Goal: Information Seeking & Learning: Find specific page/section

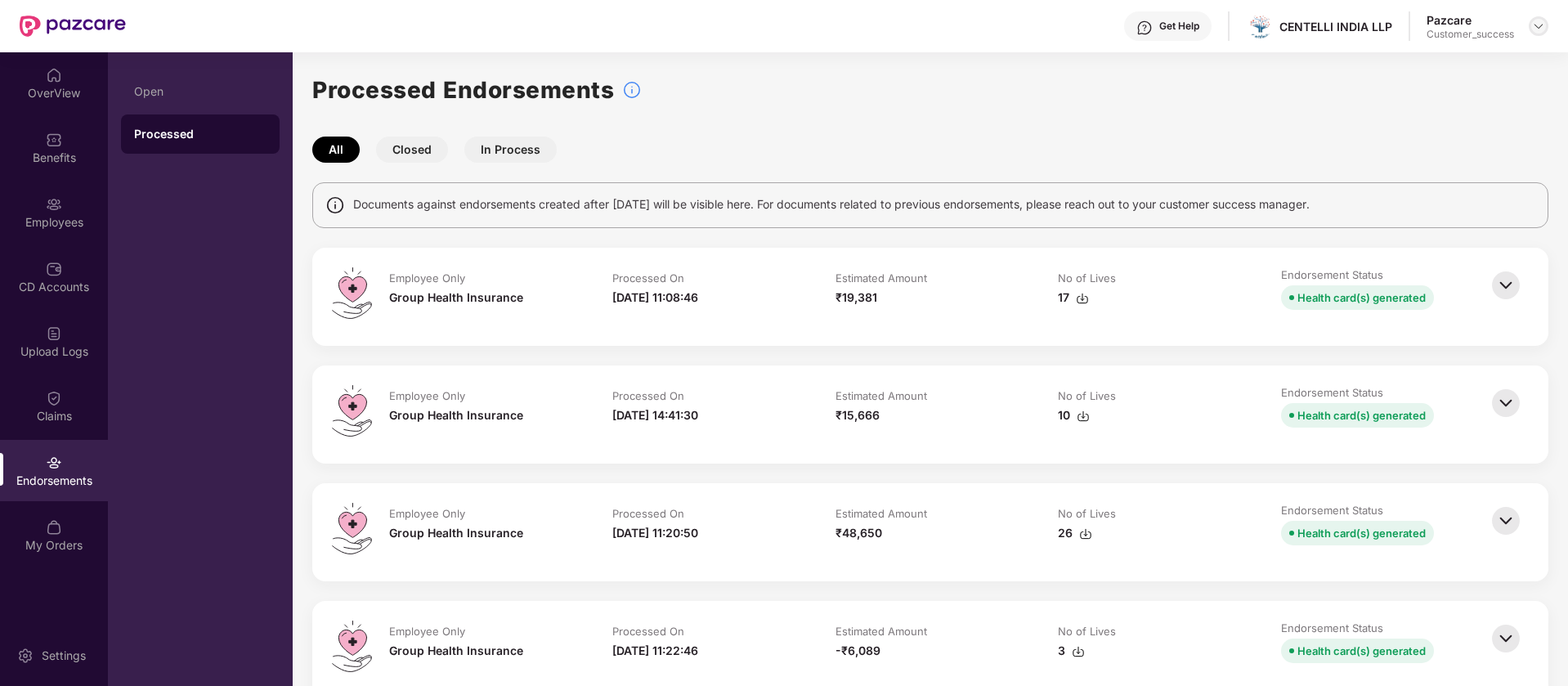
click at [1544, 25] on img at bounding box center [1538, 26] width 13 height 13
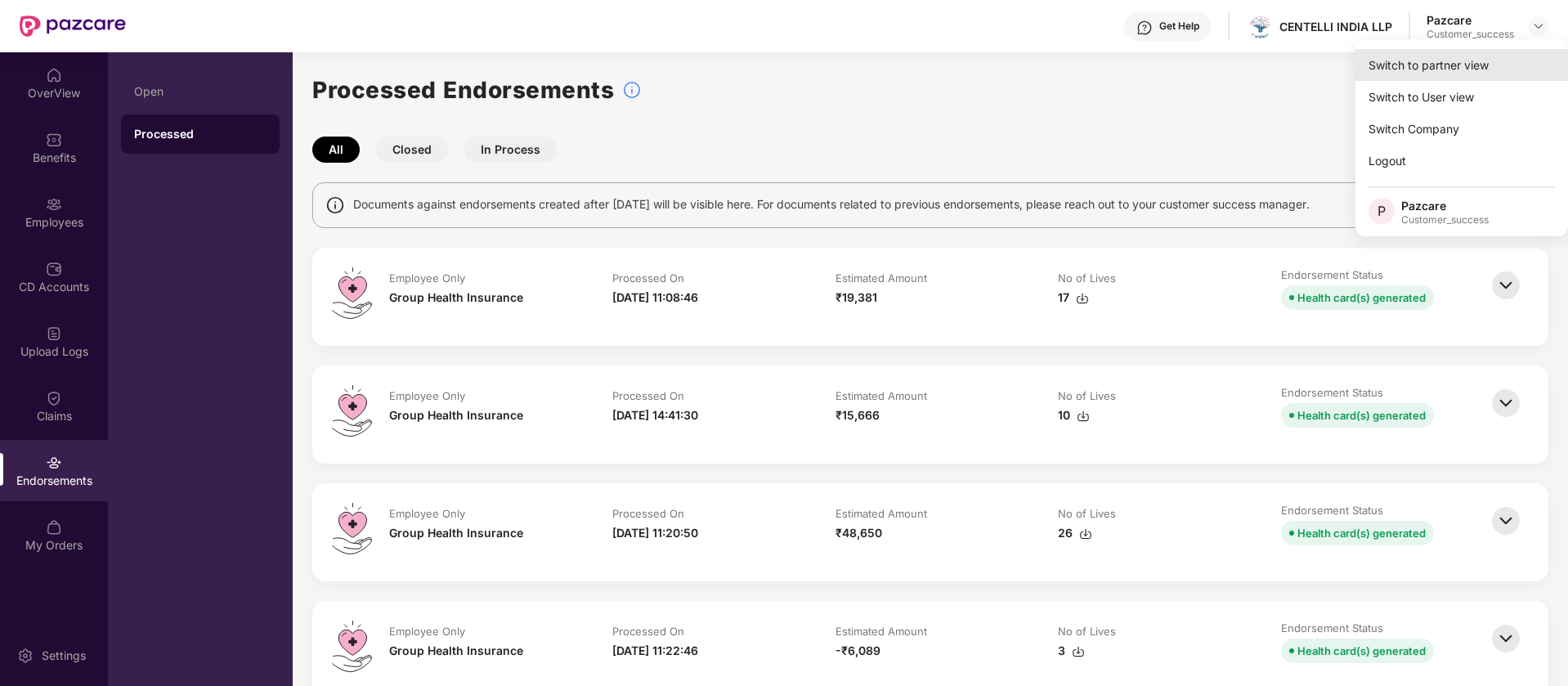
click at [1496, 70] on div "Switch to partner view" at bounding box center [1462, 65] width 213 height 32
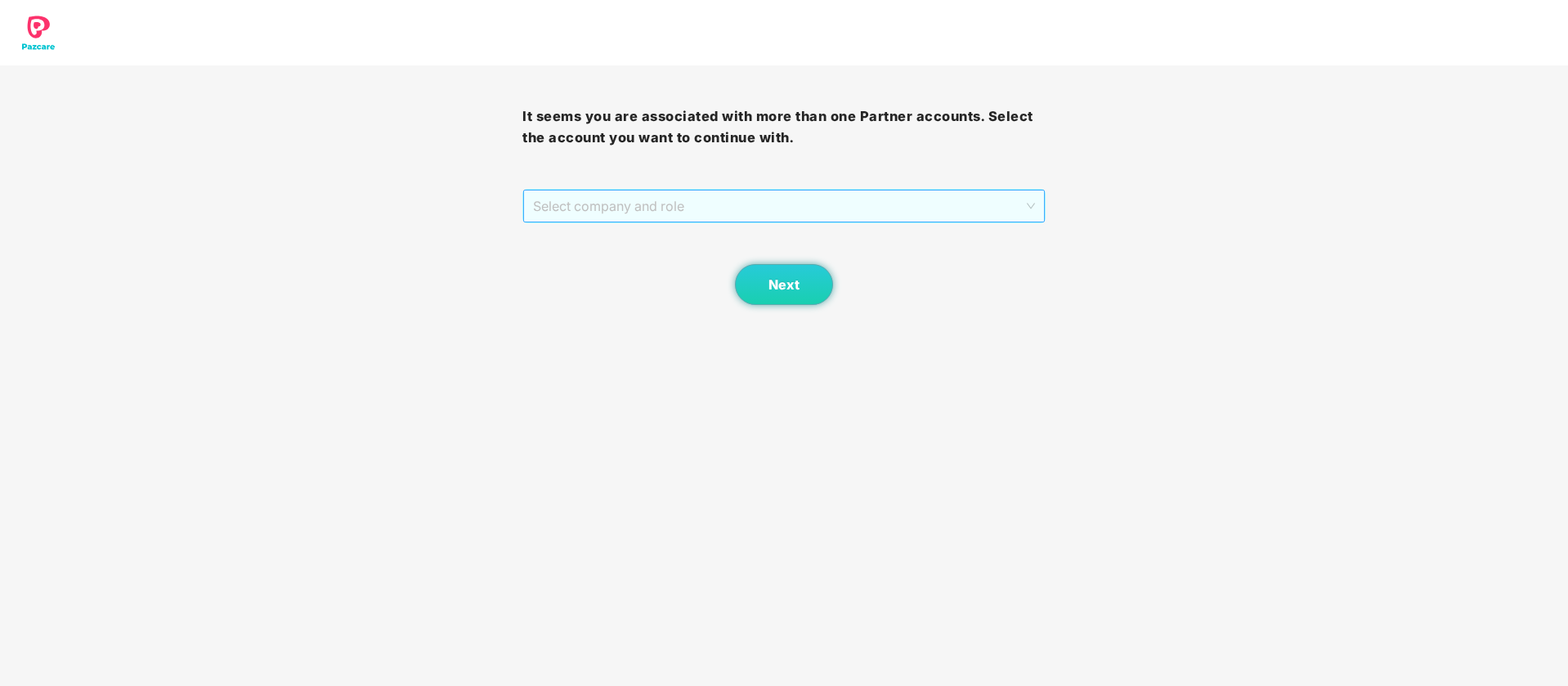
click at [762, 216] on span "Select company and role" at bounding box center [784, 206] width 501 height 31
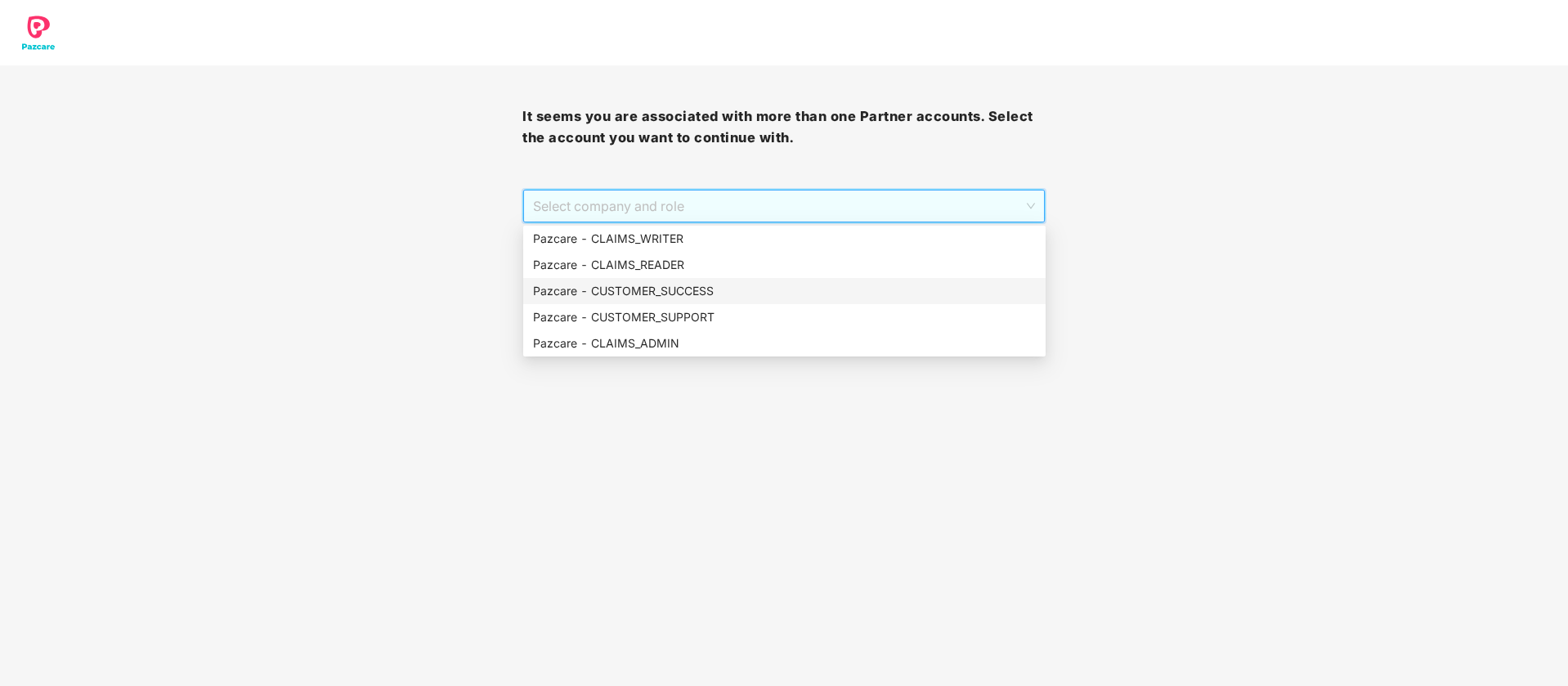
click at [727, 293] on div "Pazcare - CUSTOMER_SUCCESS" at bounding box center [785, 291] width 503 height 18
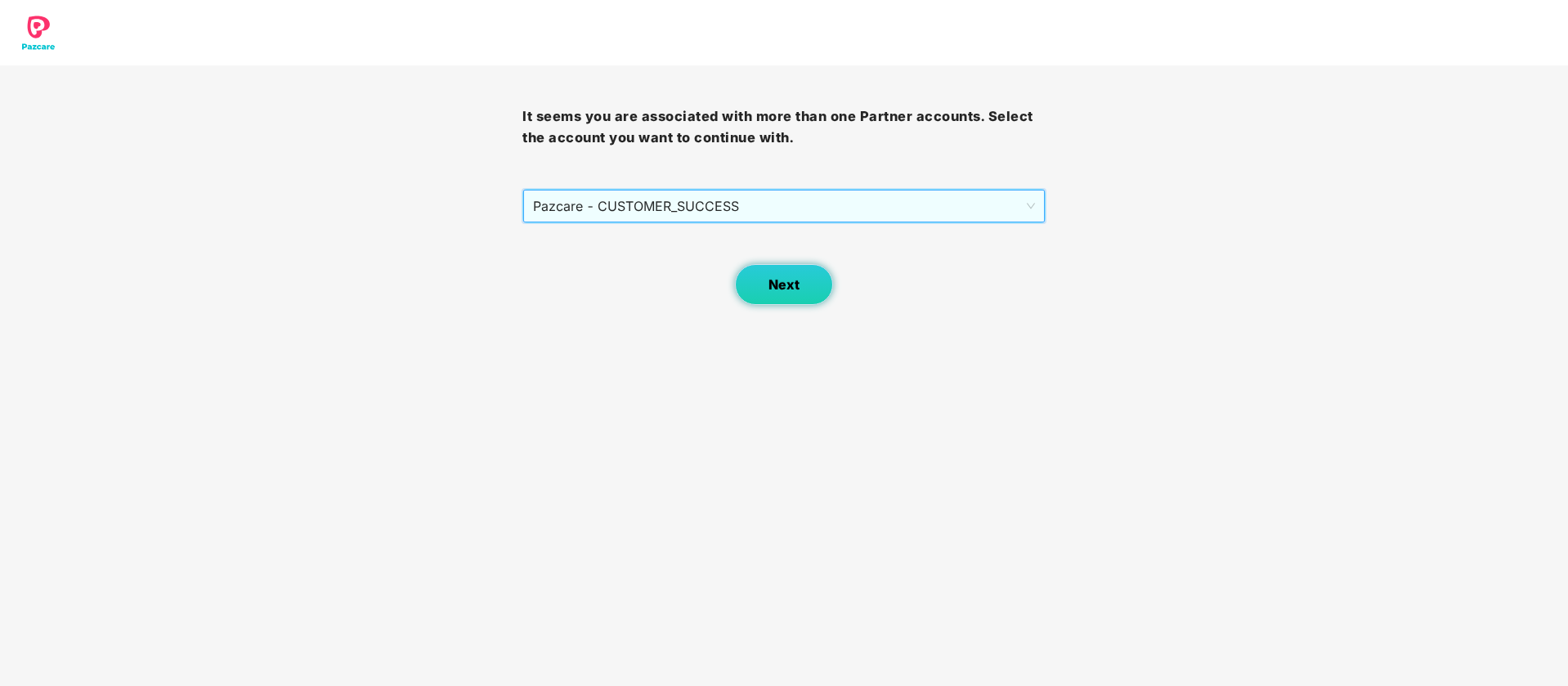
click at [808, 304] on button "Next" at bounding box center [784, 285] width 98 height 41
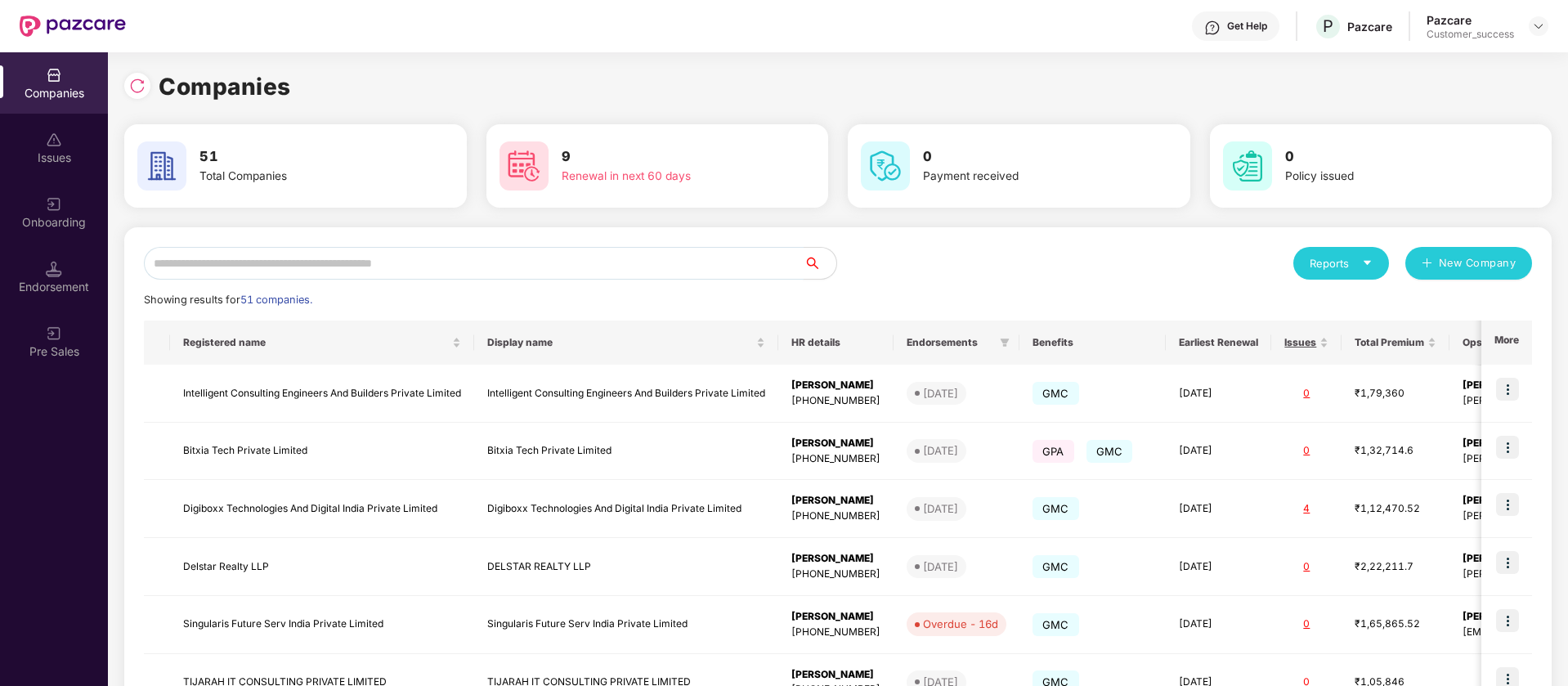
click at [279, 270] on input "text" at bounding box center [473, 263] width 660 height 33
paste input "**********"
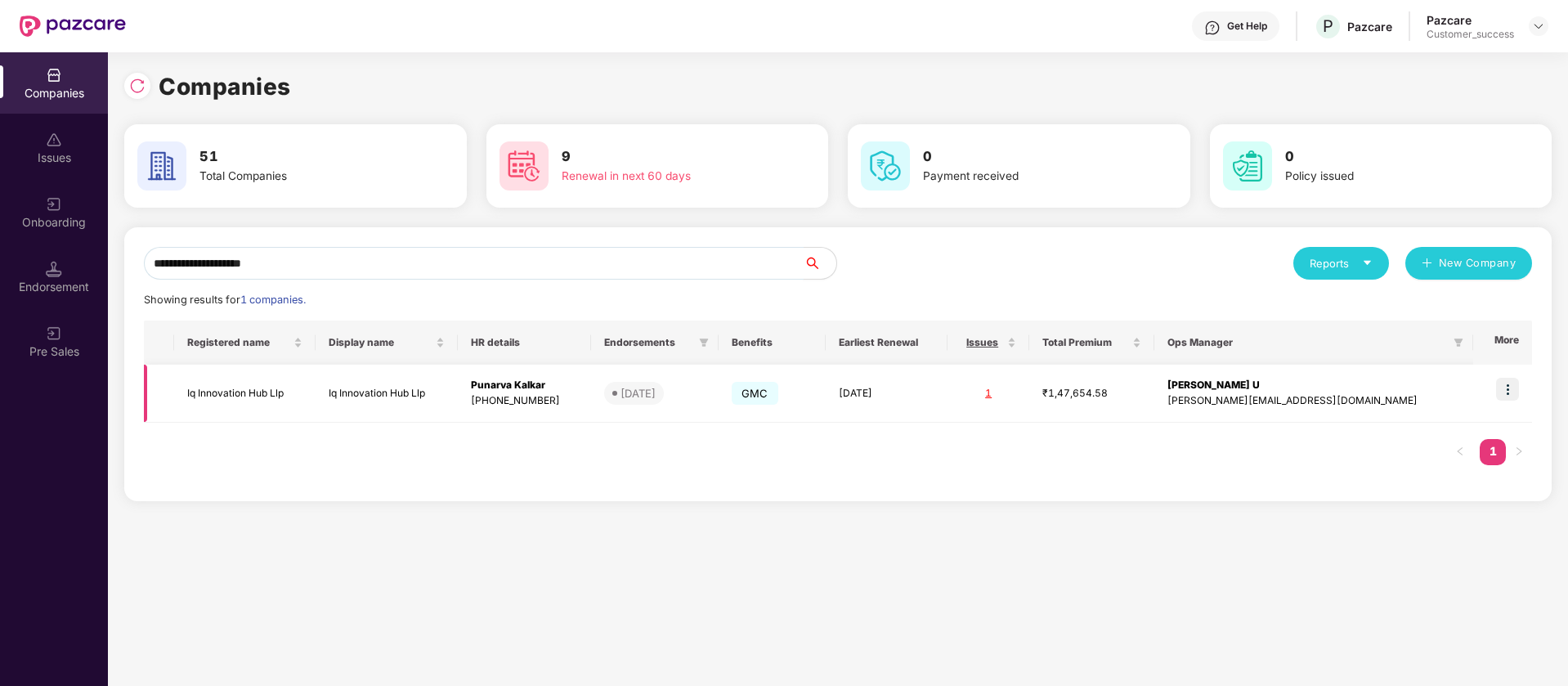
type input "**********"
click at [1515, 390] on img at bounding box center [1508, 390] width 23 height 23
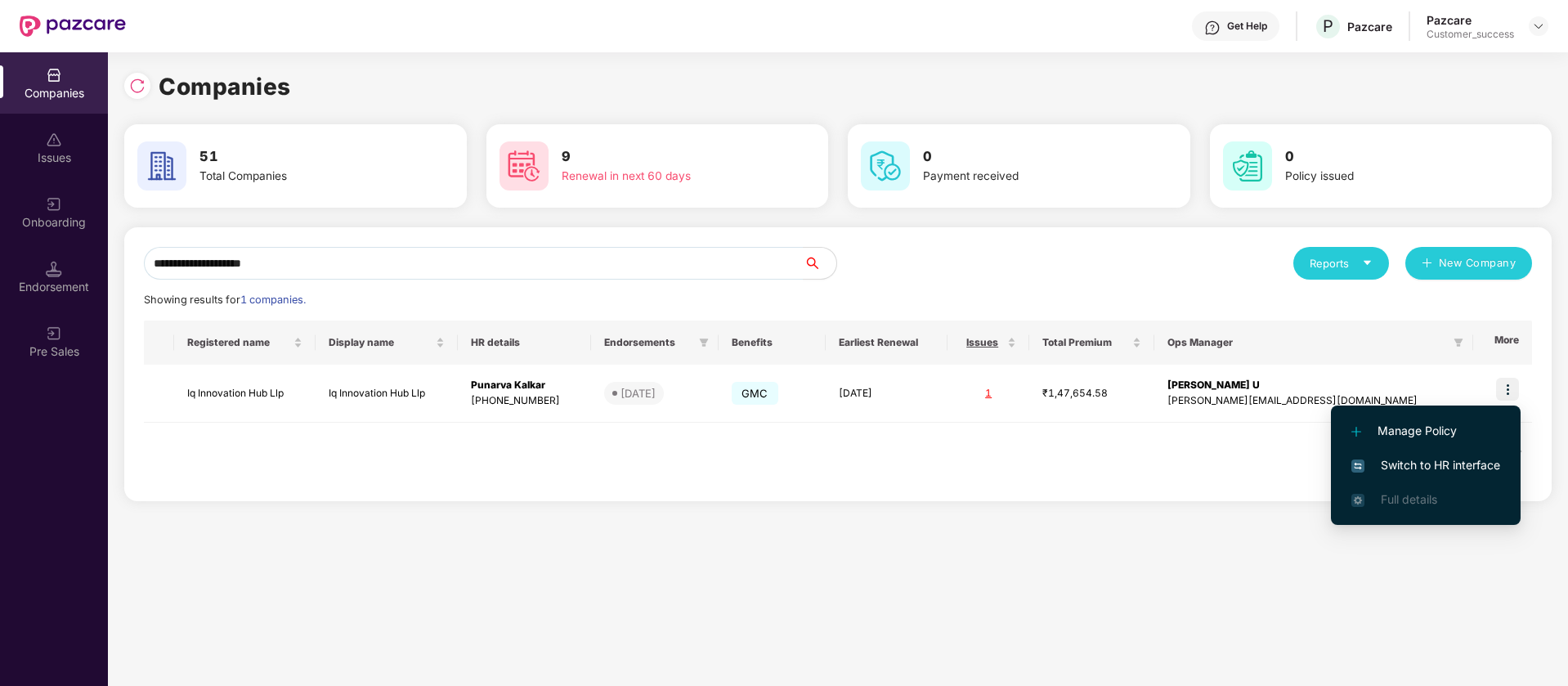
click at [1461, 459] on span "Switch to HR interface" at bounding box center [1426, 466] width 149 height 18
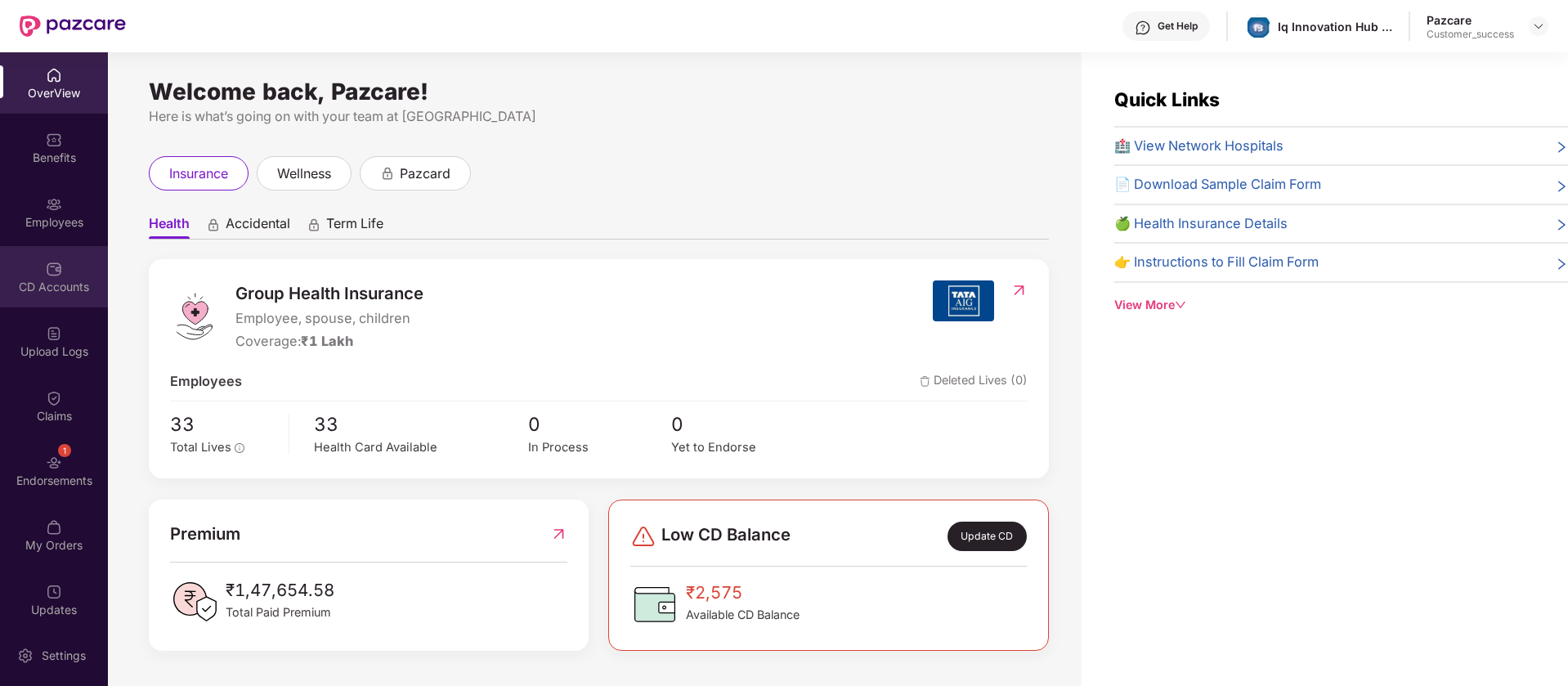
click at [62, 270] on div "CD Accounts" at bounding box center [54, 277] width 108 height 62
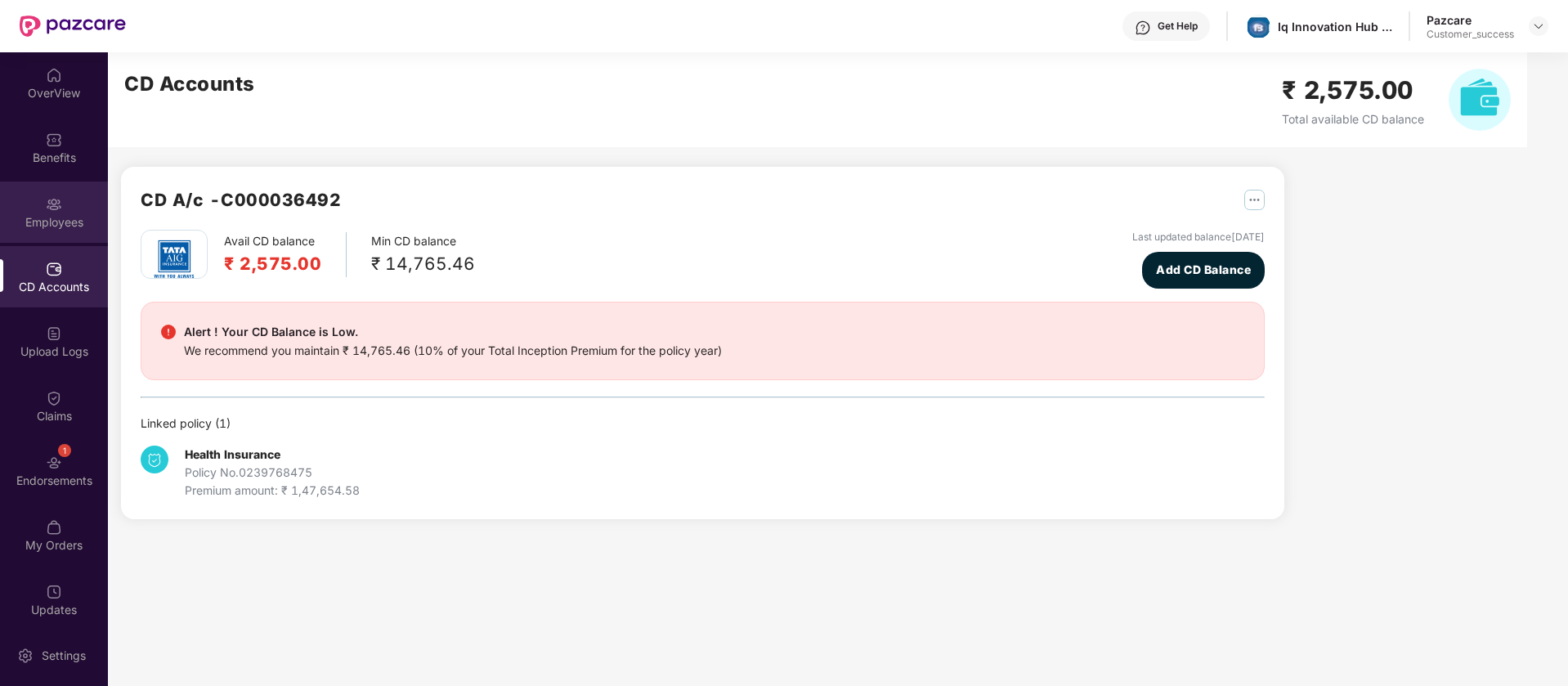
click at [71, 190] on div "Employees" at bounding box center [54, 212] width 108 height 62
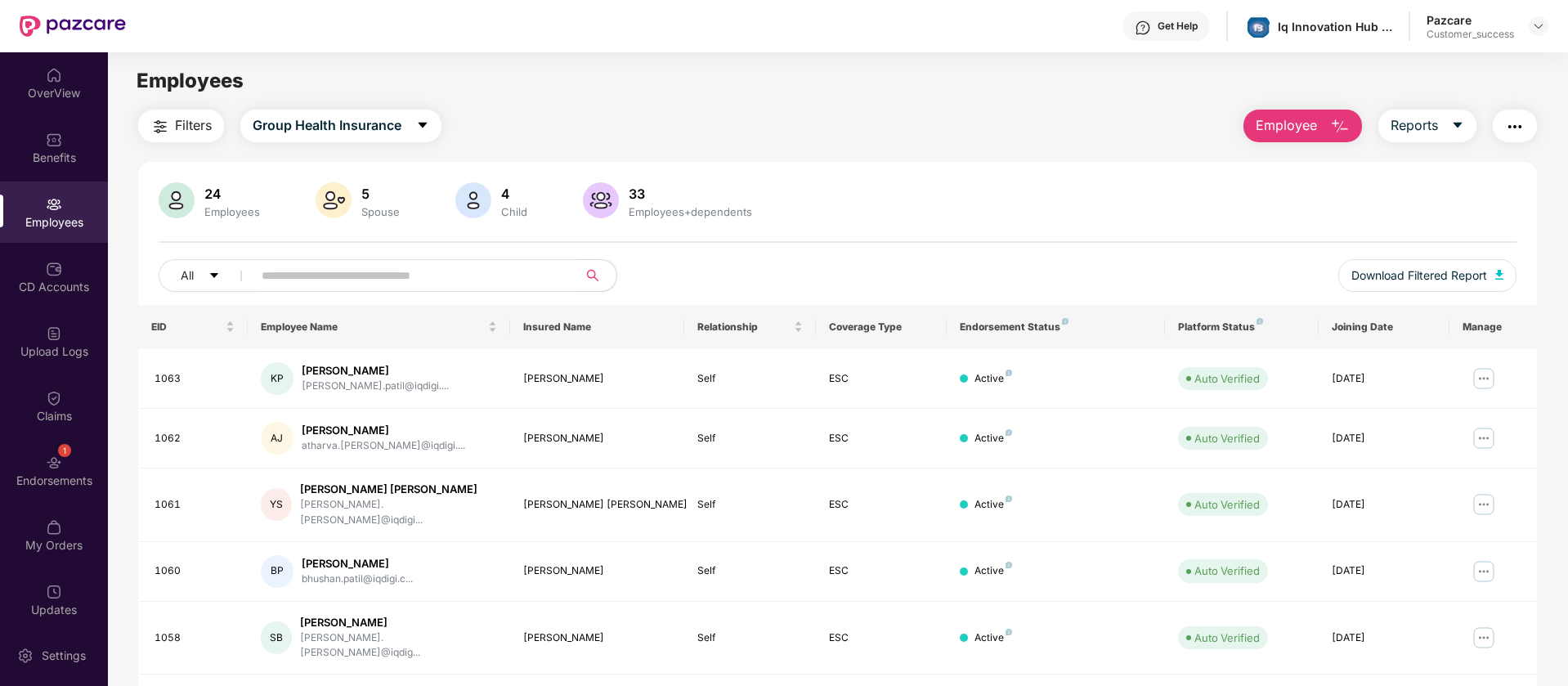
click at [1515, 133] on img "button" at bounding box center [1515, 127] width 20 height 20
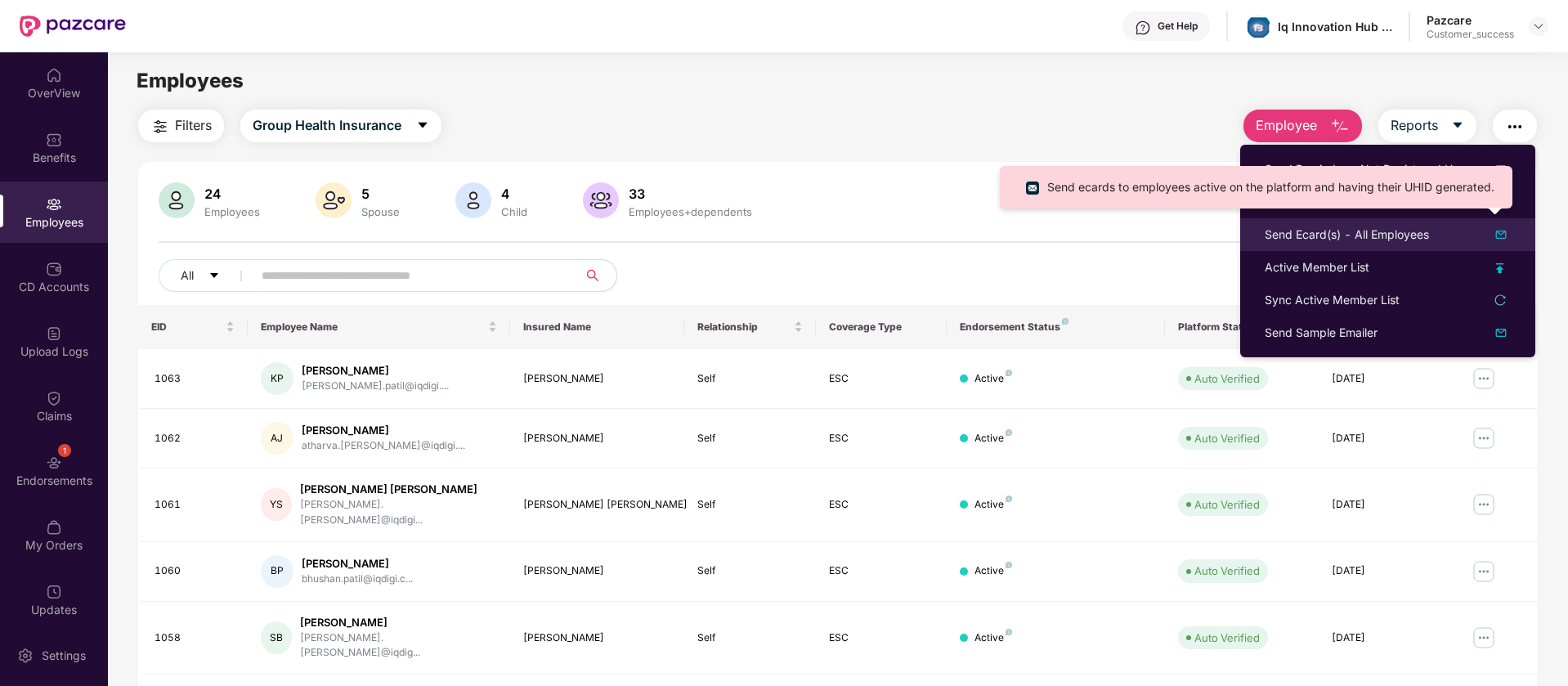
click at [1504, 232] on img at bounding box center [1501, 235] width 20 height 20
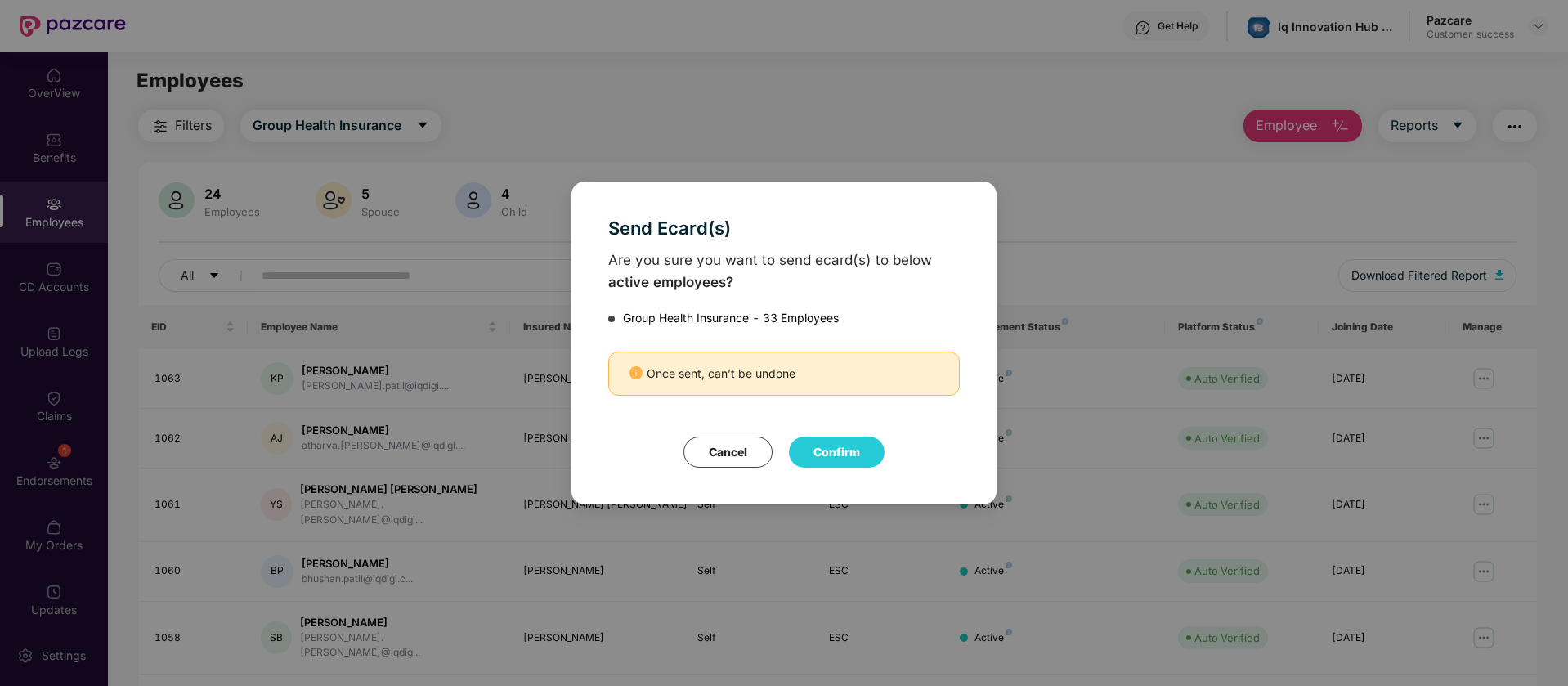
click at [751, 442] on button "Cancel" at bounding box center [729, 452] width 89 height 31
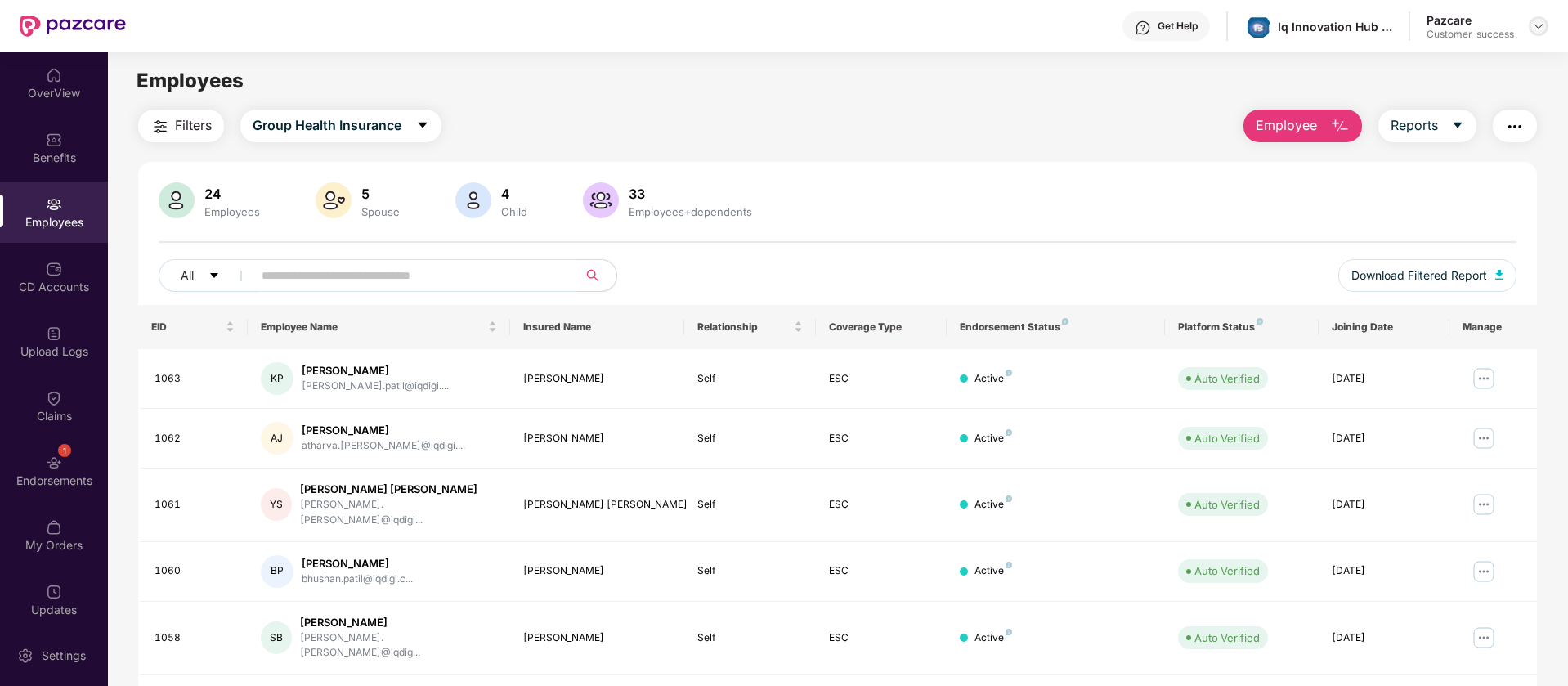
click at [1543, 24] on img at bounding box center [1538, 26] width 13 height 13
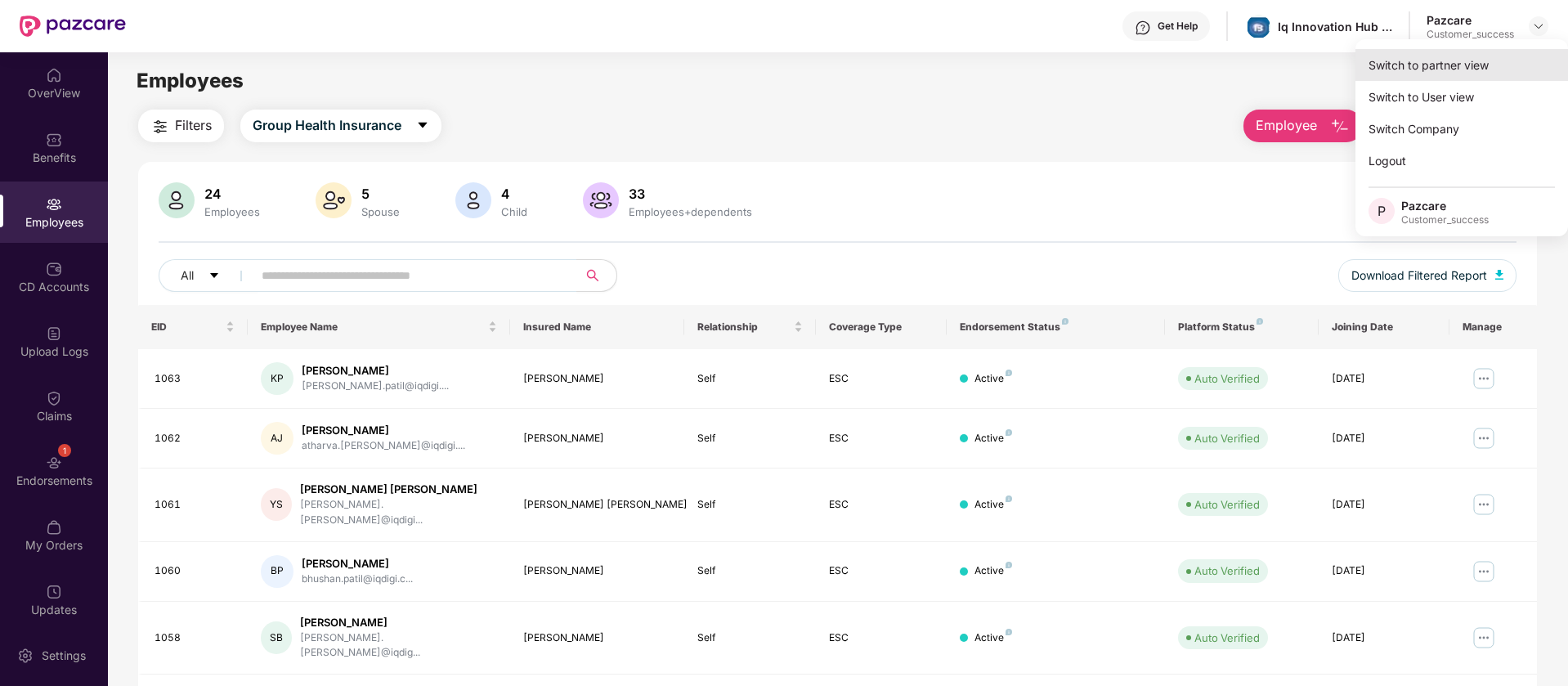
click at [1464, 76] on div "Switch to partner view" at bounding box center [1462, 65] width 213 height 32
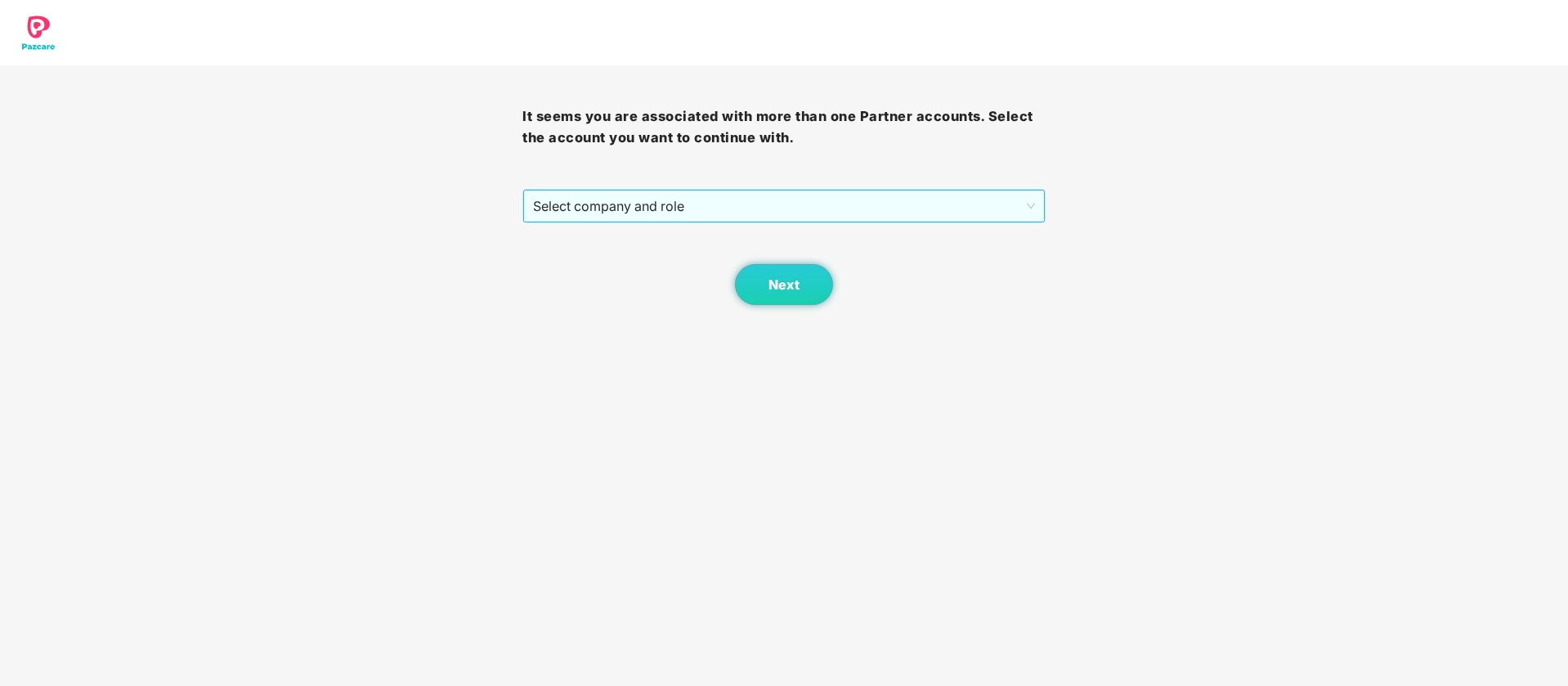
click at [796, 210] on span "Select company and role" at bounding box center [784, 206] width 501 height 31
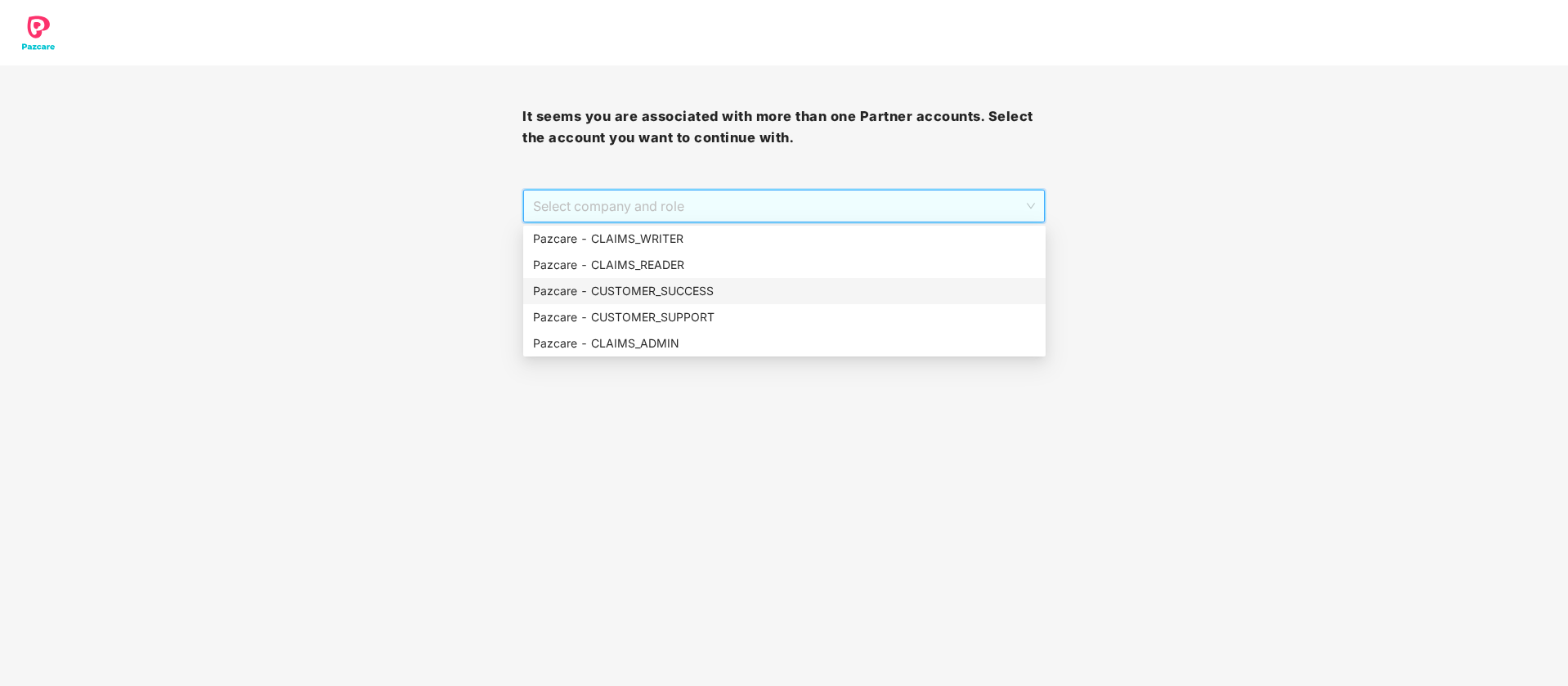
click at [656, 290] on div "Pazcare - CUSTOMER_SUCCESS" at bounding box center [785, 291] width 503 height 18
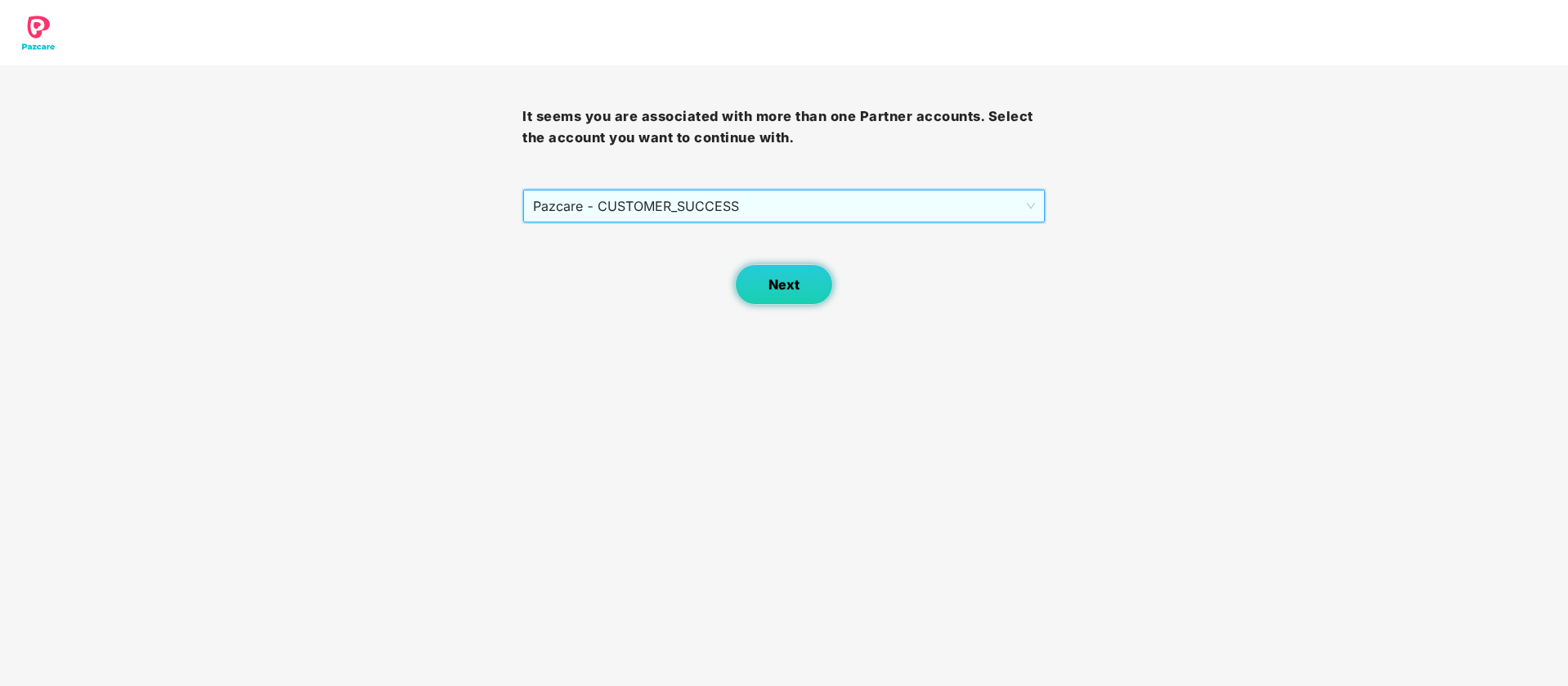
click at [780, 300] on button "Next" at bounding box center [784, 285] width 98 height 41
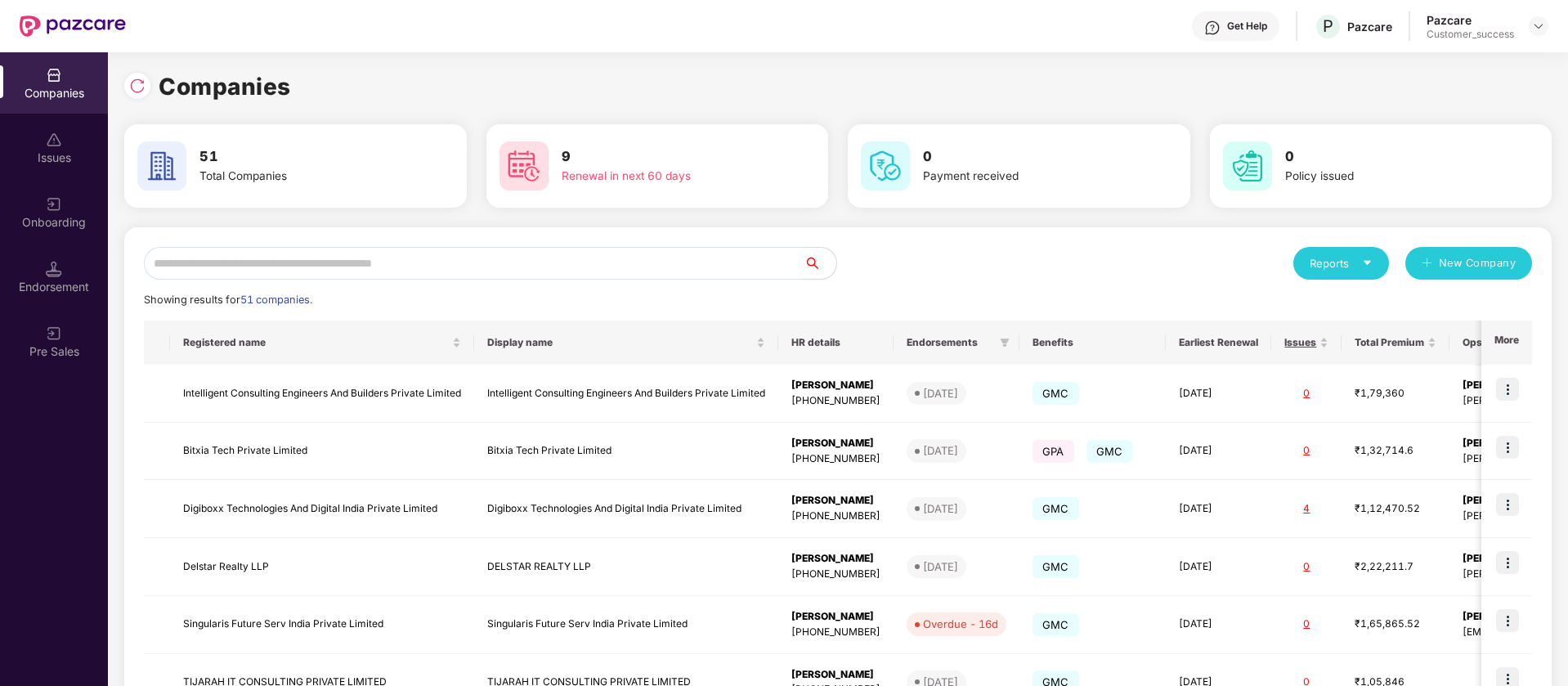
click at [291, 270] on input "text" at bounding box center [473, 263] width 660 height 33
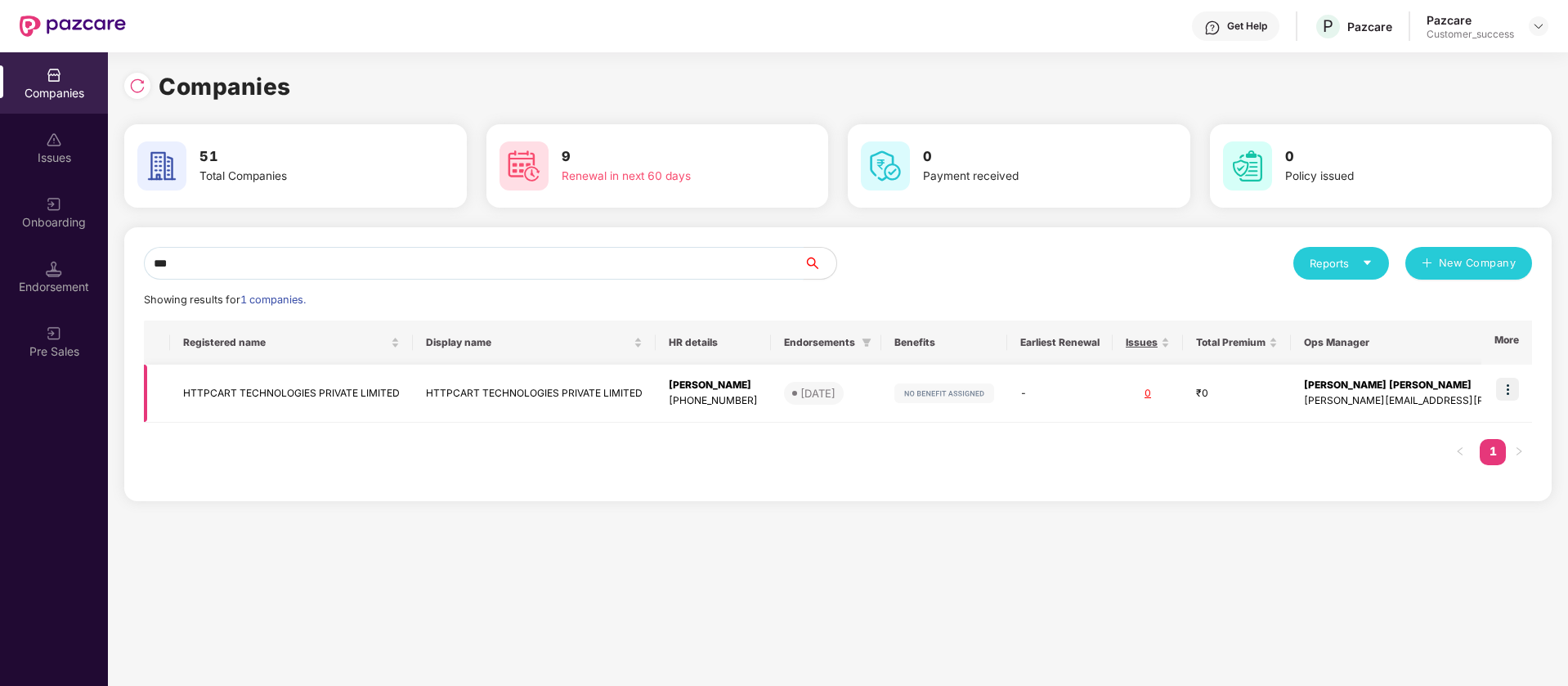
type input "***"
click at [676, 410] on td "[PERSON_NAME] [PHONE_NUMBER]" at bounding box center [713, 393] width 115 height 58
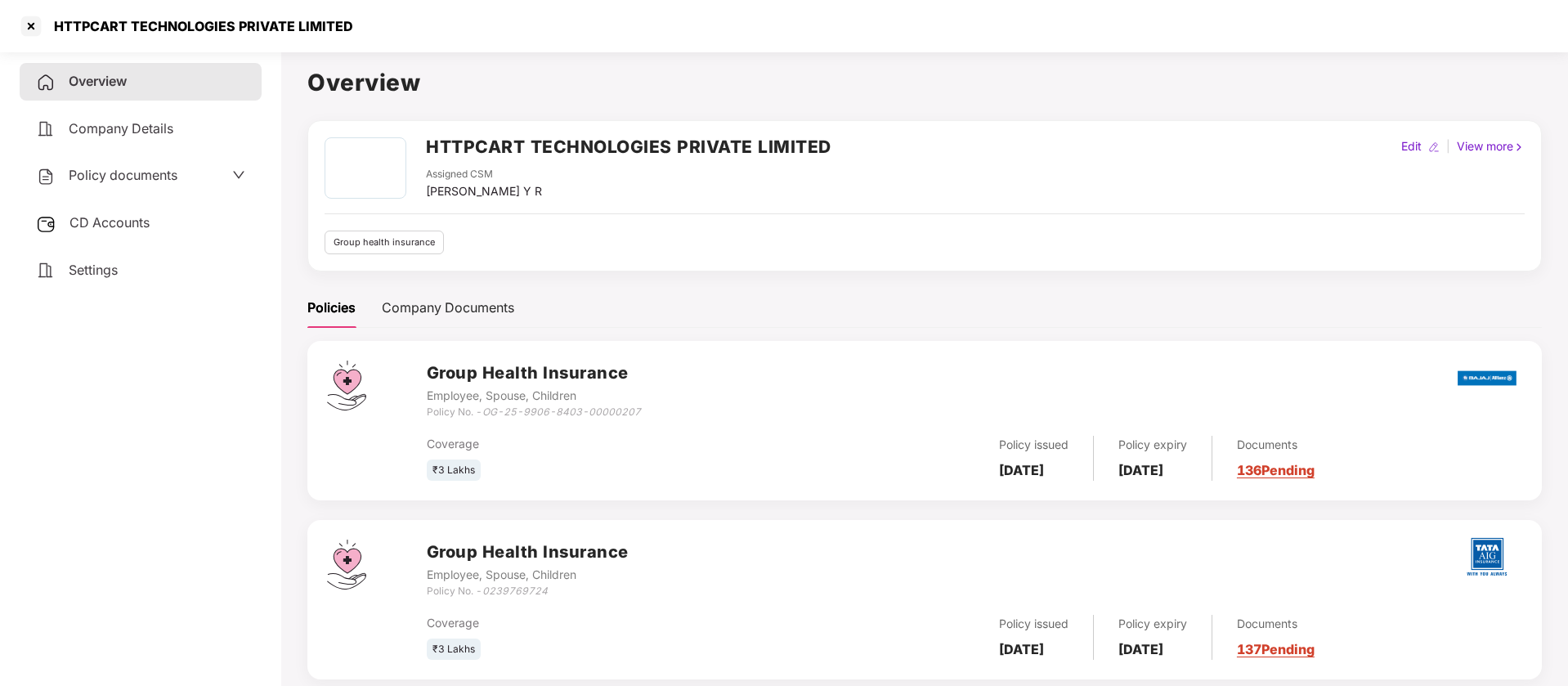
click at [147, 222] on span "CD Accounts" at bounding box center [110, 222] width 81 height 16
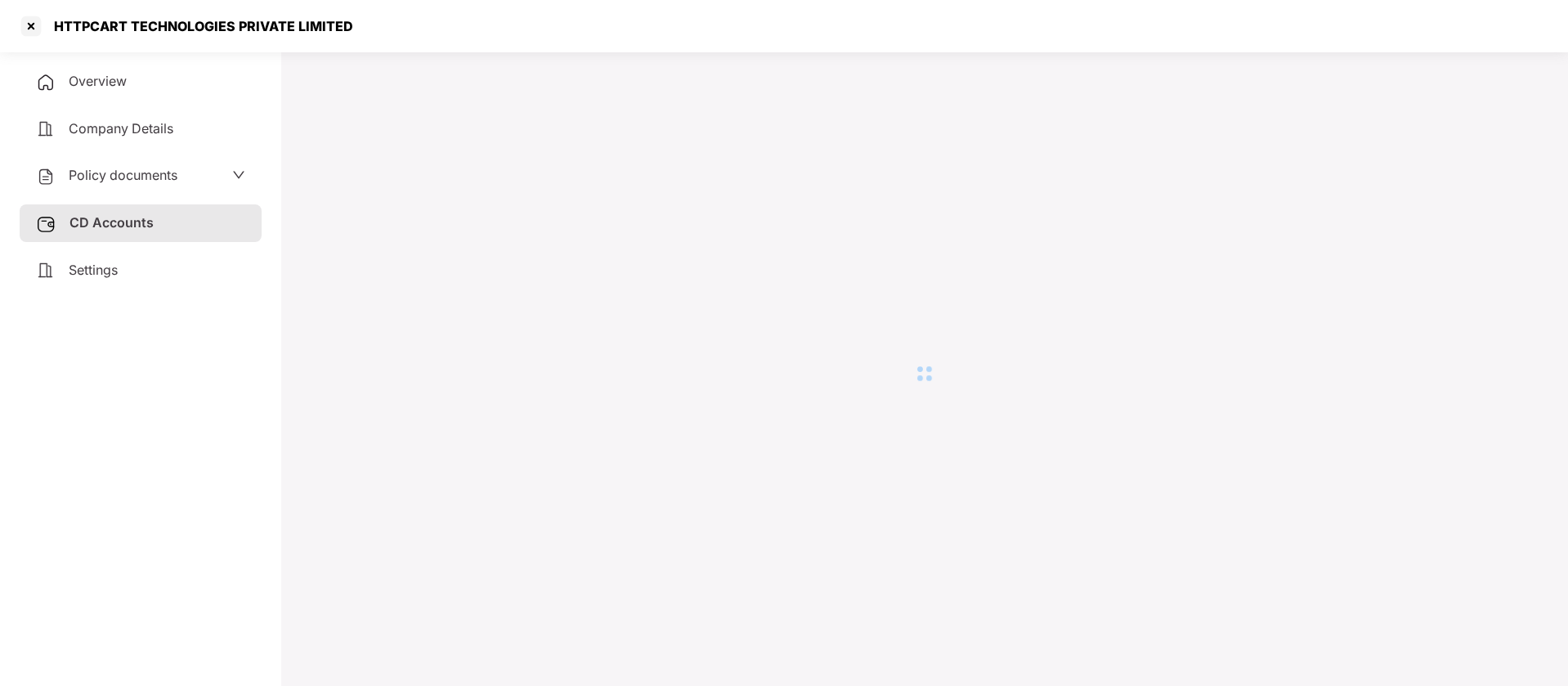
click at [149, 166] on div "Policy documents" at bounding box center [107, 176] width 141 height 21
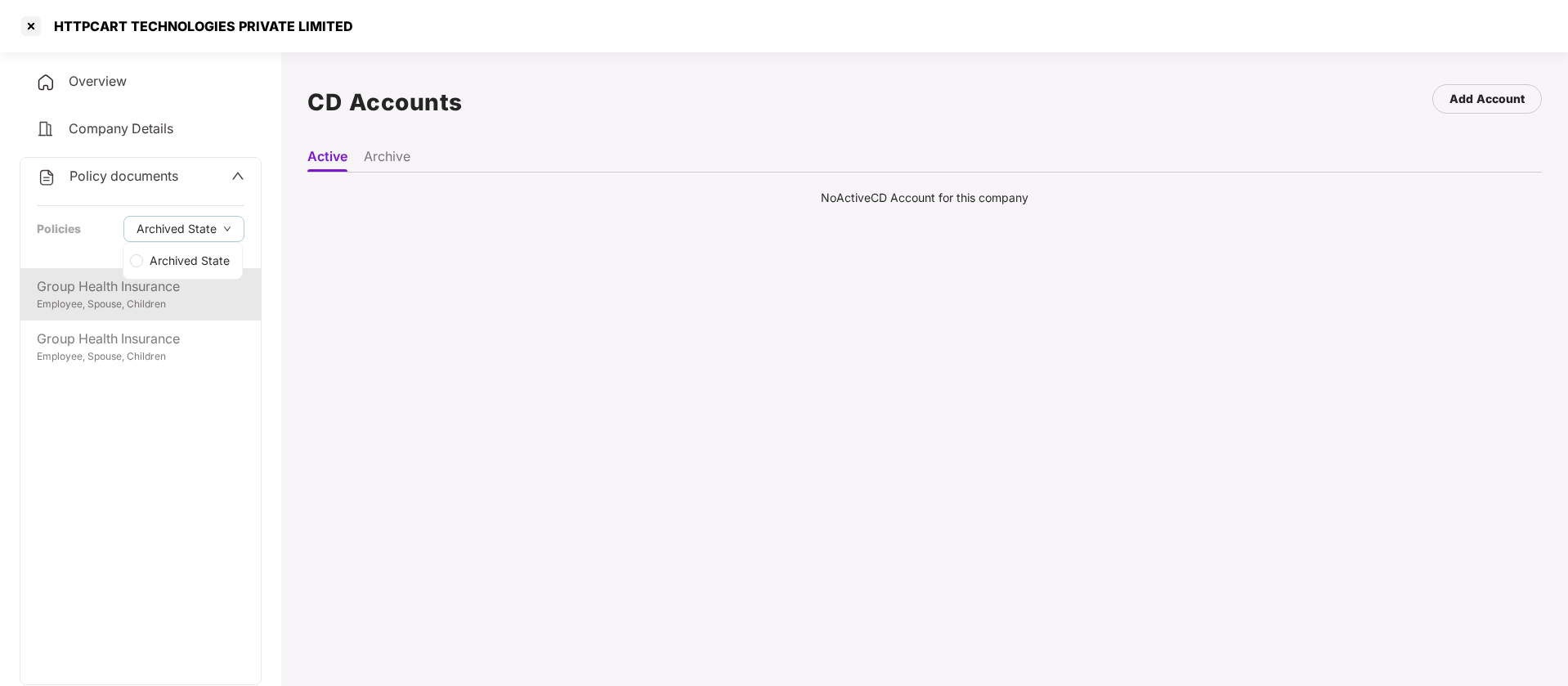
click at [103, 296] on div "Group Health Insurance" at bounding box center [141, 287] width 208 height 21
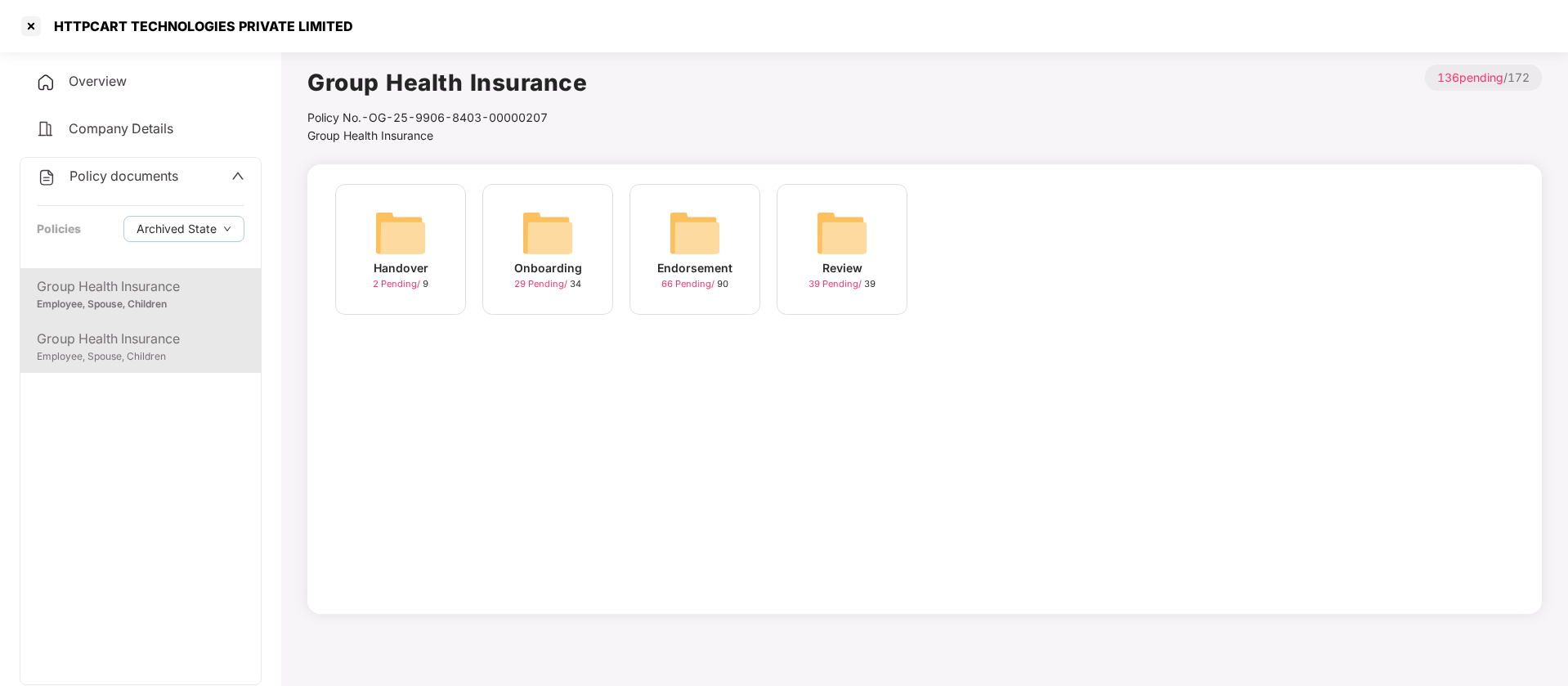
click at [130, 351] on div "Employee, Spouse, Children" at bounding box center [141, 356] width 208 height 15
click at [118, 314] on div "Group Health Insurance Employee, Spouse, Children" at bounding box center [141, 295] width 241 height 52
click at [118, 349] on div "Employee, Spouse, Children" at bounding box center [141, 356] width 208 height 15
click at [128, 298] on div "Employee, Spouse, Children" at bounding box center [141, 304] width 208 height 15
click at [32, 33] on div at bounding box center [30, 26] width 26 height 26
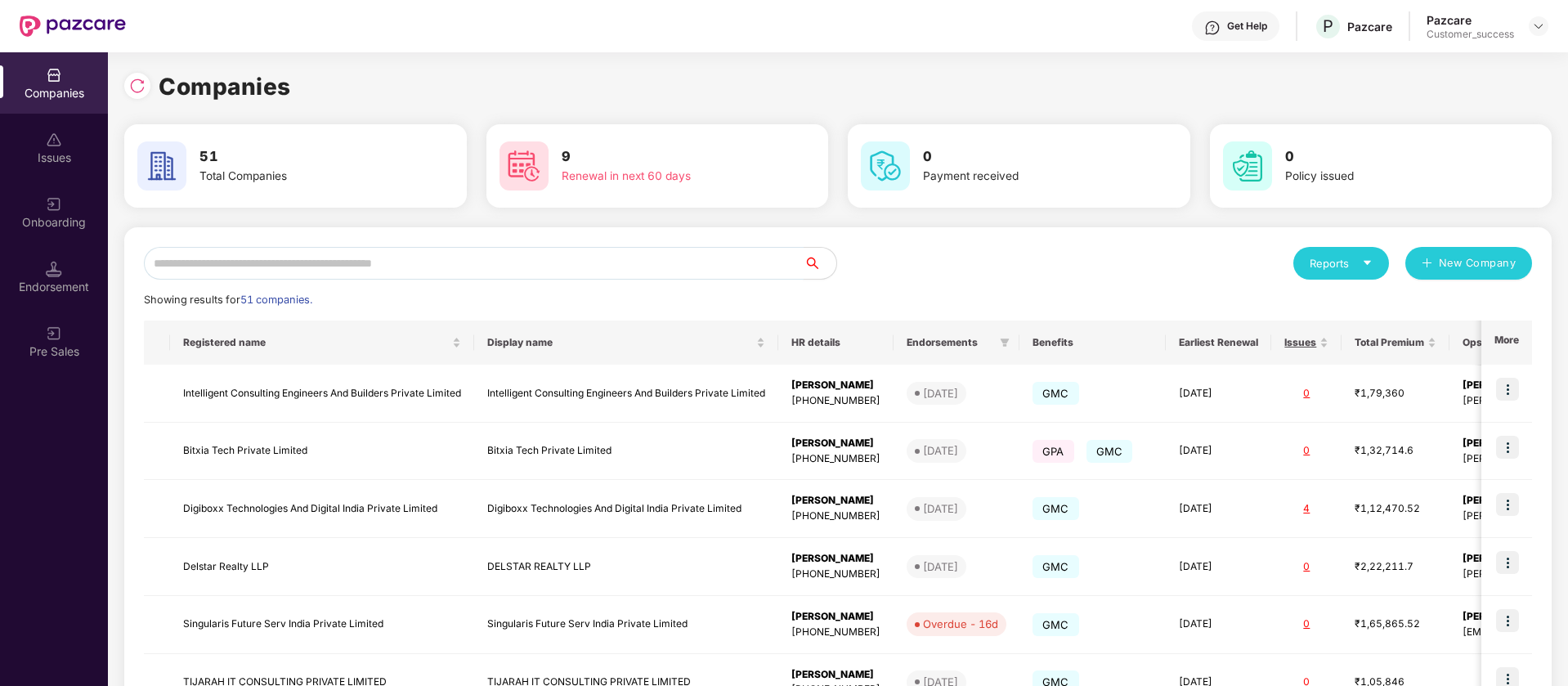
click at [247, 276] on input "text" at bounding box center [473, 263] width 660 height 33
type input "*"
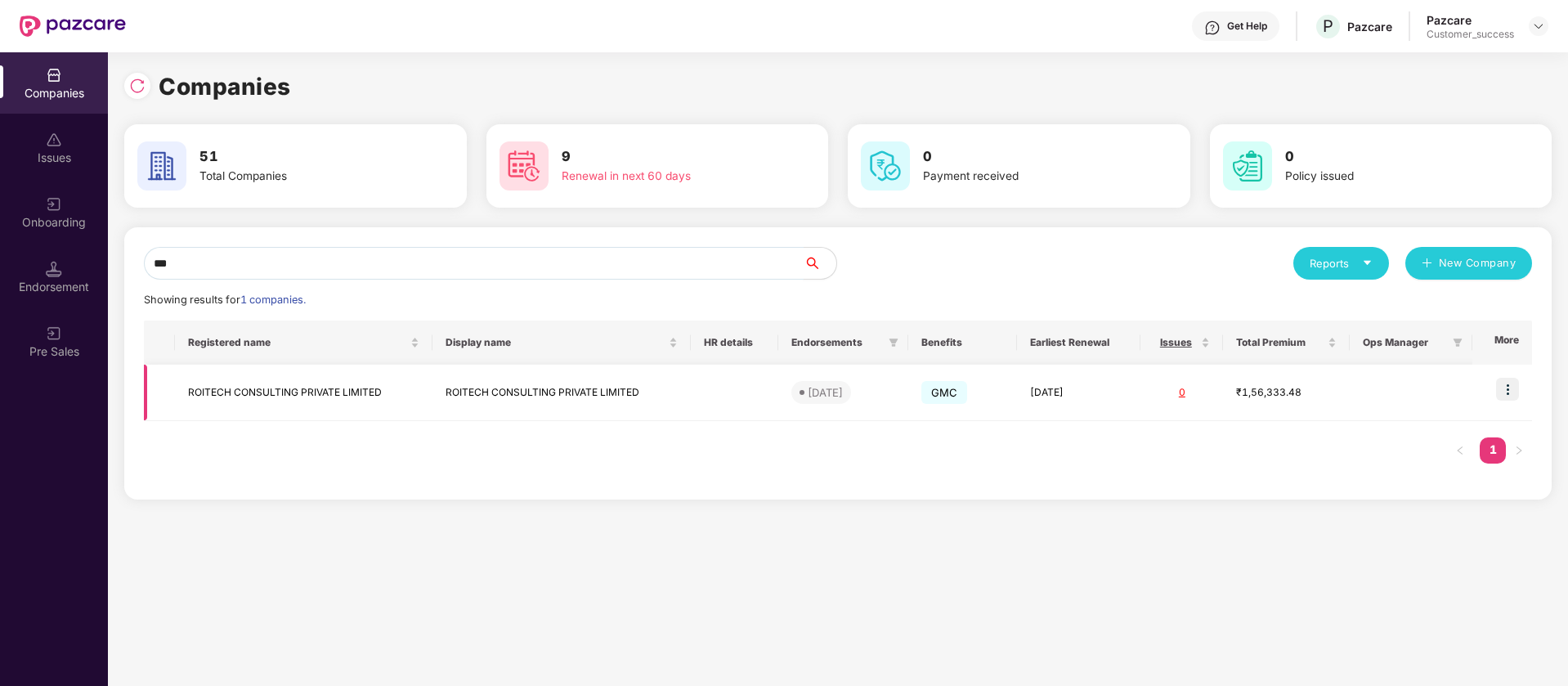
type input "***"
click at [1508, 391] on img at bounding box center [1508, 390] width 23 height 23
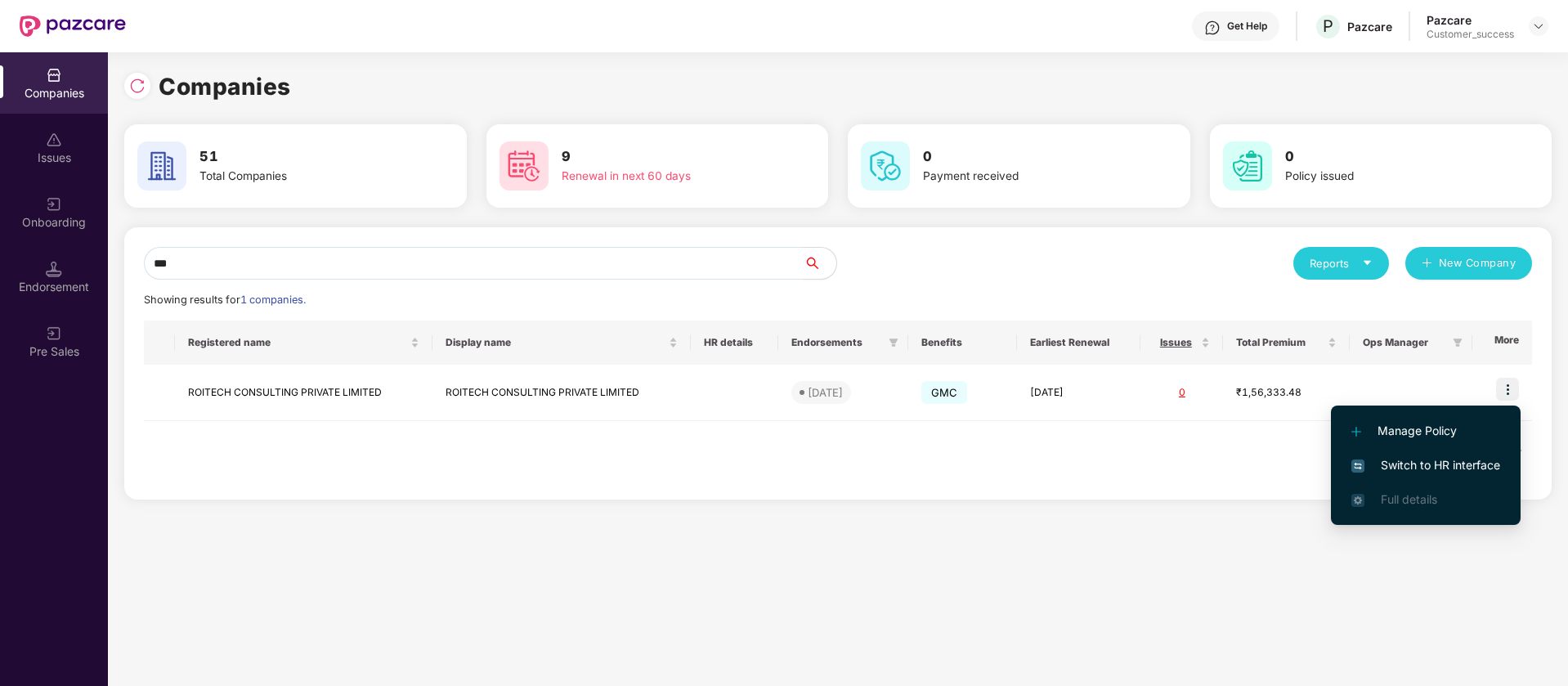
click at [48, 227] on div "Onboarding" at bounding box center [54, 222] width 108 height 16
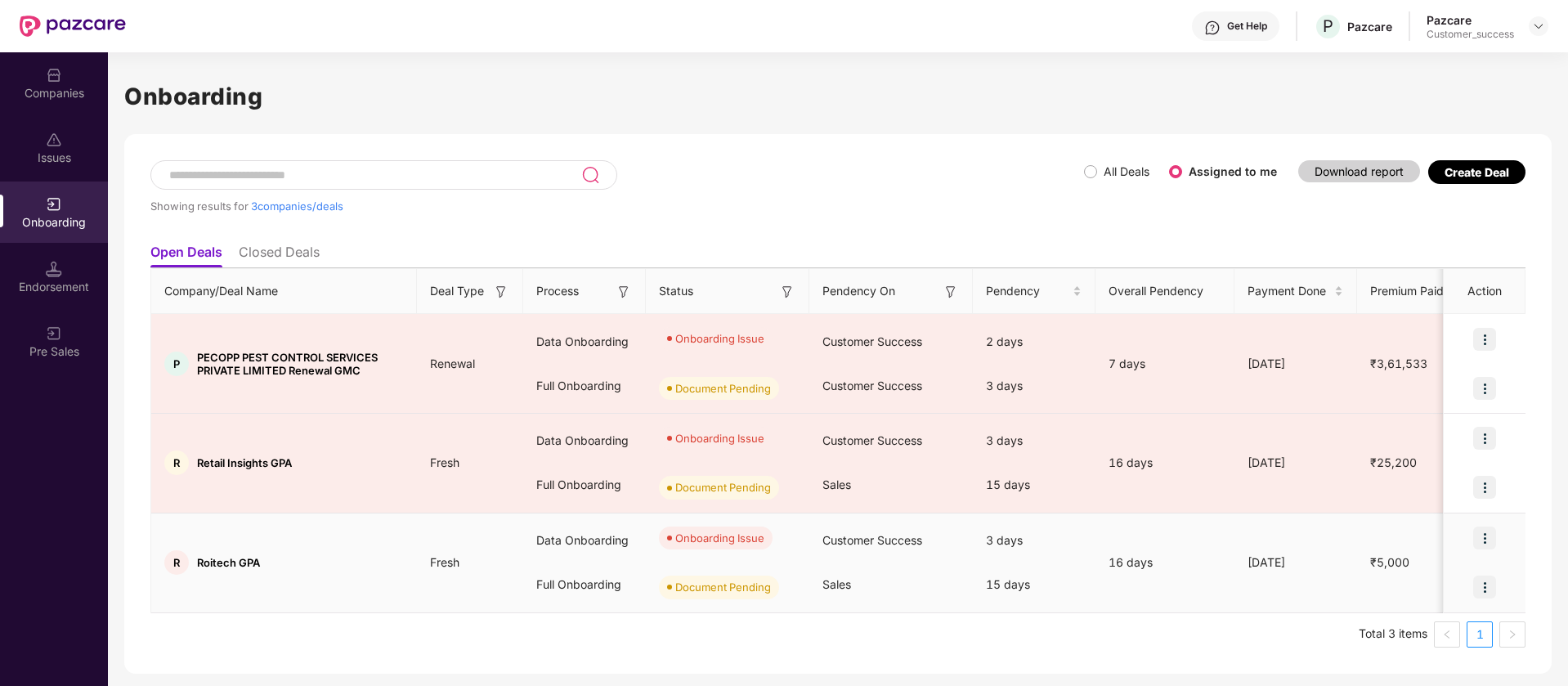
click at [1488, 539] on img at bounding box center [1485, 538] width 23 height 23
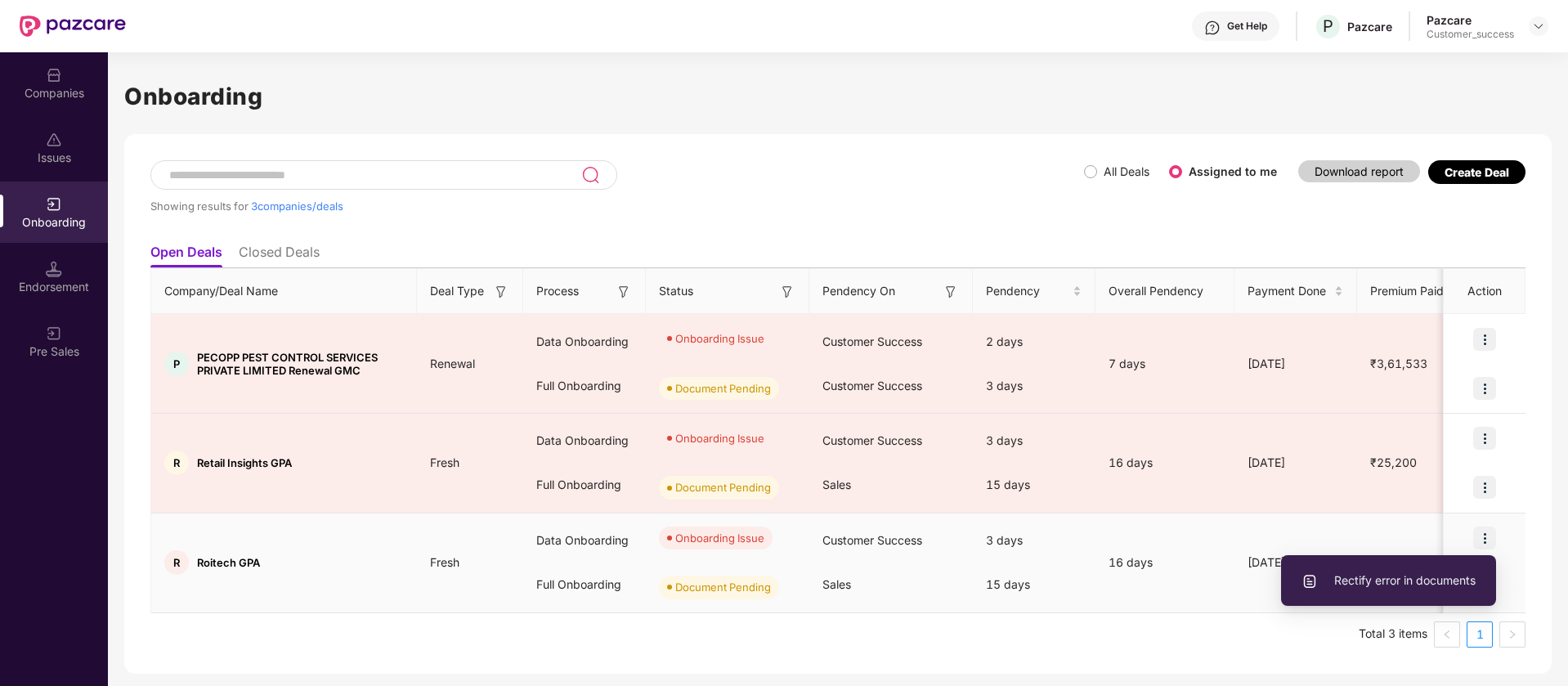
click at [1414, 575] on span "Rectify error in documents" at bounding box center [1388, 581] width 175 height 18
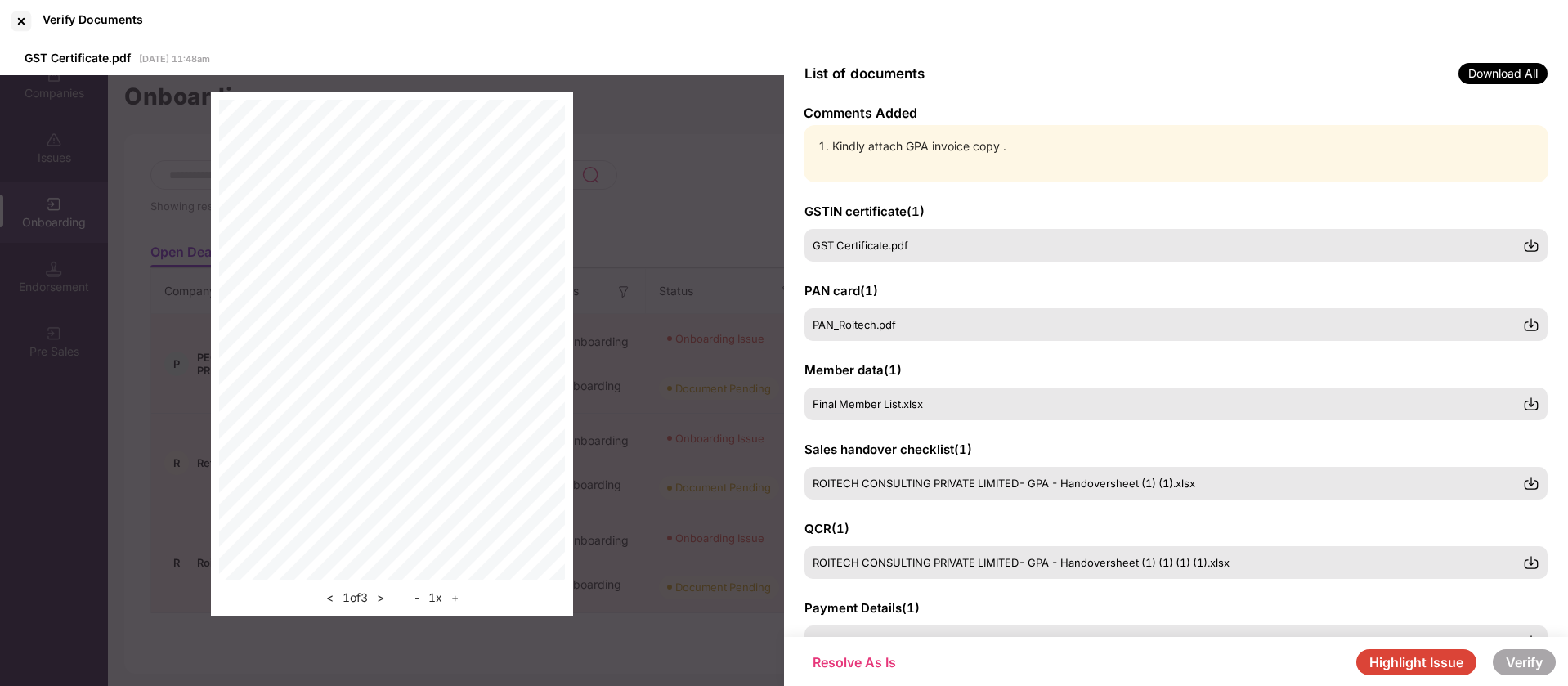
click at [967, 139] on li "Kindly attach GPA invoice copy ." at bounding box center [1184, 146] width 704 height 18
copy li "Kindly attach GPA invoice copy ."
click at [30, 19] on div at bounding box center [21, 21] width 26 height 26
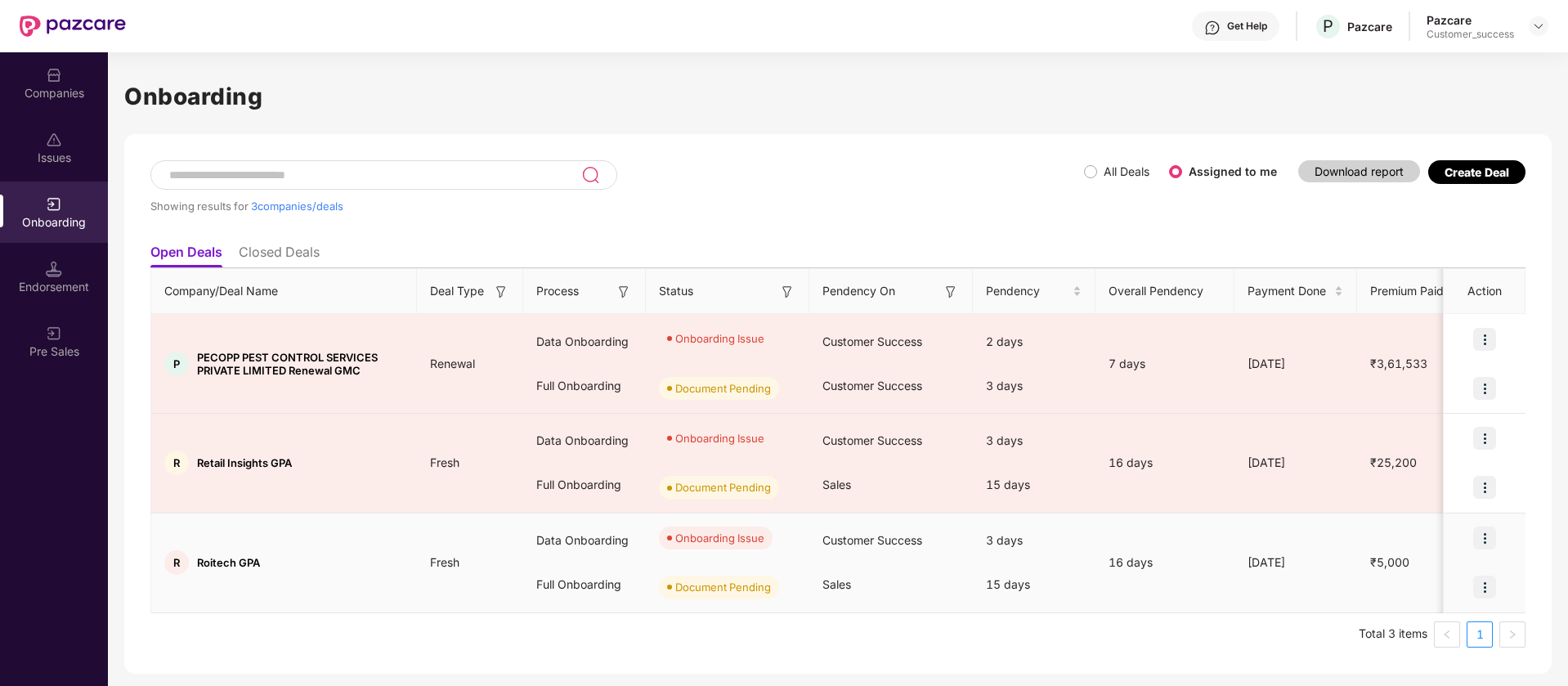
click at [1486, 539] on img at bounding box center [1485, 538] width 23 height 23
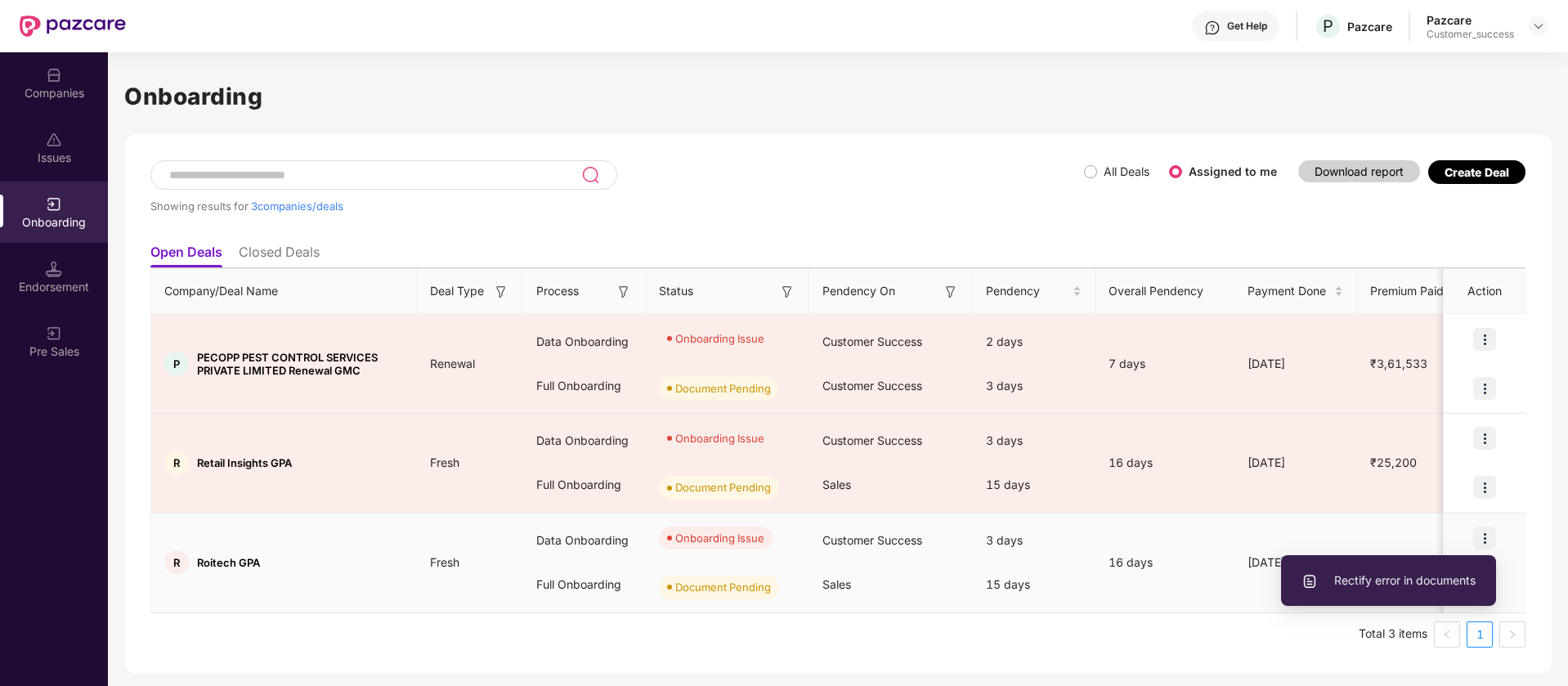
click at [1385, 572] on span "Rectify error in documents" at bounding box center [1388, 581] width 175 height 18
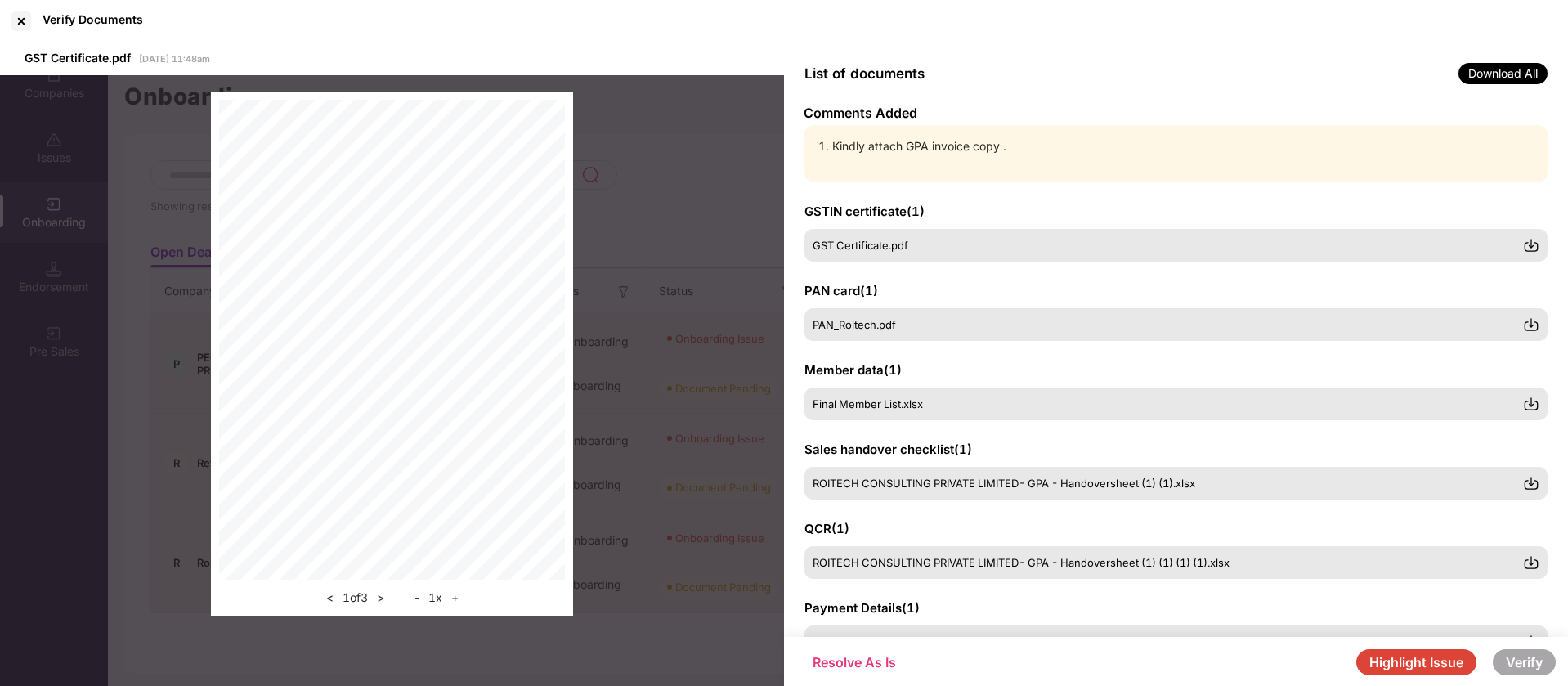
click at [862, 663] on button "Resolve As Is" at bounding box center [855, 662] width 116 height 24
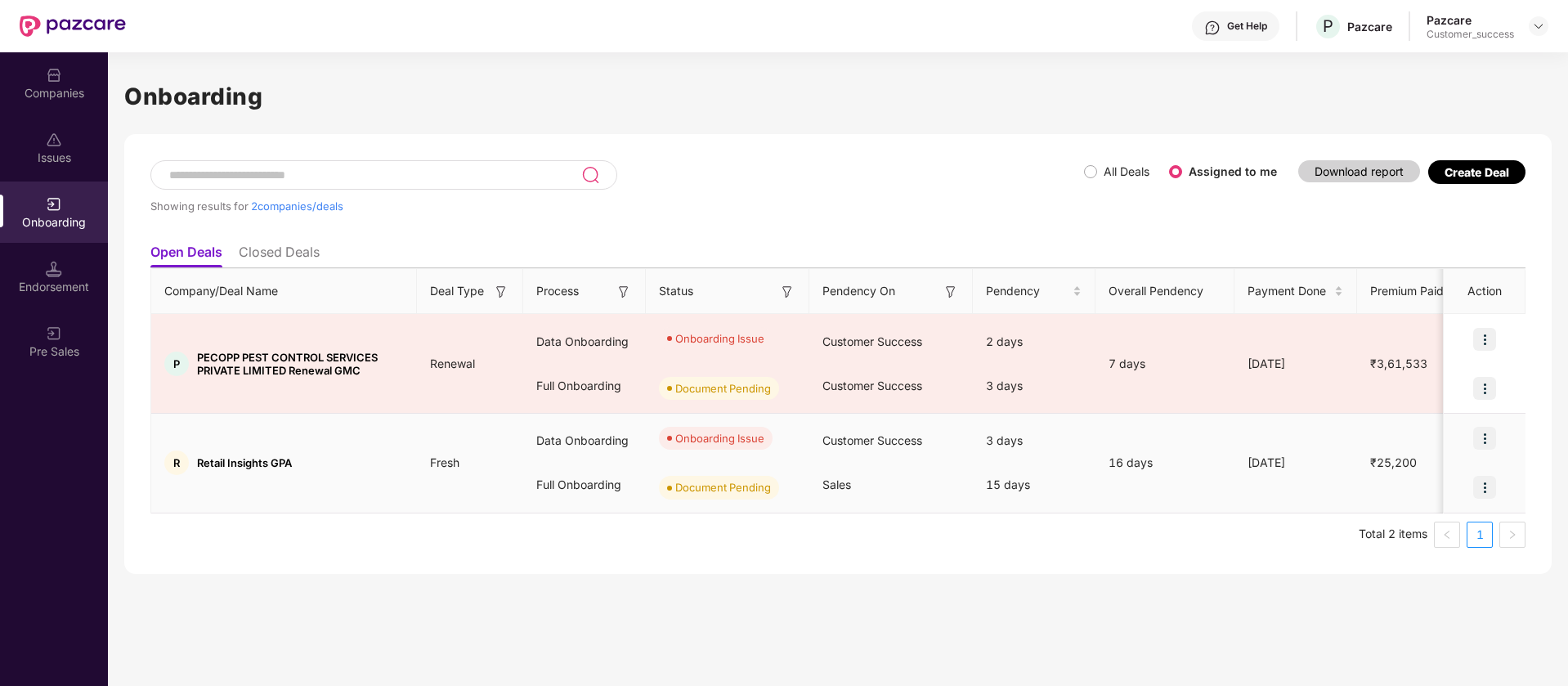
click at [1487, 421] on div at bounding box center [1484, 438] width 81 height 49
click at [1490, 437] on img at bounding box center [1485, 439] width 23 height 23
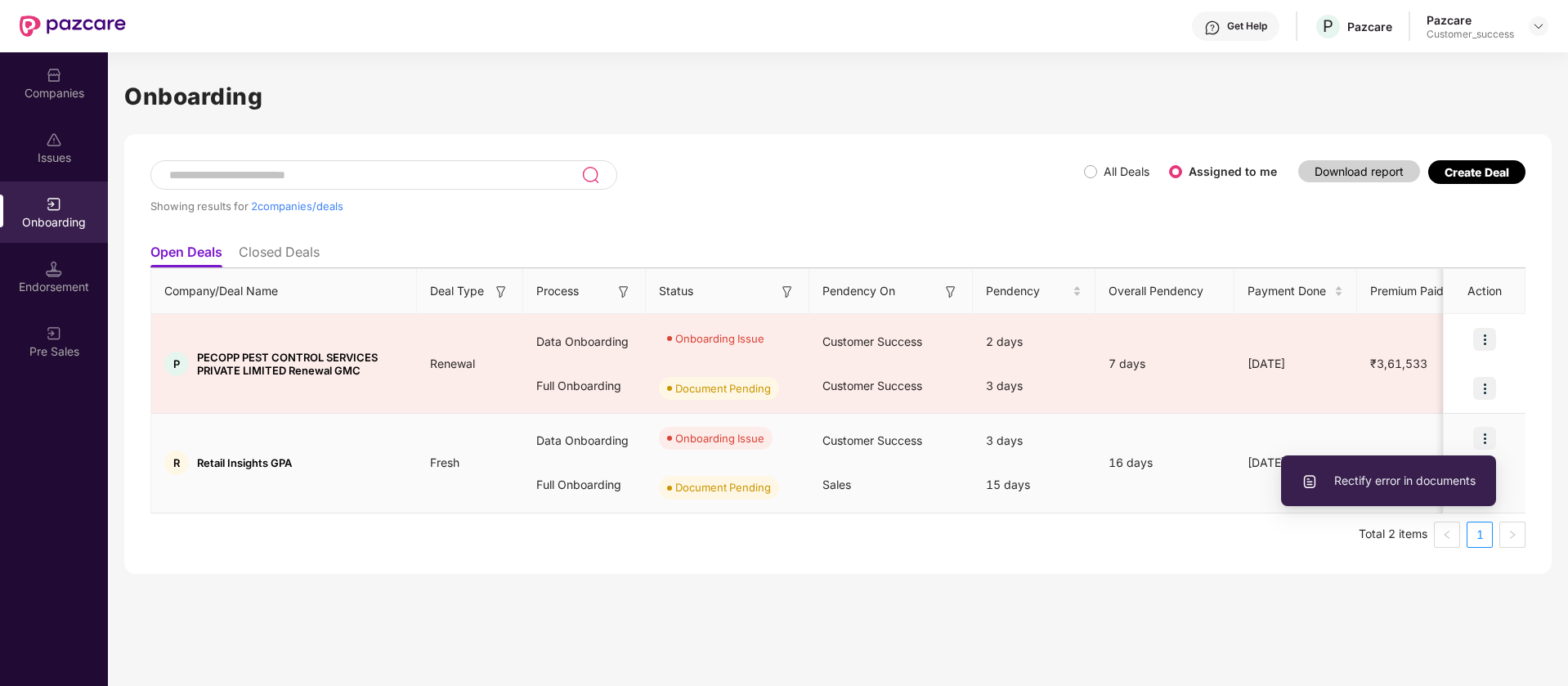
click at [1446, 482] on span "Rectify error in documents" at bounding box center [1388, 481] width 175 height 18
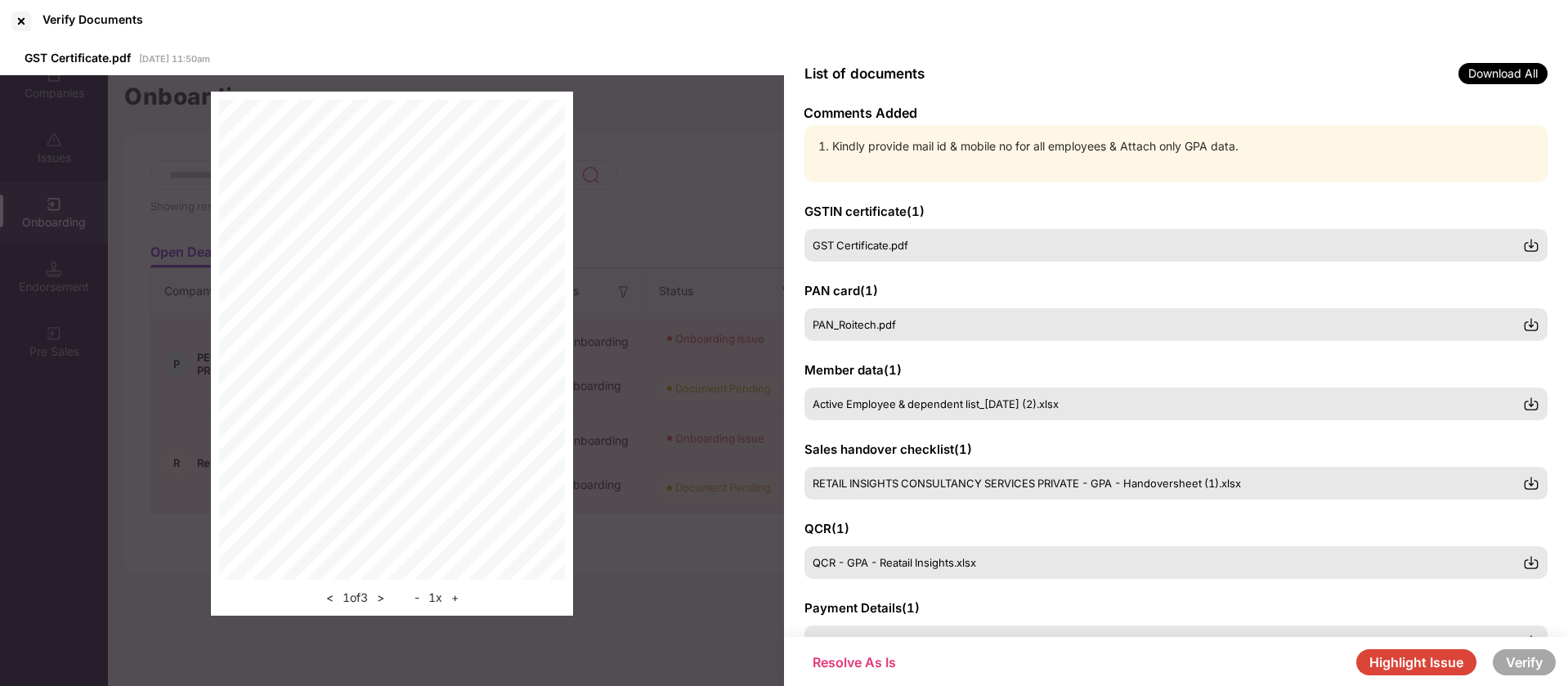
click at [992, 142] on li "Kindly provide mail id & mobile no for all employees & Attach only GPA data." at bounding box center [1184, 146] width 704 height 18
copy li "Kindly provide mail id & mobile no for all employees & Attach only GPA data."
click at [24, 22] on div at bounding box center [21, 21] width 26 height 26
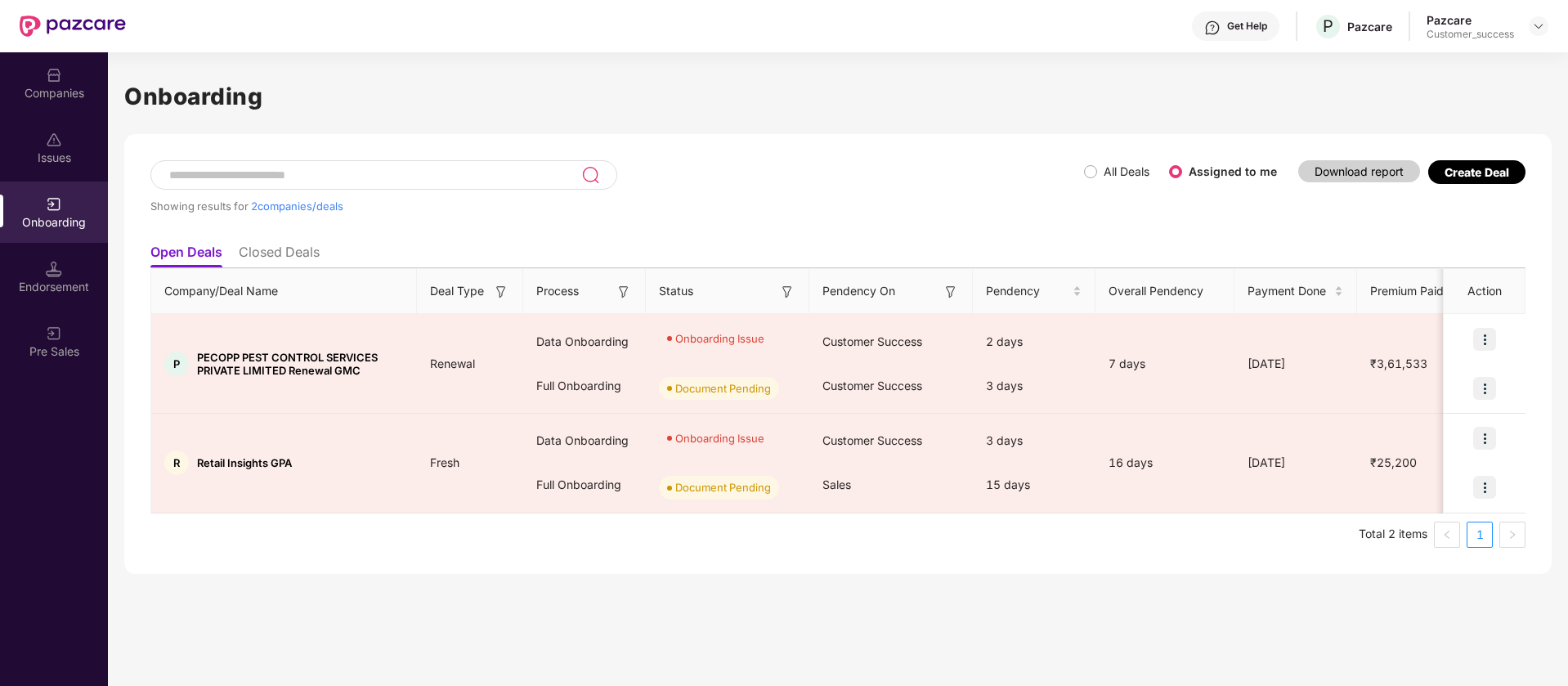
click at [53, 108] on div "Companies" at bounding box center [54, 82] width 108 height 62
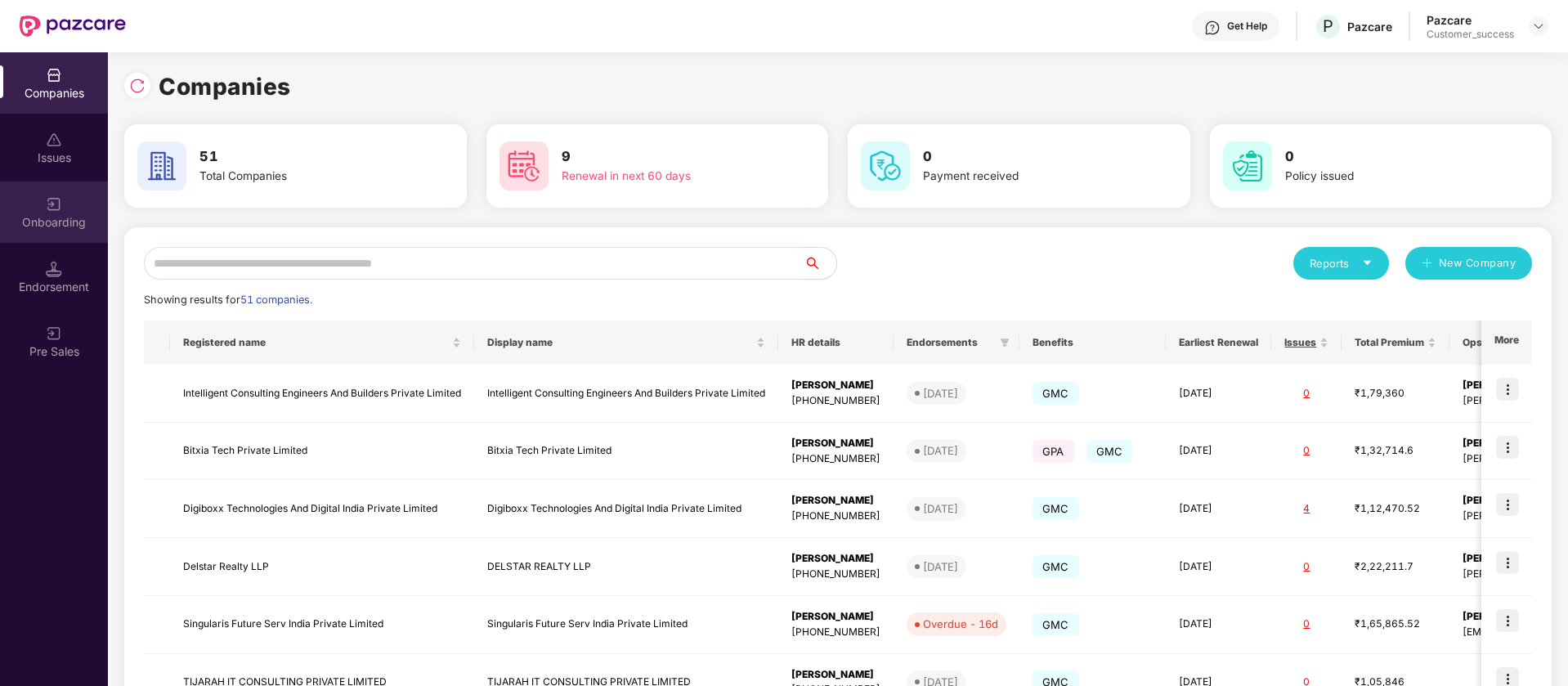
click at [62, 232] on div "Onboarding" at bounding box center [54, 212] width 108 height 62
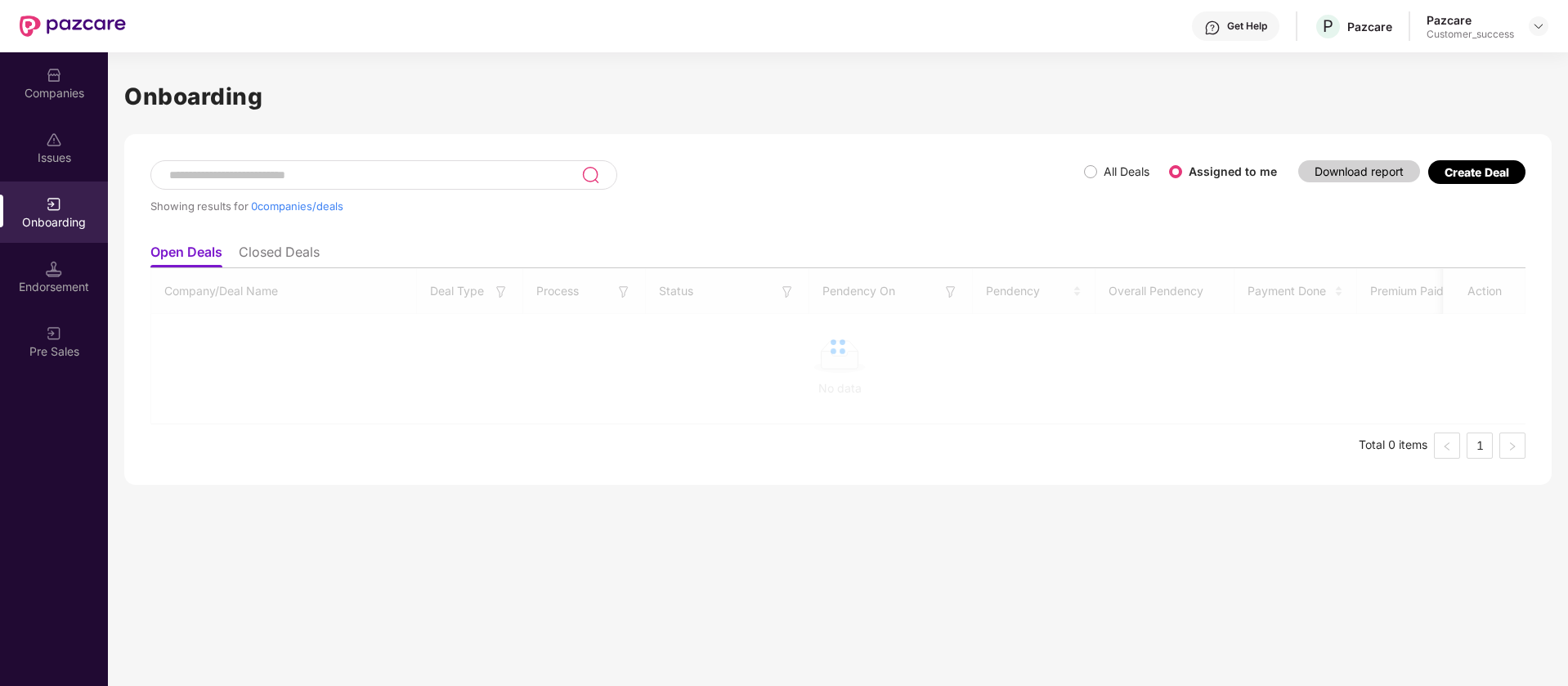
click at [54, 266] on img at bounding box center [54, 269] width 16 height 16
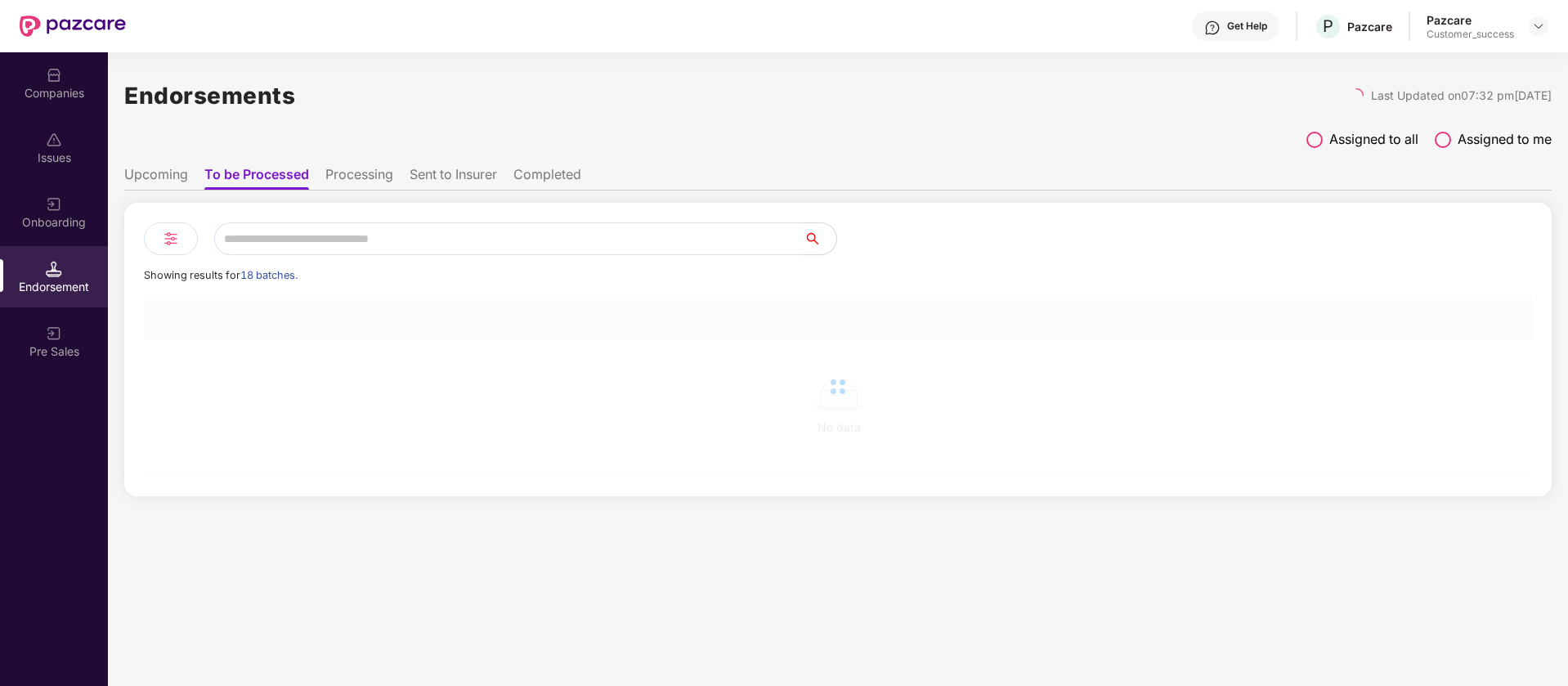
click at [1550, 23] on header "Get Help P Pazcare Pazcare Customer_success" at bounding box center [784, 26] width 1568 height 52
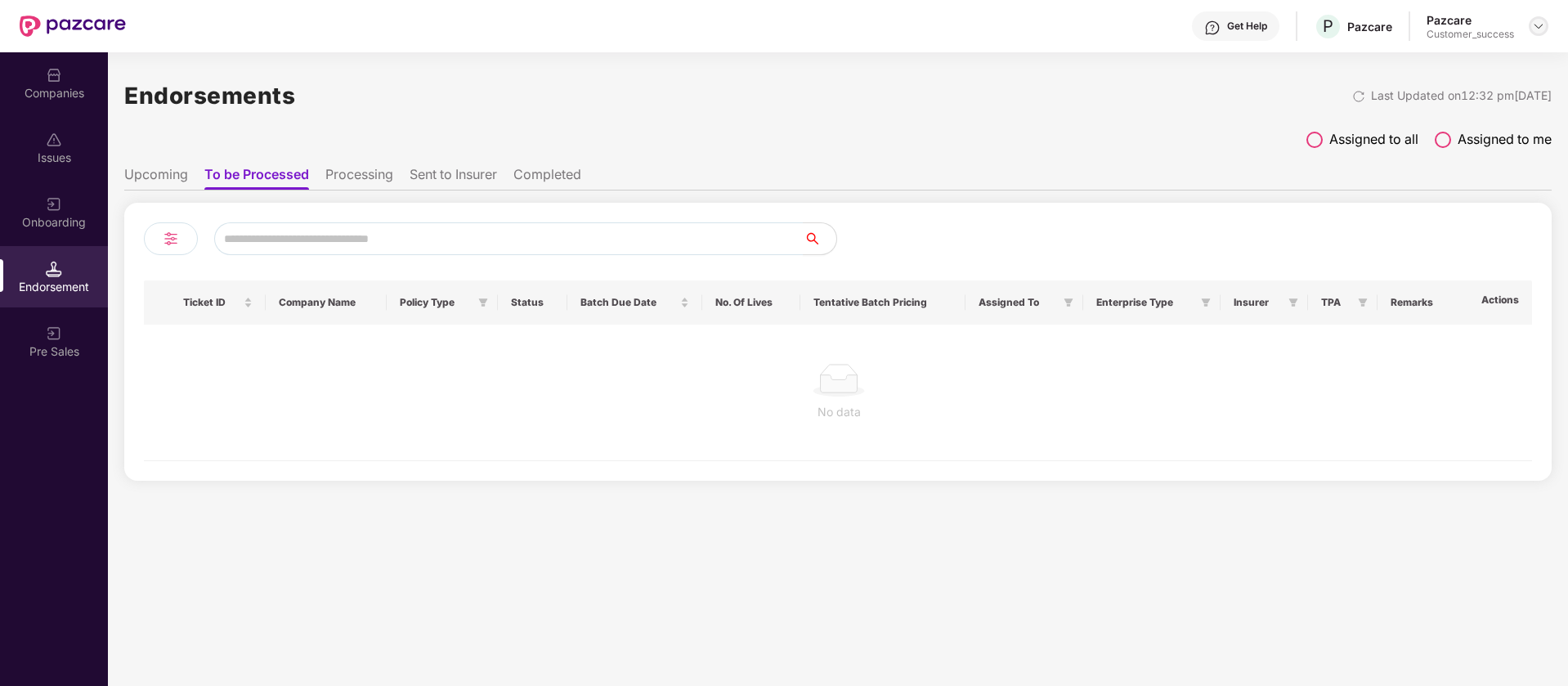
click at [1540, 28] on img at bounding box center [1538, 26] width 13 height 13
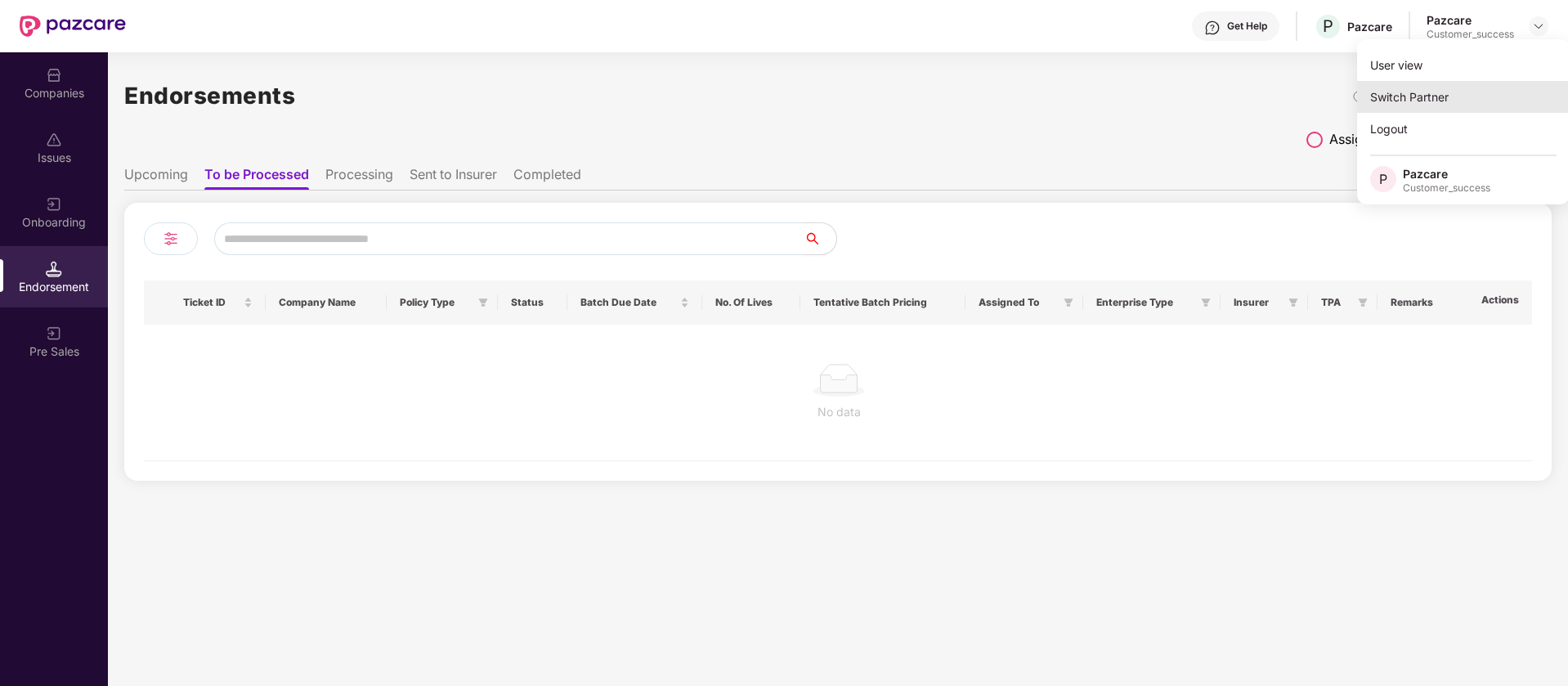
click at [1479, 97] on div "Switch Partner" at bounding box center [1463, 97] width 213 height 32
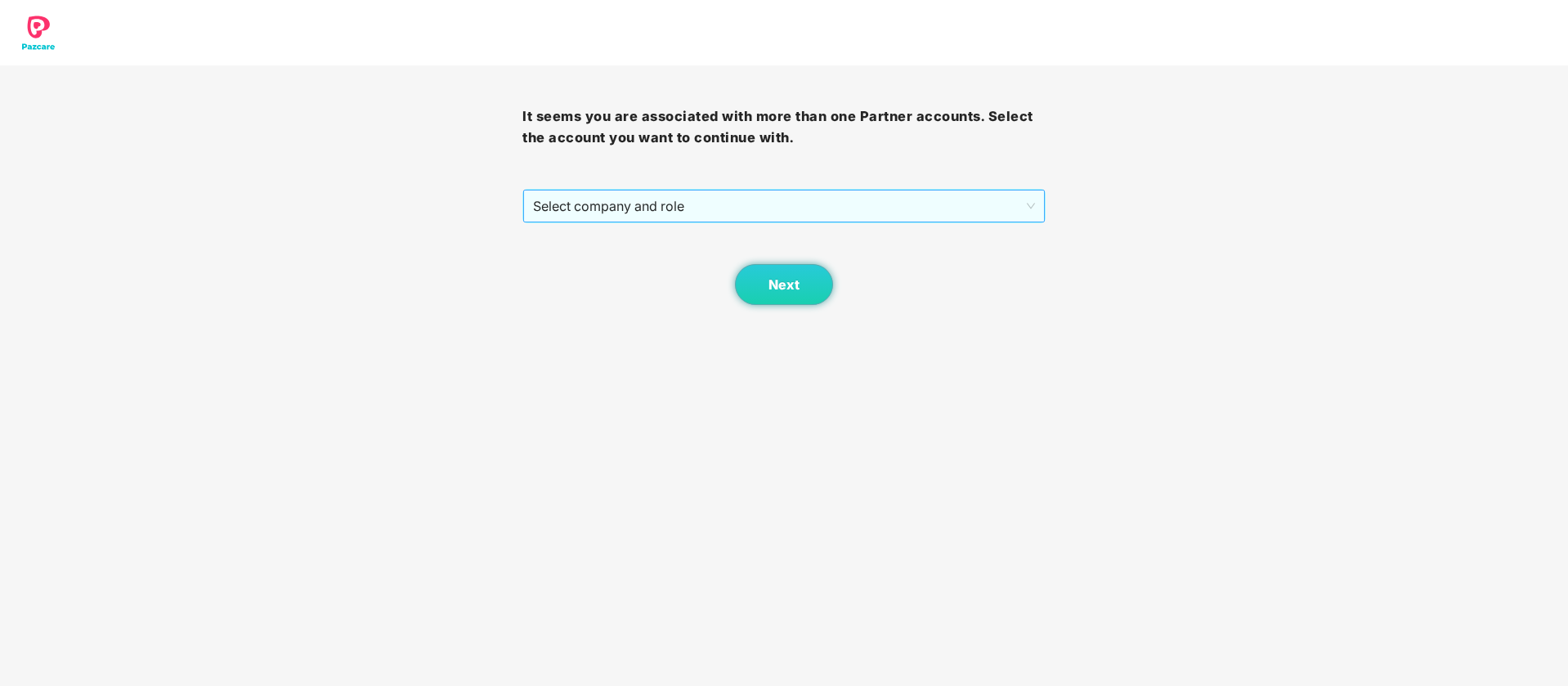
drag, startPoint x: 889, startPoint y: 202, endPoint x: 873, endPoint y: 215, distance: 20.6
click at [886, 203] on span "Select company and role" at bounding box center [784, 206] width 501 height 31
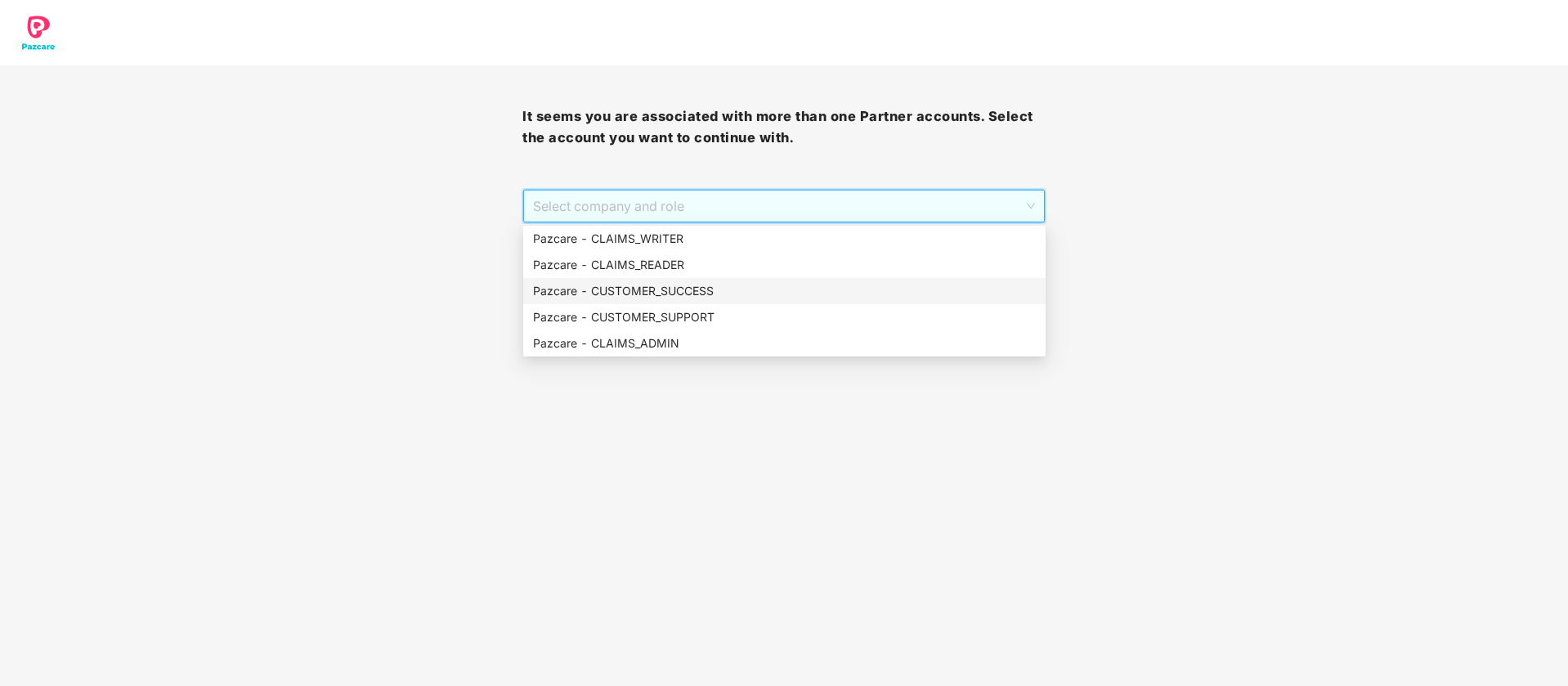
click at [756, 295] on div "Pazcare - CUSTOMER_SUCCESS" at bounding box center [785, 291] width 503 height 18
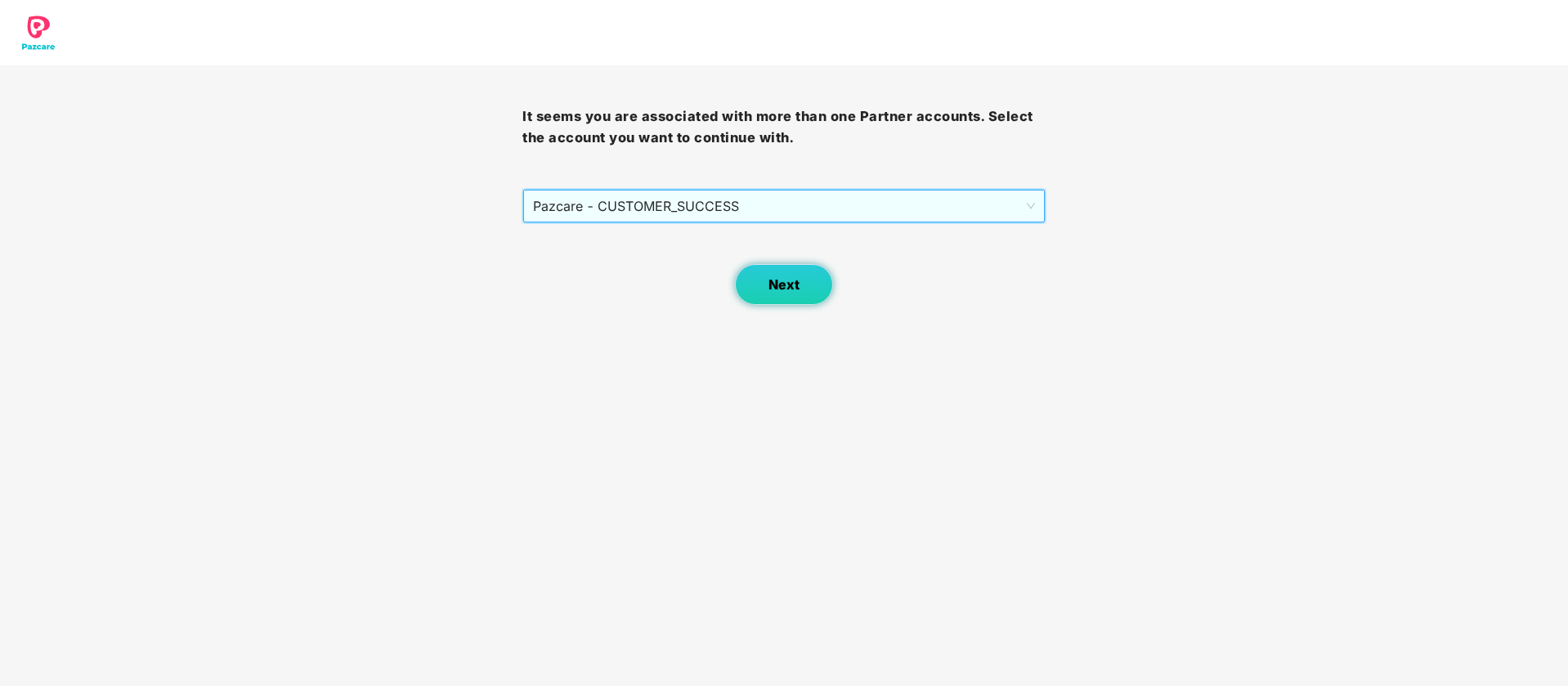
click at [809, 290] on button "Next" at bounding box center [784, 285] width 98 height 41
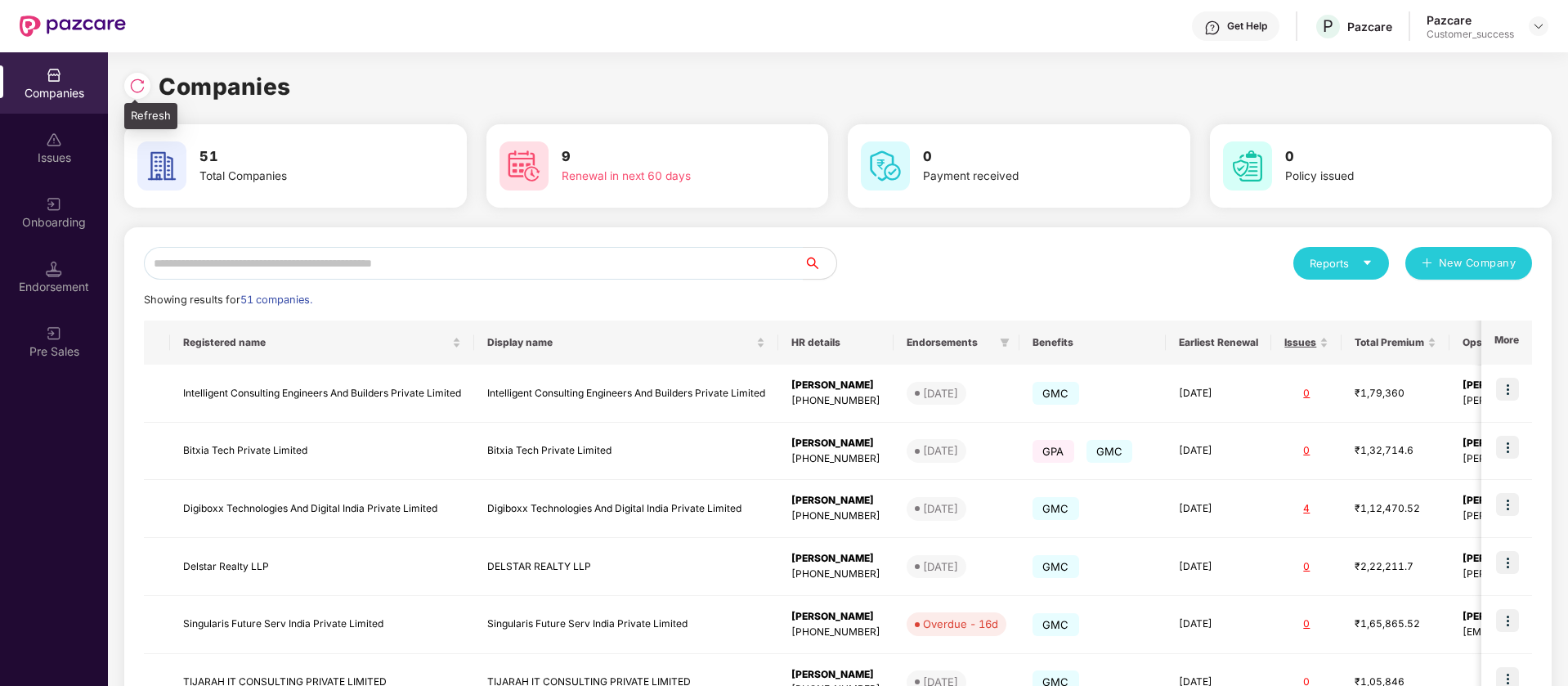
click at [142, 90] on img at bounding box center [137, 86] width 16 height 16
click at [310, 254] on input "text" at bounding box center [473, 263] width 660 height 33
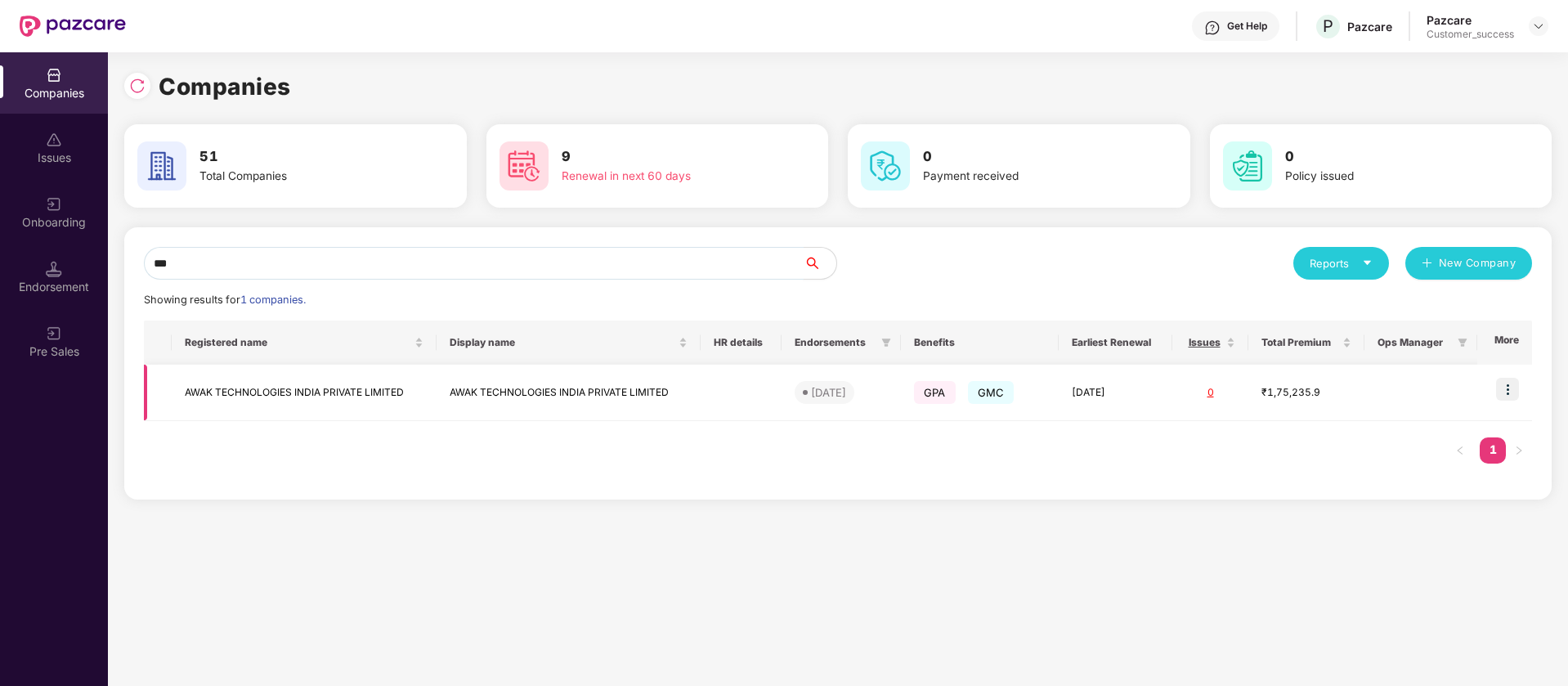
type input "***"
click at [1512, 390] on img at bounding box center [1508, 390] width 23 height 23
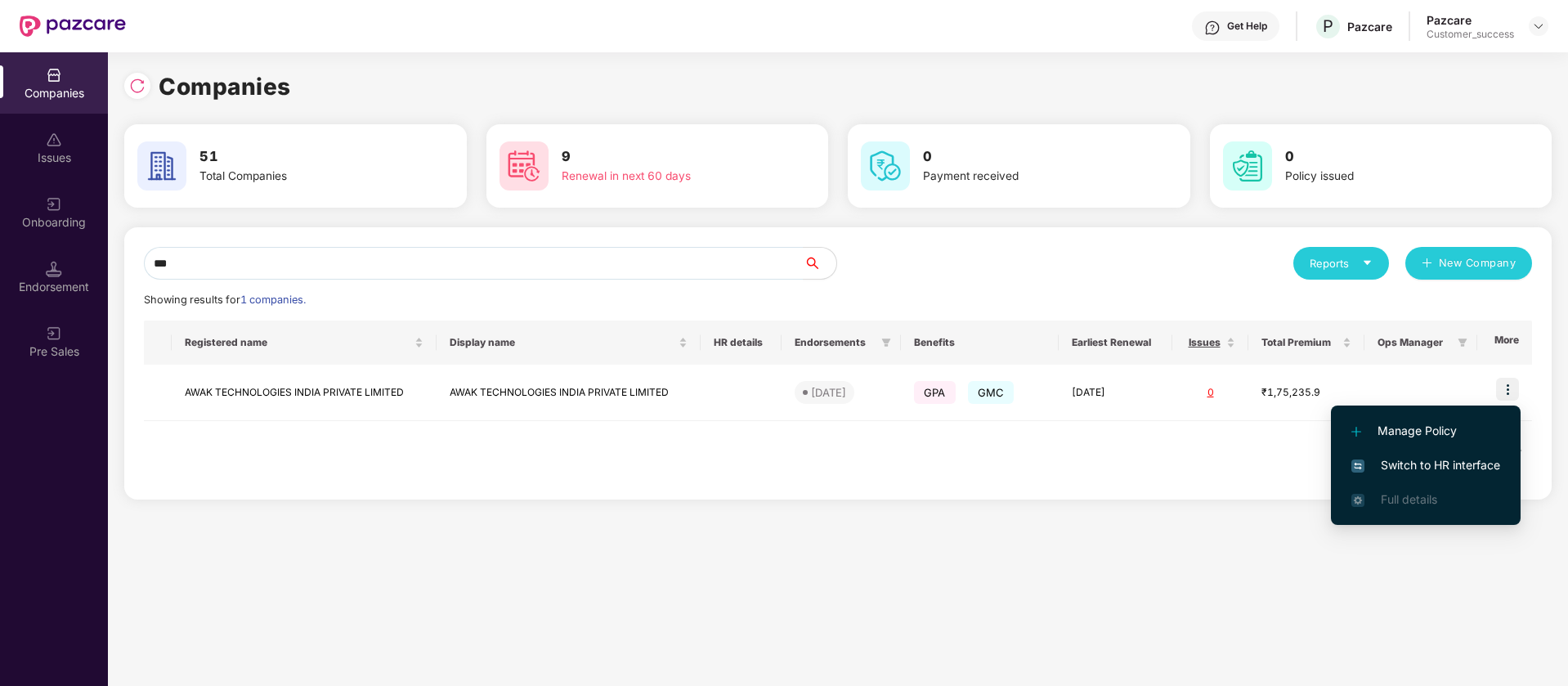
click at [1429, 472] on span "Switch to HR interface" at bounding box center [1426, 466] width 149 height 18
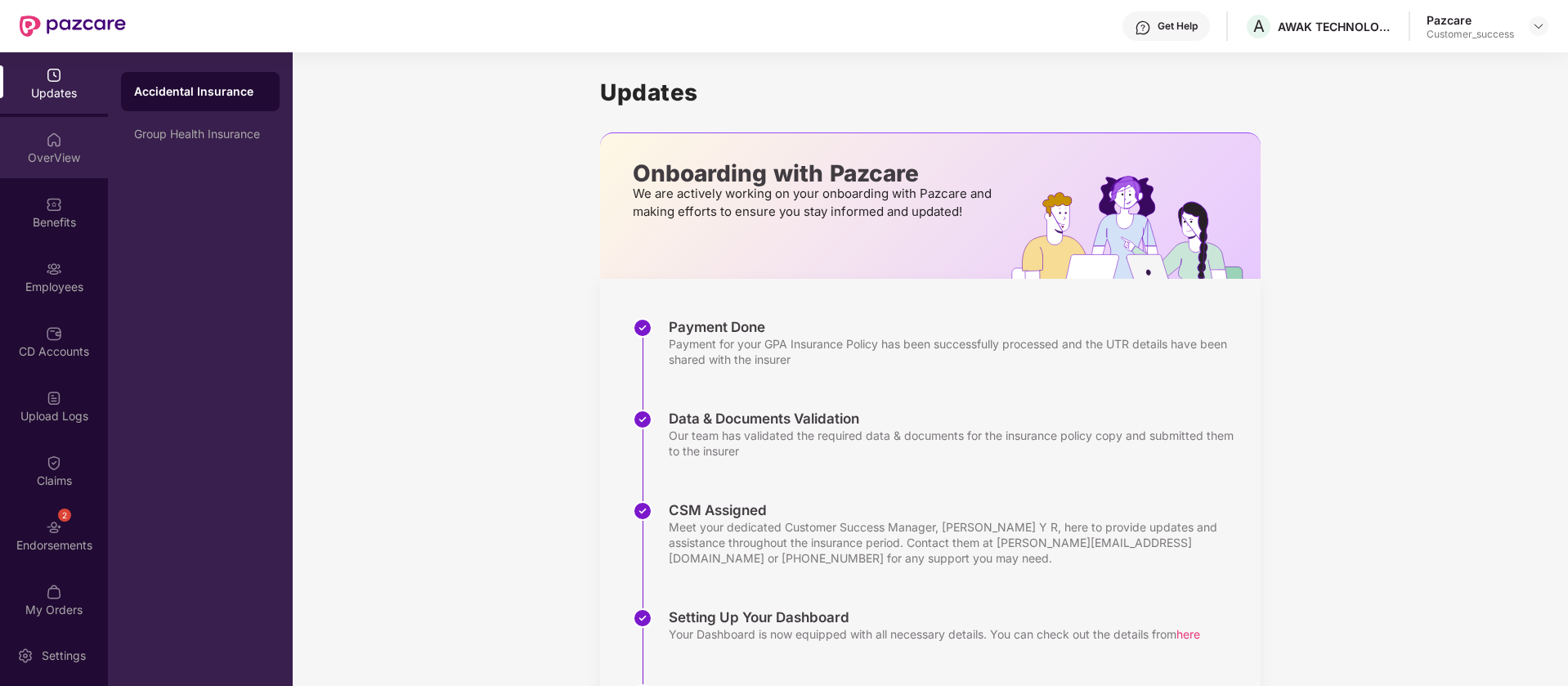
click at [71, 156] on div "OverView" at bounding box center [54, 158] width 108 height 16
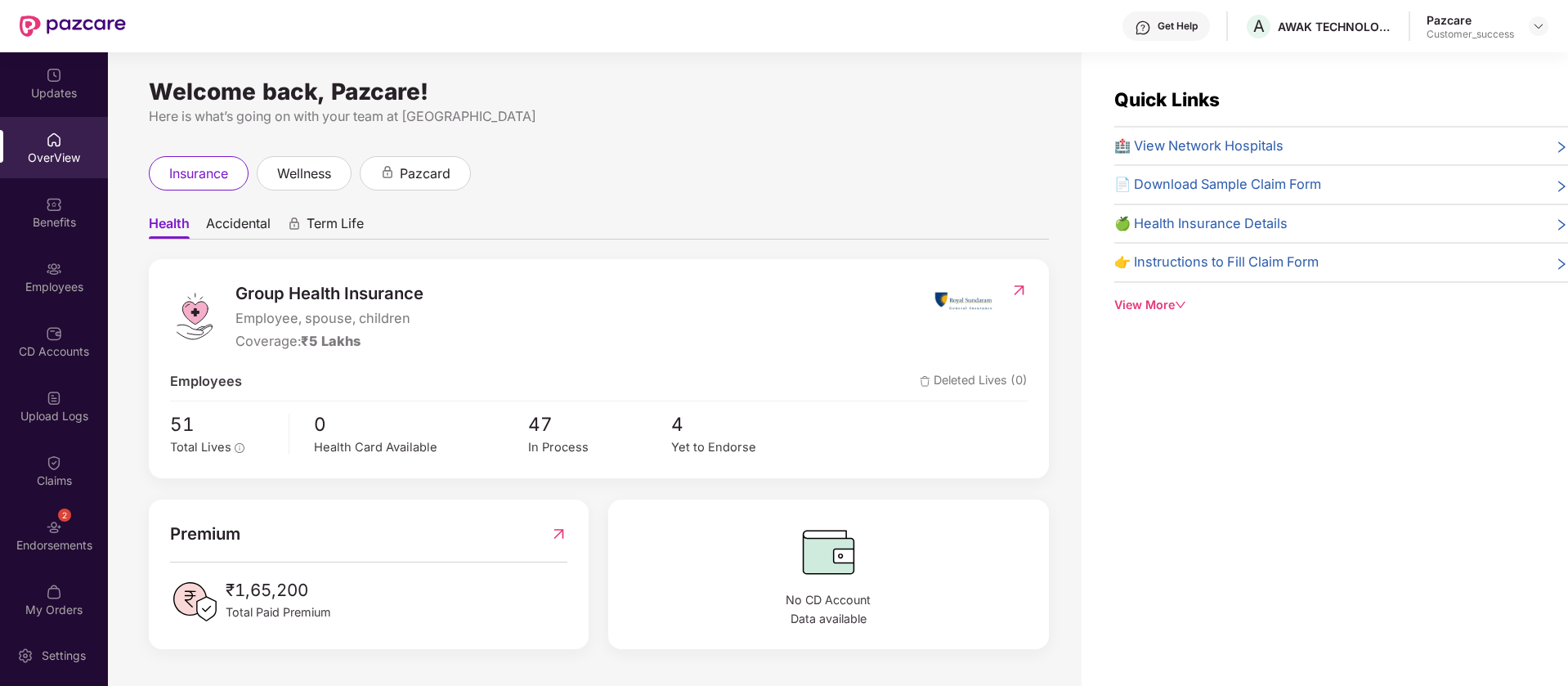
click at [58, 192] on div "Benefits" at bounding box center [54, 212] width 108 height 62
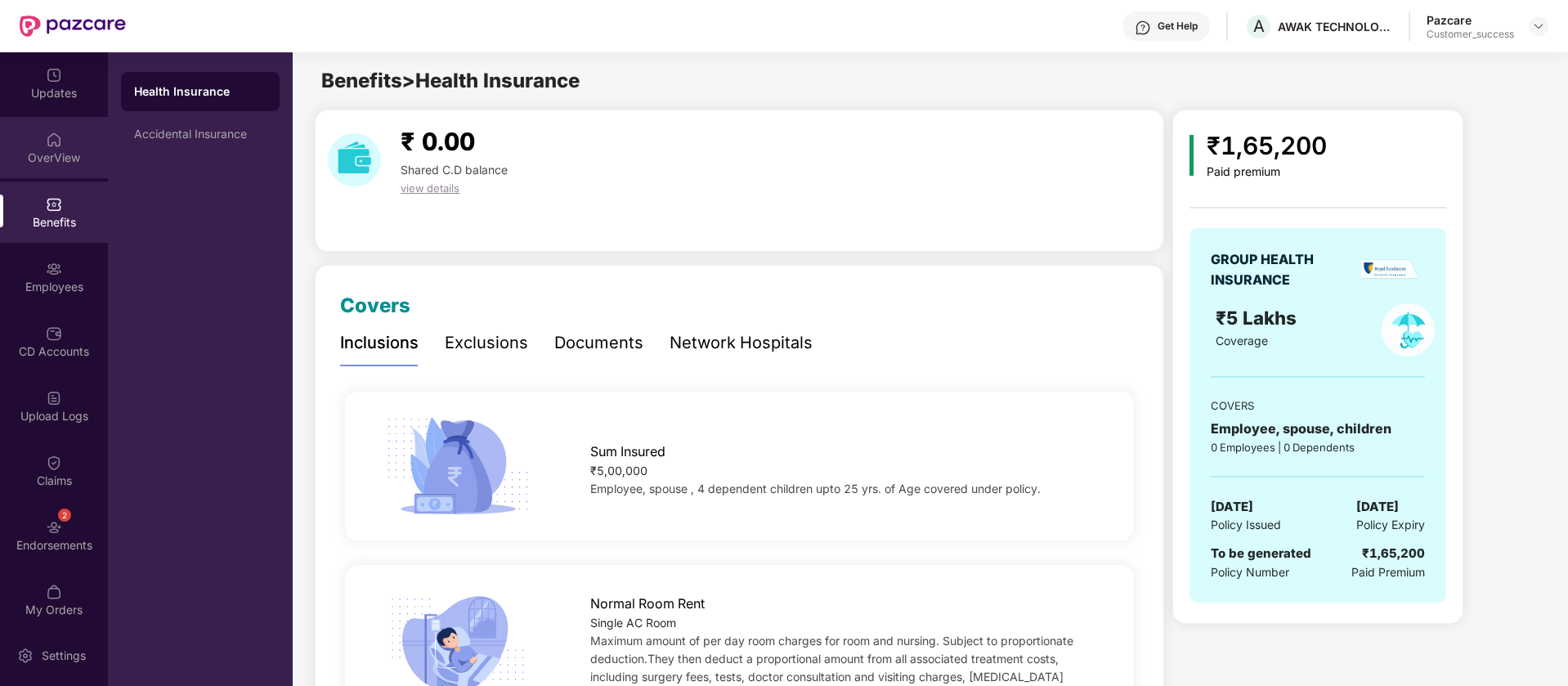
click at [51, 147] on img at bounding box center [54, 140] width 16 height 16
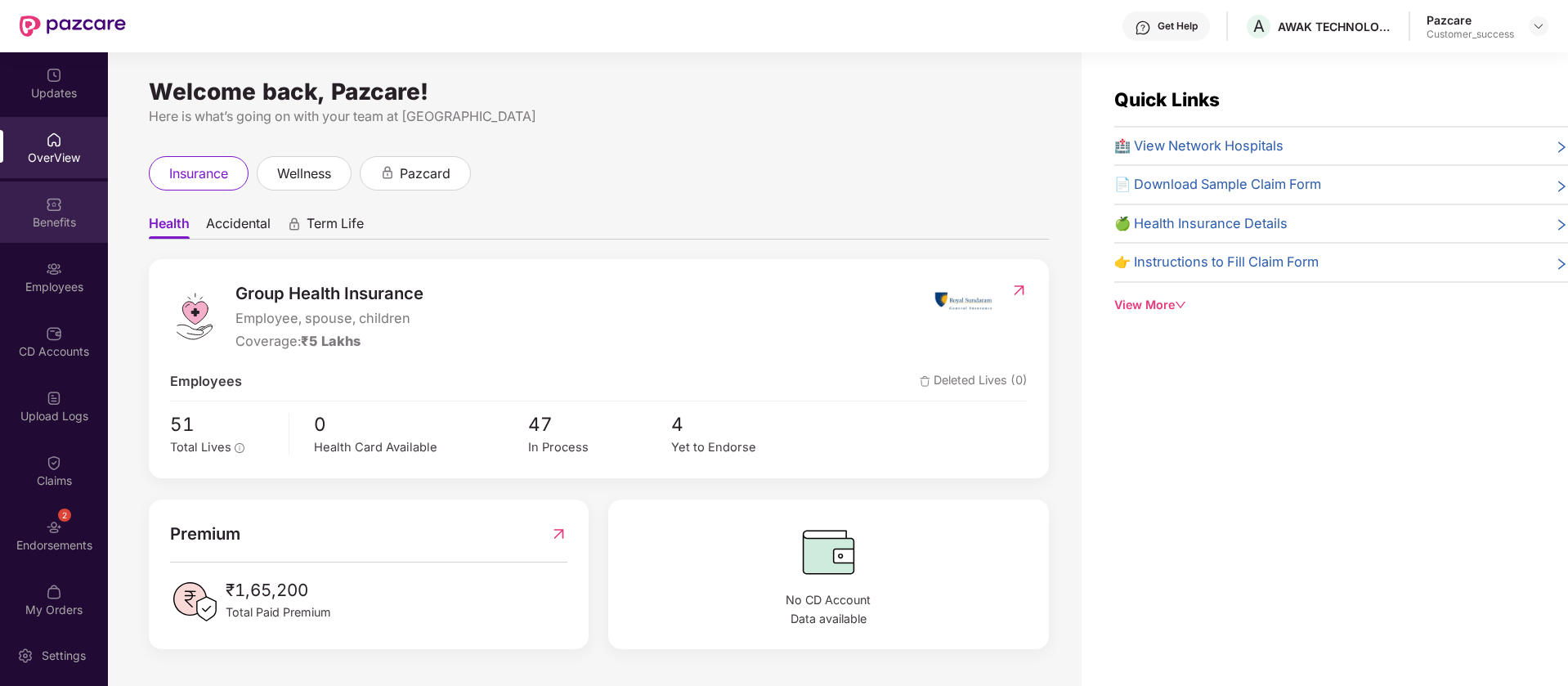
click at [41, 196] on div "Benefits" at bounding box center [54, 212] width 108 height 62
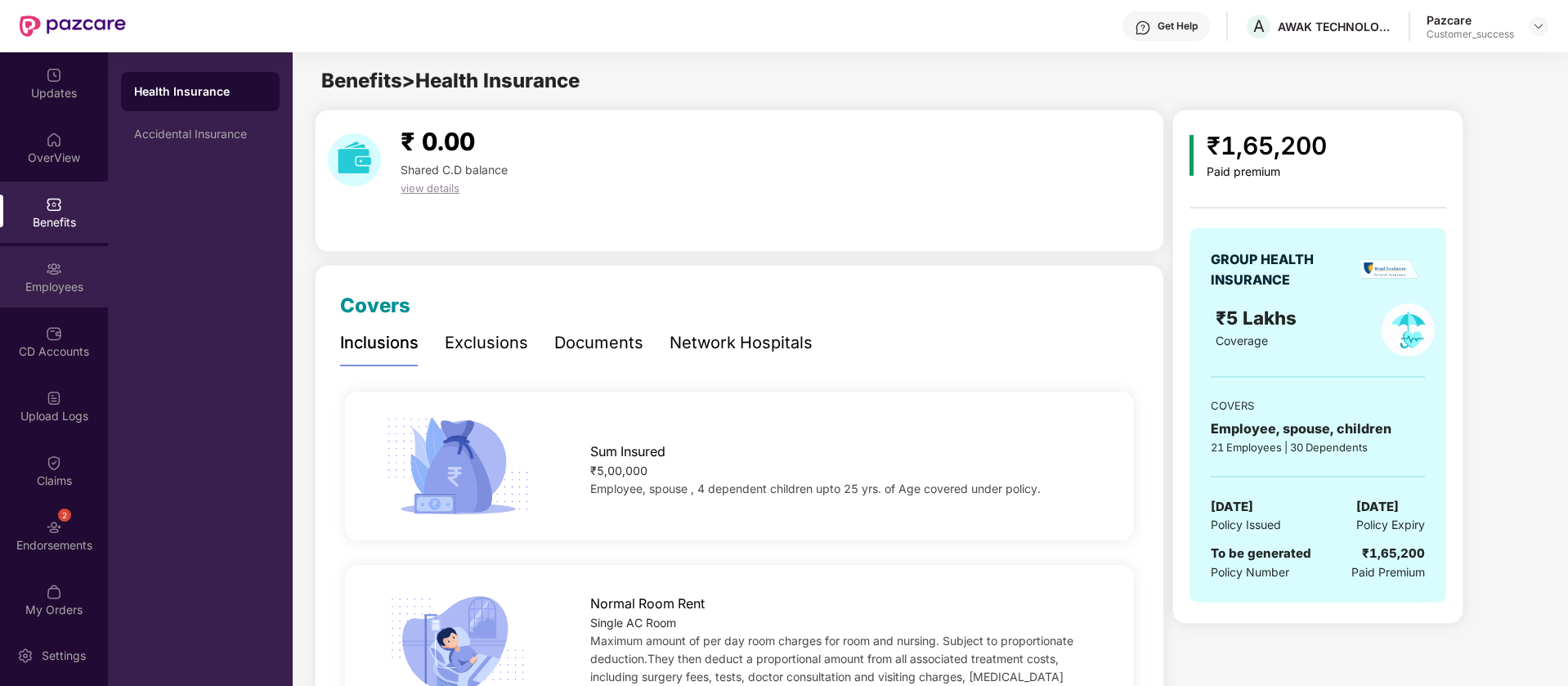
click at [50, 265] on img at bounding box center [54, 269] width 16 height 16
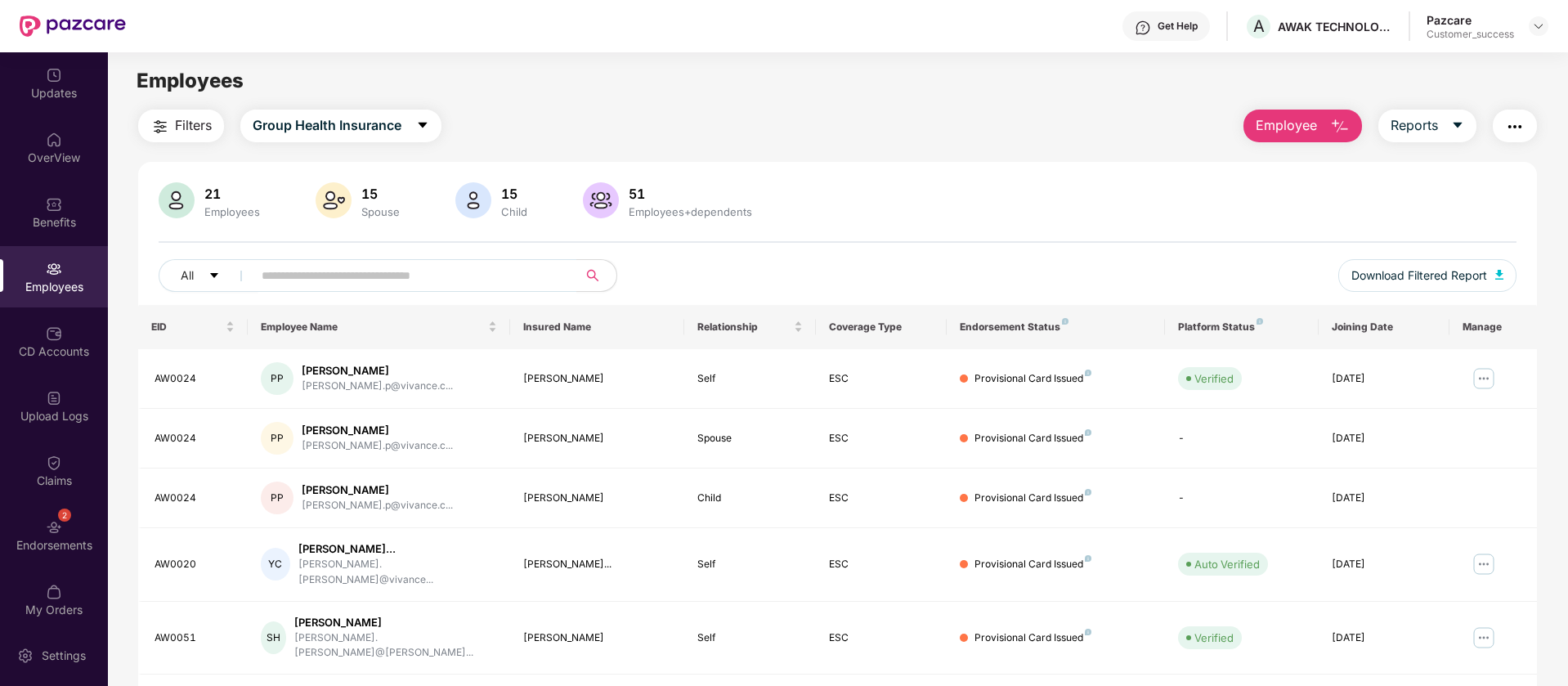
click at [503, 293] on div "All Download Filtered Report" at bounding box center [837, 282] width 1358 height 46
click at [511, 278] on input "text" at bounding box center [408, 275] width 294 height 24
paste input "**********"
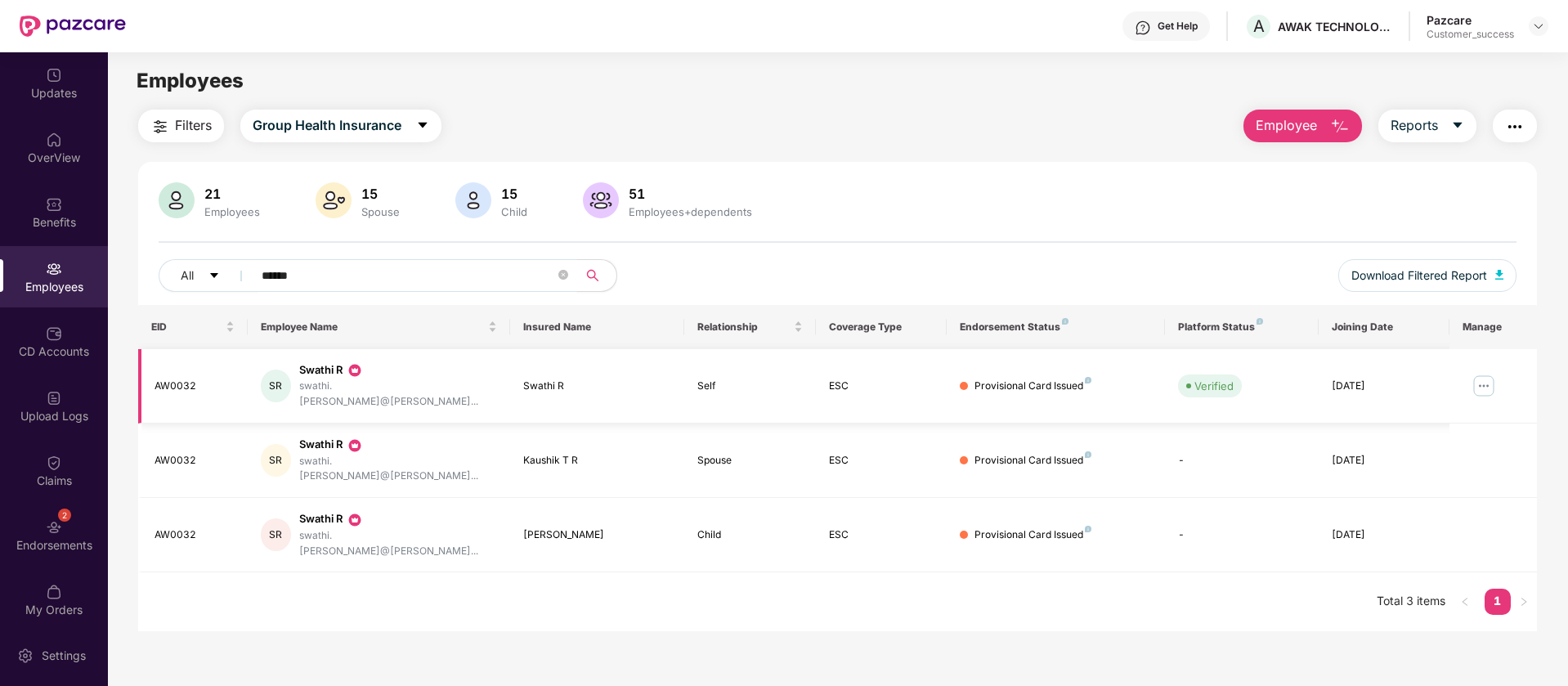
type input "******"
click at [1480, 382] on img at bounding box center [1483, 386] width 26 height 26
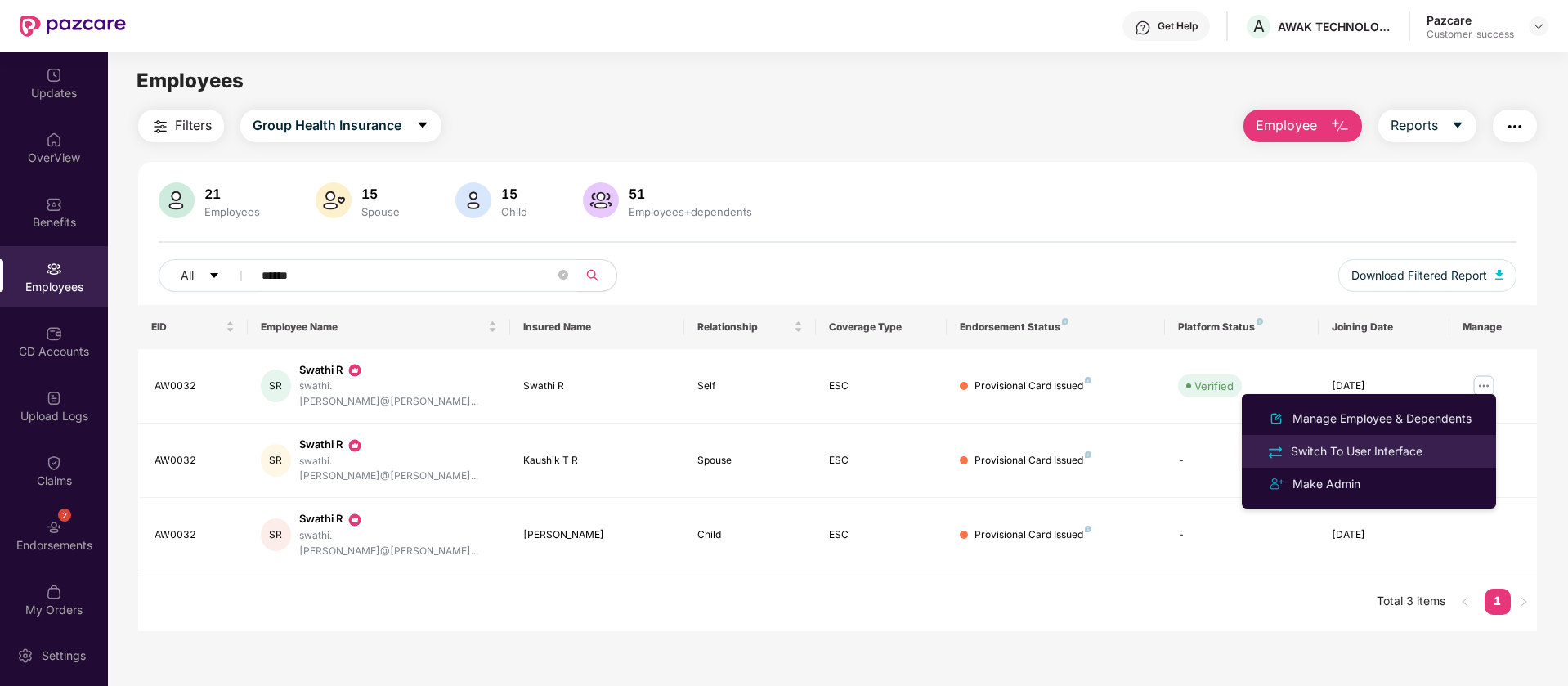
click at [1409, 451] on div "Switch To User Interface" at bounding box center [1357, 451] width 138 height 18
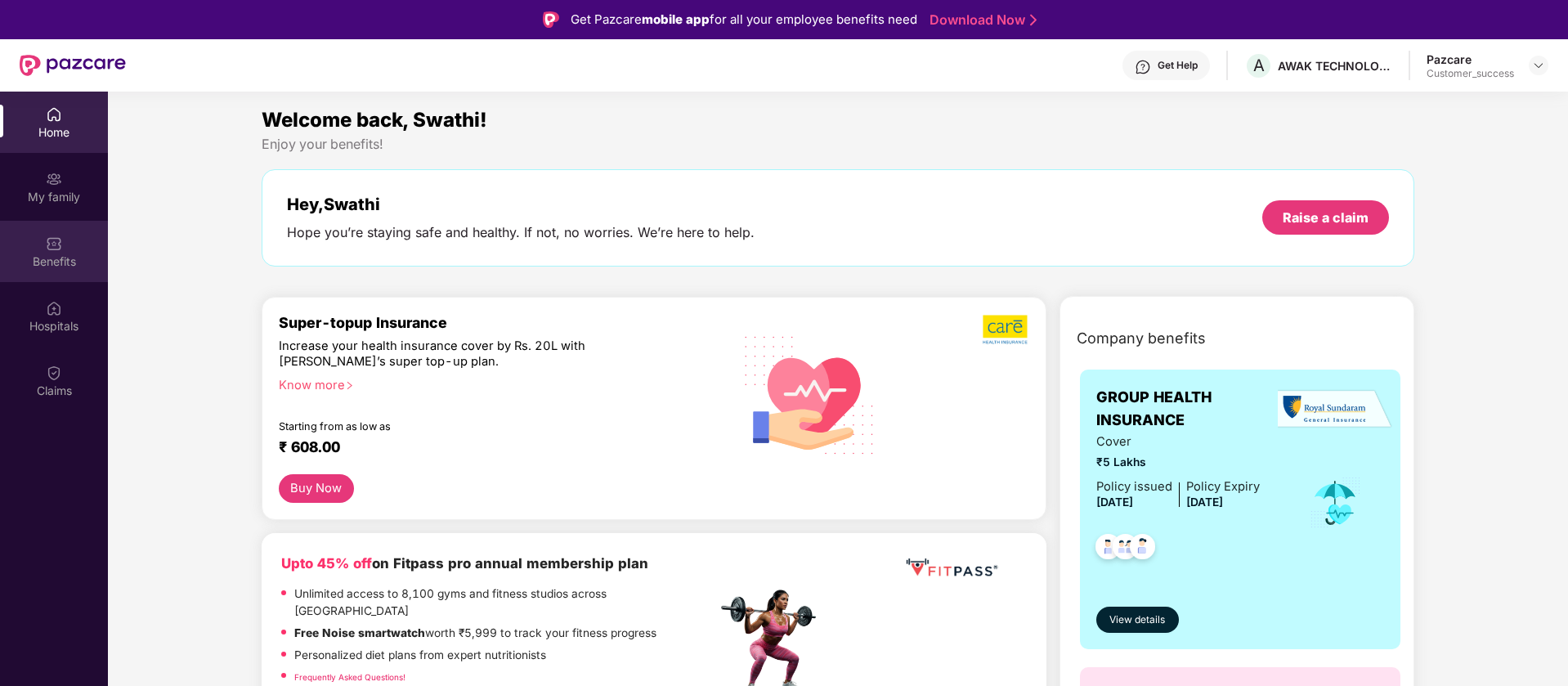
click at [45, 224] on div "Benefits" at bounding box center [54, 252] width 108 height 62
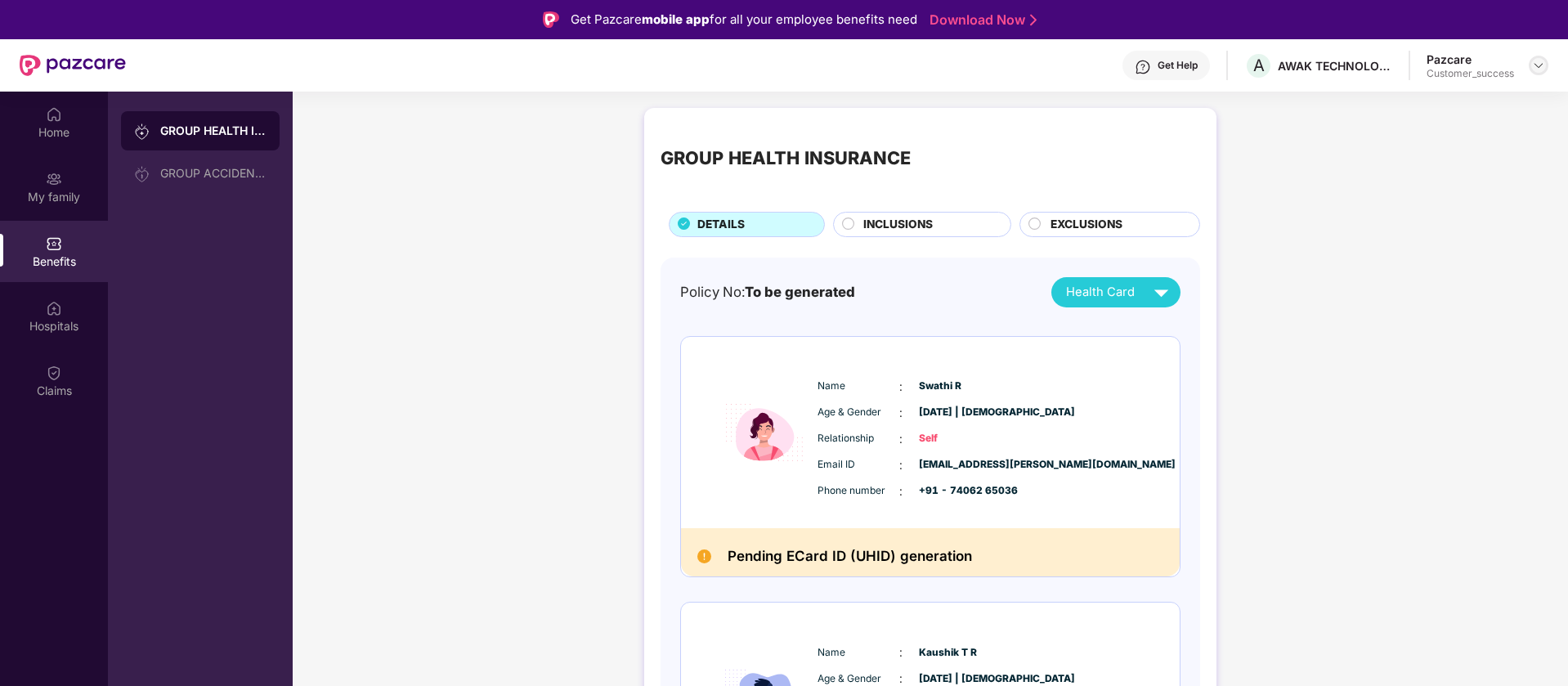
click at [1546, 61] on div at bounding box center [1538, 65] width 20 height 20
click at [1485, 97] on div "Switch to partner view" at bounding box center [1462, 105] width 213 height 32
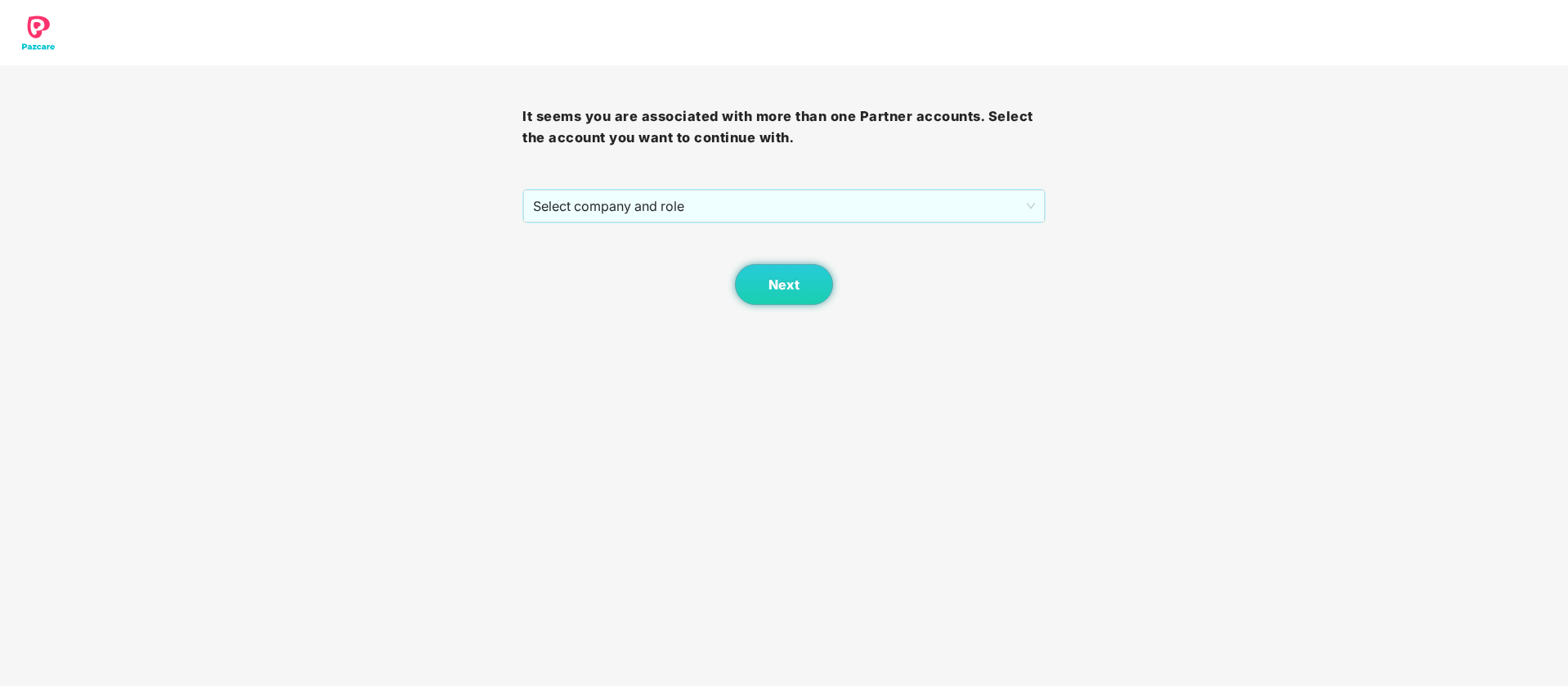
click at [732, 225] on div "Next" at bounding box center [784, 263] width 523 height 81
click at [733, 211] on span "Select company and role" at bounding box center [784, 206] width 501 height 31
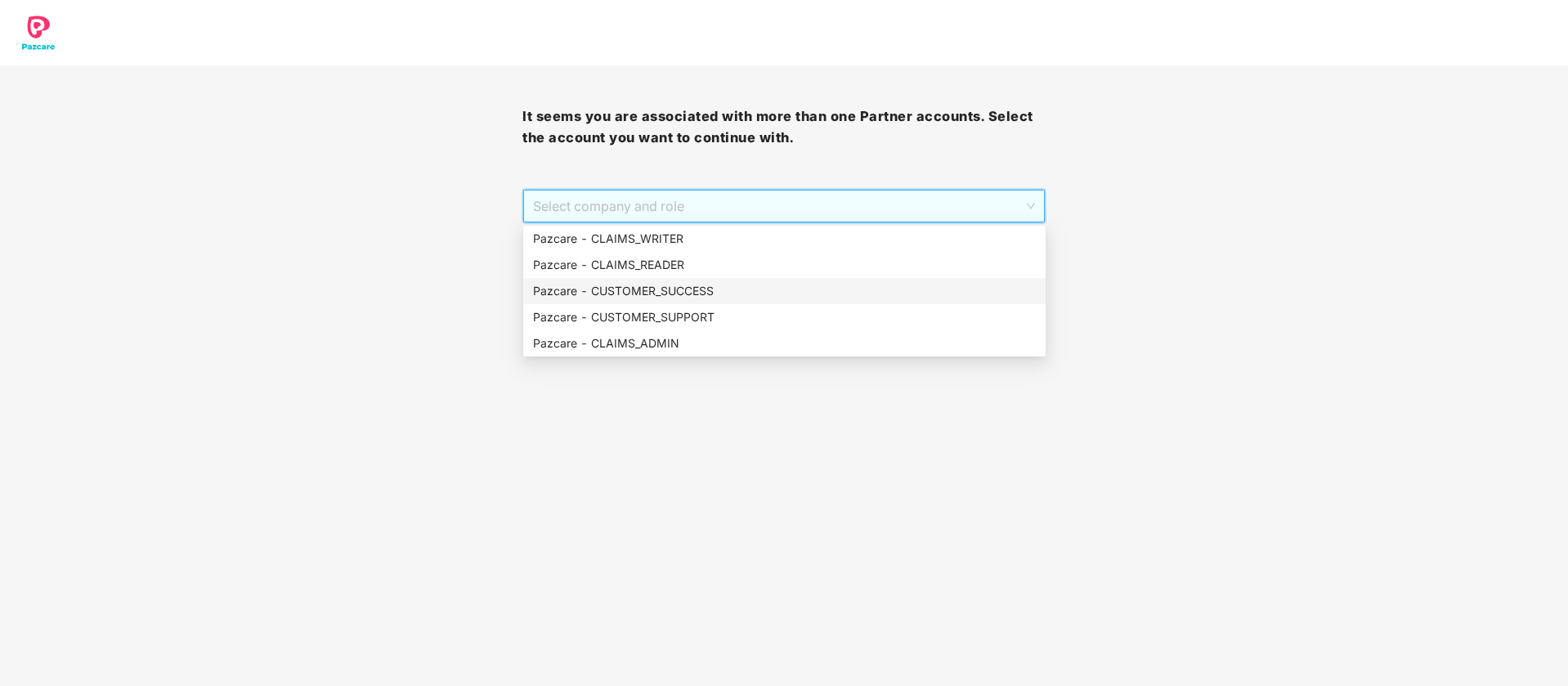
click at [740, 296] on div "Pazcare - CUSTOMER_SUCCESS" at bounding box center [785, 291] width 503 height 18
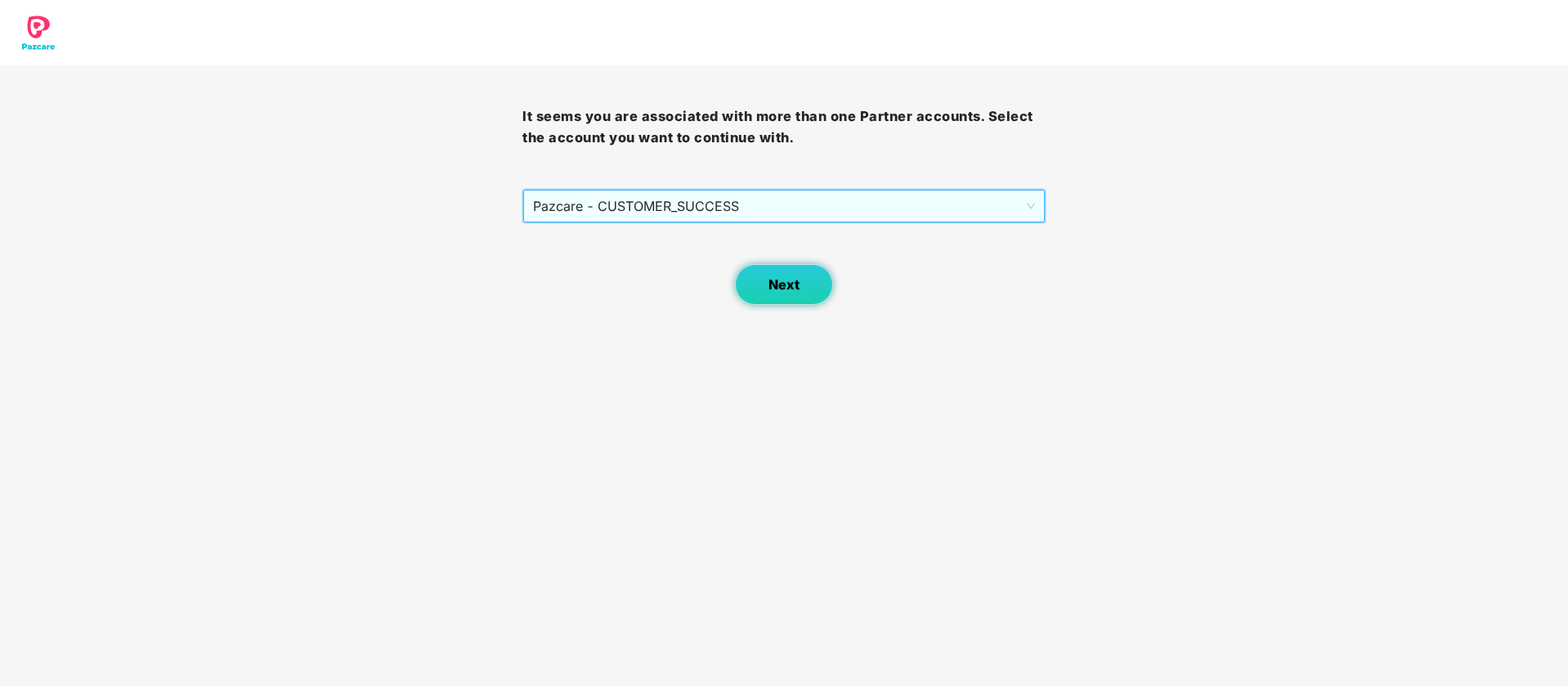
click at [807, 287] on button "Next" at bounding box center [784, 285] width 98 height 41
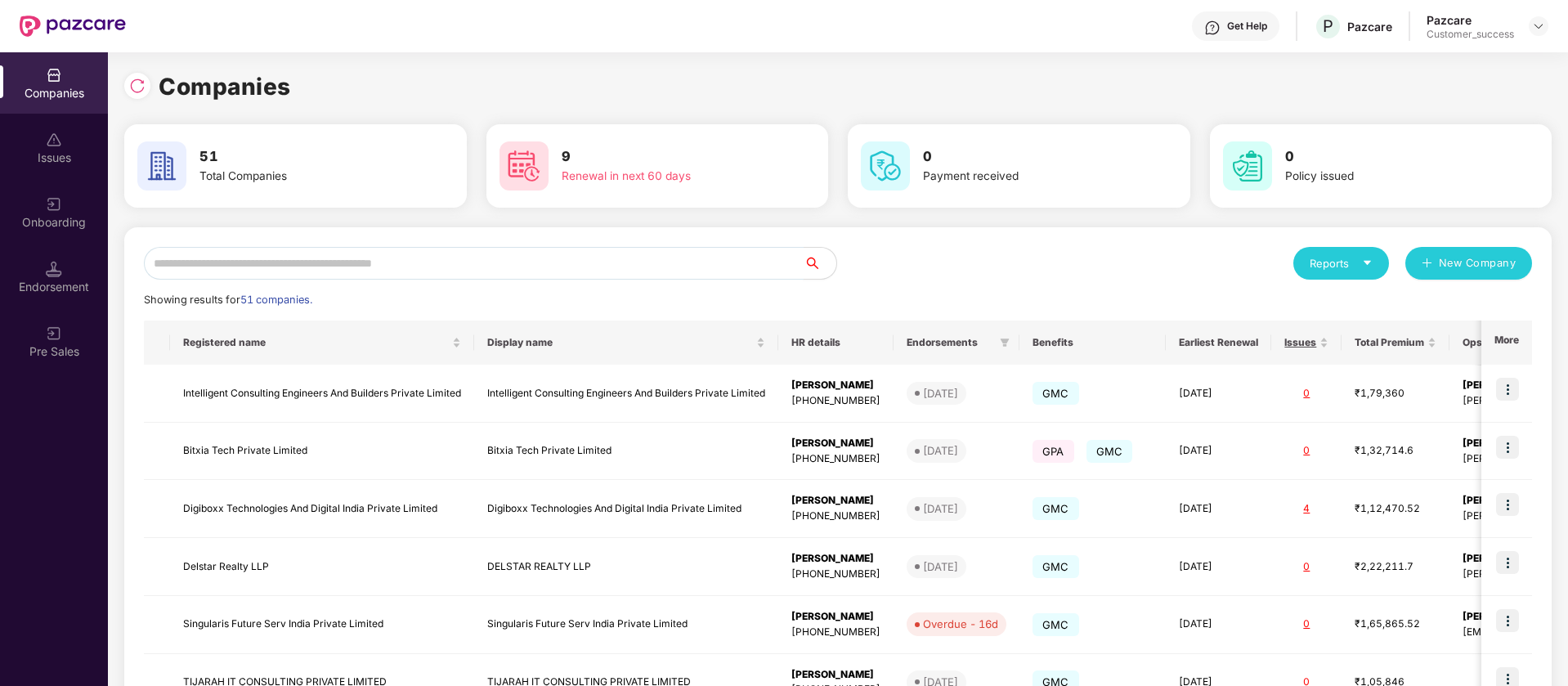
click at [510, 265] on input "text" at bounding box center [473, 263] width 660 height 33
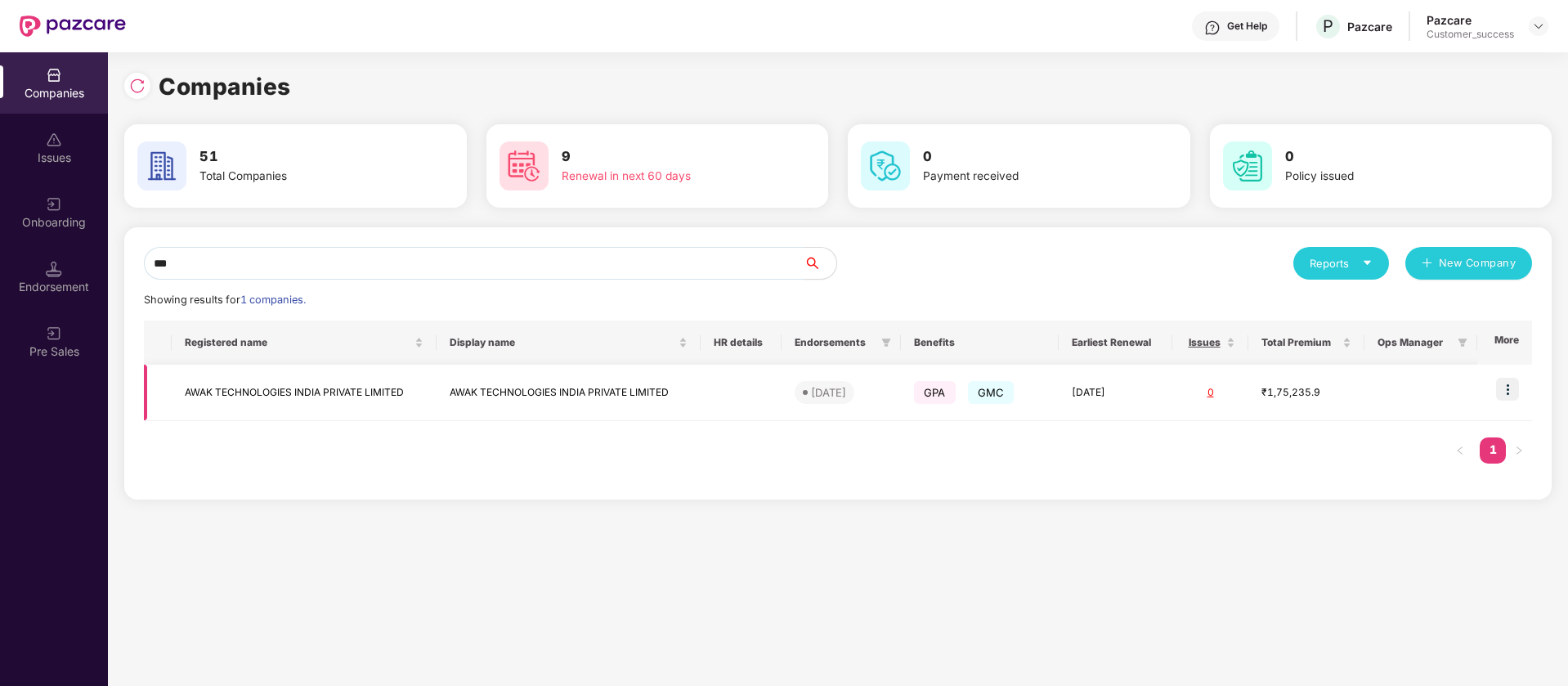
type input "***"
click at [1513, 392] on img at bounding box center [1508, 390] width 23 height 23
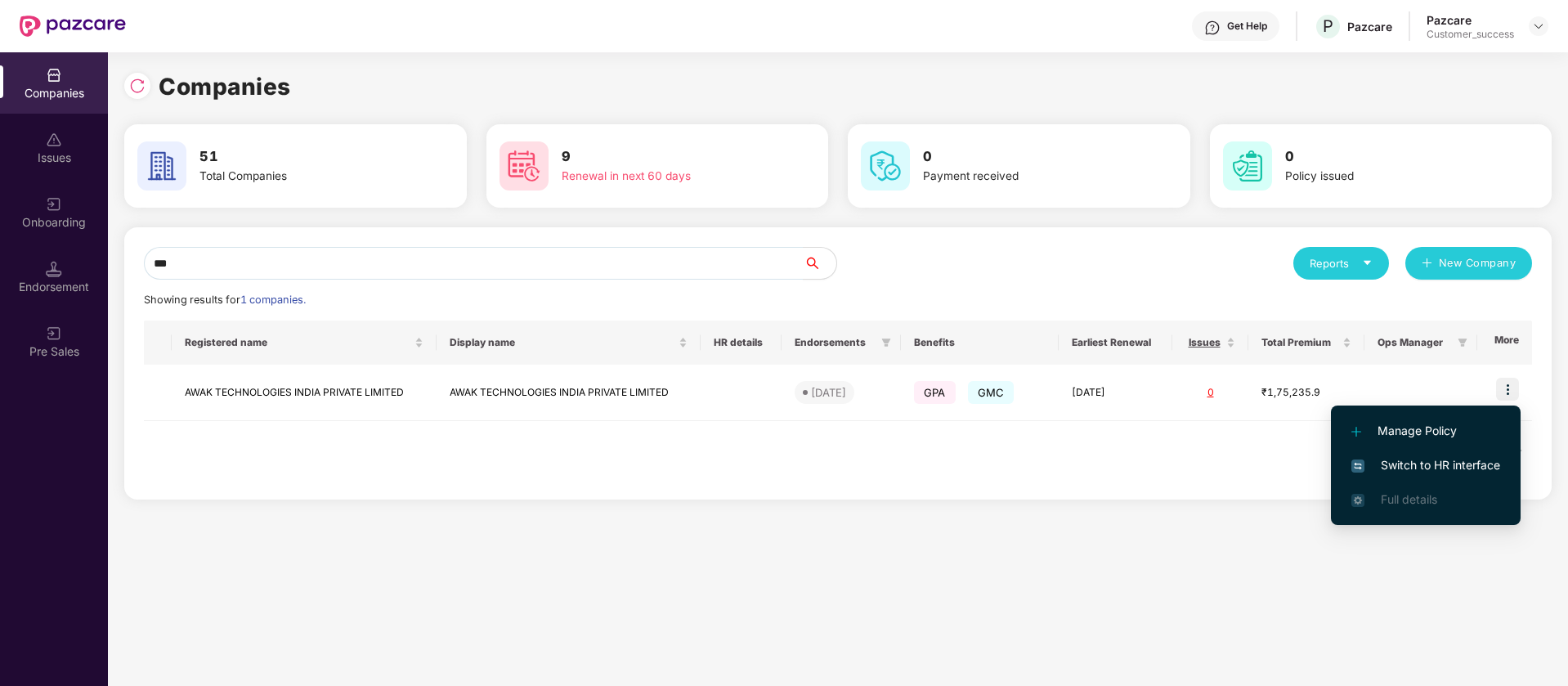
click at [1476, 460] on span "Switch to HR interface" at bounding box center [1426, 466] width 149 height 18
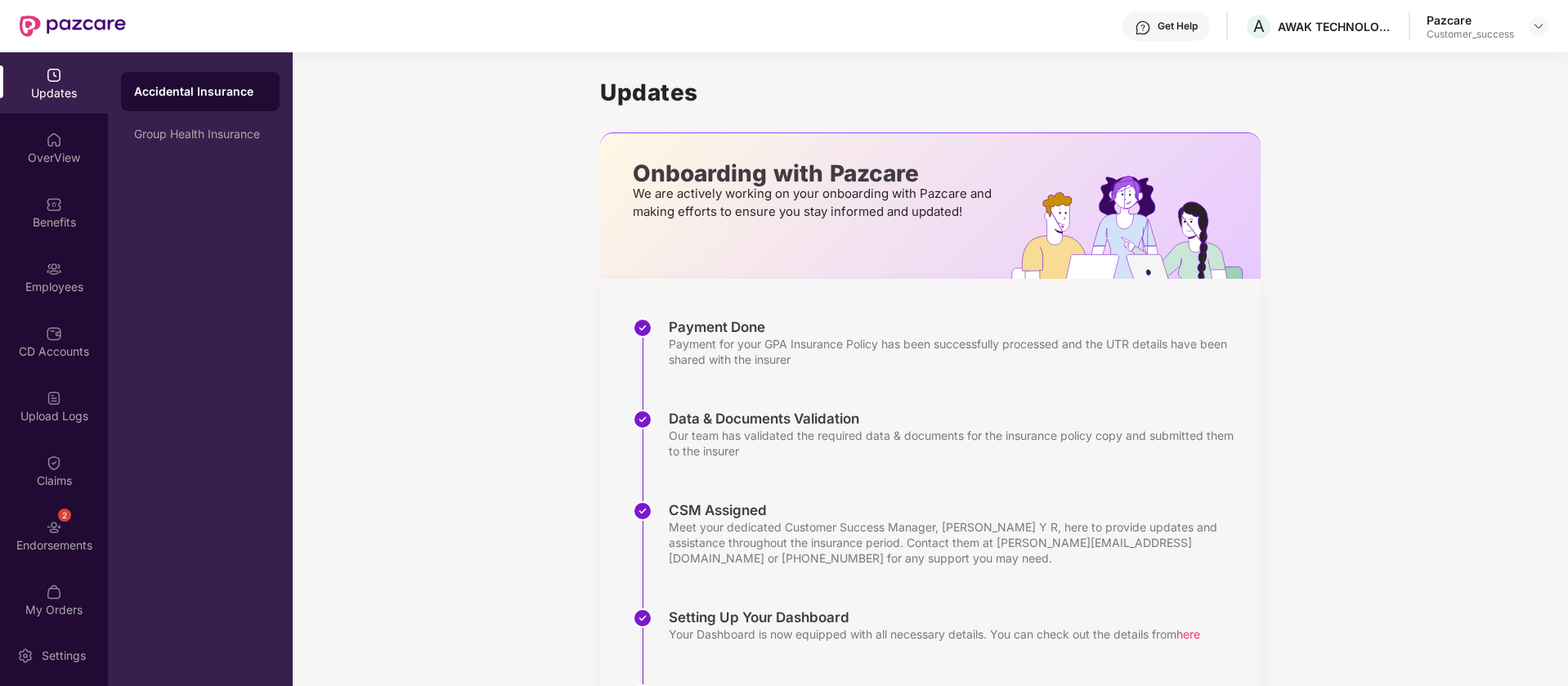
click at [65, 99] on div "Updates" at bounding box center [54, 93] width 108 height 16
click at [71, 166] on div "OverView" at bounding box center [54, 148] width 108 height 62
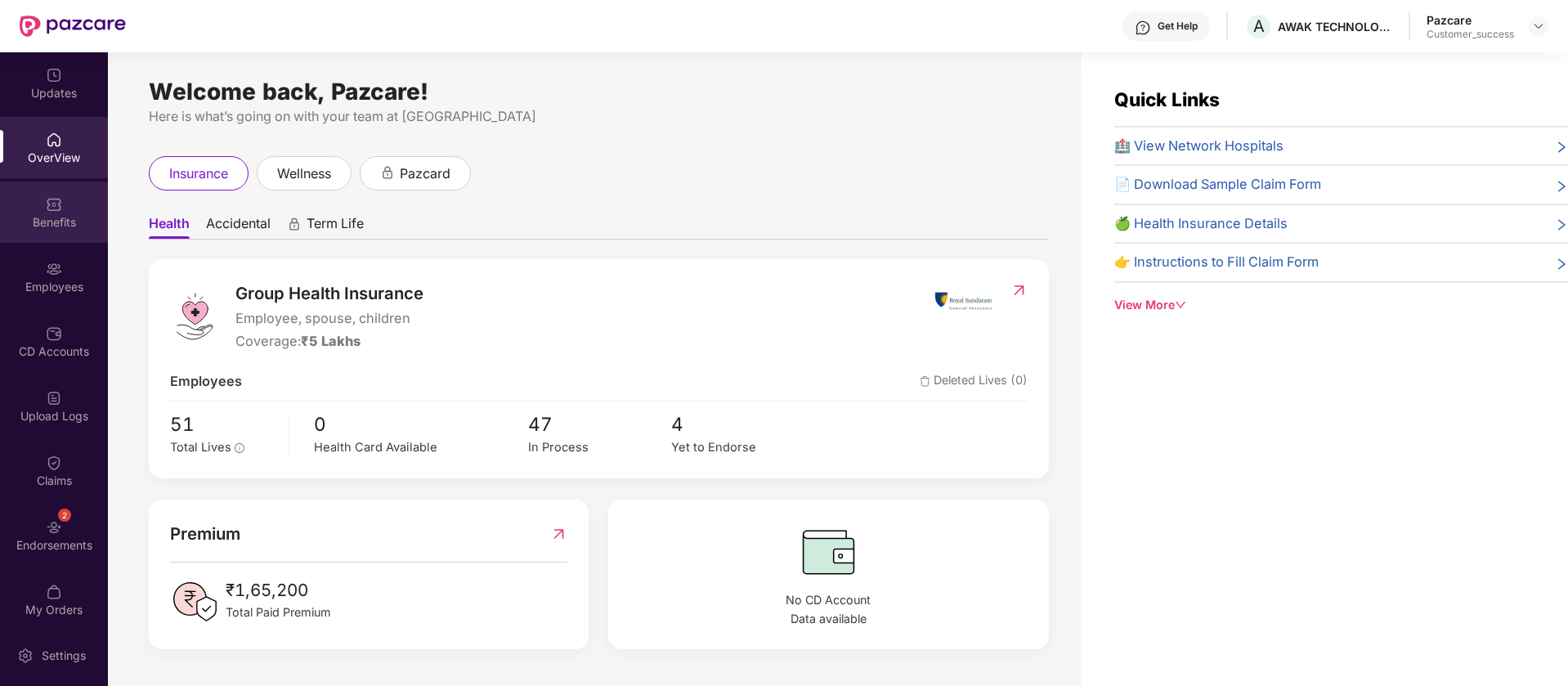
click at [67, 219] on div "Benefits" at bounding box center [54, 222] width 108 height 16
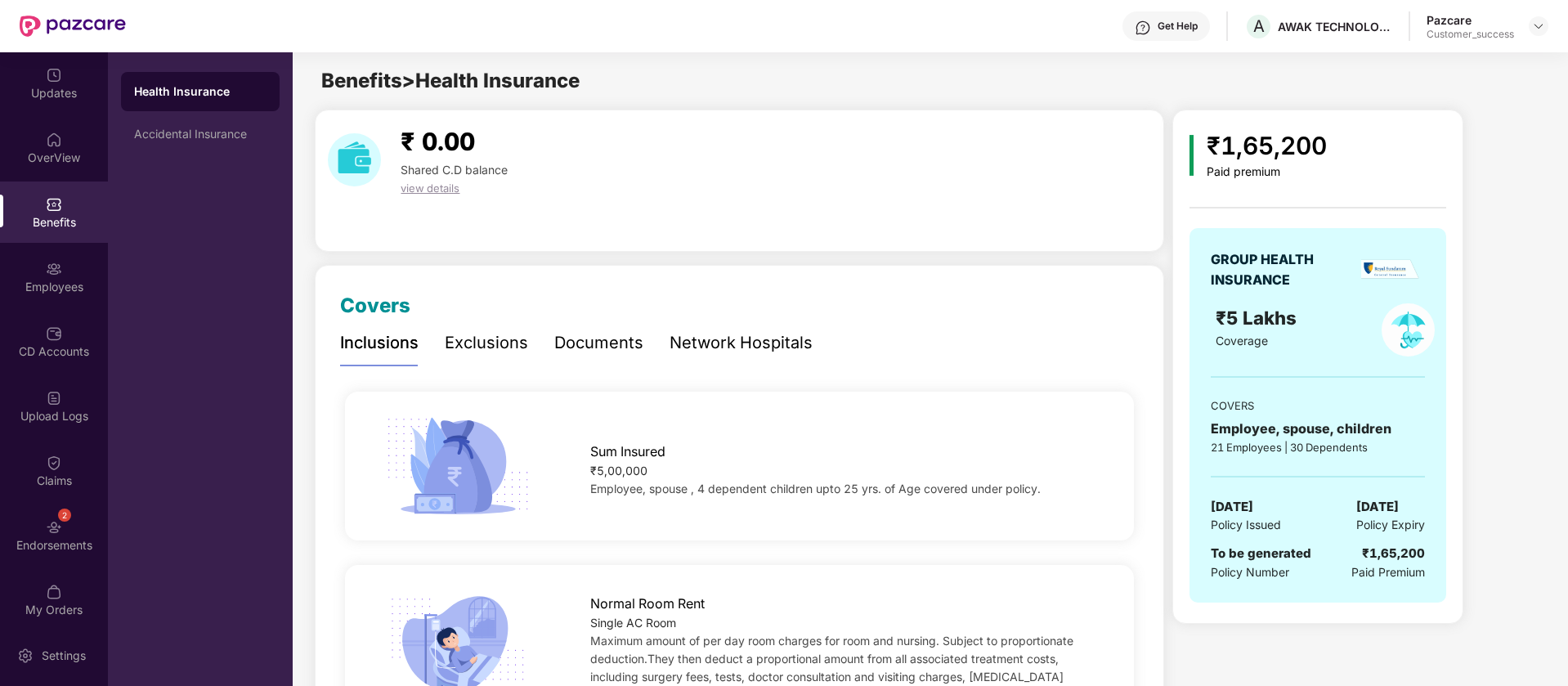
click at [601, 356] on div "Documents" at bounding box center [599, 343] width 89 height 45
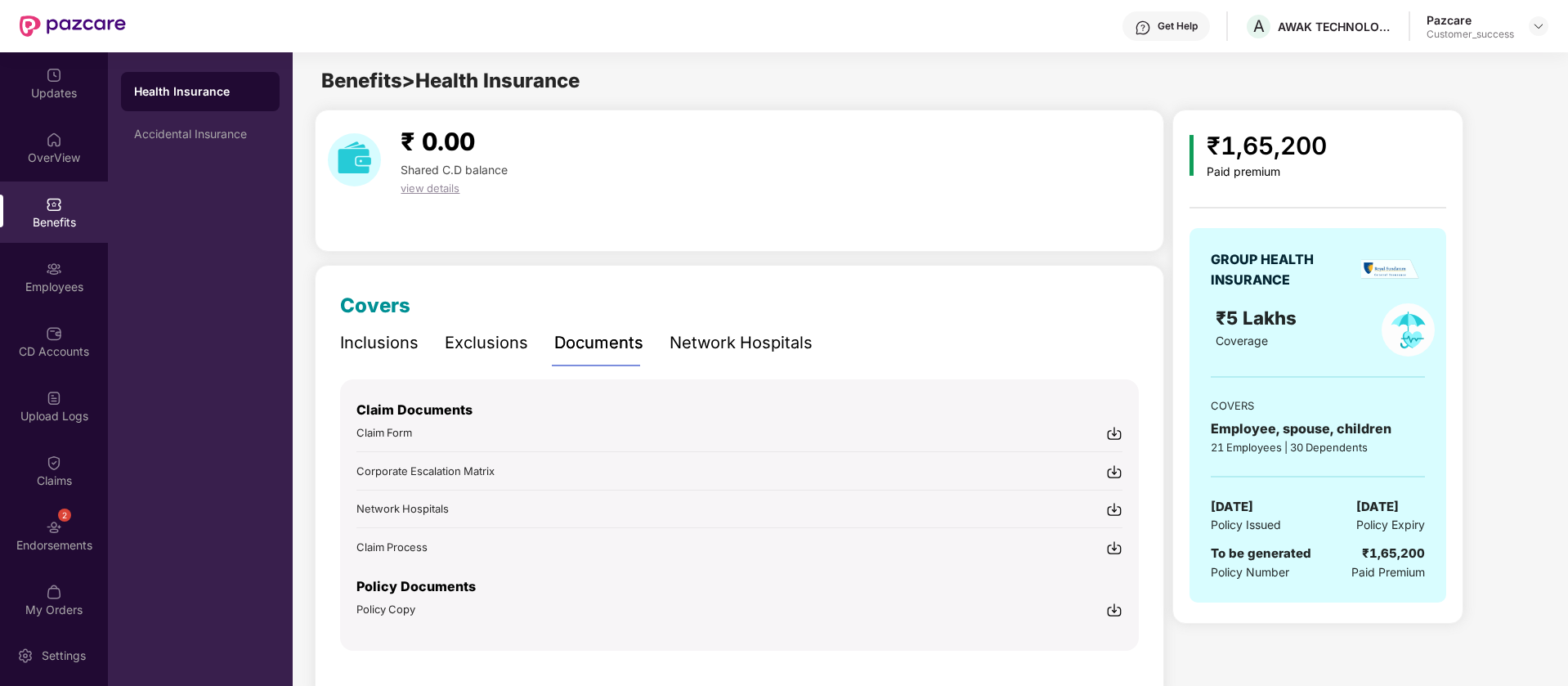
click at [717, 339] on div "Network Hospitals" at bounding box center [741, 343] width 143 height 25
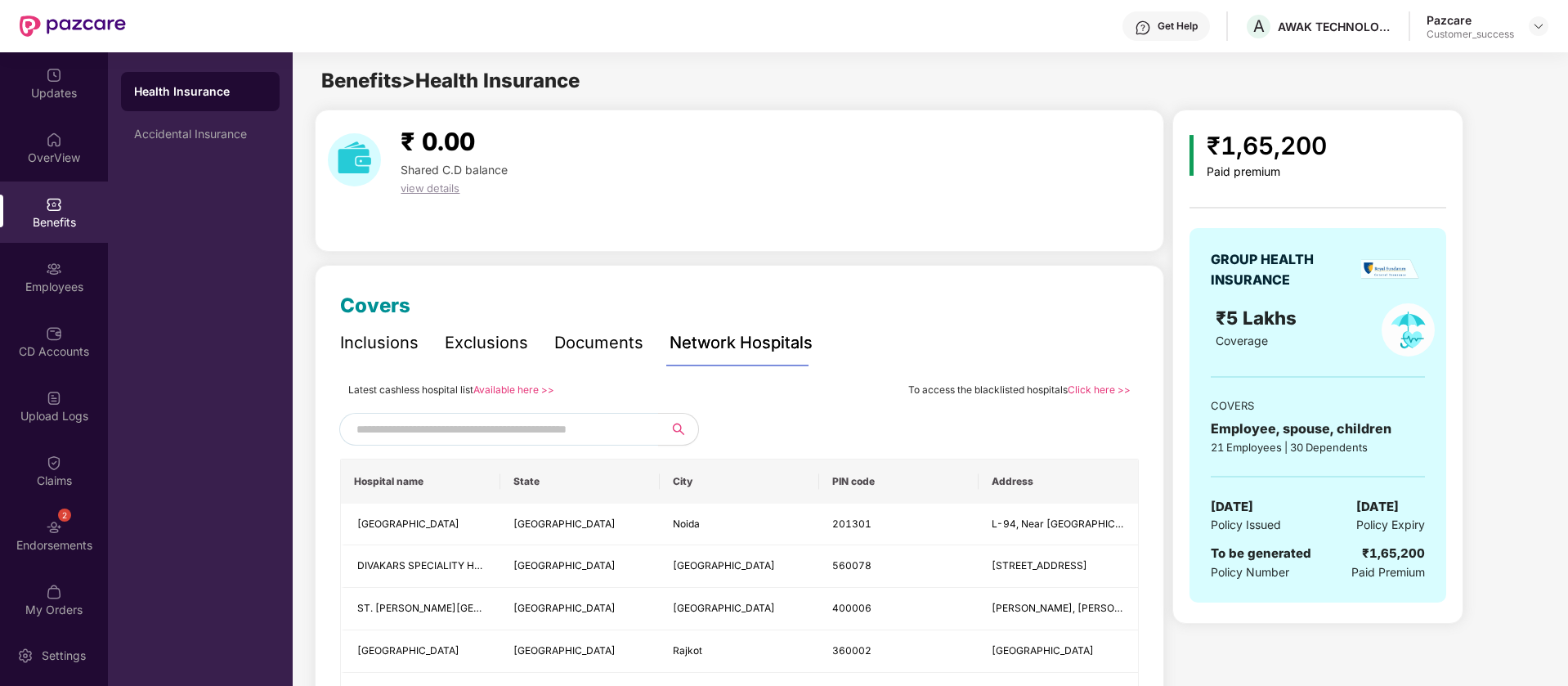
click at [522, 441] on input "text" at bounding box center [496, 429] width 279 height 24
click at [1100, 393] on link "Click here >>" at bounding box center [1099, 390] width 63 height 13
click at [62, 276] on div "Employees" at bounding box center [54, 277] width 108 height 62
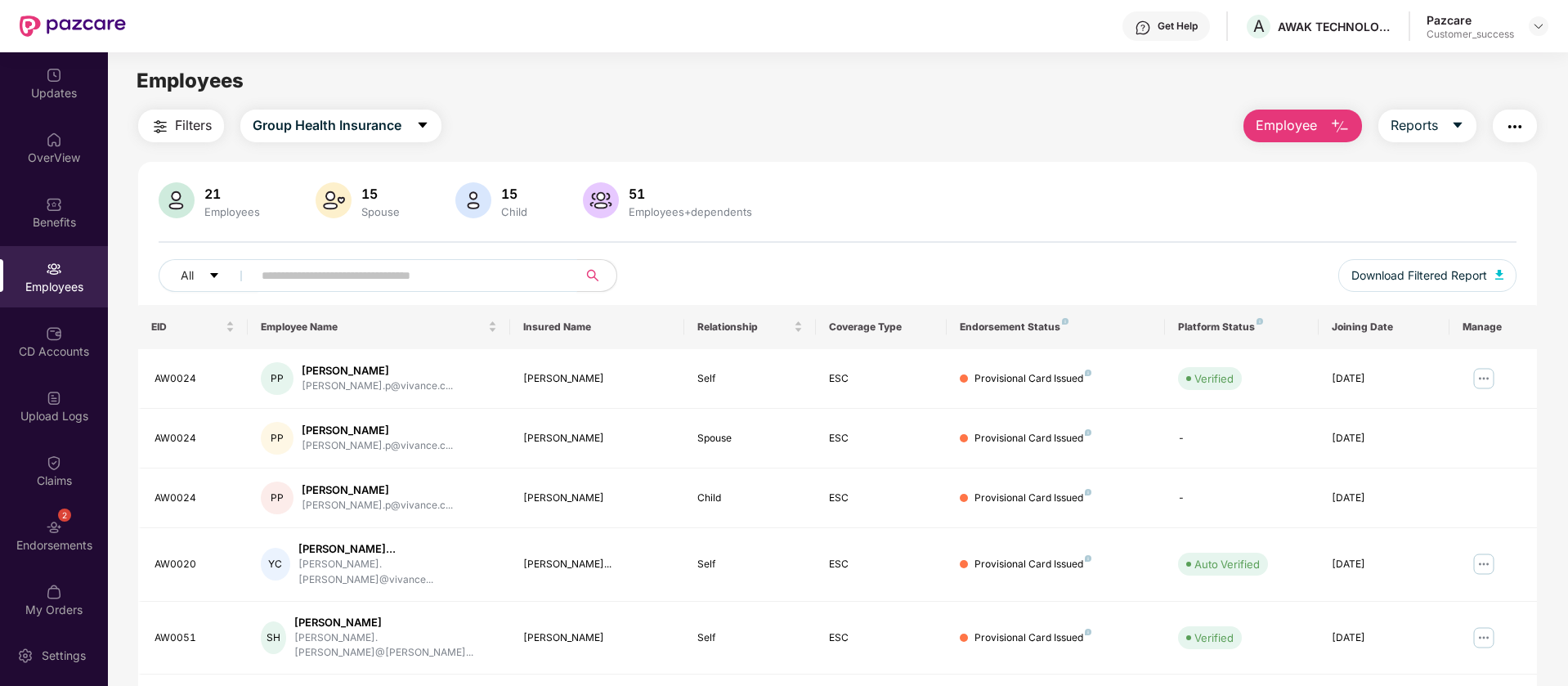
click at [374, 274] on input "text" at bounding box center [408, 275] width 294 height 24
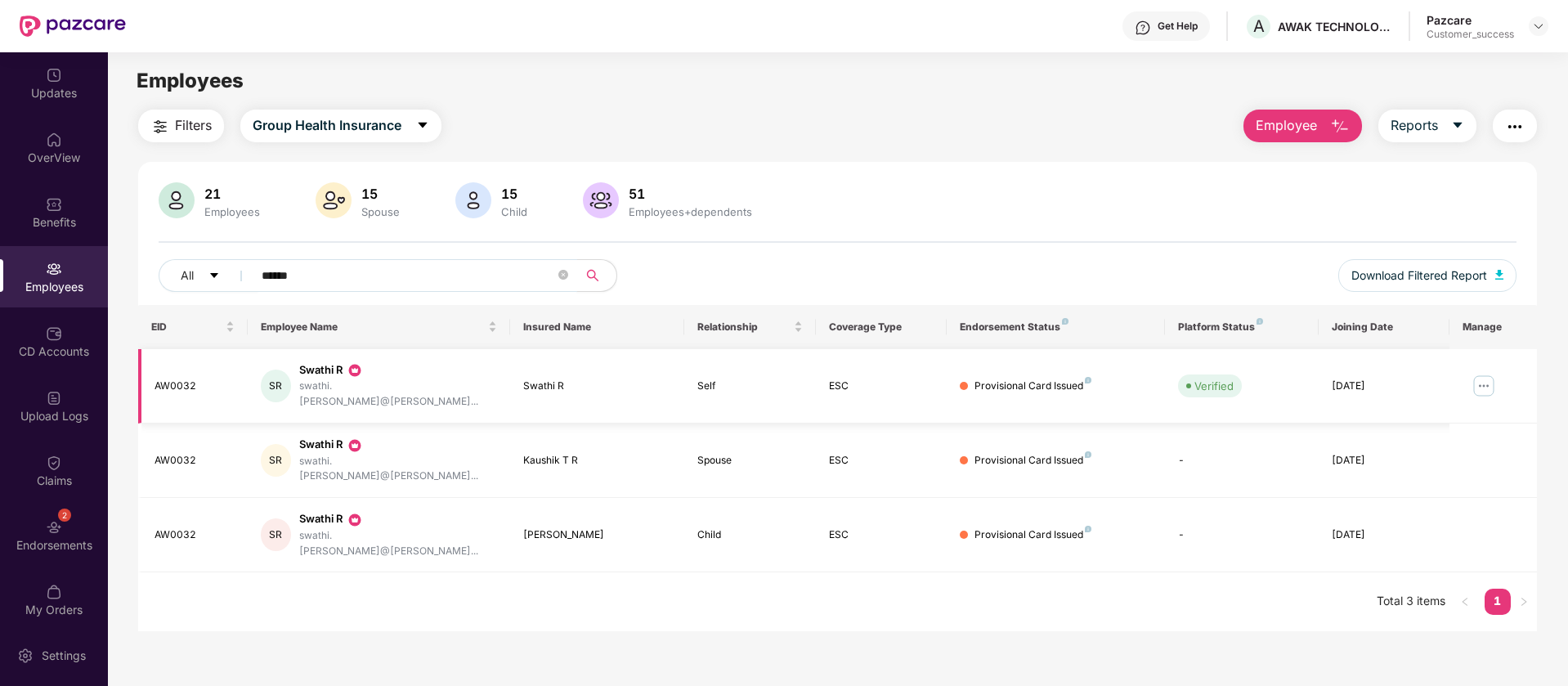
type input "******"
click at [1486, 378] on img at bounding box center [1483, 386] width 26 height 26
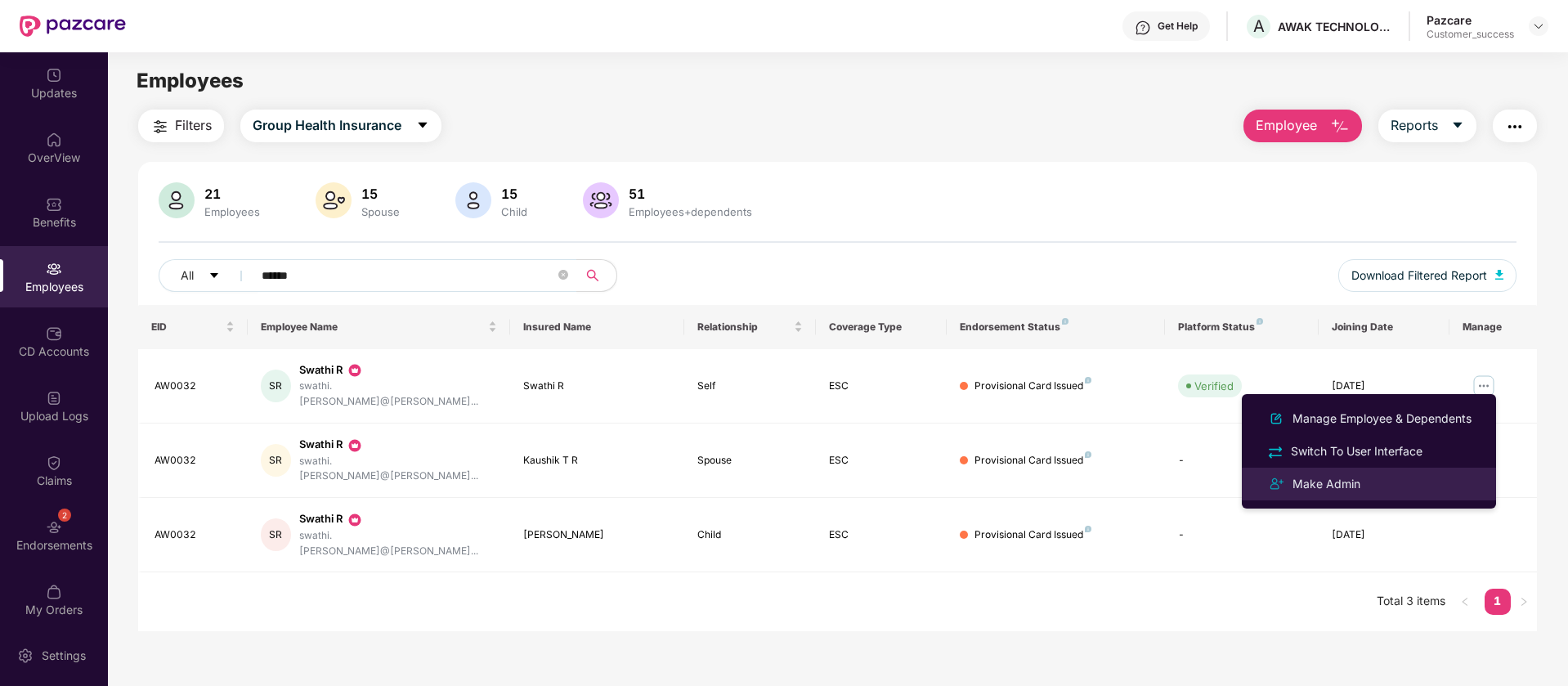
click at [1385, 483] on div "Make Admin" at bounding box center [1368, 484] width 212 height 20
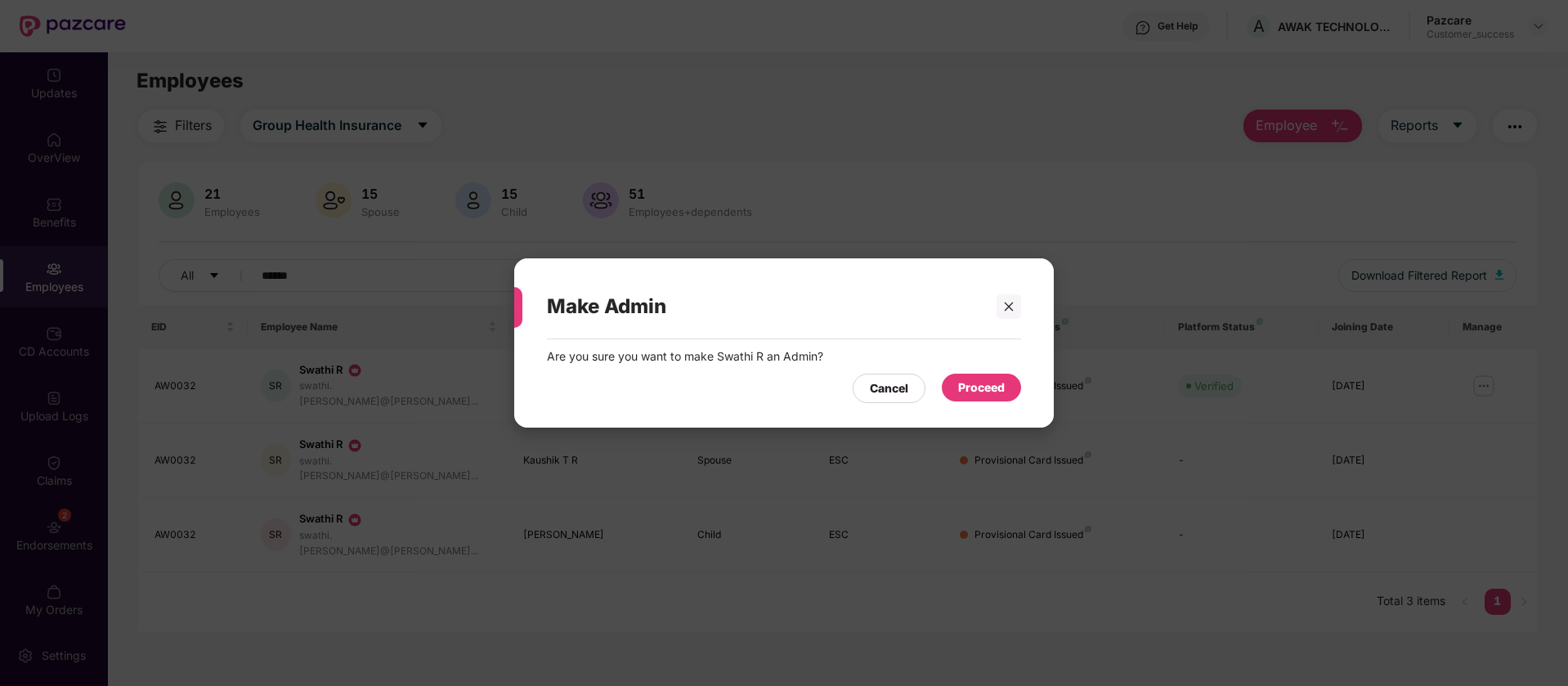
click at [1000, 387] on div "Proceed" at bounding box center [982, 388] width 47 height 18
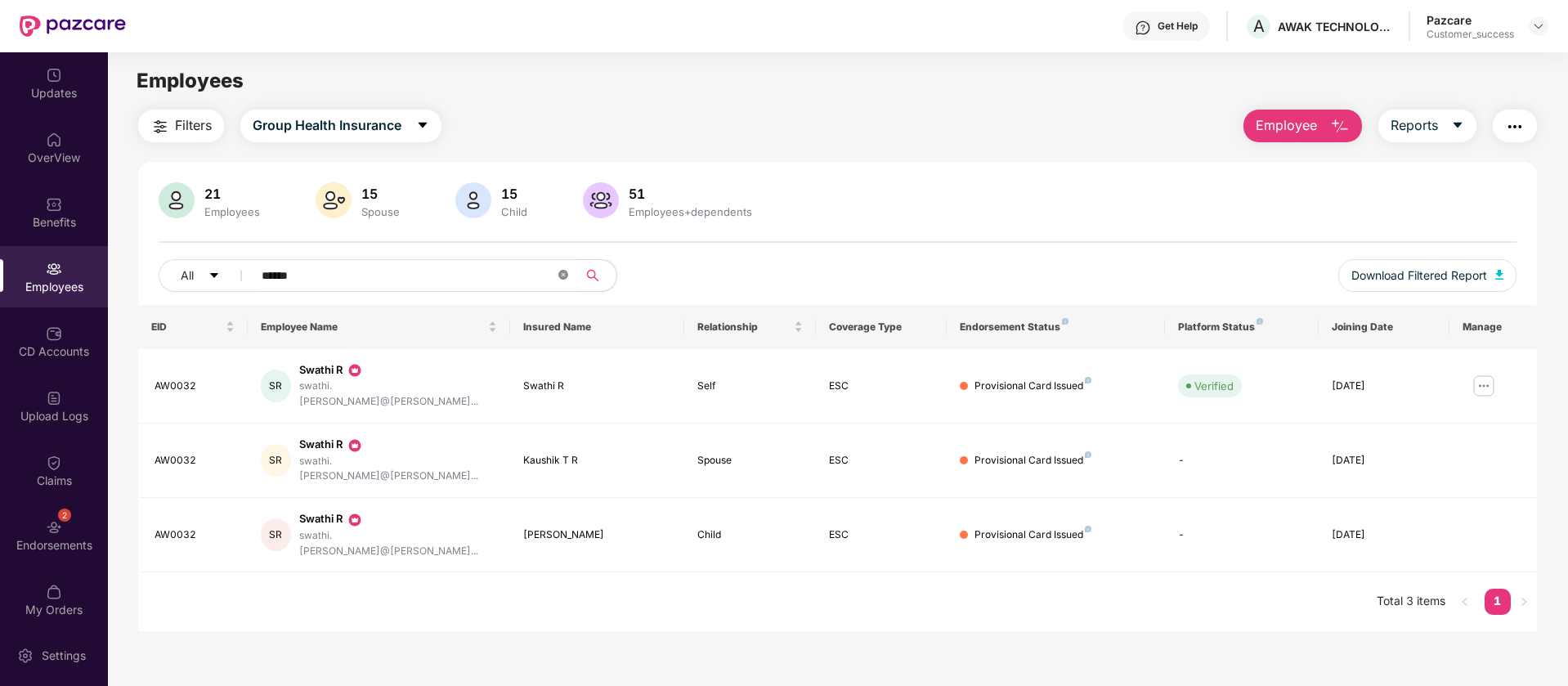
click at [561, 275] on icon "close-circle" at bounding box center [563, 274] width 10 height 10
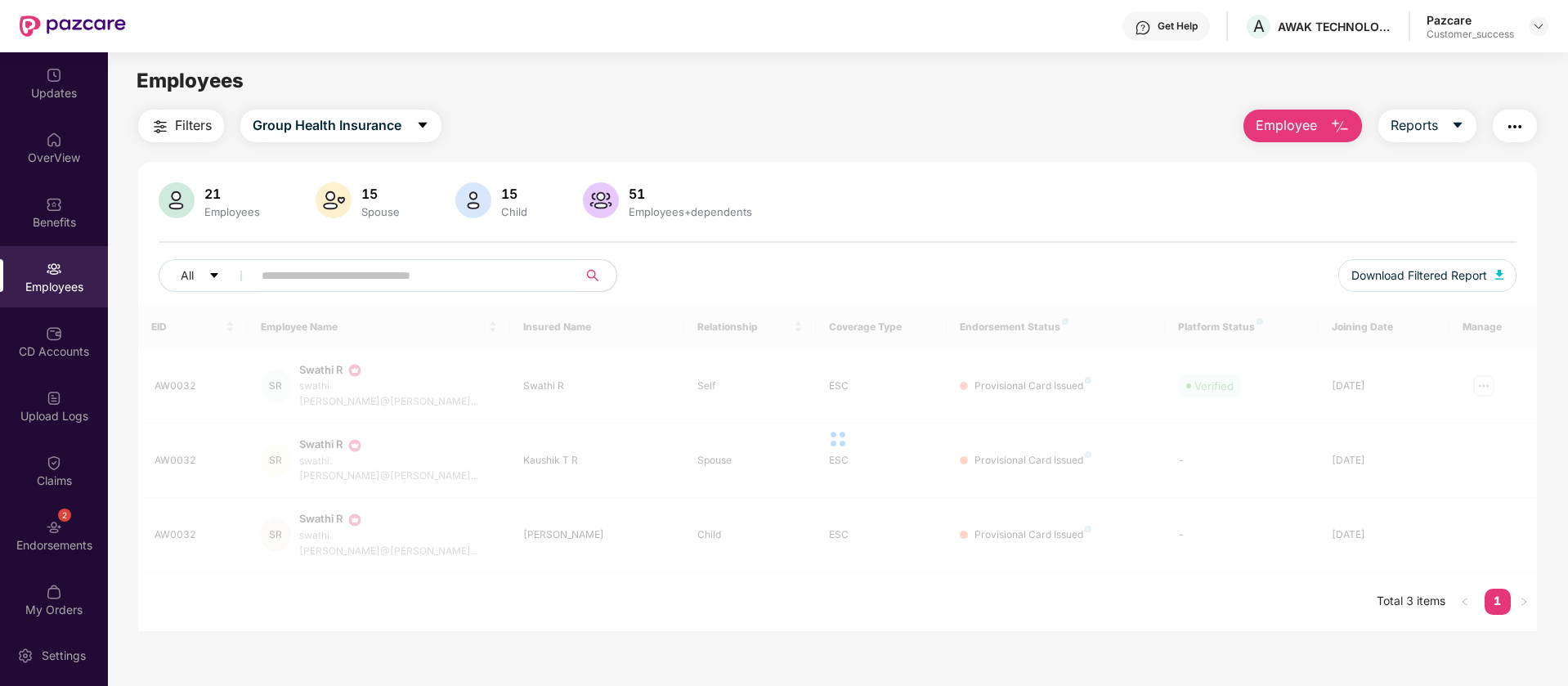
click at [363, 279] on input "text" at bounding box center [408, 275] width 294 height 24
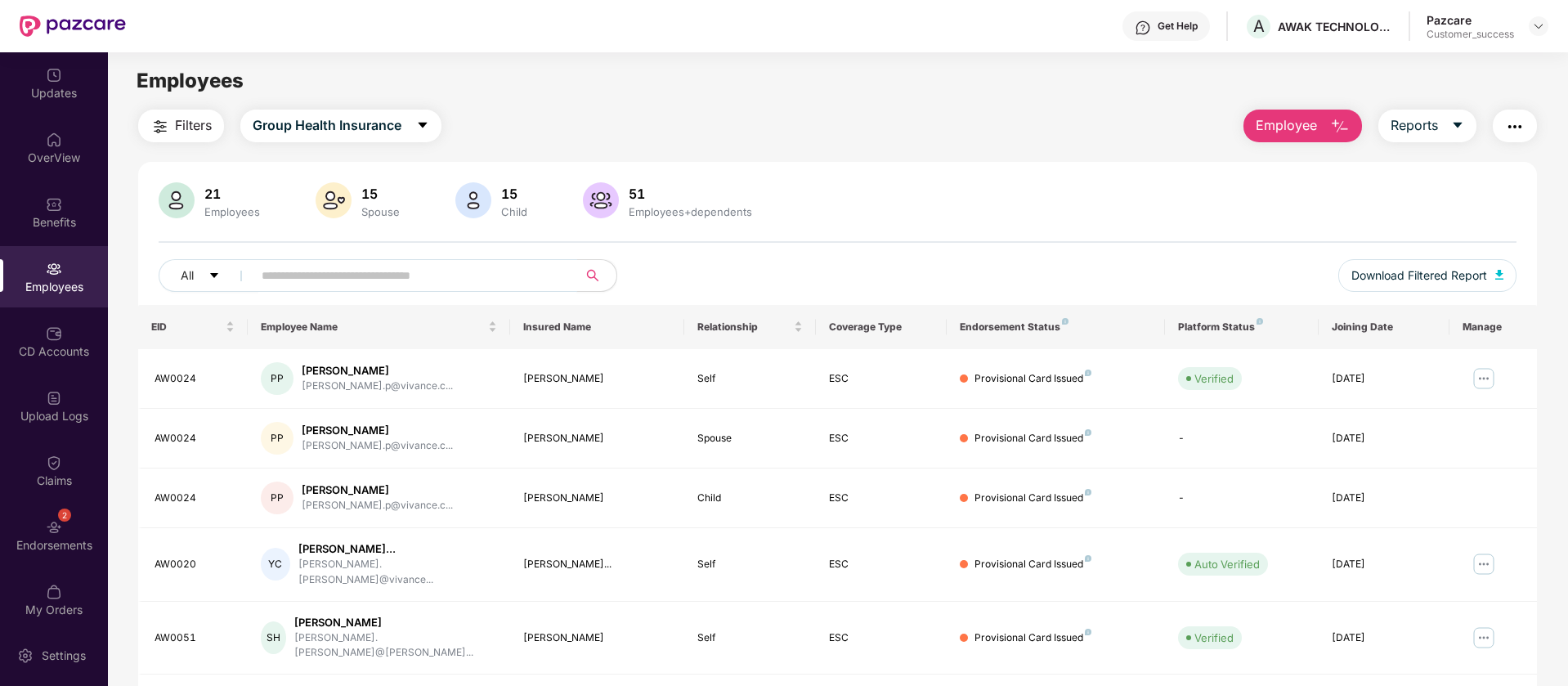
click at [1275, 121] on span "Employee" at bounding box center [1286, 125] width 62 height 21
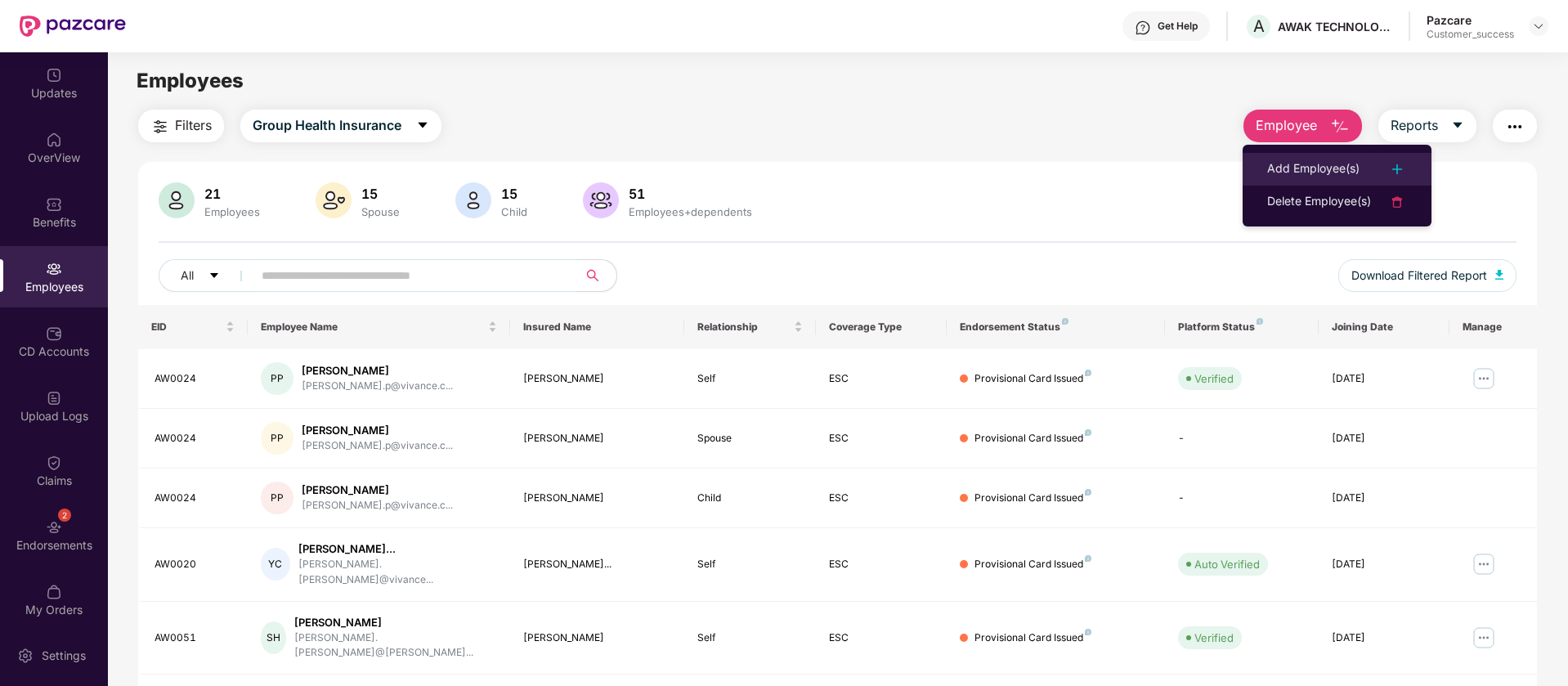
click at [1325, 171] on div "Add Employee(s)" at bounding box center [1313, 169] width 92 height 20
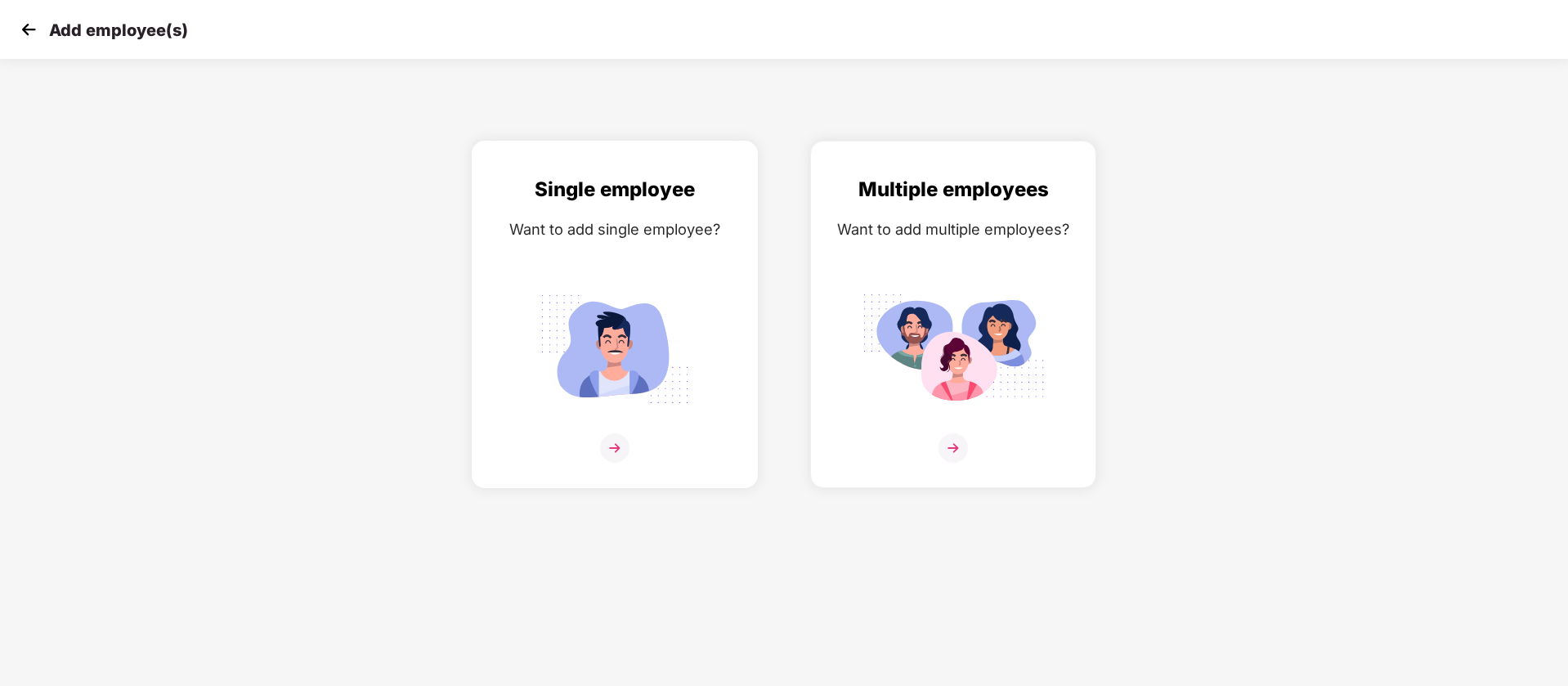
click at [673, 334] on img at bounding box center [615, 349] width 183 height 128
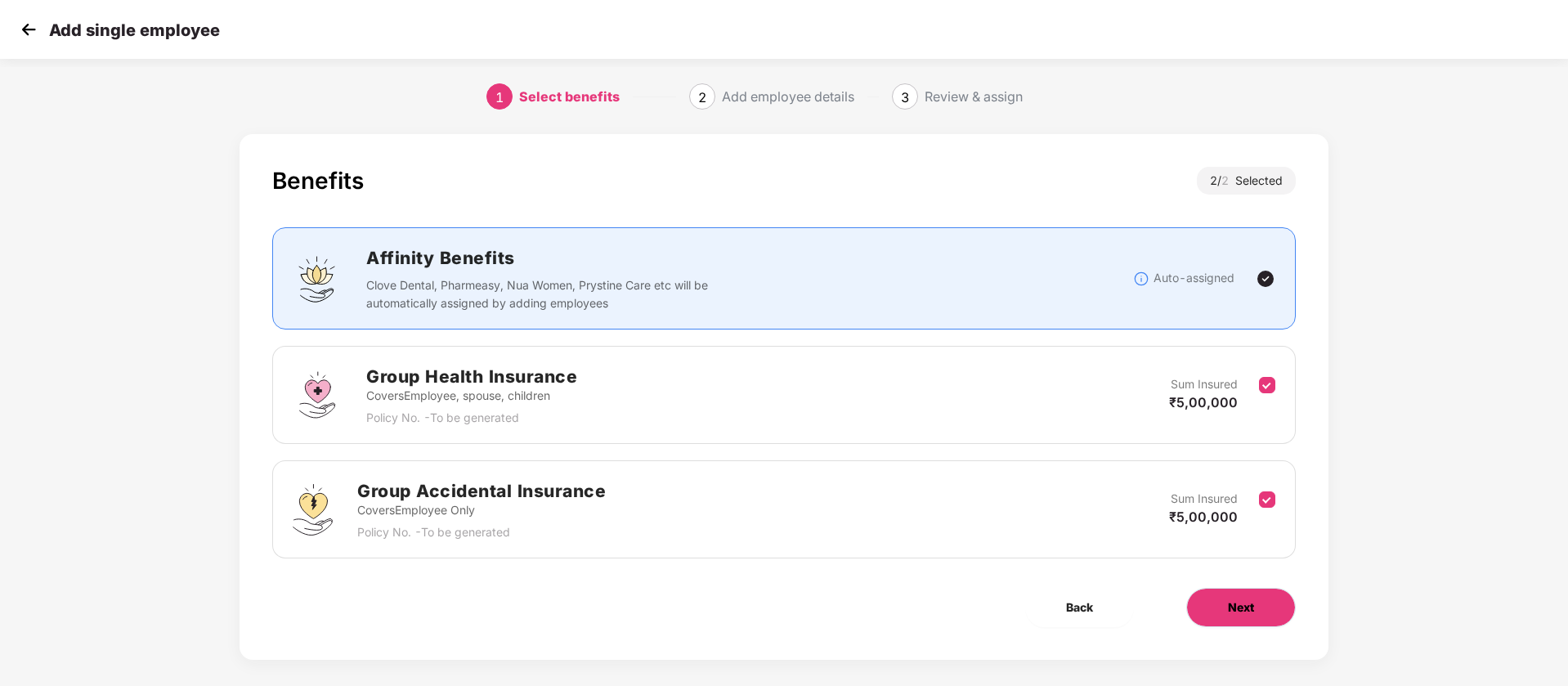
click at [1268, 603] on button "Next" at bounding box center [1241, 608] width 109 height 39
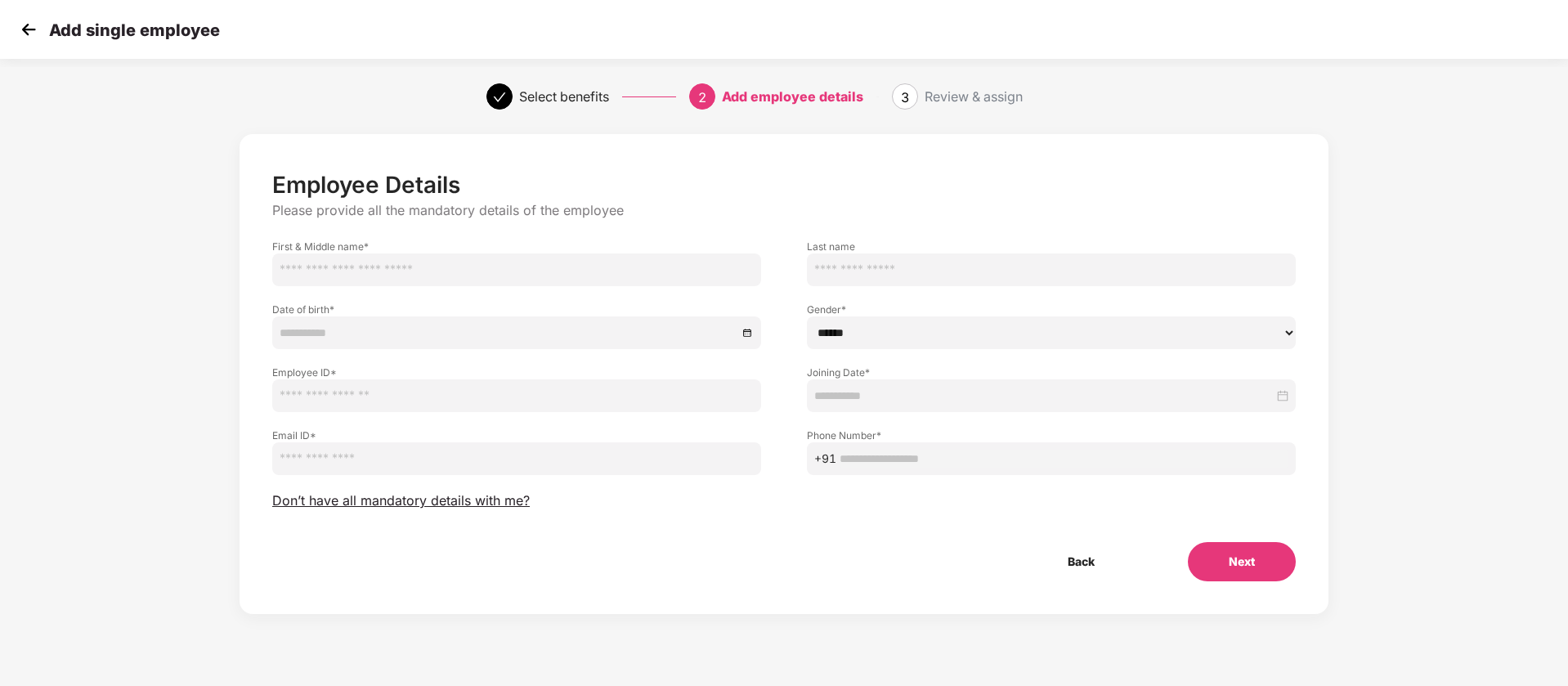
click at [43, 30] on div "Add single employee" at bounding box center [117, 30] width 203 height 23
click at [25, 33] on img at bounding box center [28, 29] width 24 height 24
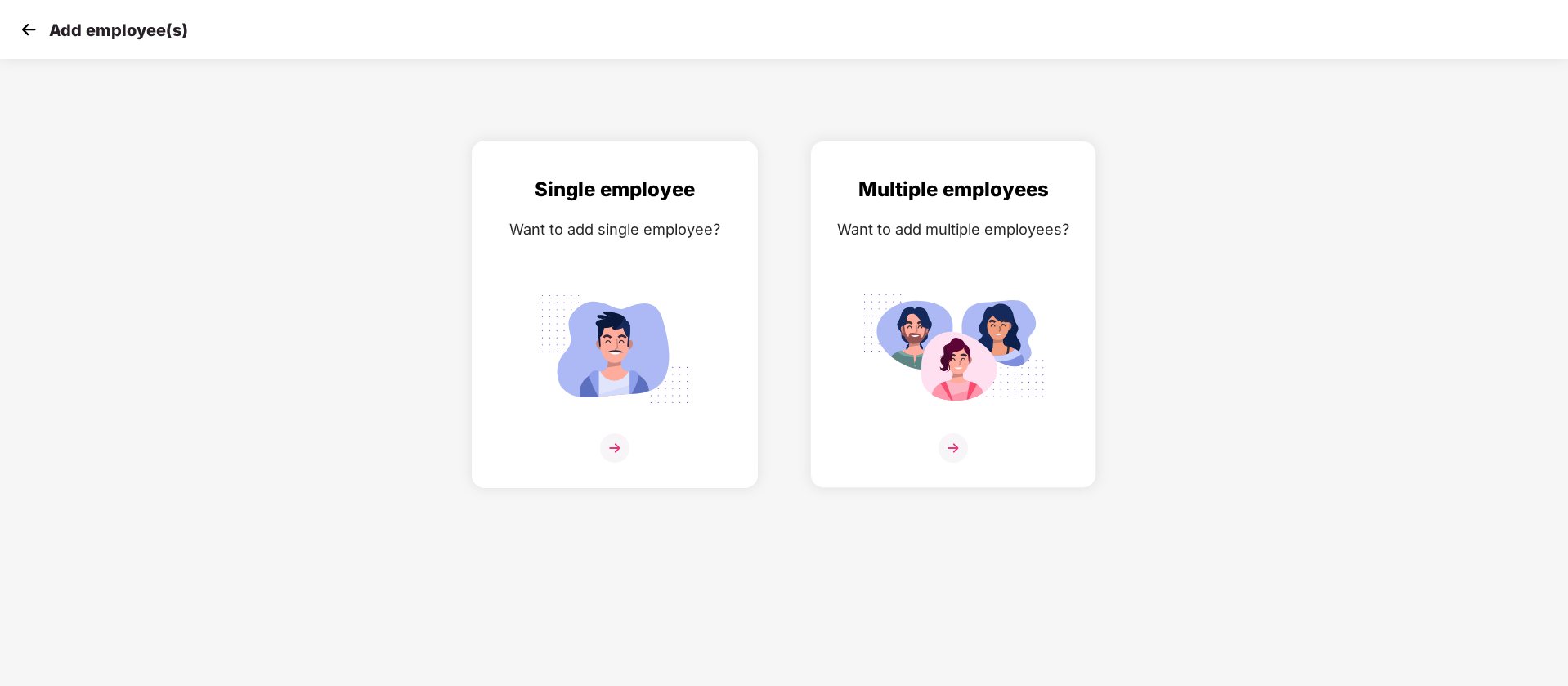
click at [638, 297] on img at bounding box center [615, 349] width 183 height 128
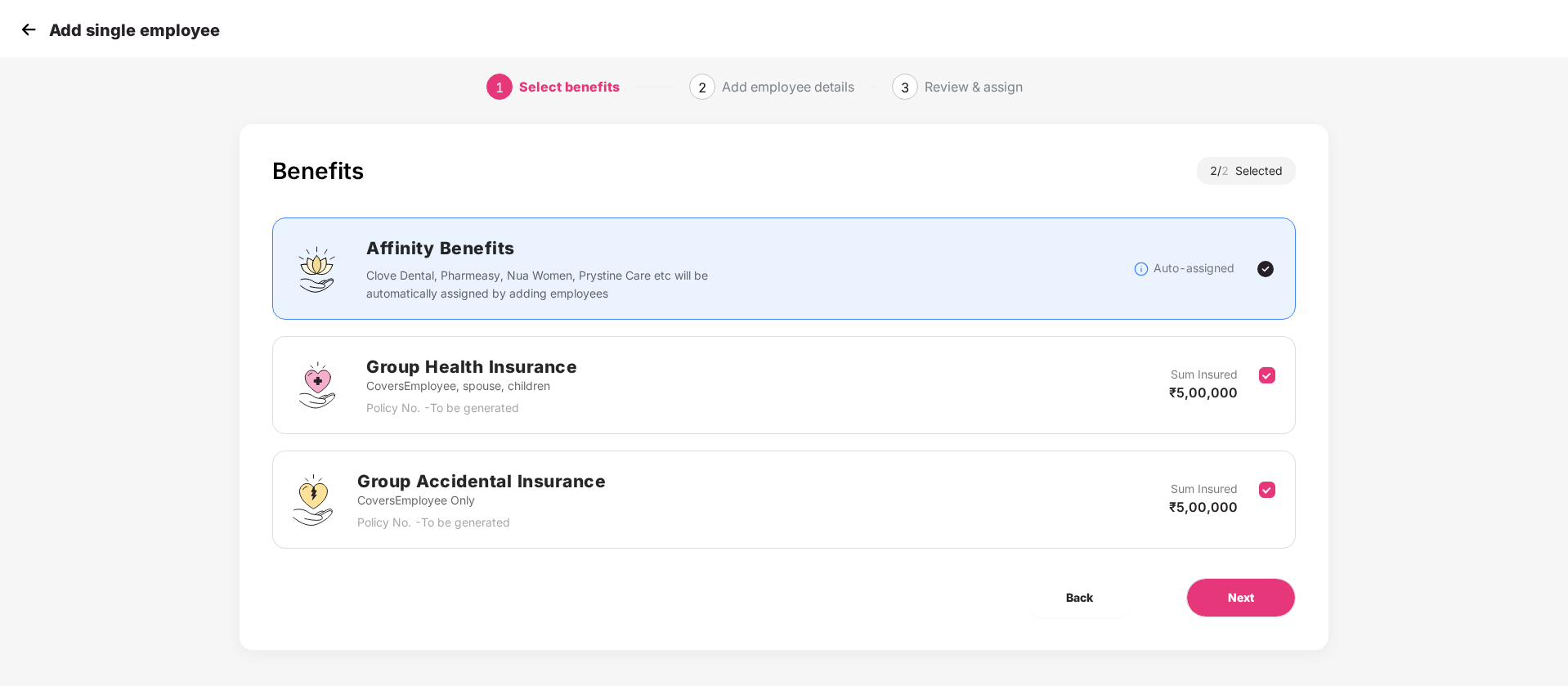
scroll to position [14, 0]
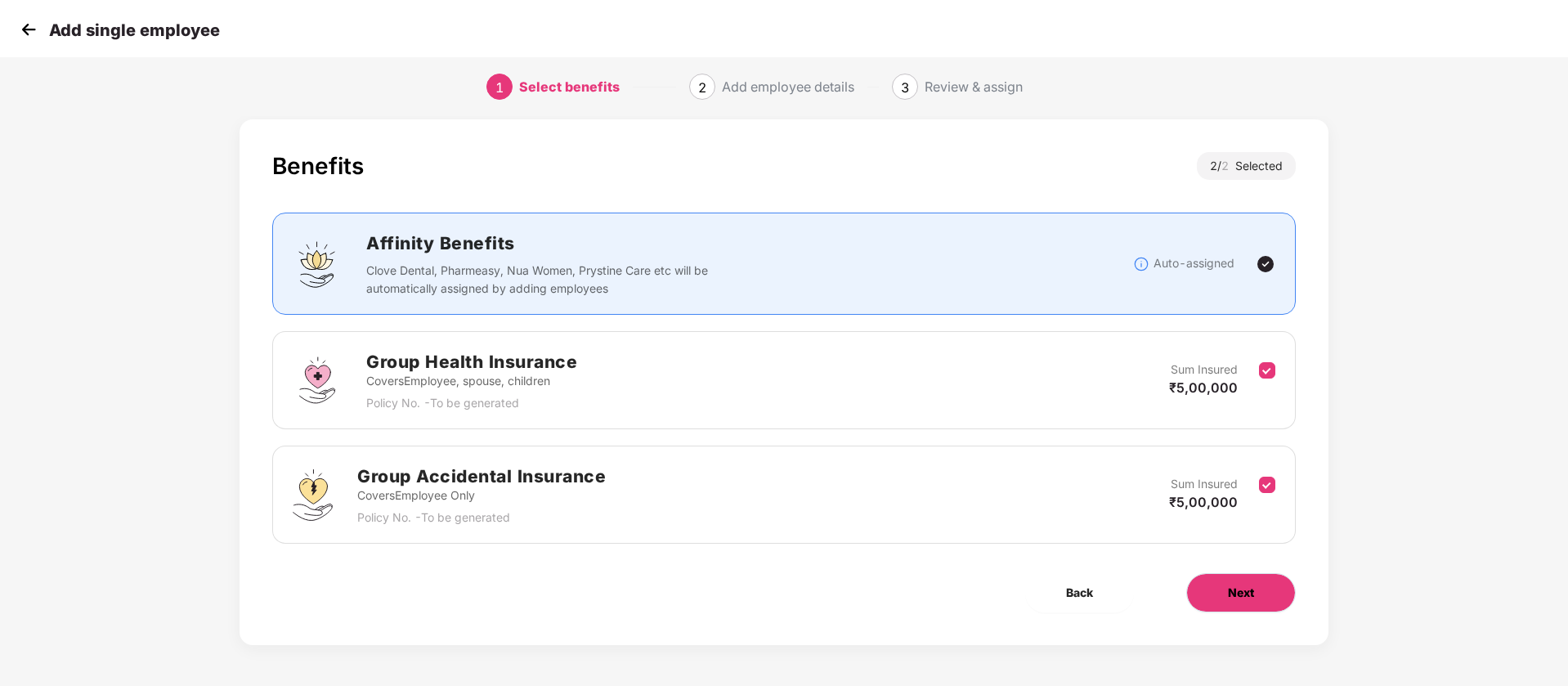
click at [1197, 584] on button "Next" at bounding box center [1241, 593] width 109 height 39
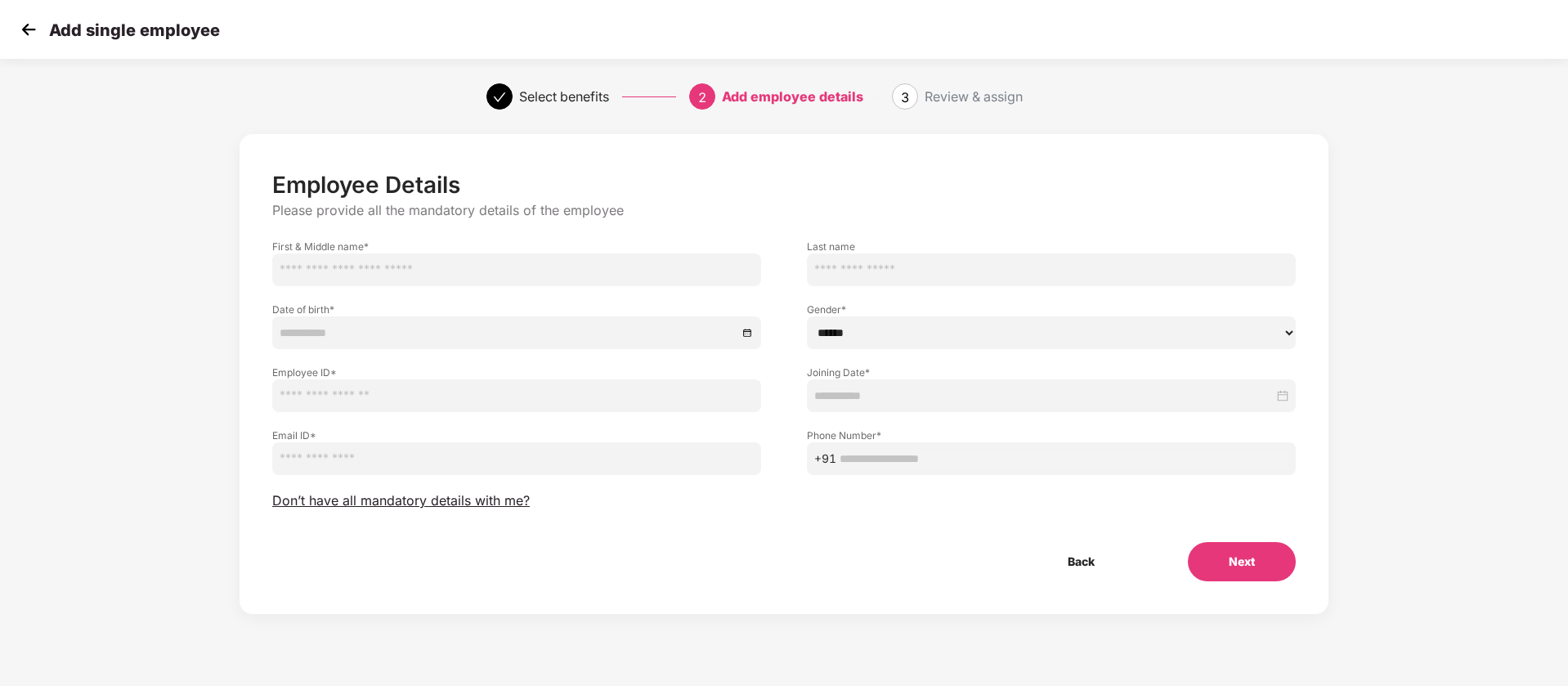
click at [446, 265] on input "text" at bounding box center [516, 270] width 489 height 33
click at [429, 331] on input at bounding box center [508, 333] width 458 height 18
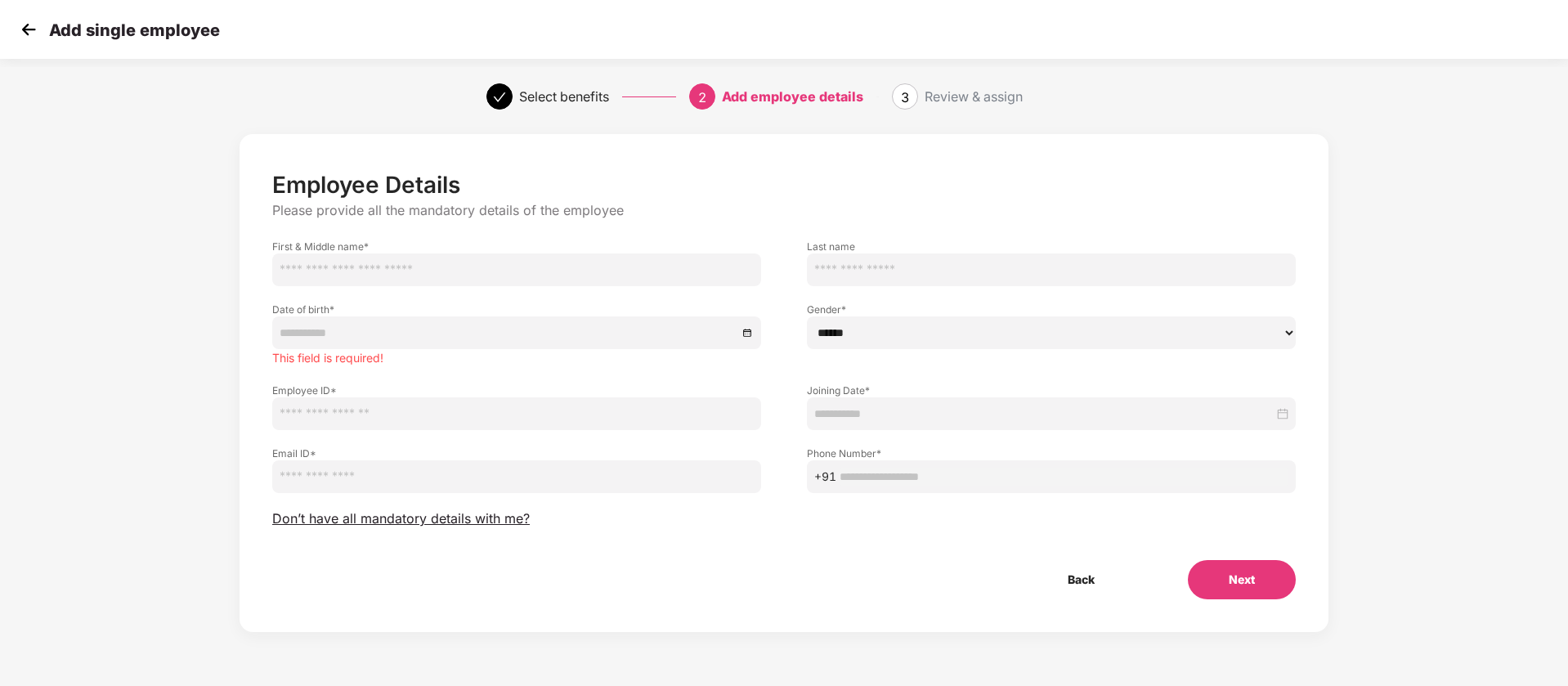
click at [71, 207] on div "Employee Details Please provide all the mandatory details of the employee First…" at bounding box center [784, 399] width 1568 height 547
click at [34, 33] on img at bounding box center [28, 29] width 24 height 24
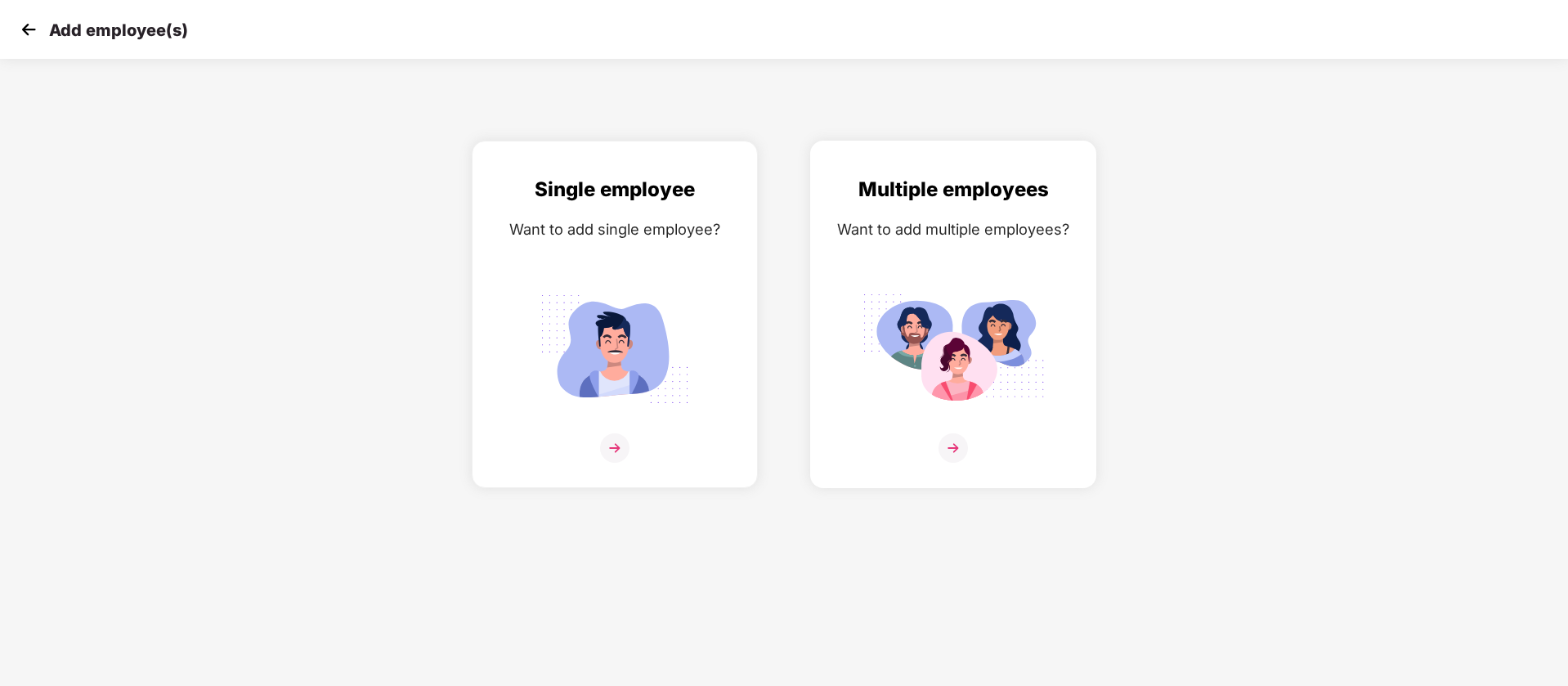
click at [984, 286] on img at bounding box center [953, 349] width 183 height 128
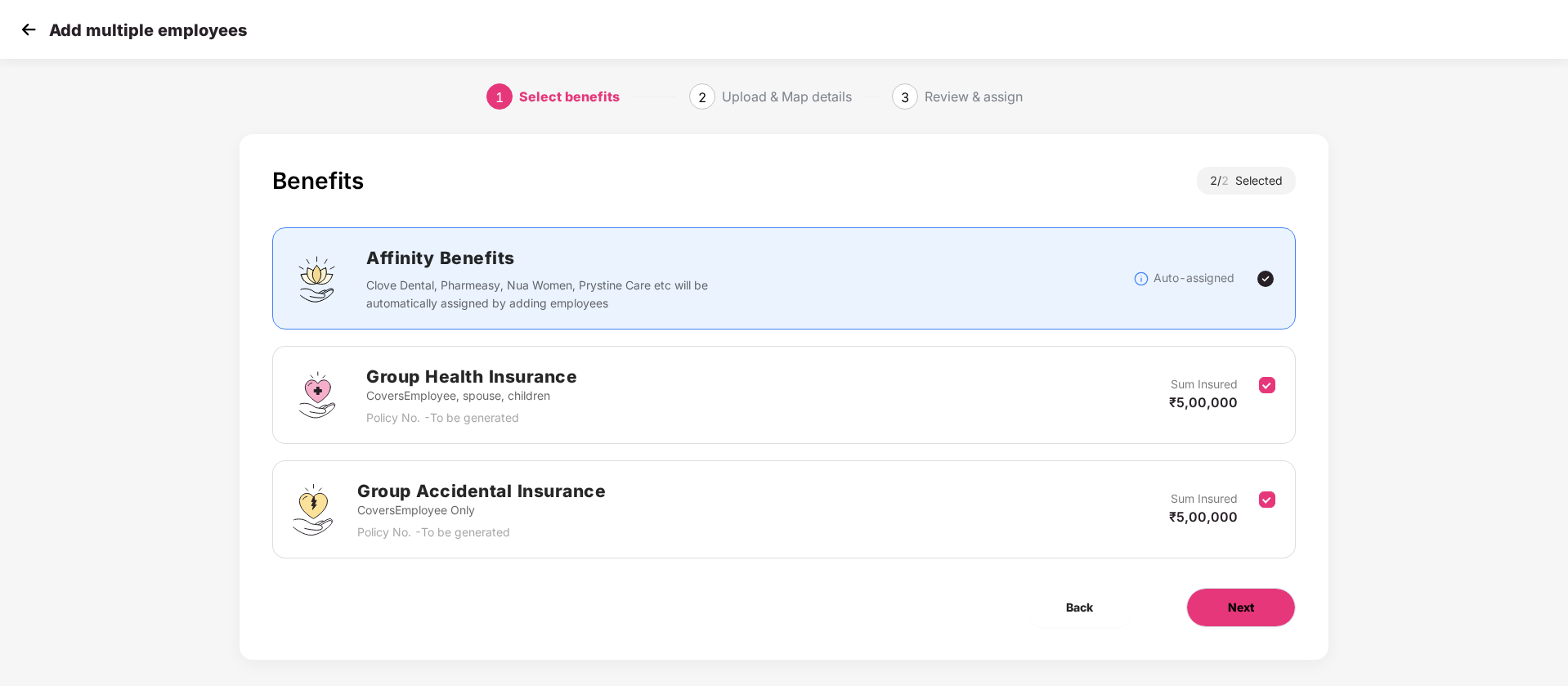
click at [1240, 588] on button "Next" at bounding box center [1241, 608] width 109 height 39
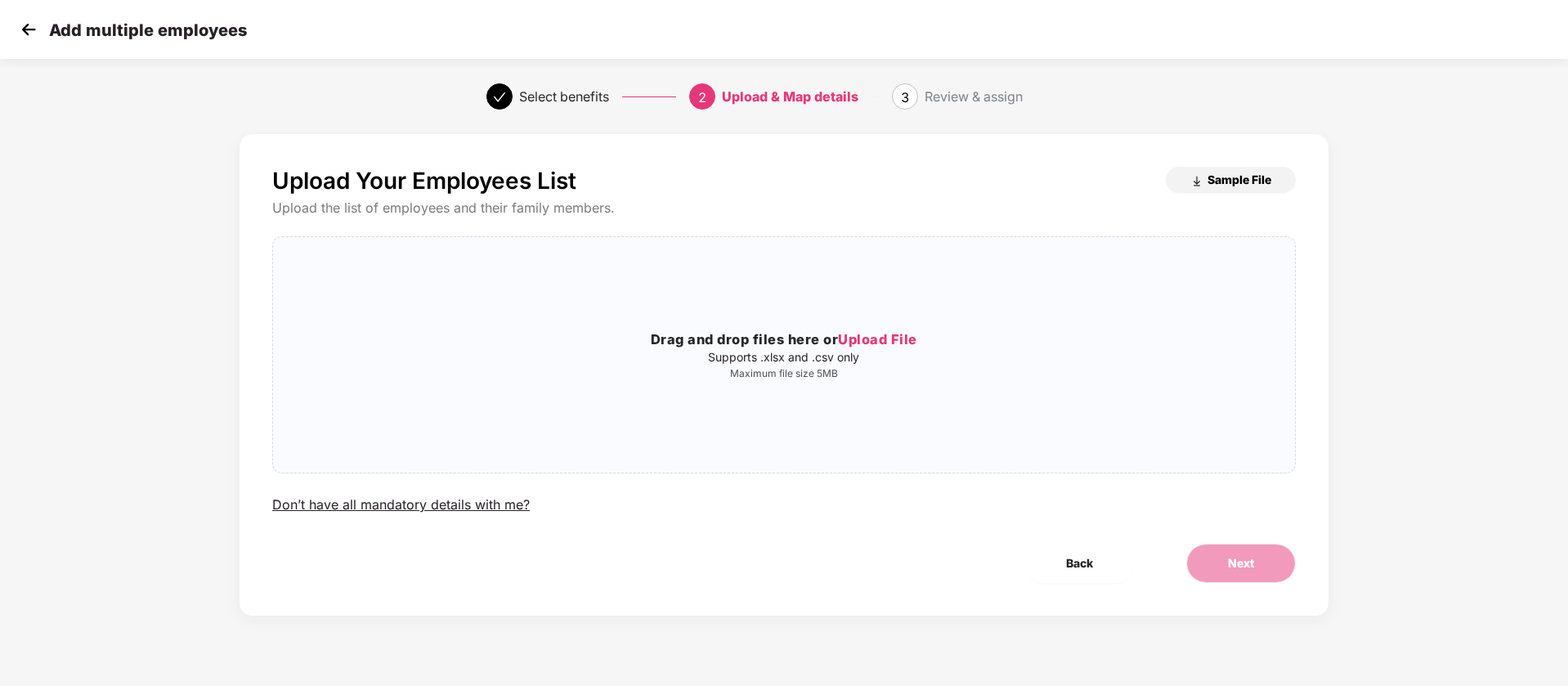
click at [1241, 183] on span "Sample File" at bounding box center [1239, 179] width 64 height 15
click at [19, 22] on img at bounding box center [28, 29] width 24 height 24
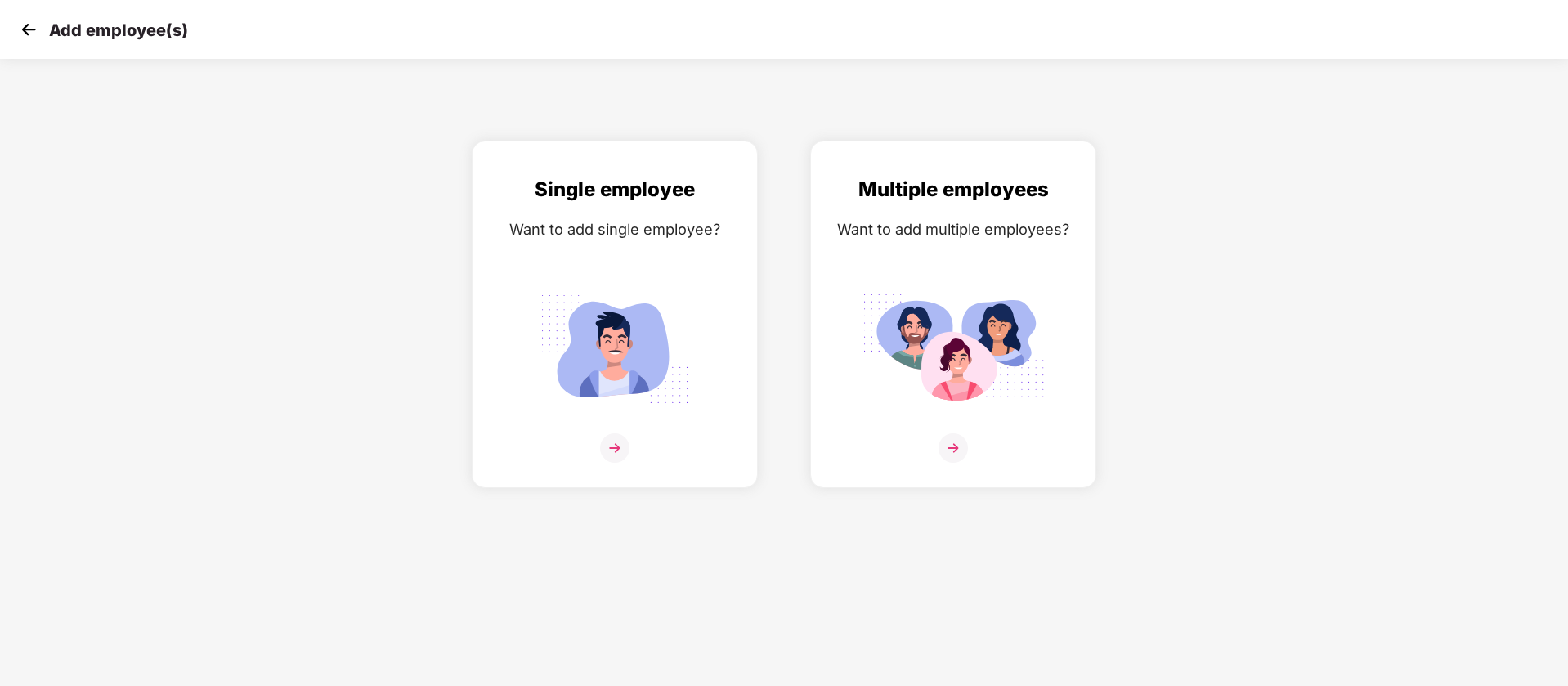
click at [22, 29] on img at bounding box center [28, 29] width 24 height 24
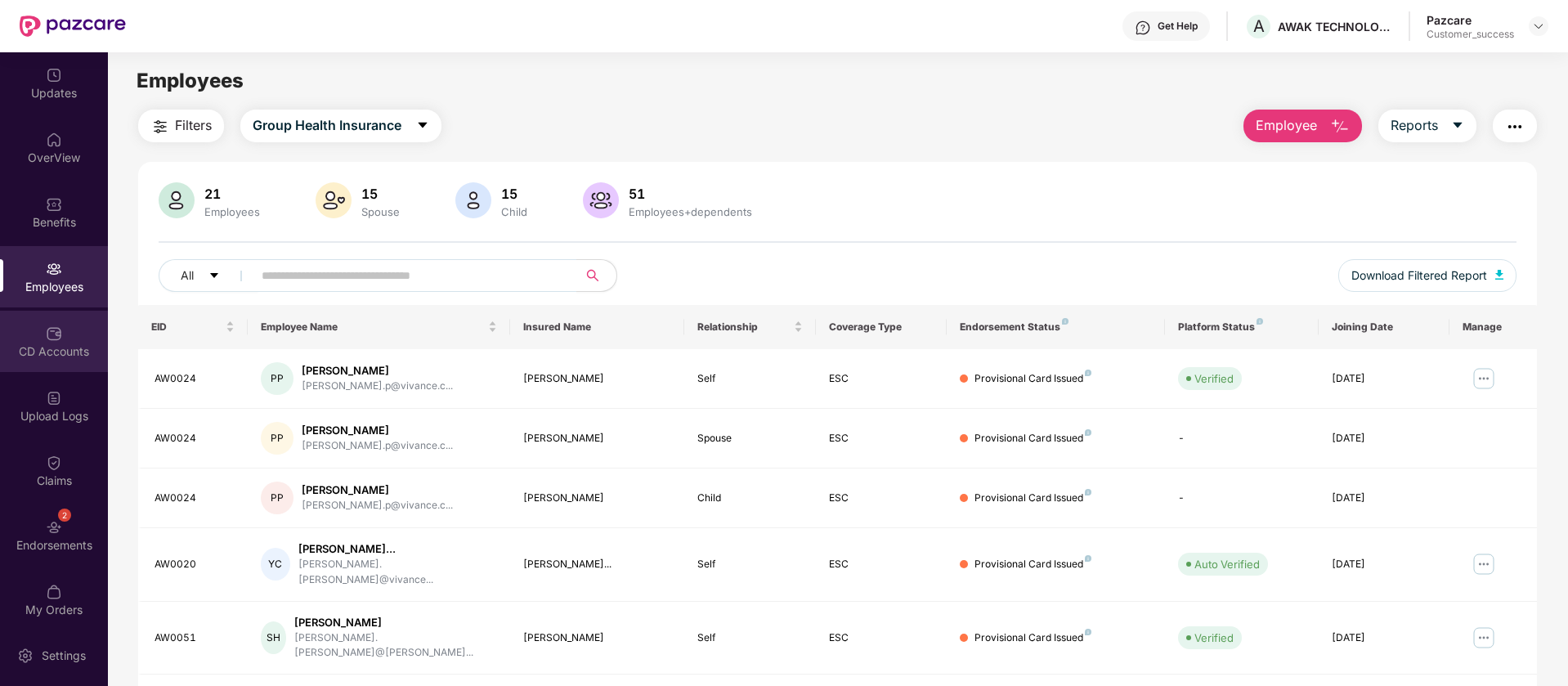
click at [67, 342] on div "CD Accounts" at bounding box center [54, 341] width 108 height 62
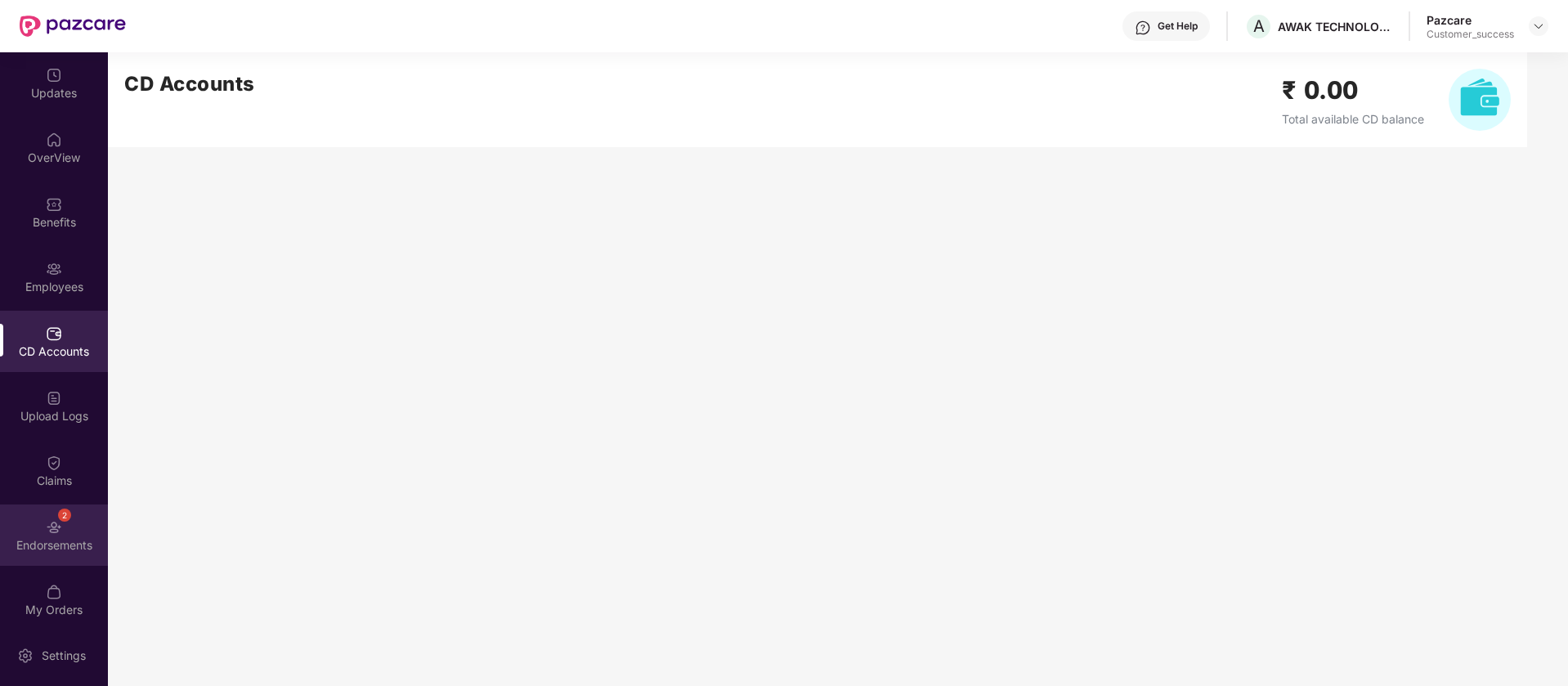
click at [73, 538] on div "Endorsements" at bounding box center [54, 545] width 108 height 16
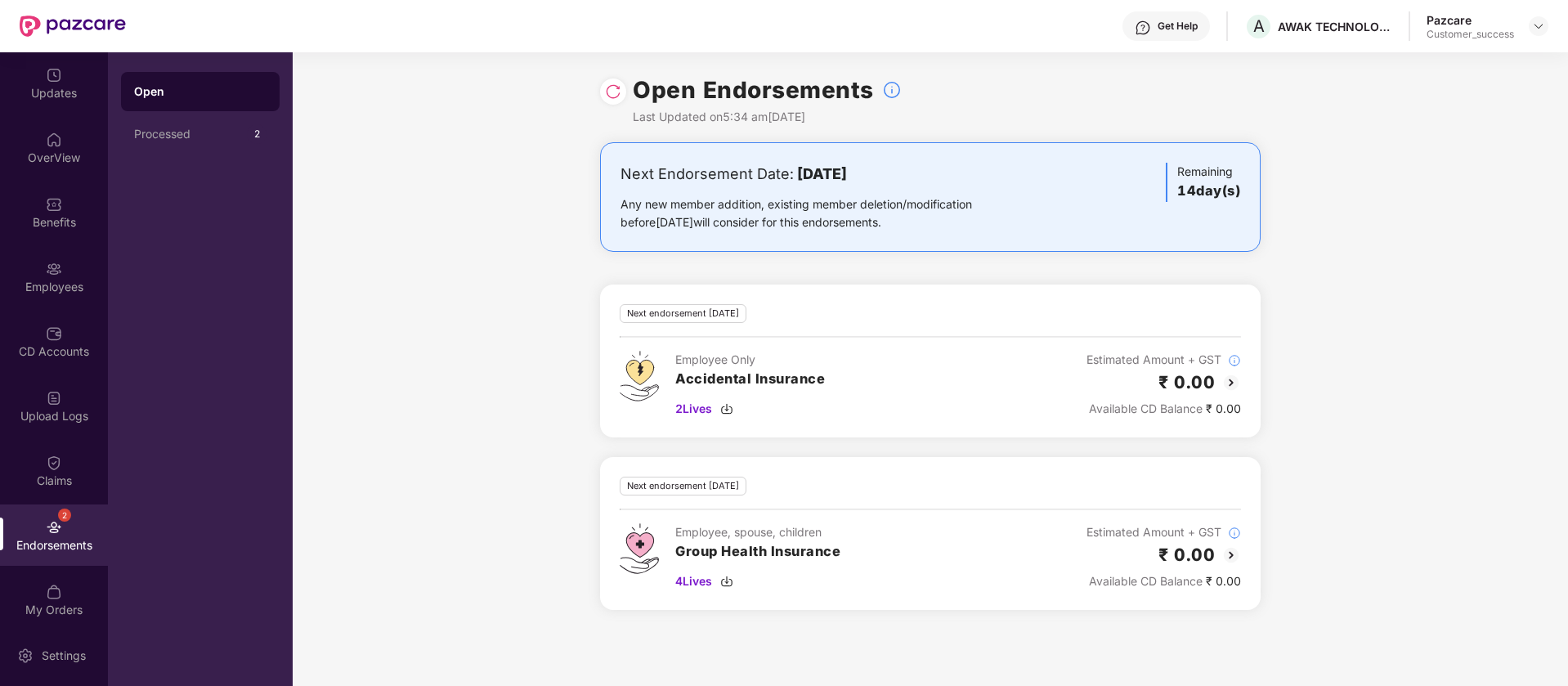
click at [1231, 381] on img at bounding box center [1231, 383] width 20 height 20
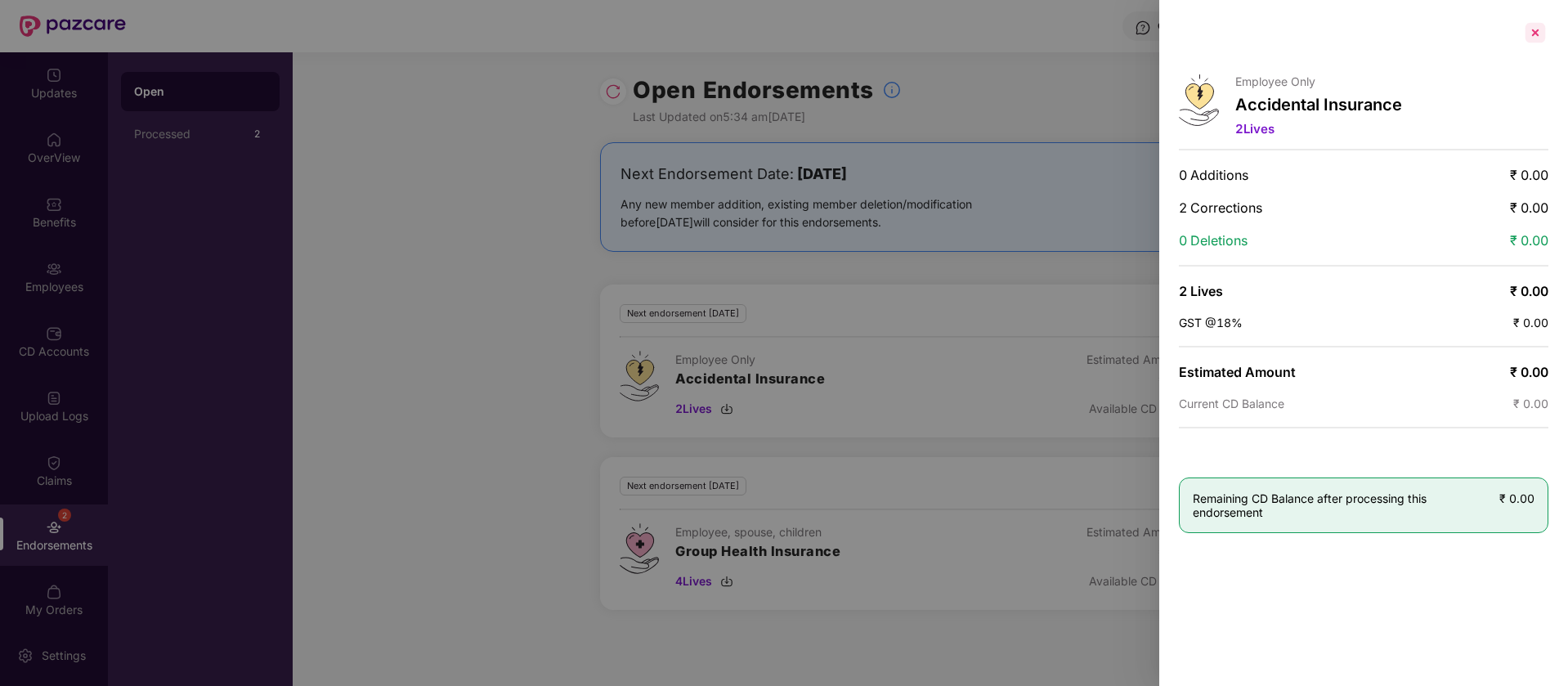
click at [1535, 37] on div at bounding box center [1535, 32] width 26 height 26
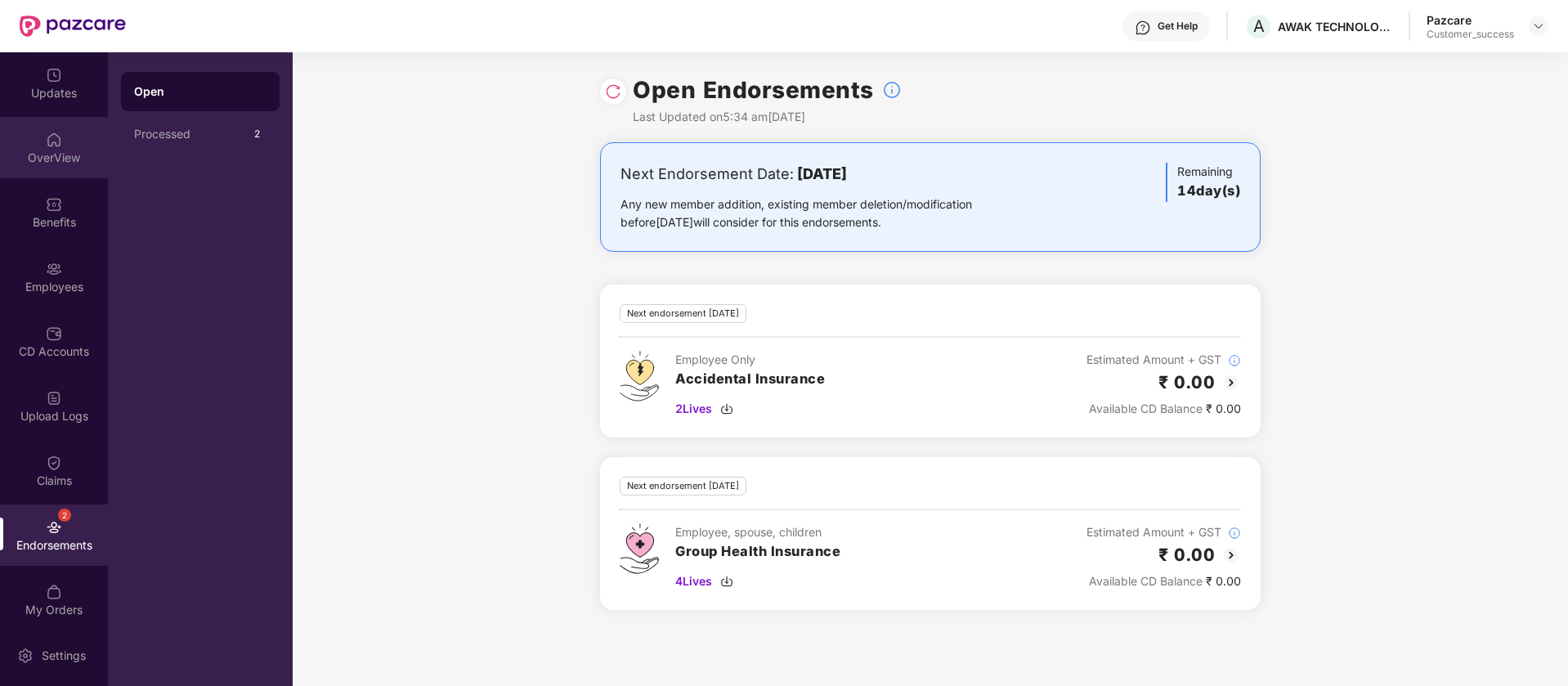
click at [73, 147] on div "OverView" at bounding box center [54, 148] width 108 height 62
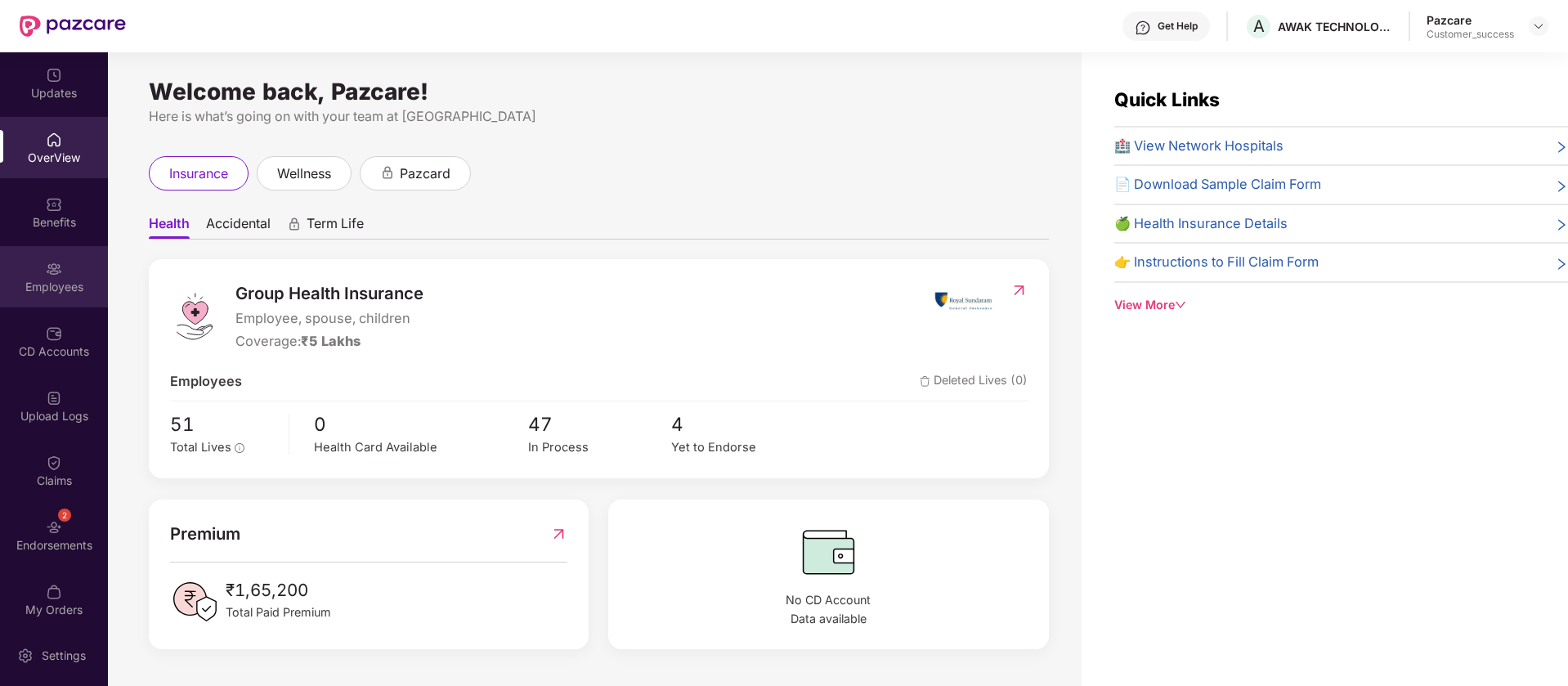
click at [57, 288] on div "Employees" at bounding box center [54, 287] width 108 height 16
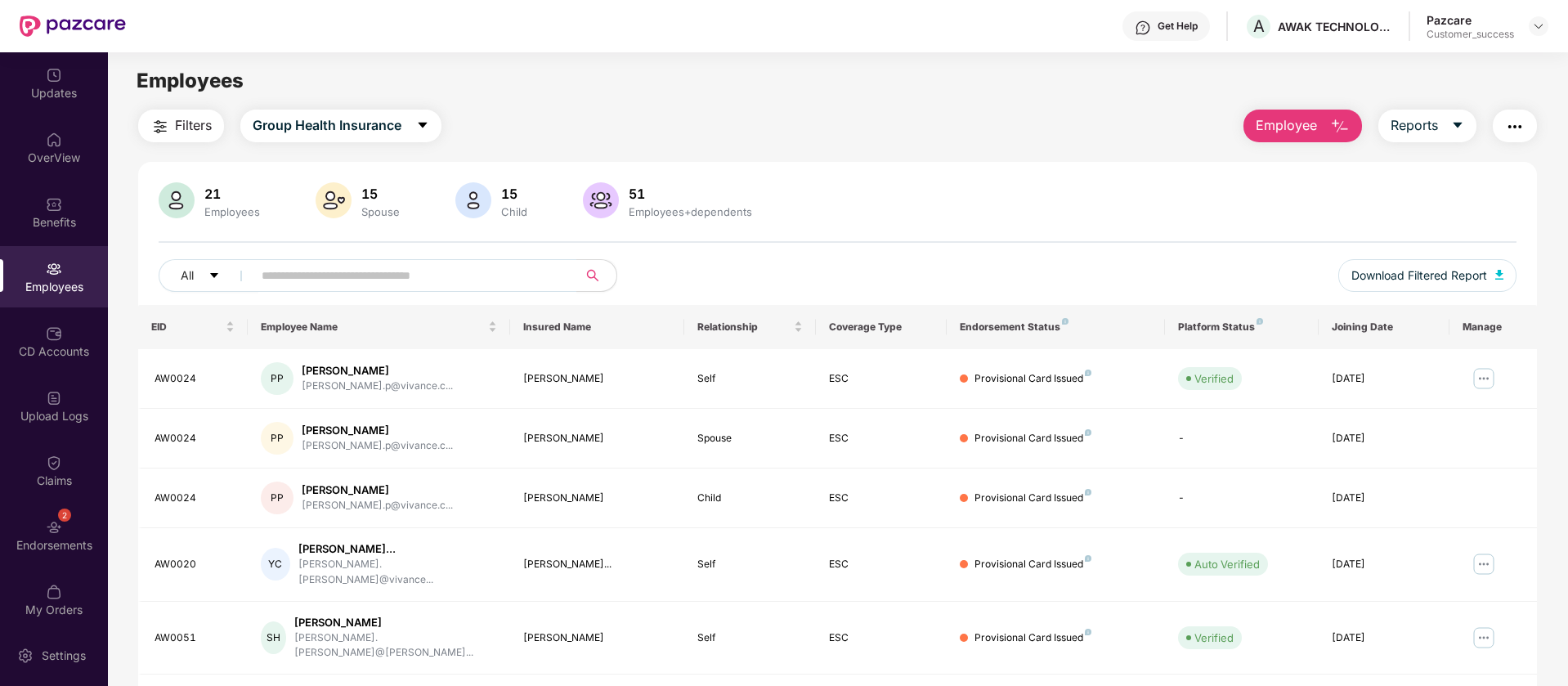
click at [1517, 128] on img "button" at bounding box center [1515, 127] width 20 height 20
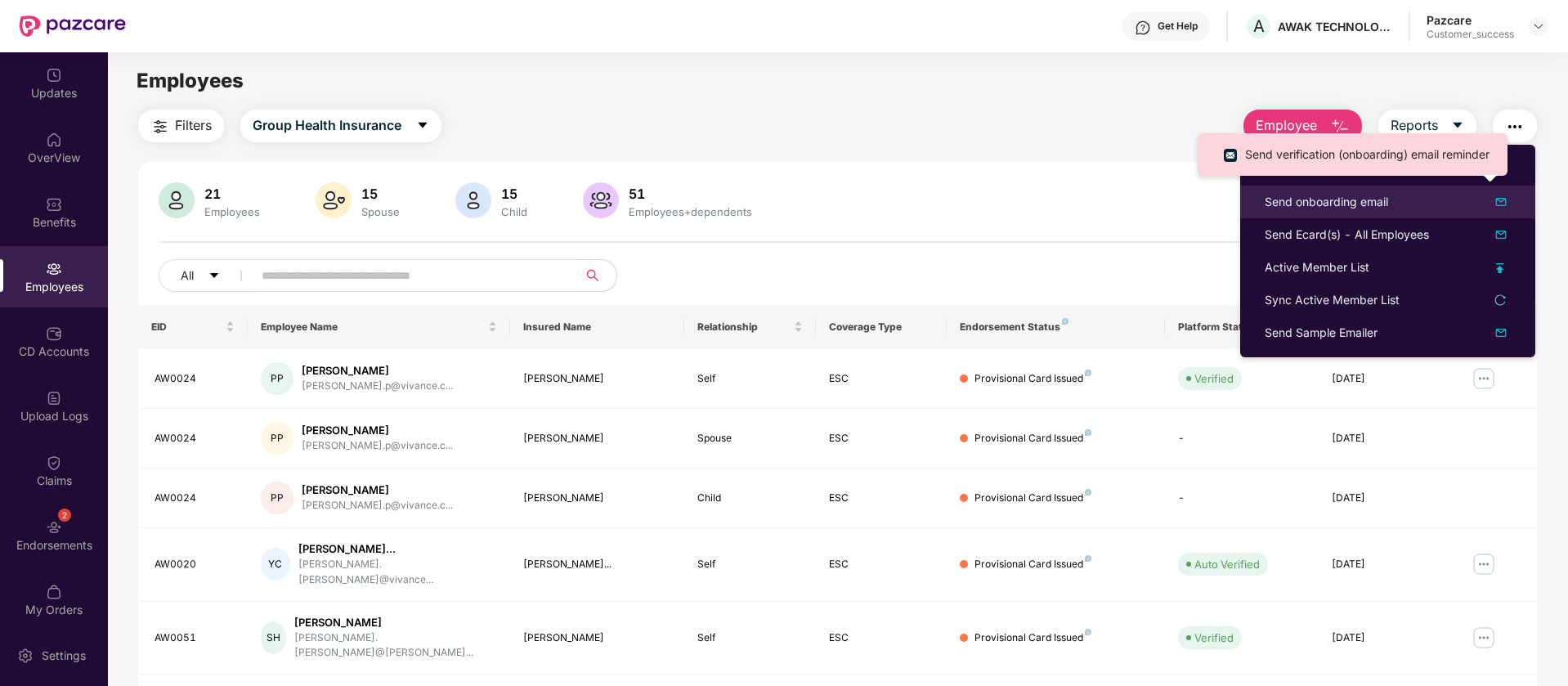
click at [1504, 204] on img at bounding box center [1501, 202] width 20 height 20
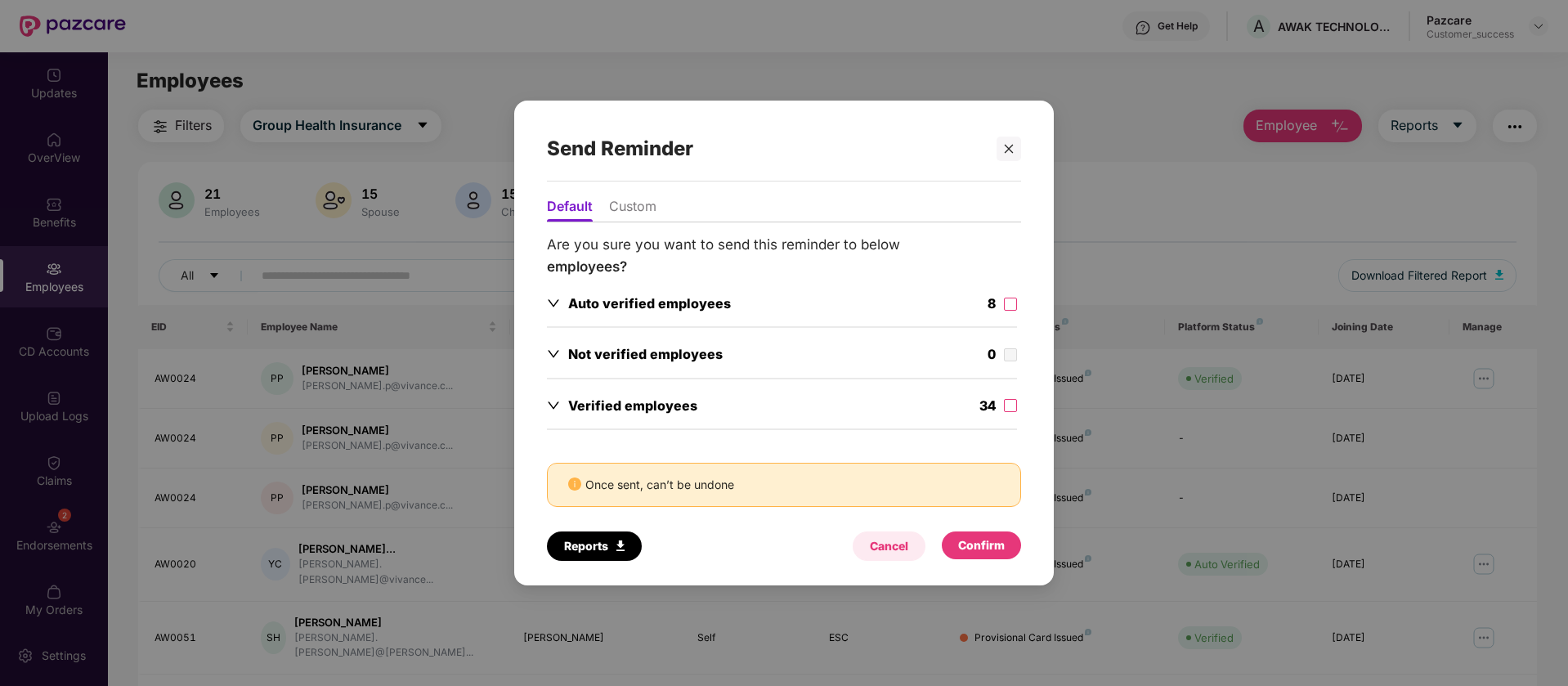
click at [907, 550] on div "Cancel" at bounding box center [889, 546] width 38 height 18
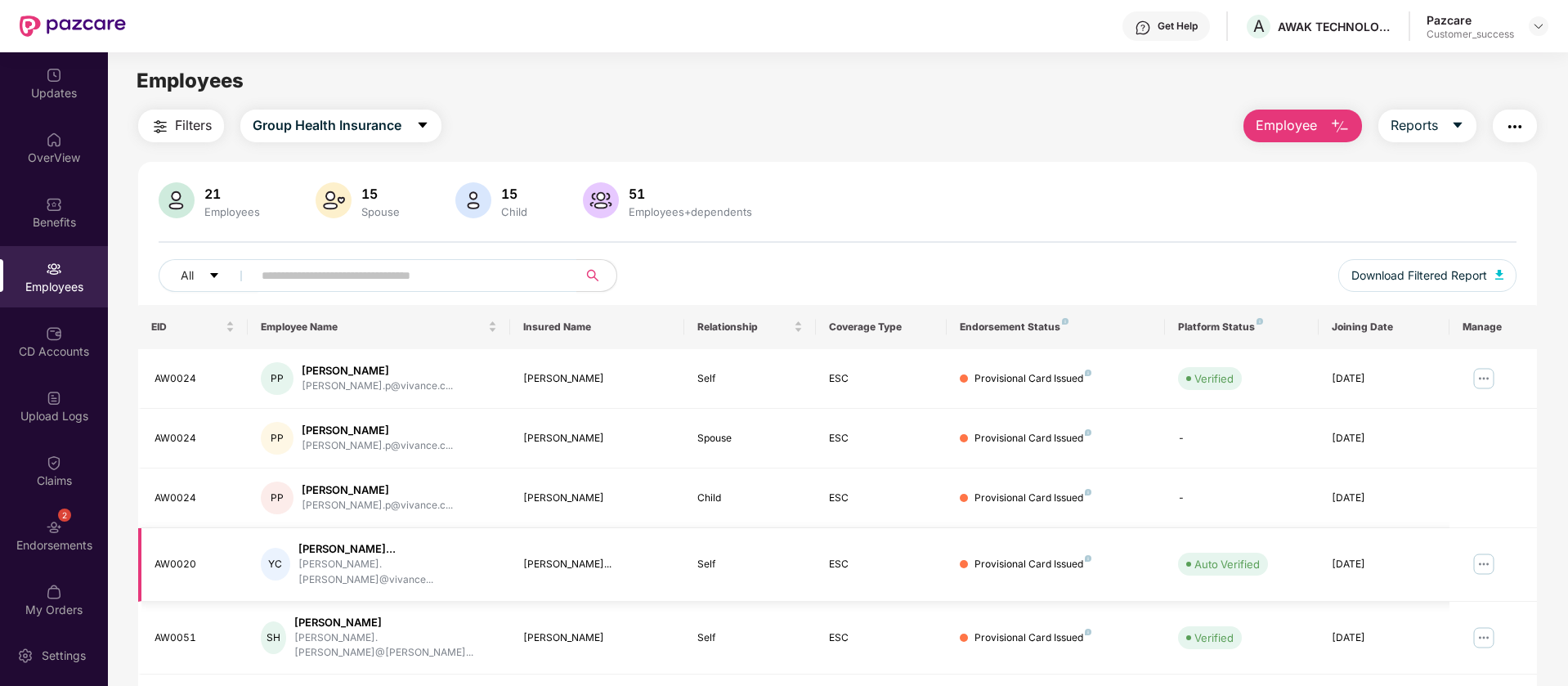
click at [1224, 556] on div "Auto Verified" at bounding box center [1227, 564] width 65 height 16
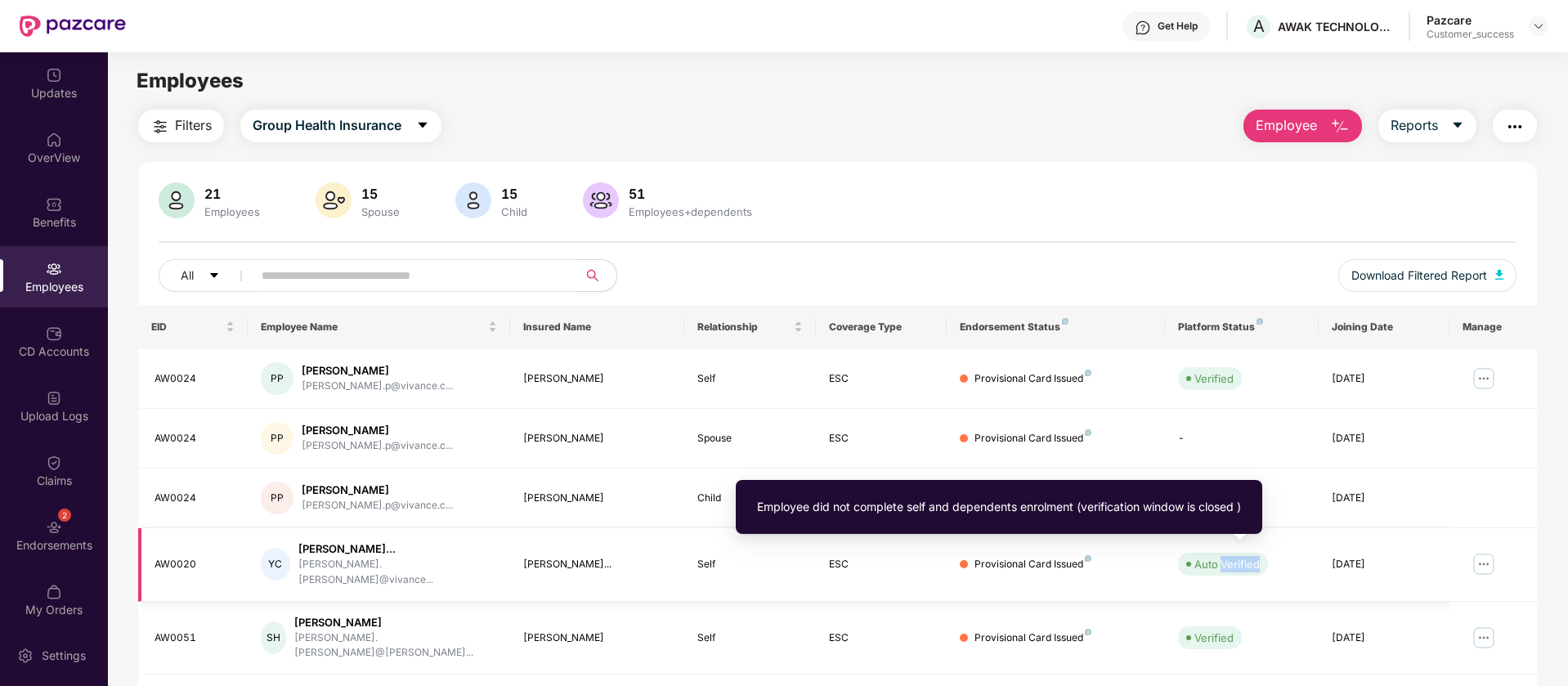
click at [1224, 556] on div "Auto Verified" at bounding box center [1227, 564] width 65 height 16
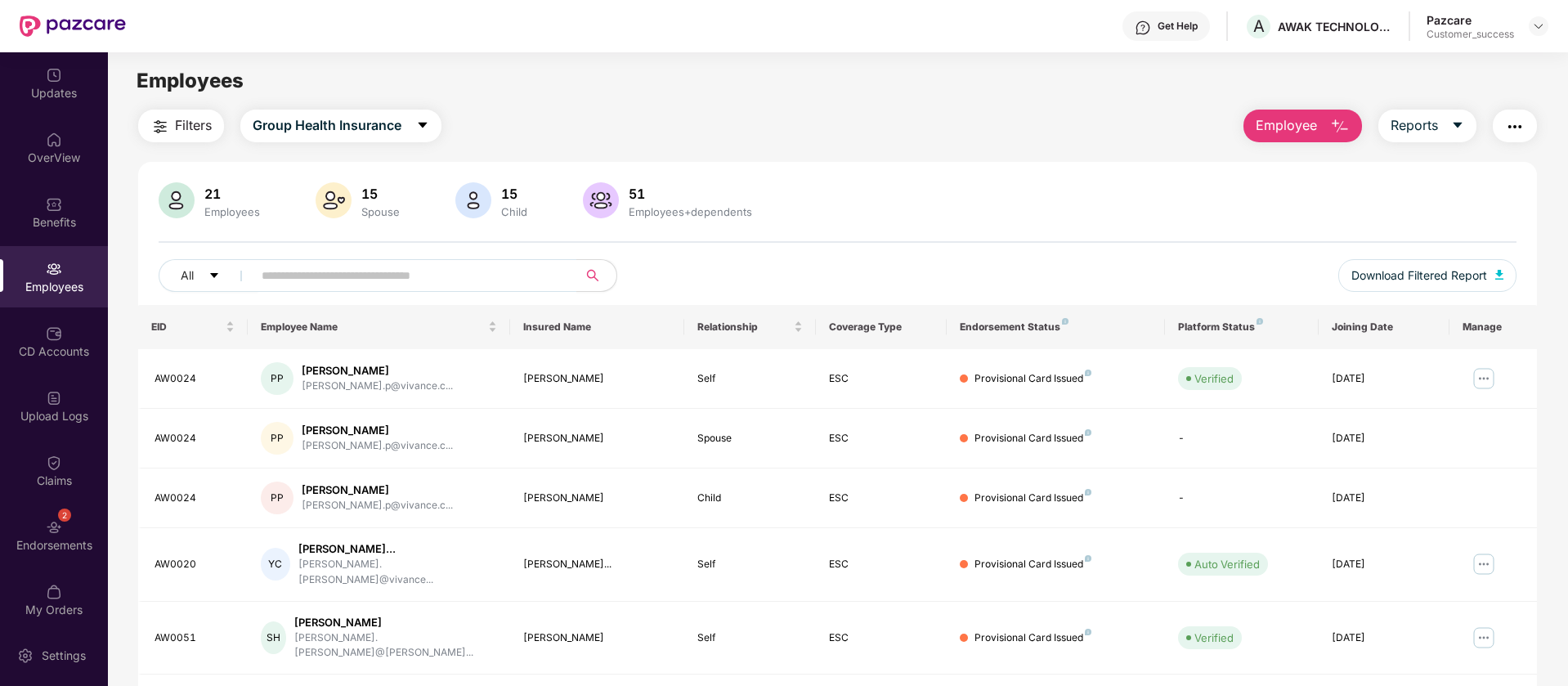
click at [575, 78] on div "Employees" at bounding box center [838, 81] width 1460 height 31
click at [50, 100] on div "Updates" at bounding box center [54, 82] width 108 height 62
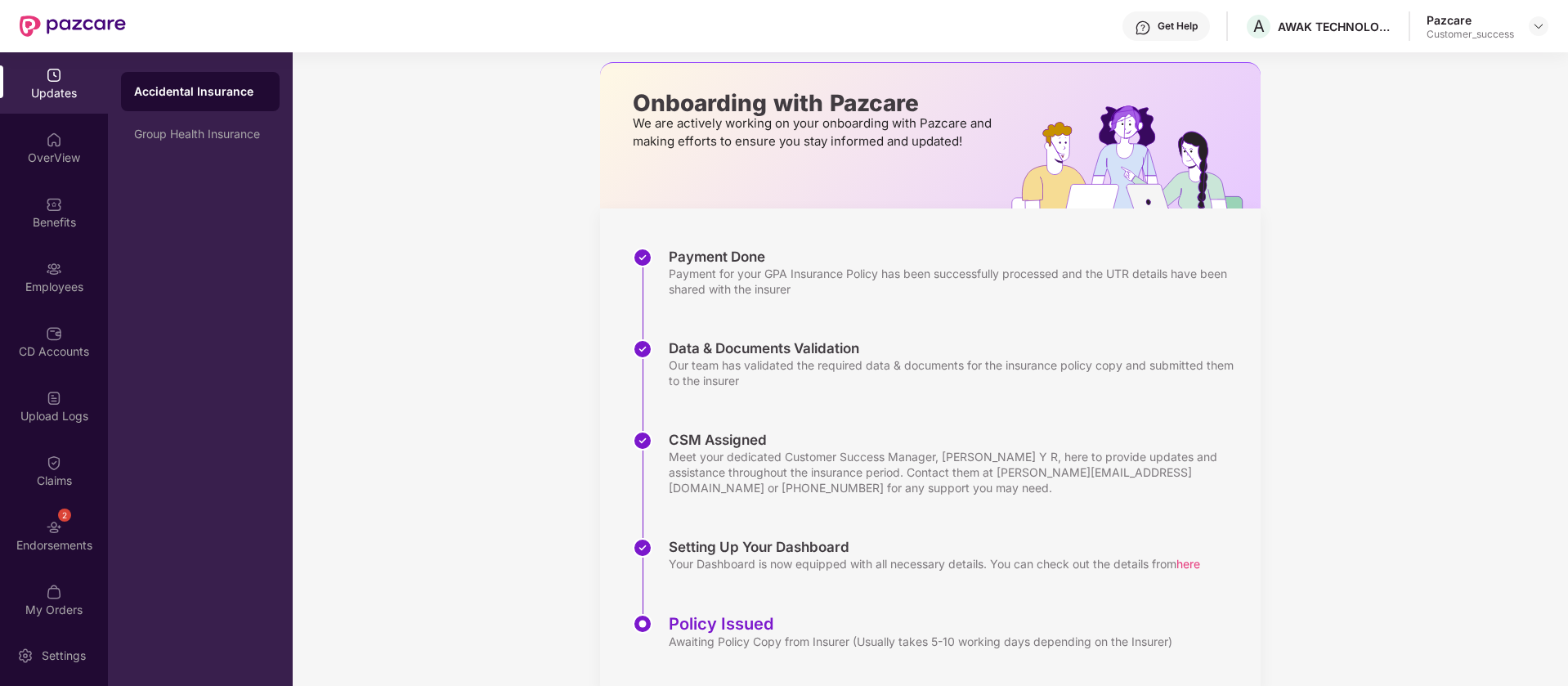
scroll to position [107, 0]
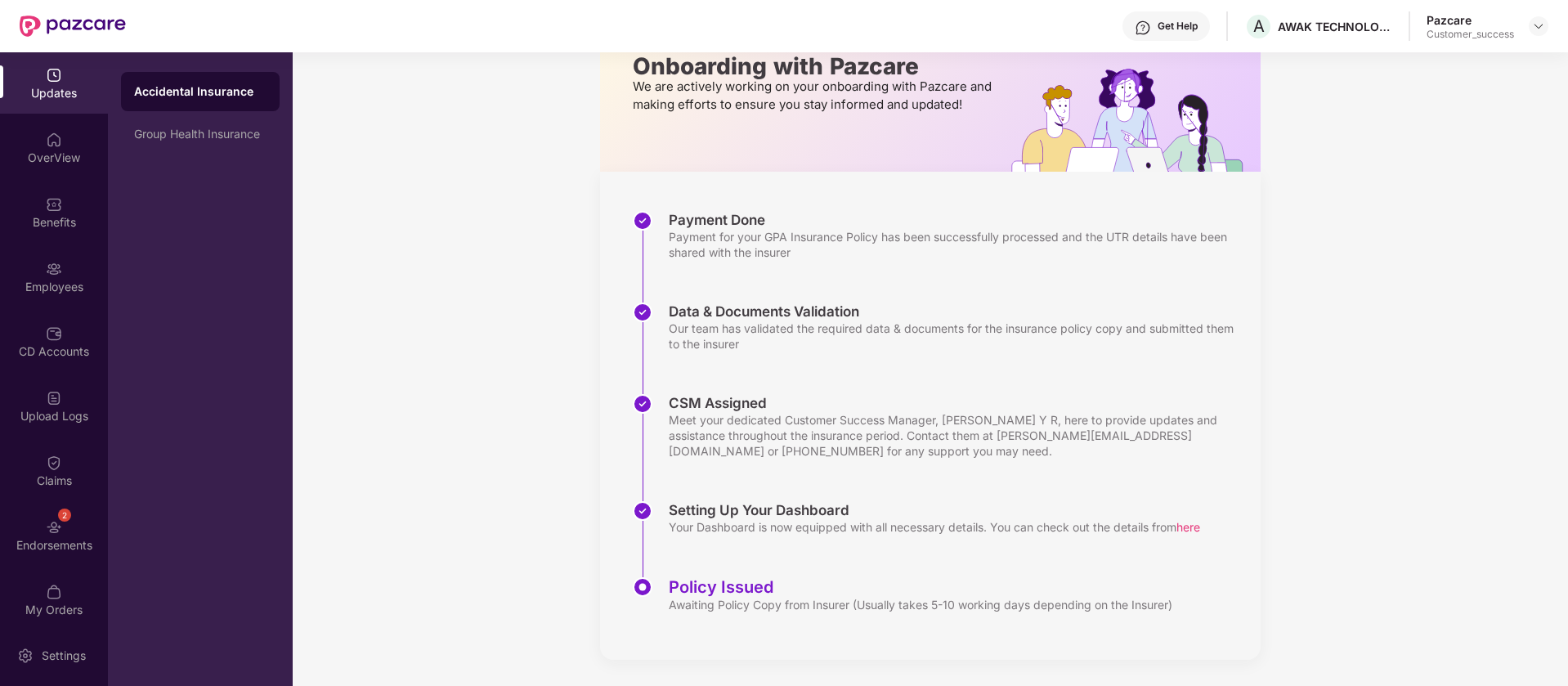
click at [1165, 22] on div "Get Help" at bounding box center [1178, 26] width 40 height 13
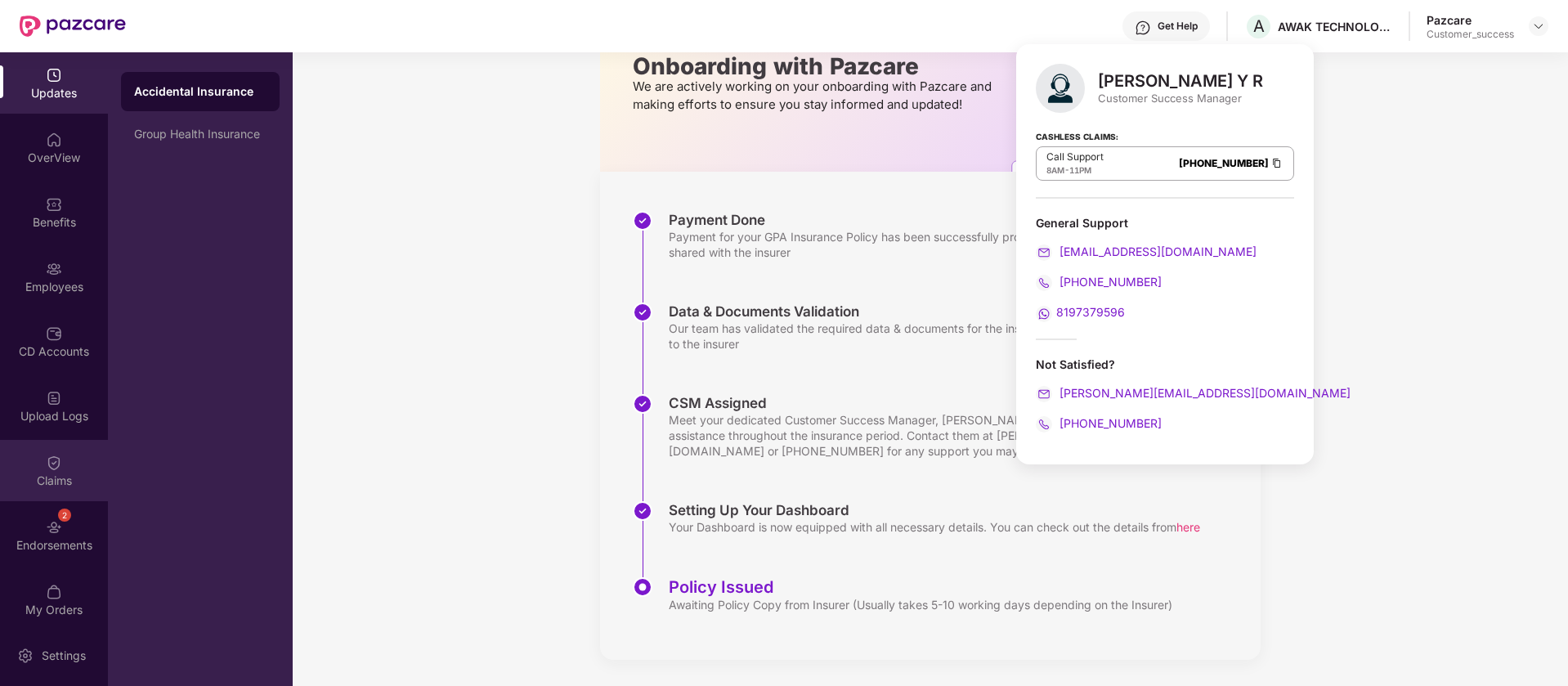
click at [55, 478] on div "Claims" at bounding box center [54, 481] width 108 height 16
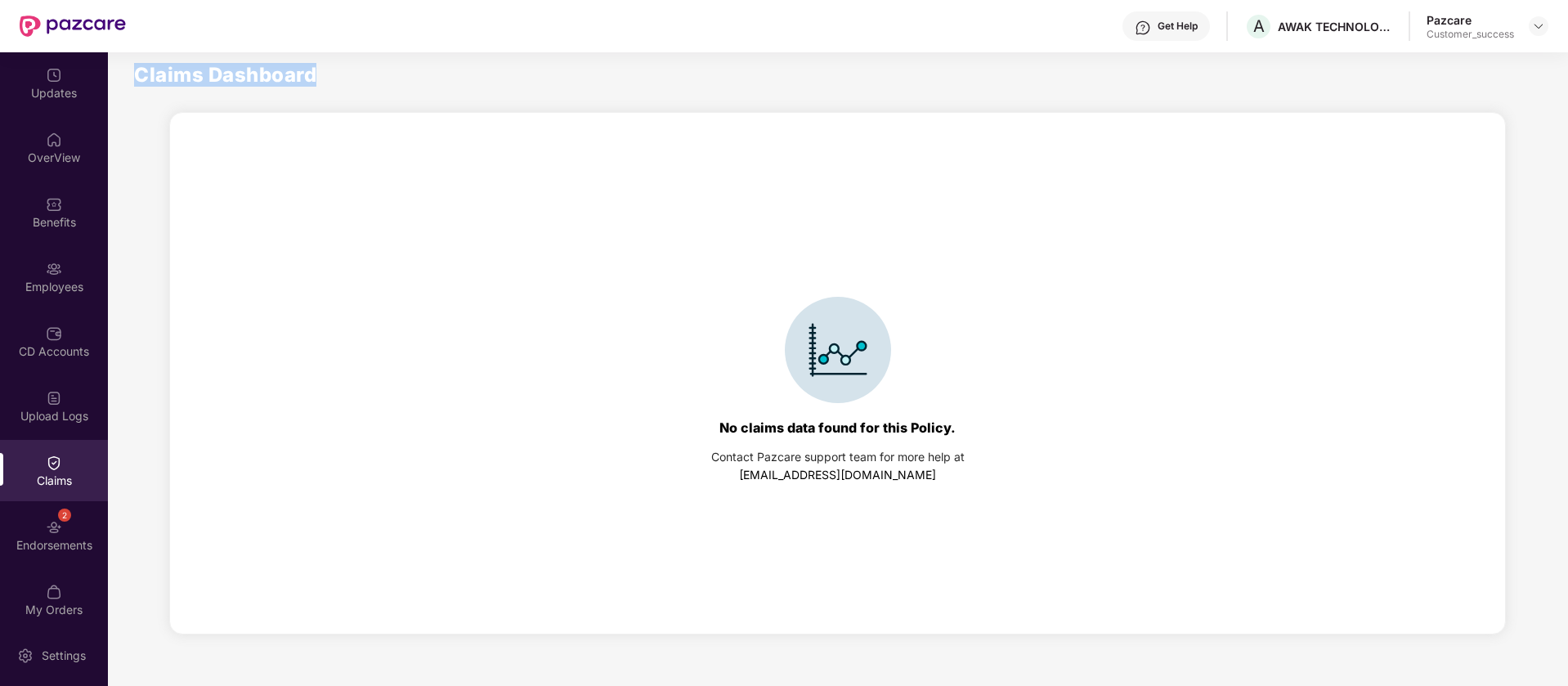
drag, startPoint x: 320, startPoint y: 68, endPoint x: 133, endPoint y: 74, distance: 187.1
click at [133, 74] on div "Claims Dashboard" at bounding box center [838, 75] width 1460 height 20
click at [78, 147] on div "OverView" at bounding box center [54, 148] width 108 height 62
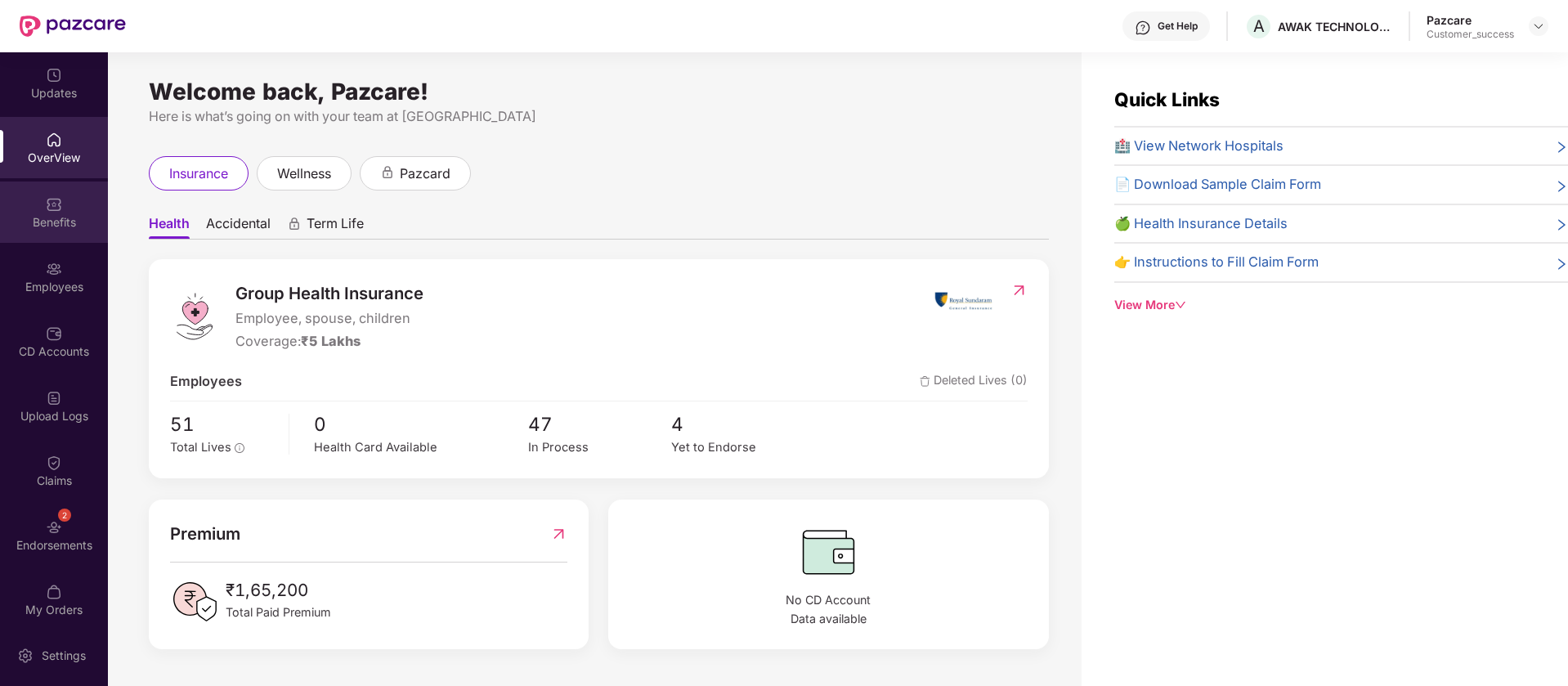
click at [78, 220] on div "Benefits" at bounding box center [54, 222] width 108 height 16
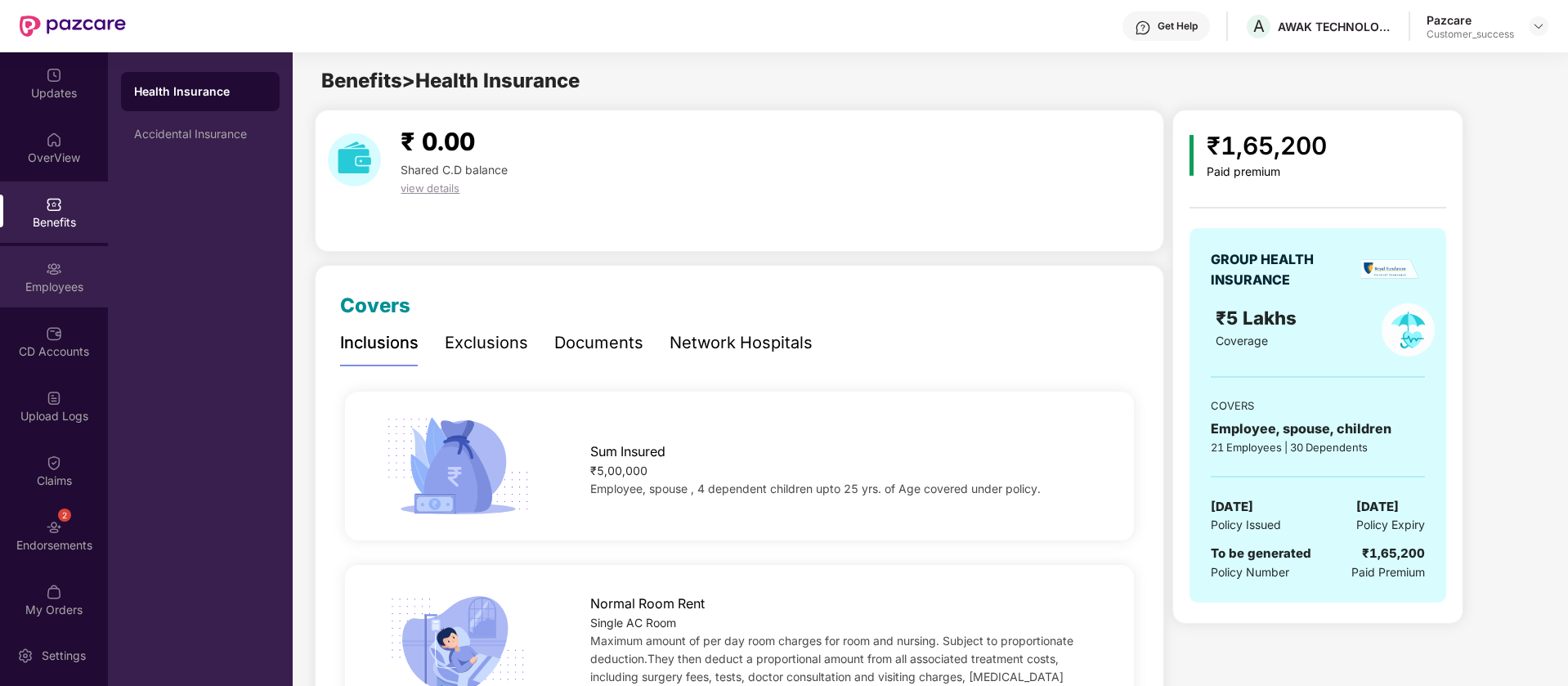
click at [37, 292] on div "Employees" at bounding box center [54, 287] width 108 height 16
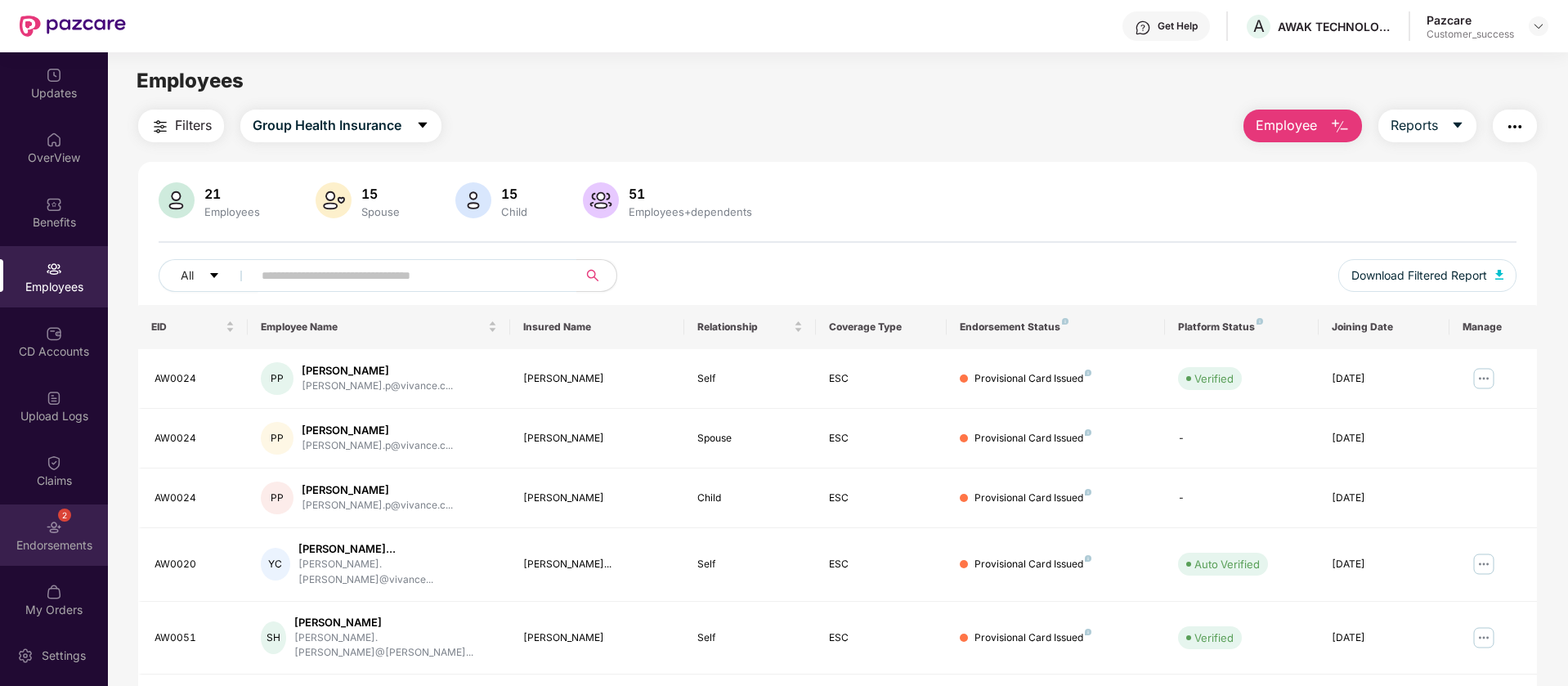
click at [59, 540] on div "Endorsements" at bounding box center [54, 545] width 108 height 16
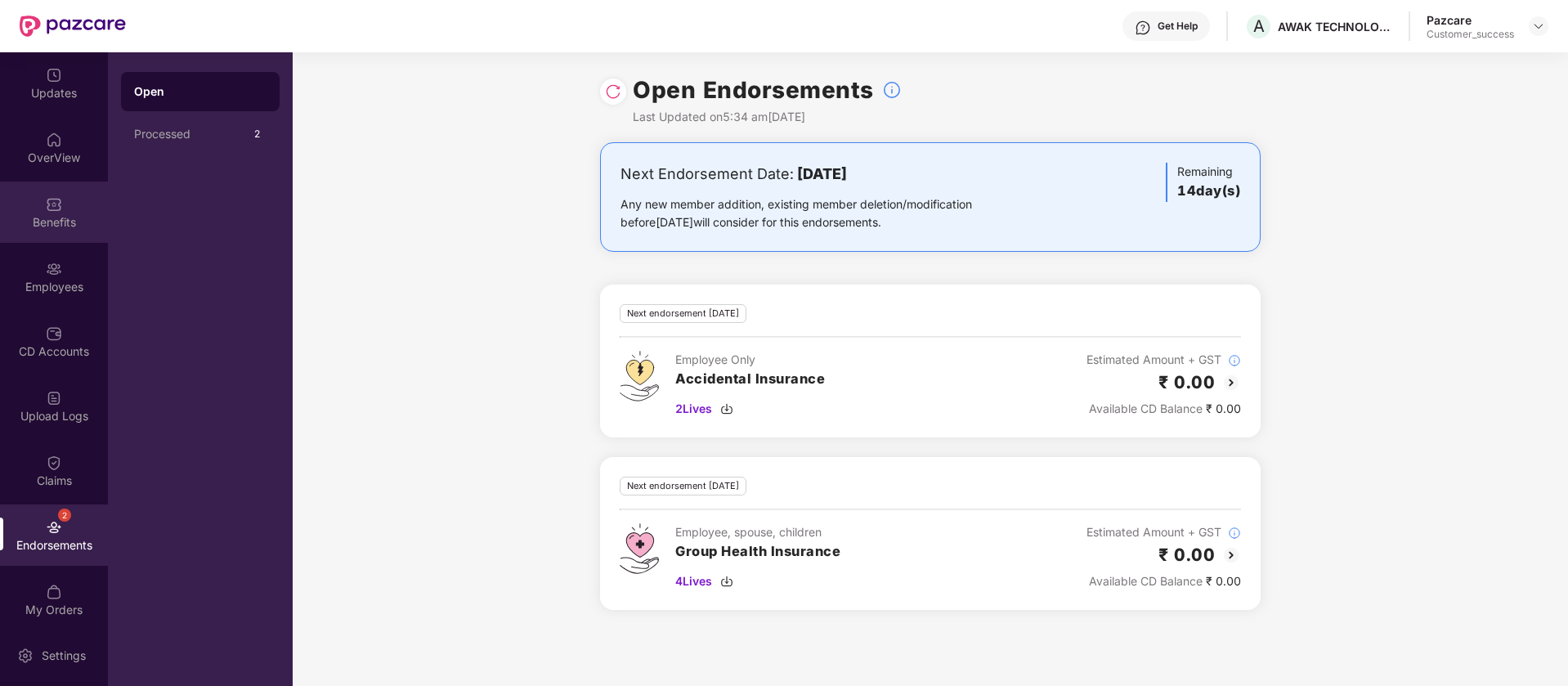
click at [71, 209] on div "Benefits" at bounding box center [54, 212] width 108 height 62
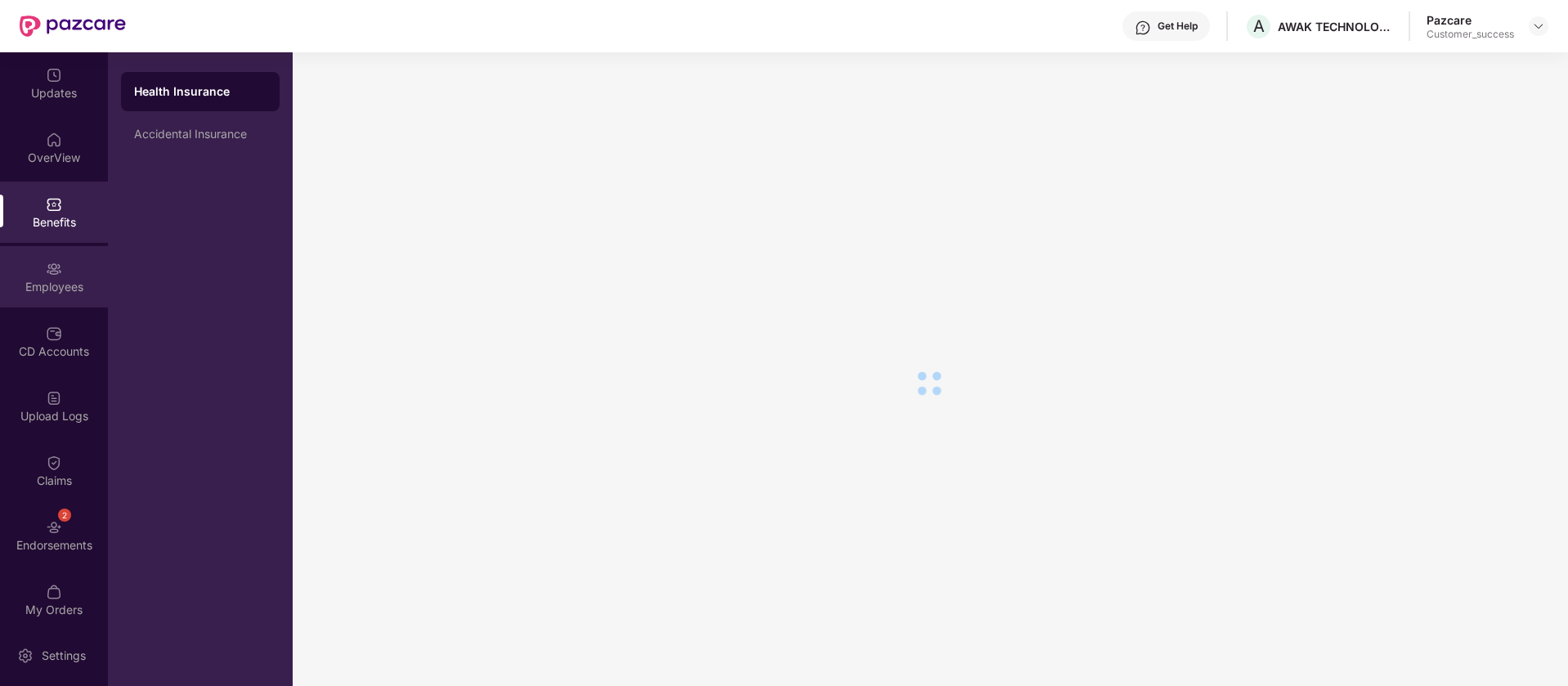
click at [60, 272] on div "Employees" at bounding box center [54, 277] width 108 height 62
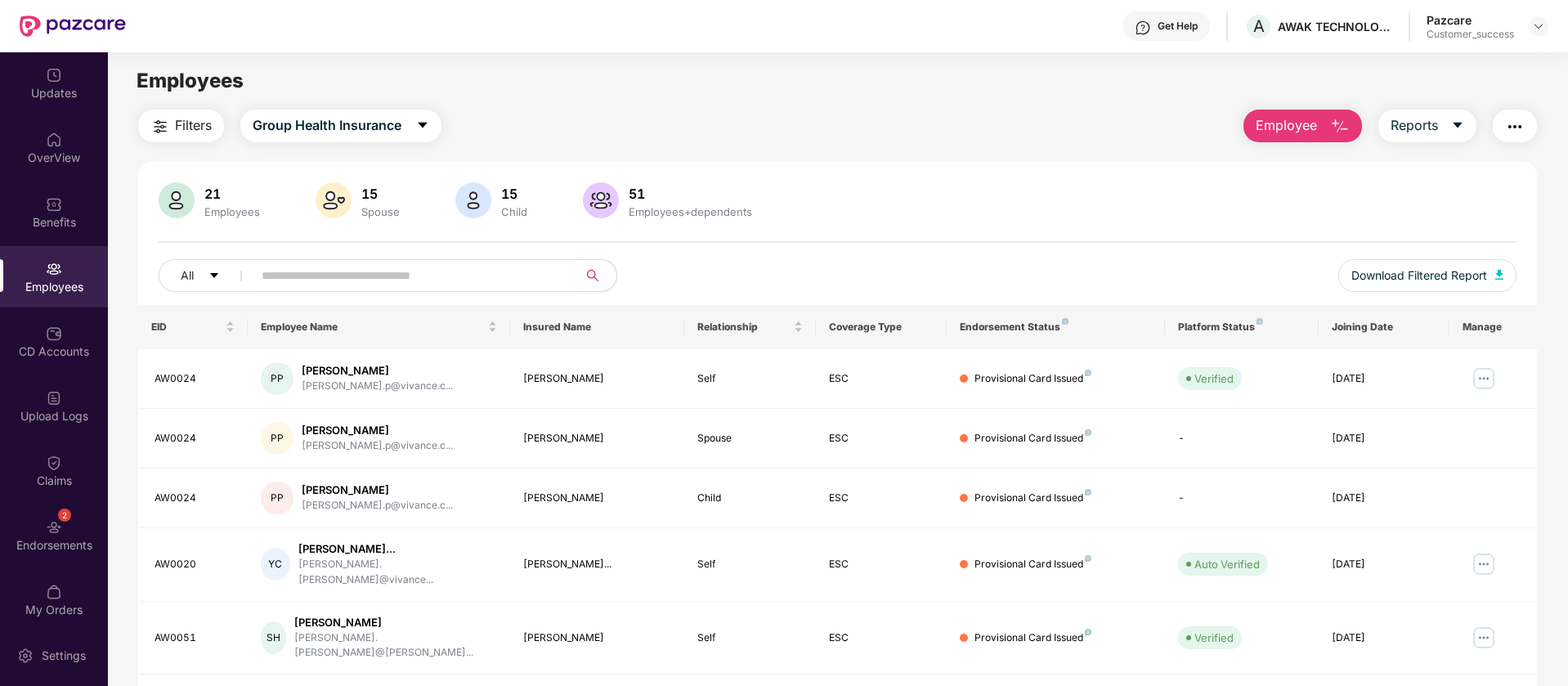
click at [1286, 132] on span "Employee" at bounding box center [1286, 125] width 62 height 21
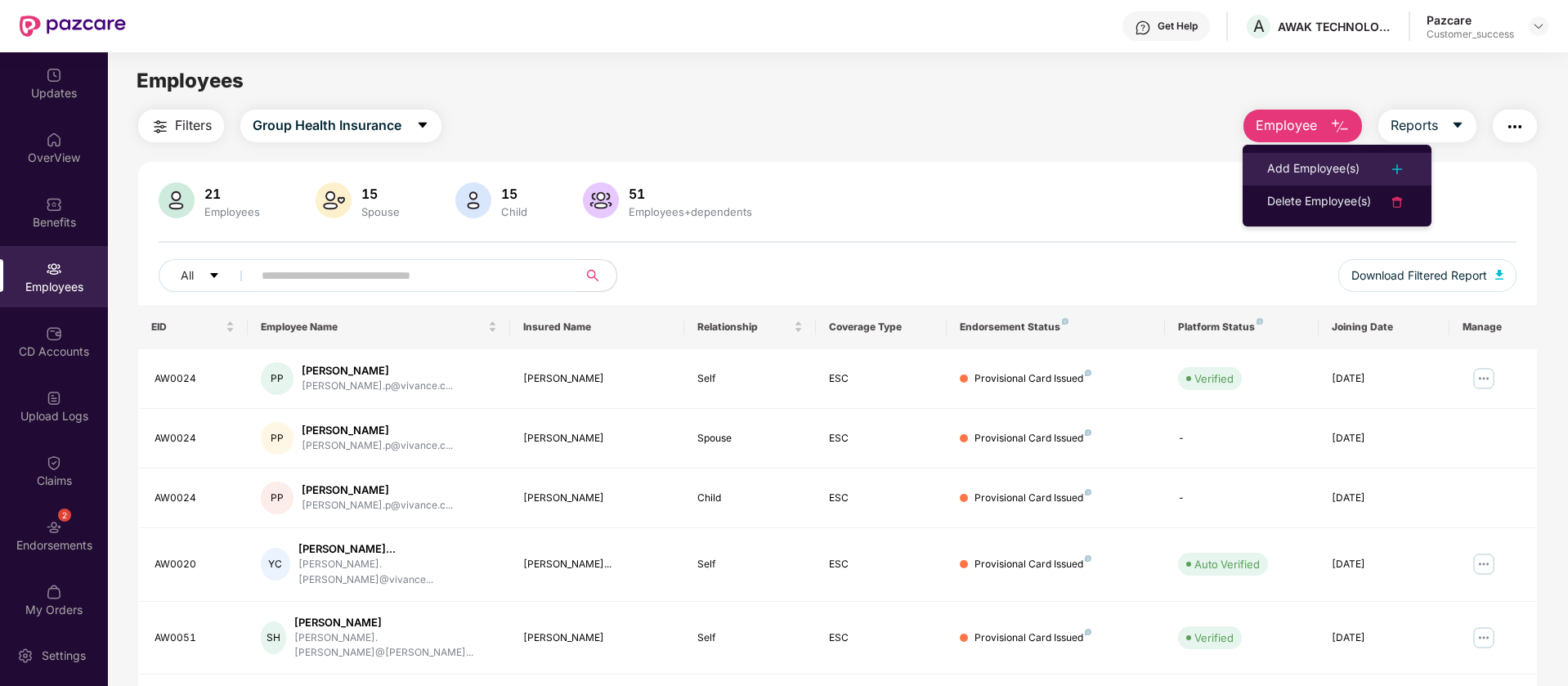
click at [1328, 167] on div "Add Employee(s)" at bounding box center [1313, 169] width 92 height 20
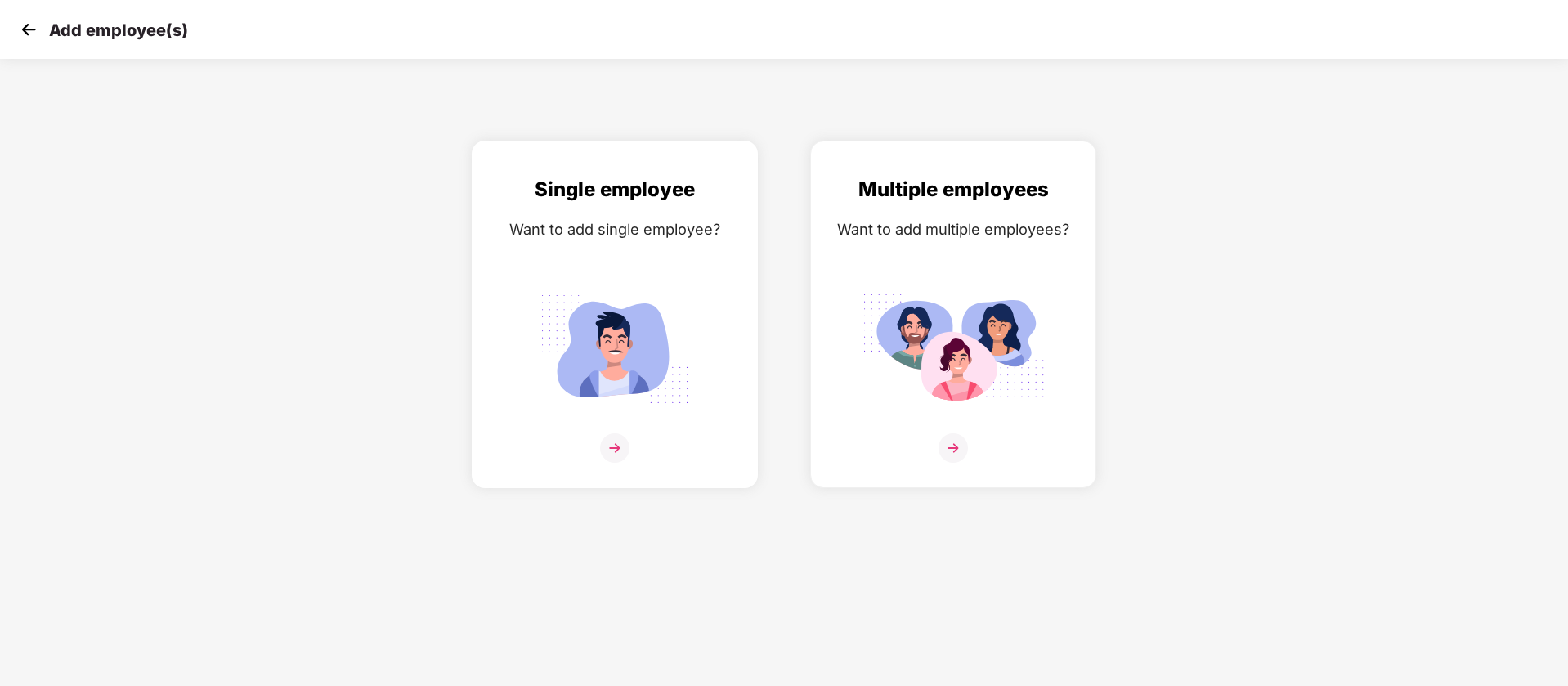
click at [619, 300] on img at bounding box center [615, 349] width 183 height 128
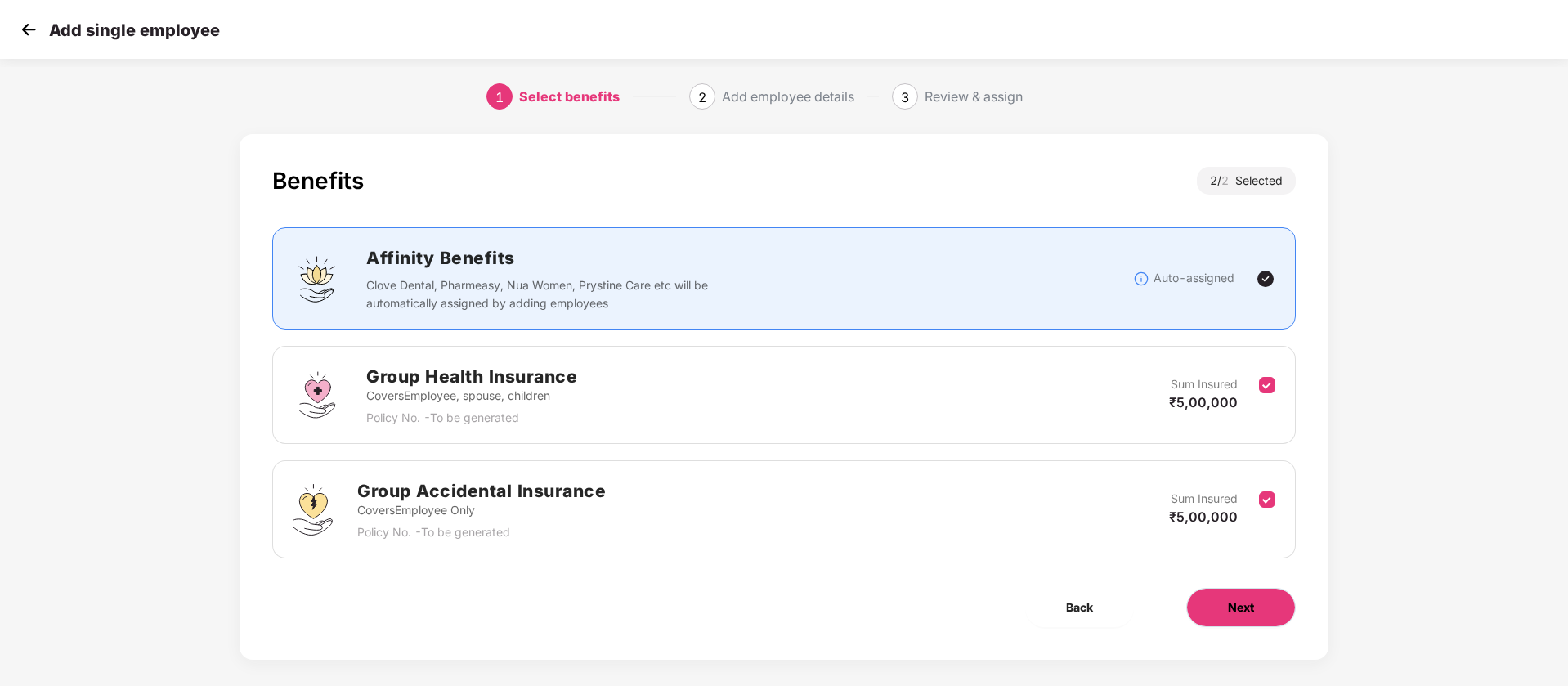
click at [1239, 604] on span "Next" at bounding box center [1240, 608] width 26 height 18
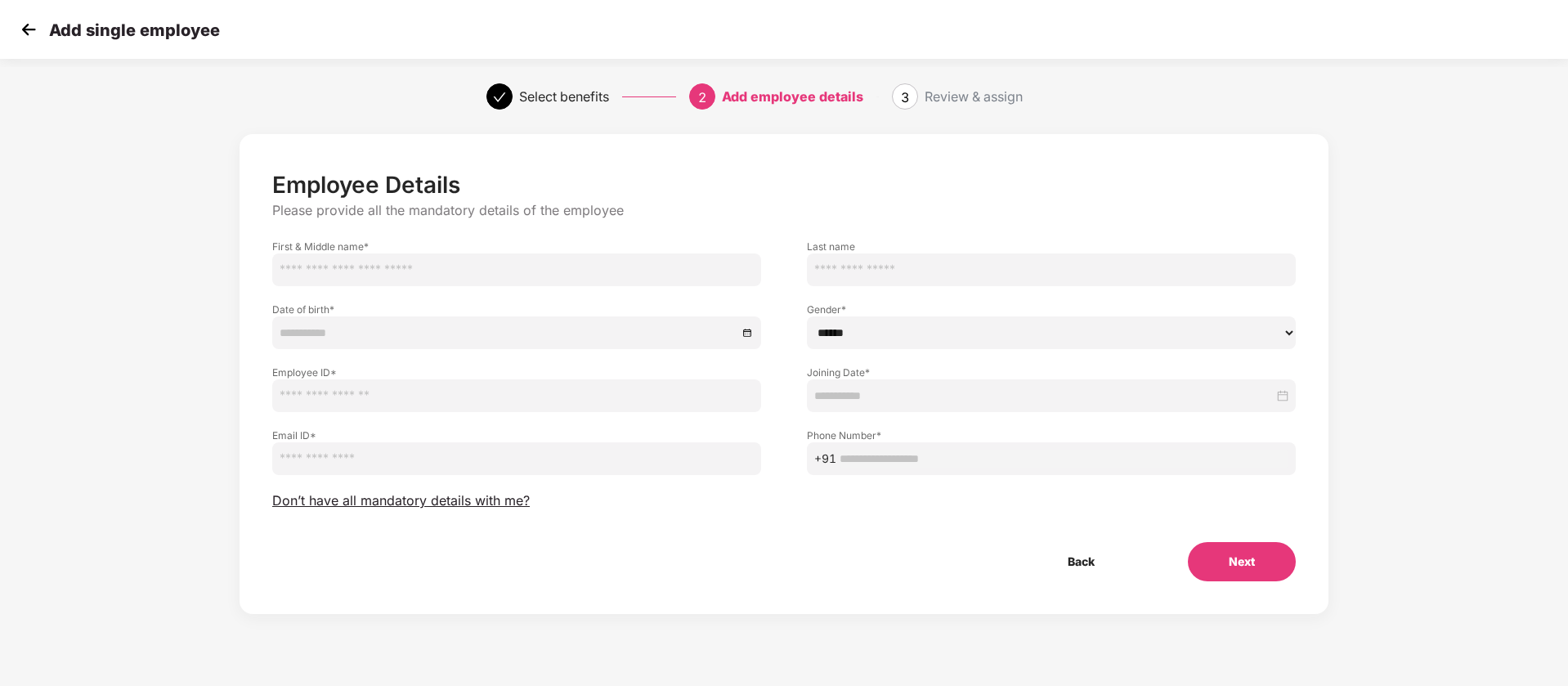
click at [31, 32] on img at bounding box center [28, 29] width 24 height 24
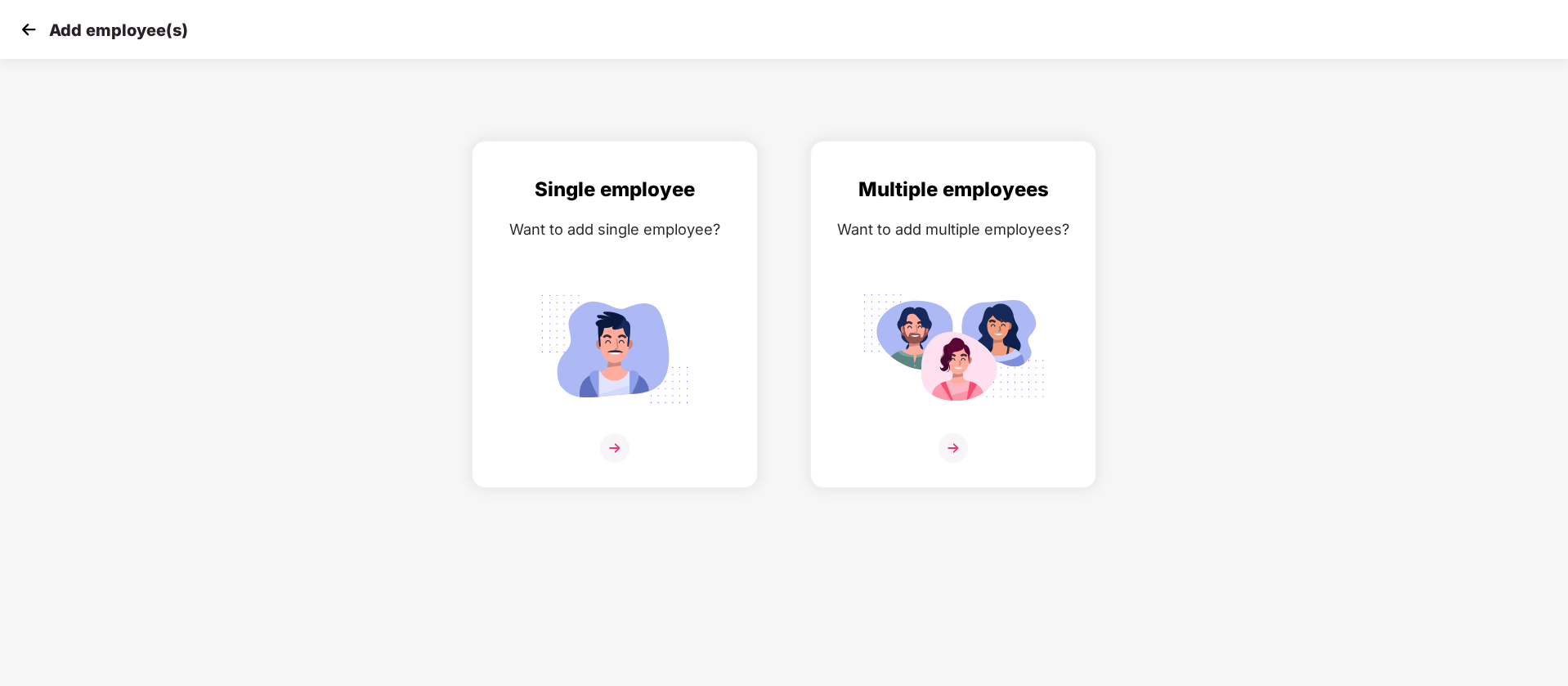
click at [31, 32] on img at bounding box center [28, 29] width 24 height 24
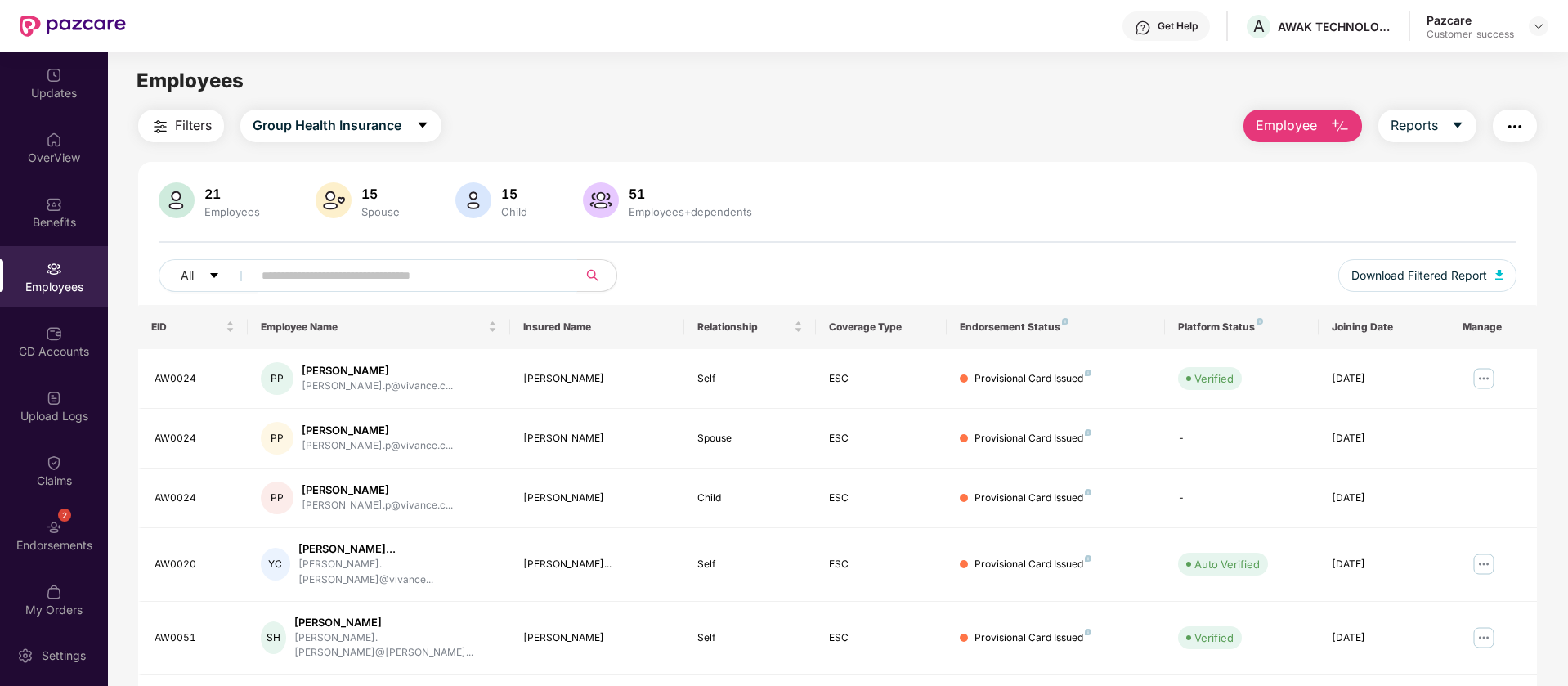
click at [379, 283] on input "text" at bounding box center [408, 275] width 294 height 24
click at [1544, 23] on img at bounding box center [1538, 26] width 13 height 13
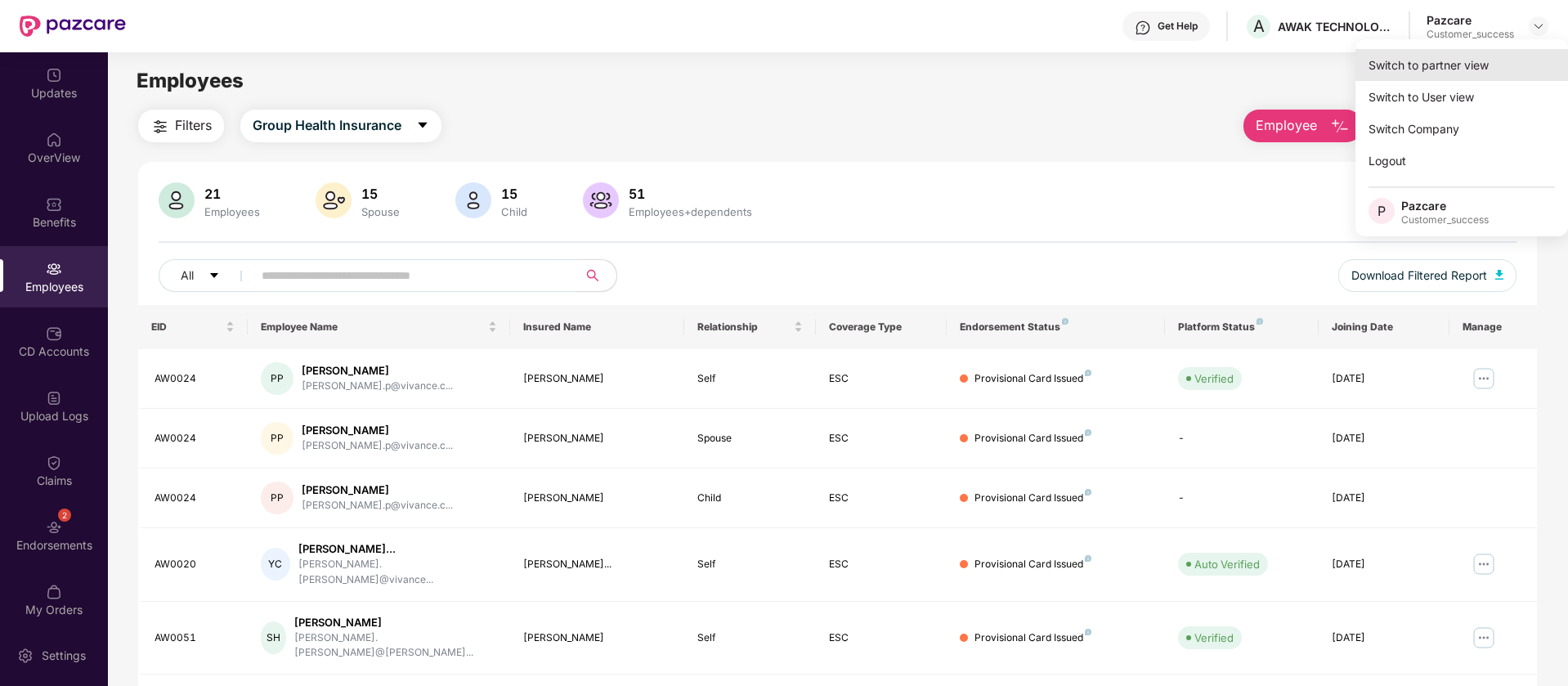
click at [1428, 65] on div "Switch to partner view" at bounding box center [1462, 65] width 213 height 32
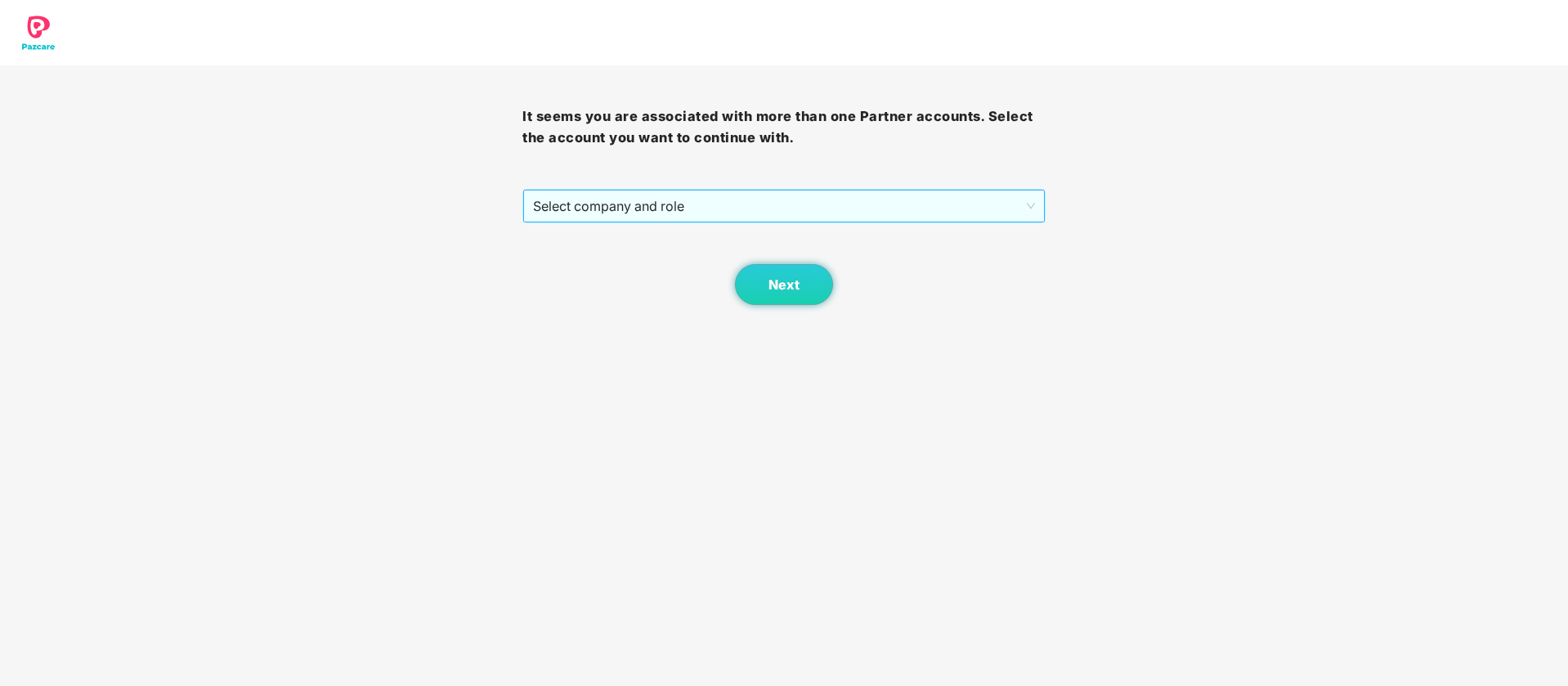
click at [886, 218] on span "Select company and role" at bounding box center [784, 206] width 501 height 31
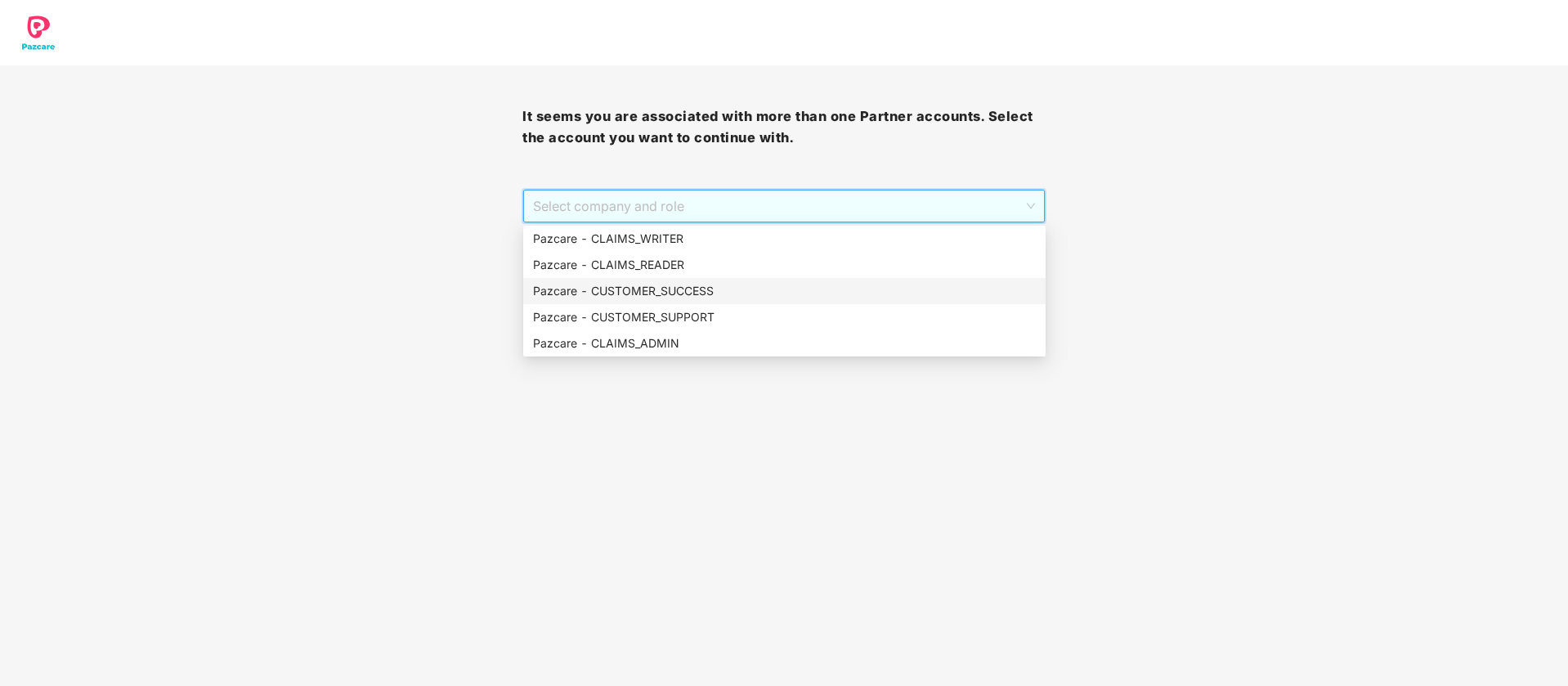
click at [692, 292] on div "Pazcare - CUSTOMER_SUCCESS" at bounding box center [785, 291] width 503 height 18
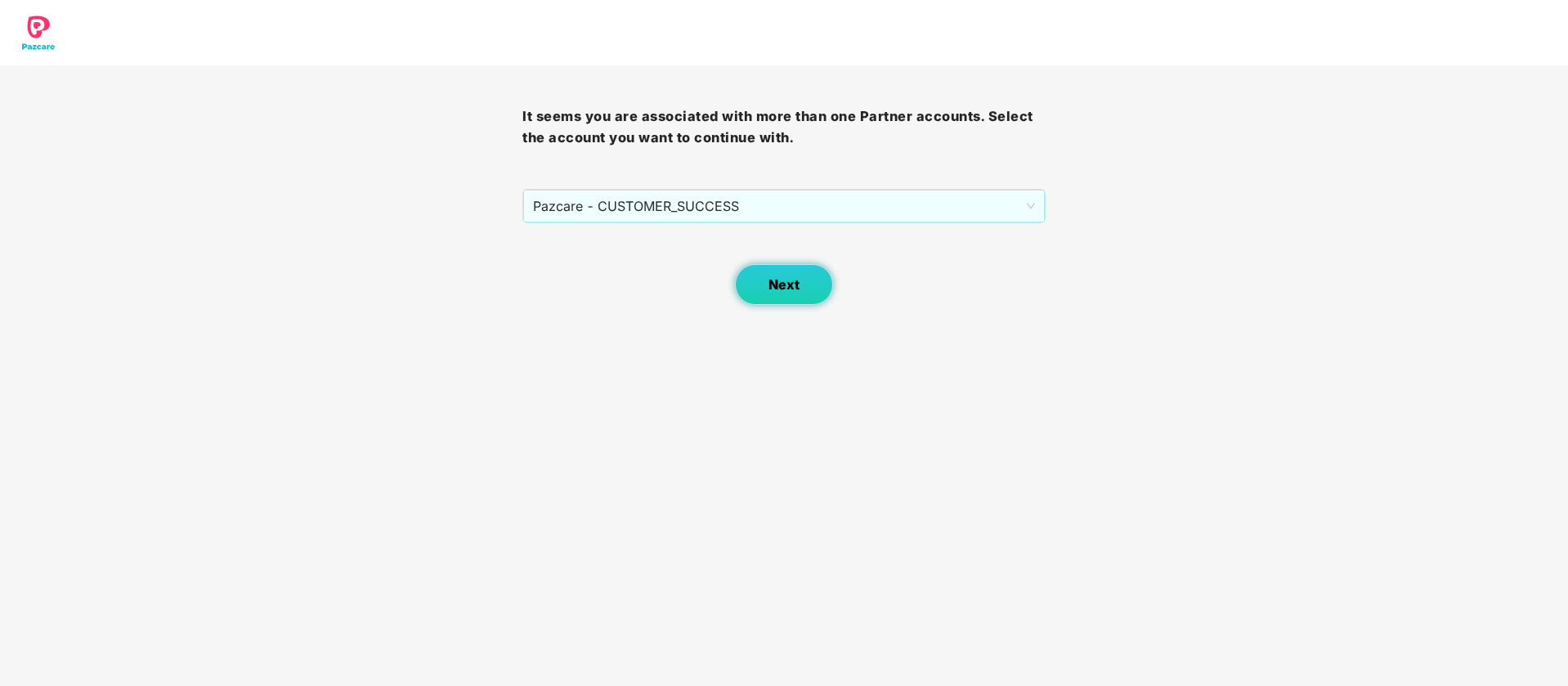
click at [769, 278] on span "Next" at bounding box center [784, 285] width 31 height 15
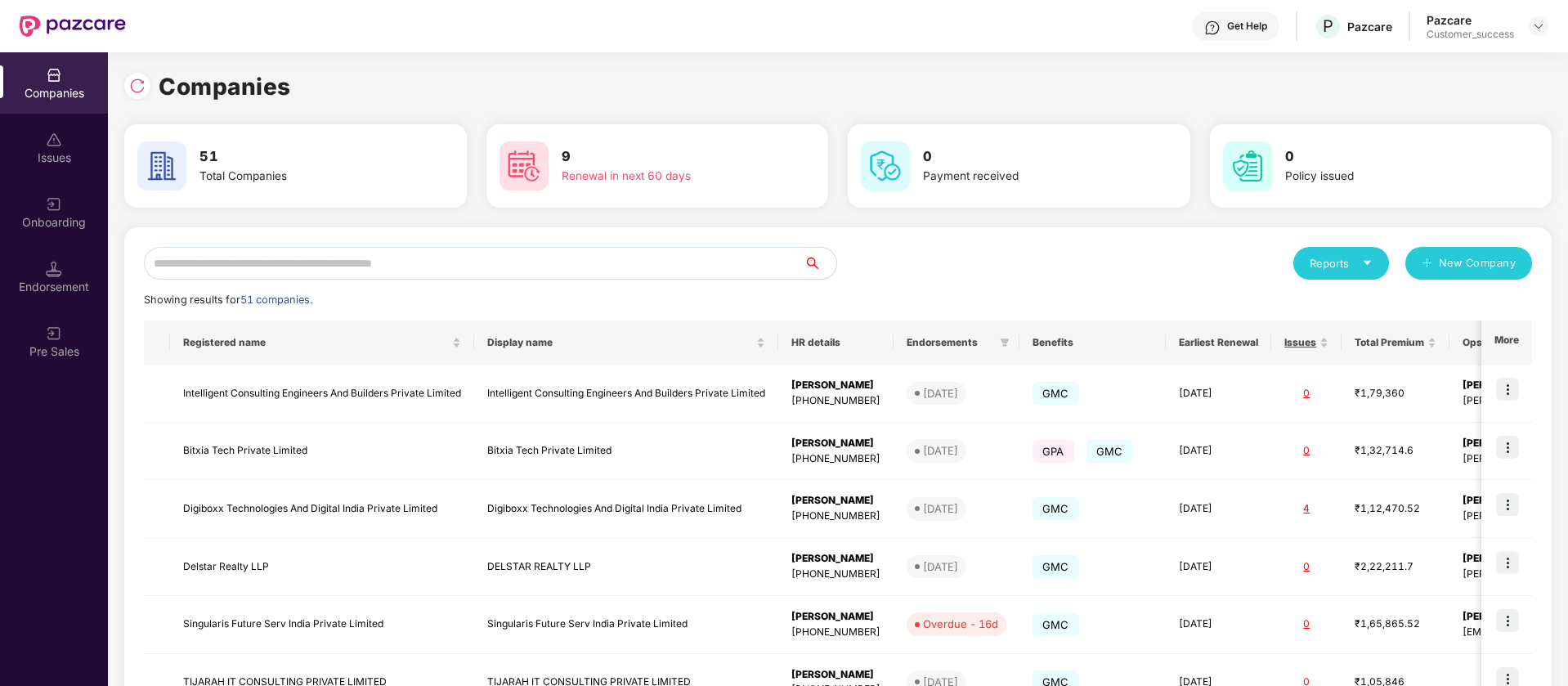
click at [499, 250] on input "text" at bounding box center [473, 263] width 660 height 33
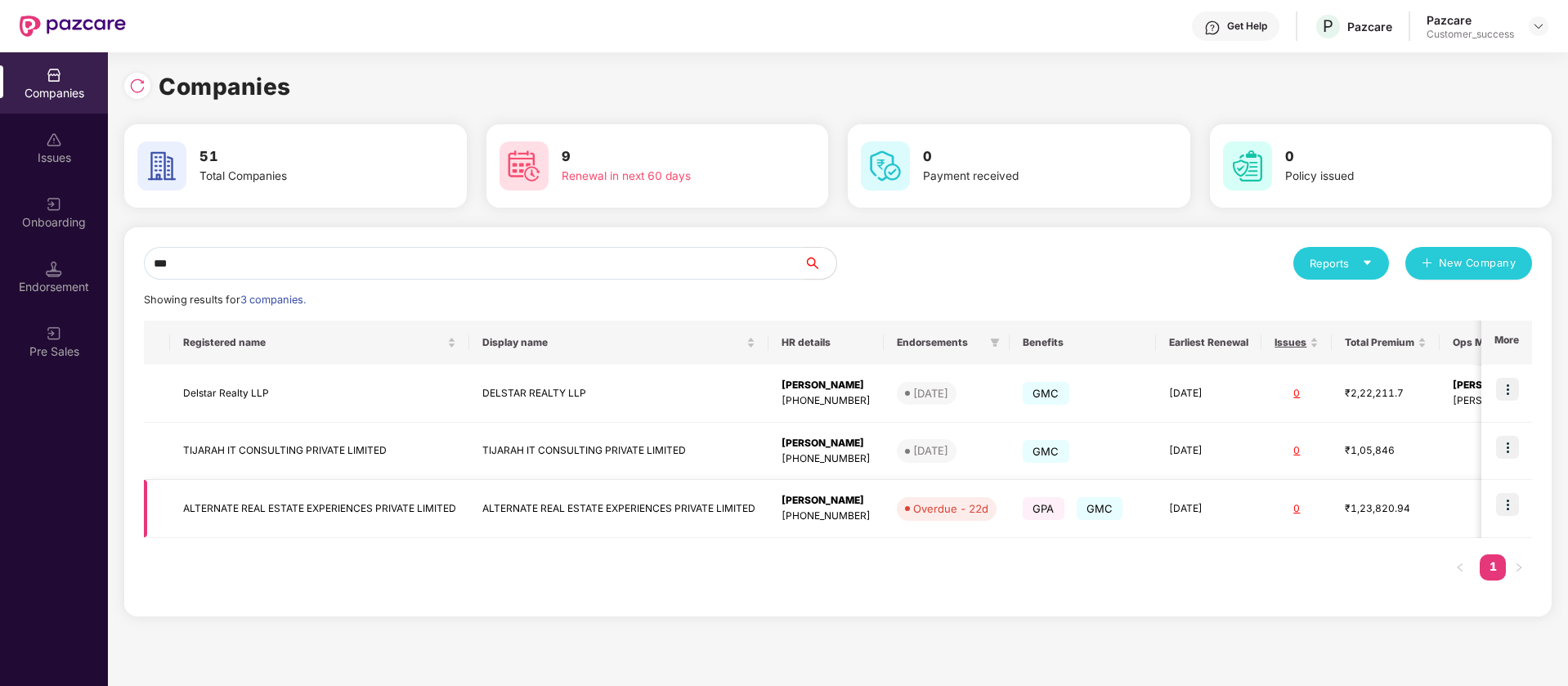
type input "***"
click at [1515, 506] on img at bounding box center [1508, 505] width 23 height 23
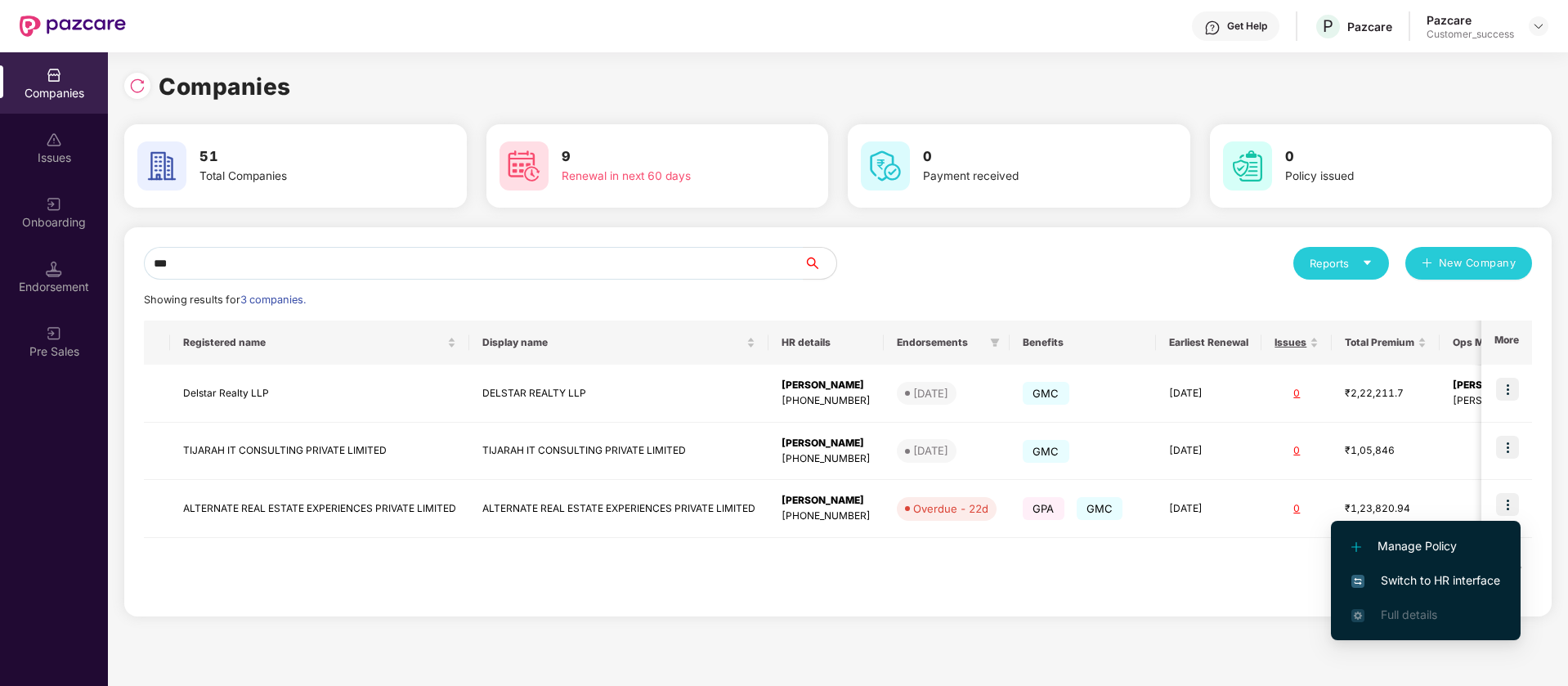
click at [1450, 580] on span "Switch to HR interface" at bounding box center [1426, 581] width 149 height 18
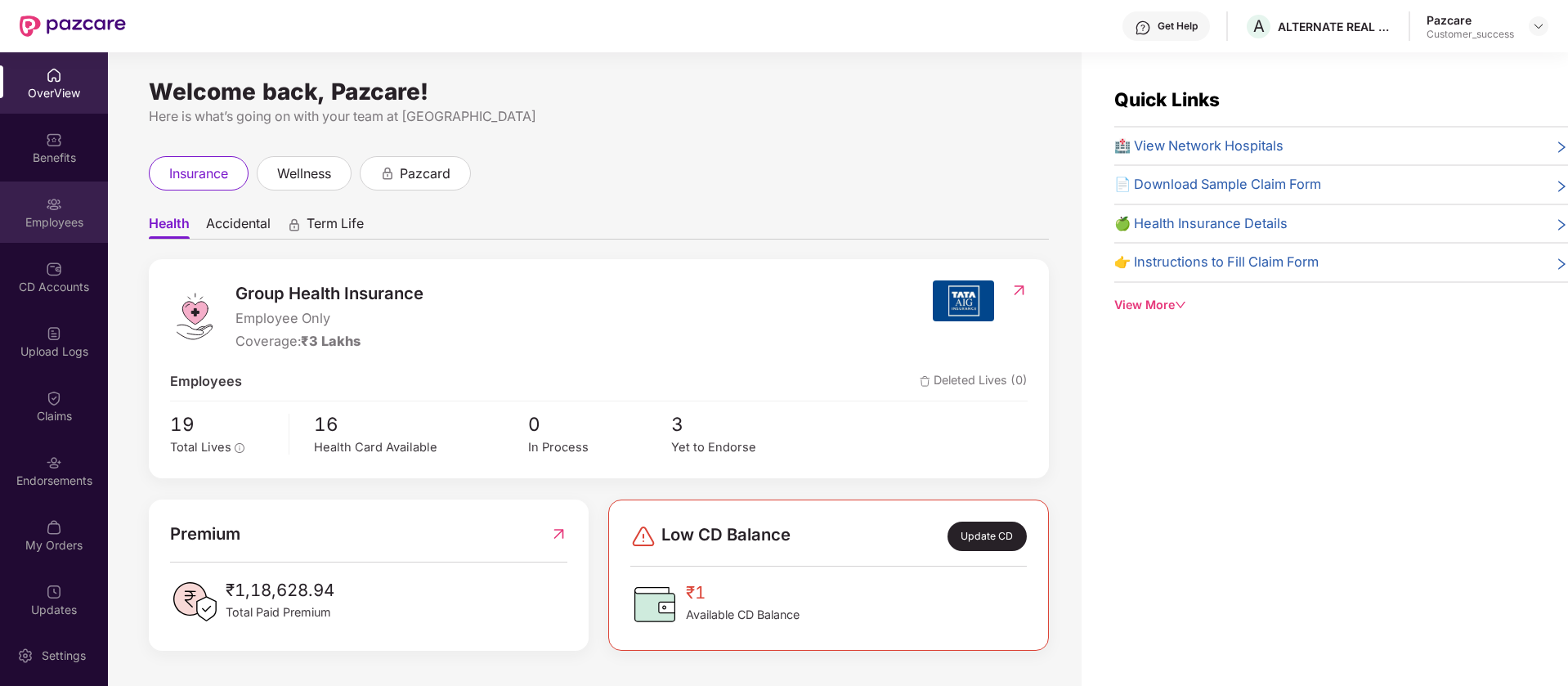
click at [54, 211] on img at bounding box center [54, 204] width 16 height 16
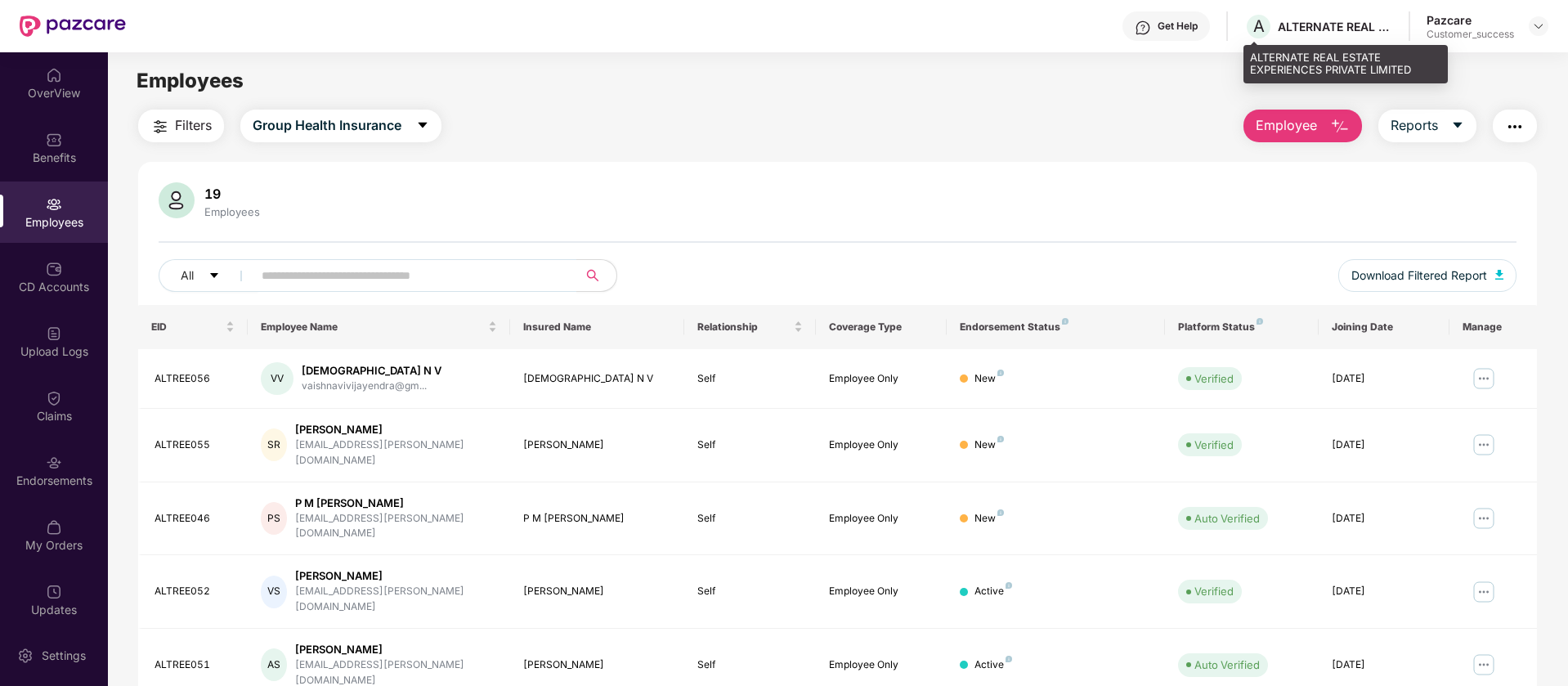
click at [1300, 28] on div "ALTERNATE REAL ESTATE EXPERIENCES PRIVATE LIMITED" at bounding box center [1335, 26] width 115 height 15
copy div "ALTERNATE"
click at [1546, 20] on div at bounding box center [1538, 26] width 20 height 20
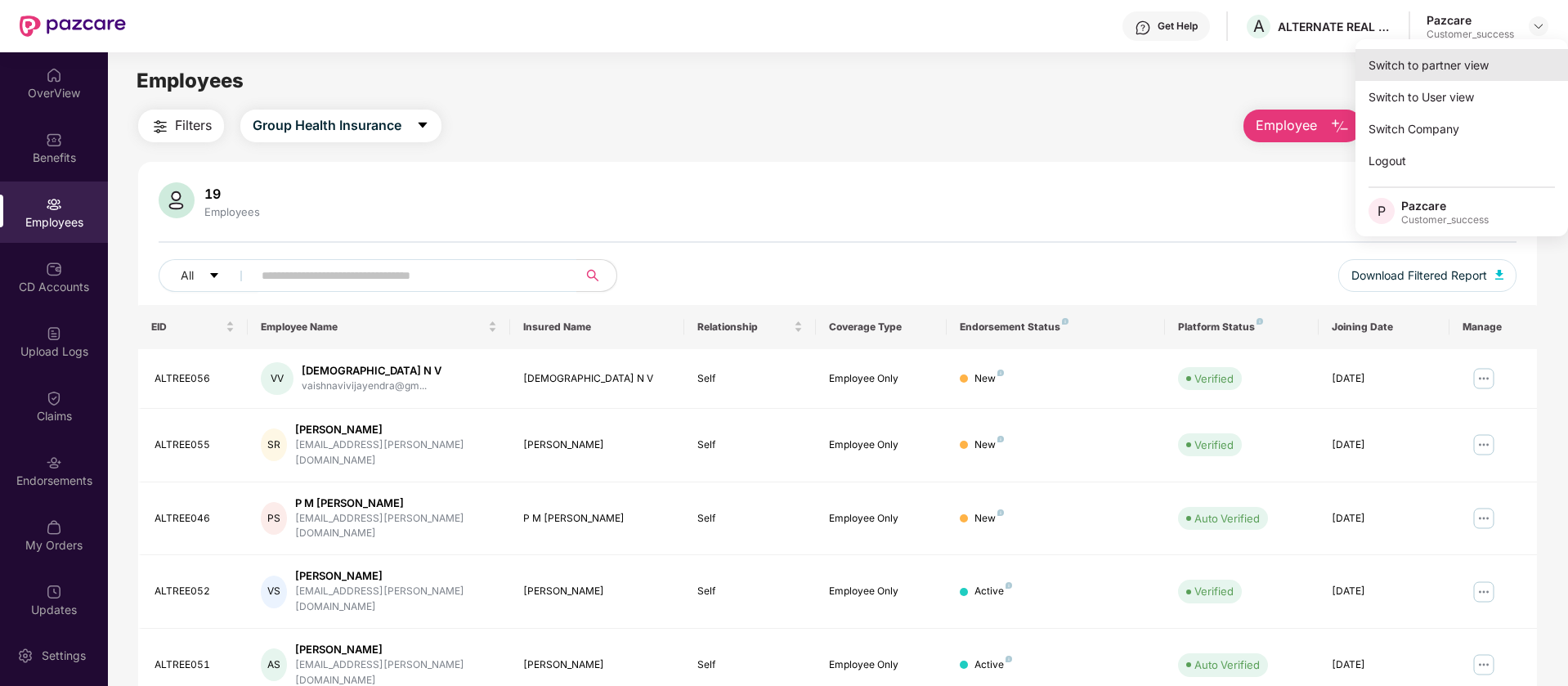
click at [1485, 61] on div "Switch to partner view" at bounding box center [1462, 65] width 213 height 32
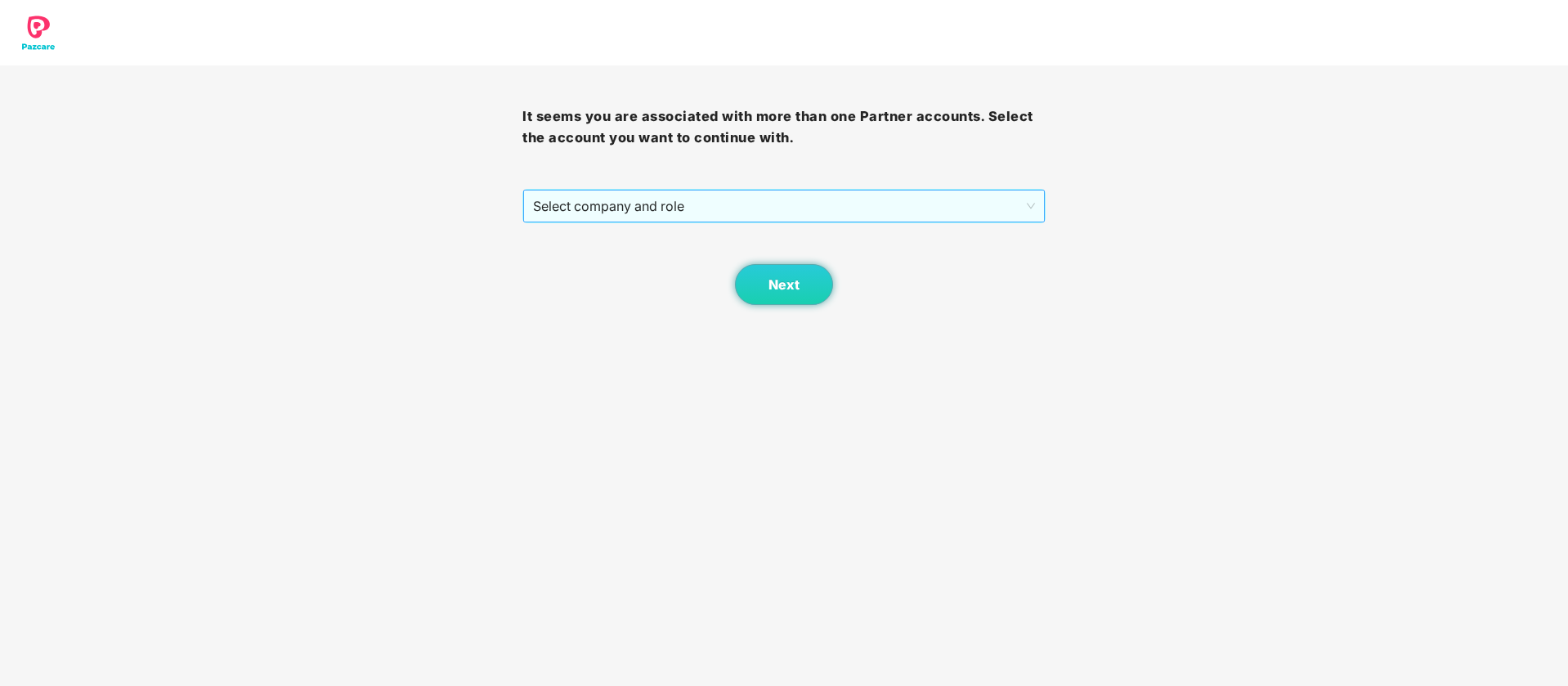
click at [970, 205] on span "Select company and role" at bounding box center [784, 206] width 501 height 31
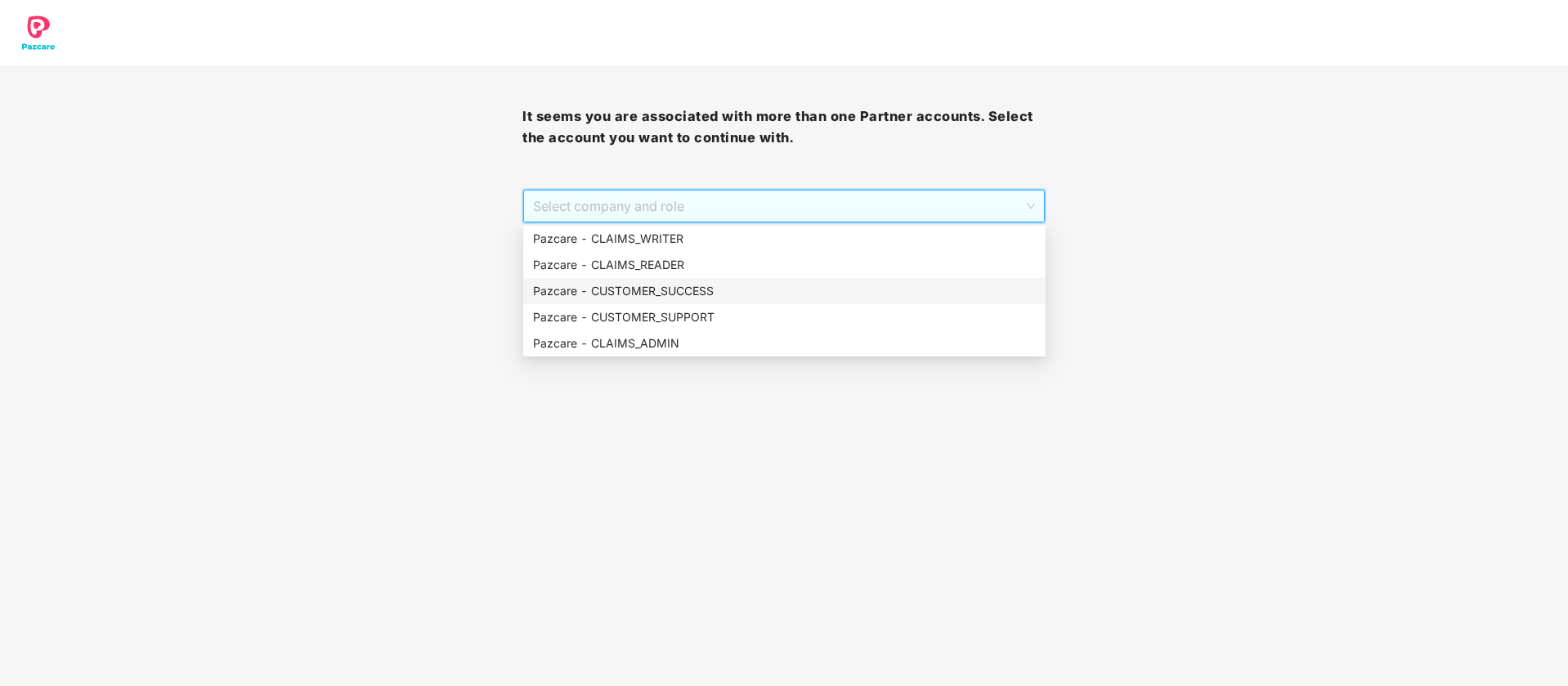
click at [771, 282] on div "Pazcare - CUSTOMER_SUCCESS" at bounding box center [785, 291] width 503 height 18
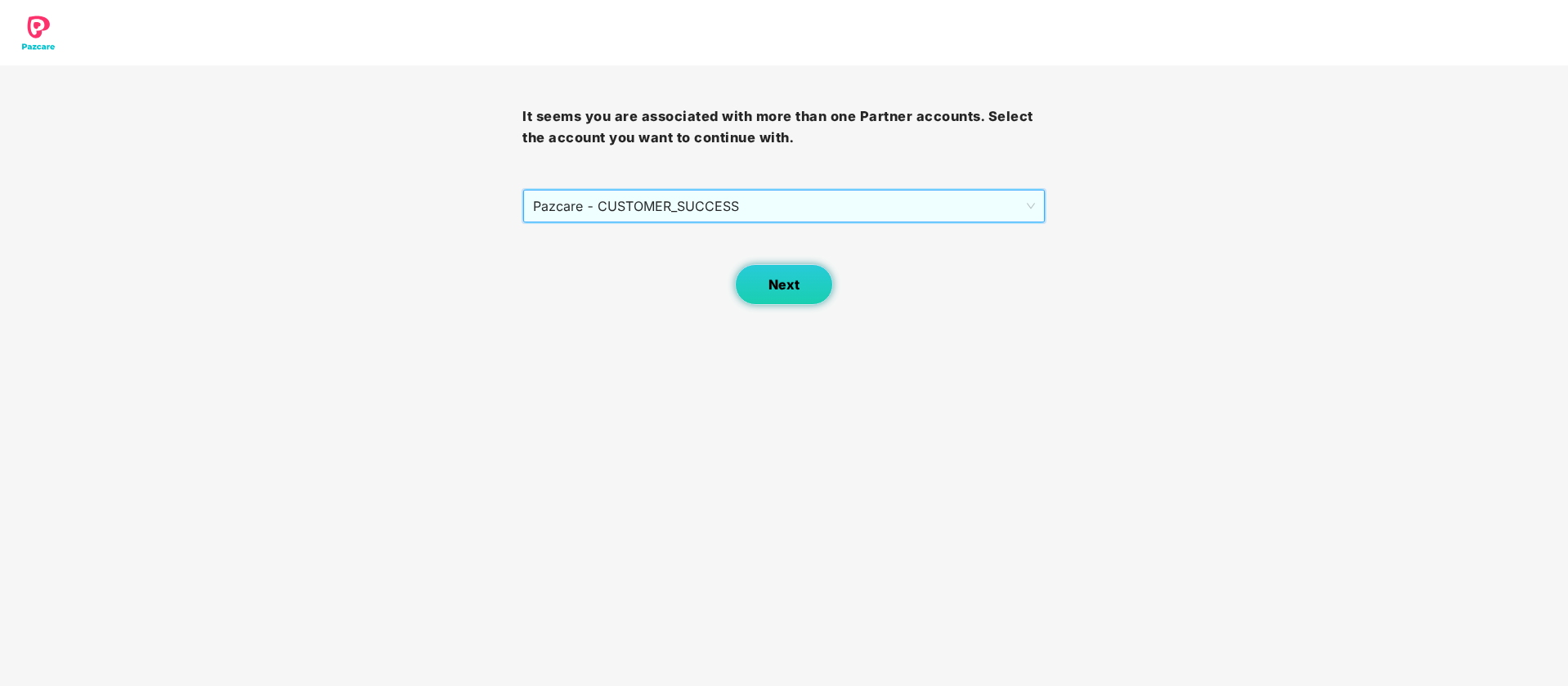
click at [803, 294] on button "Next" at bounding box center [784, 285] width 98 height 41
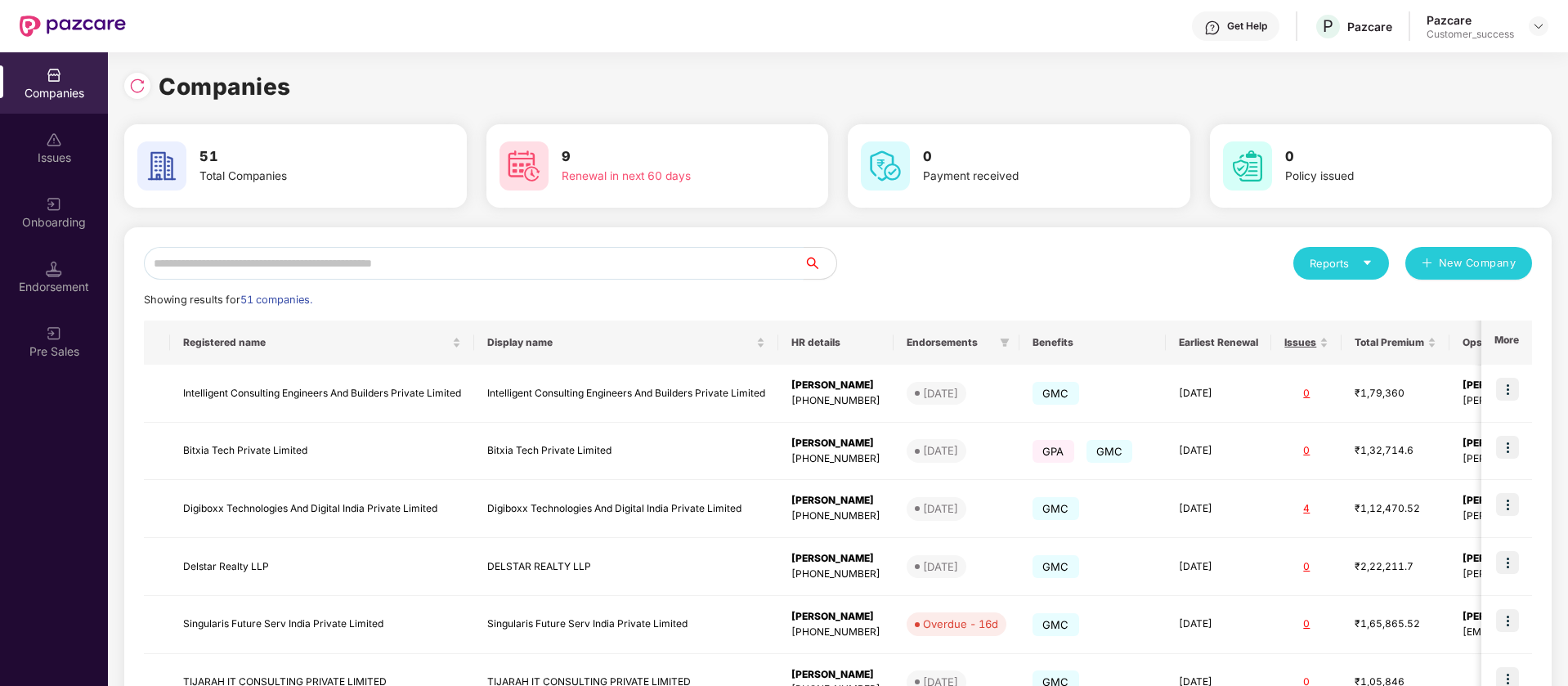
click at [326, 265] on input "text" at bounding box center [473, 263] width 660 height 33
paste input "*********"
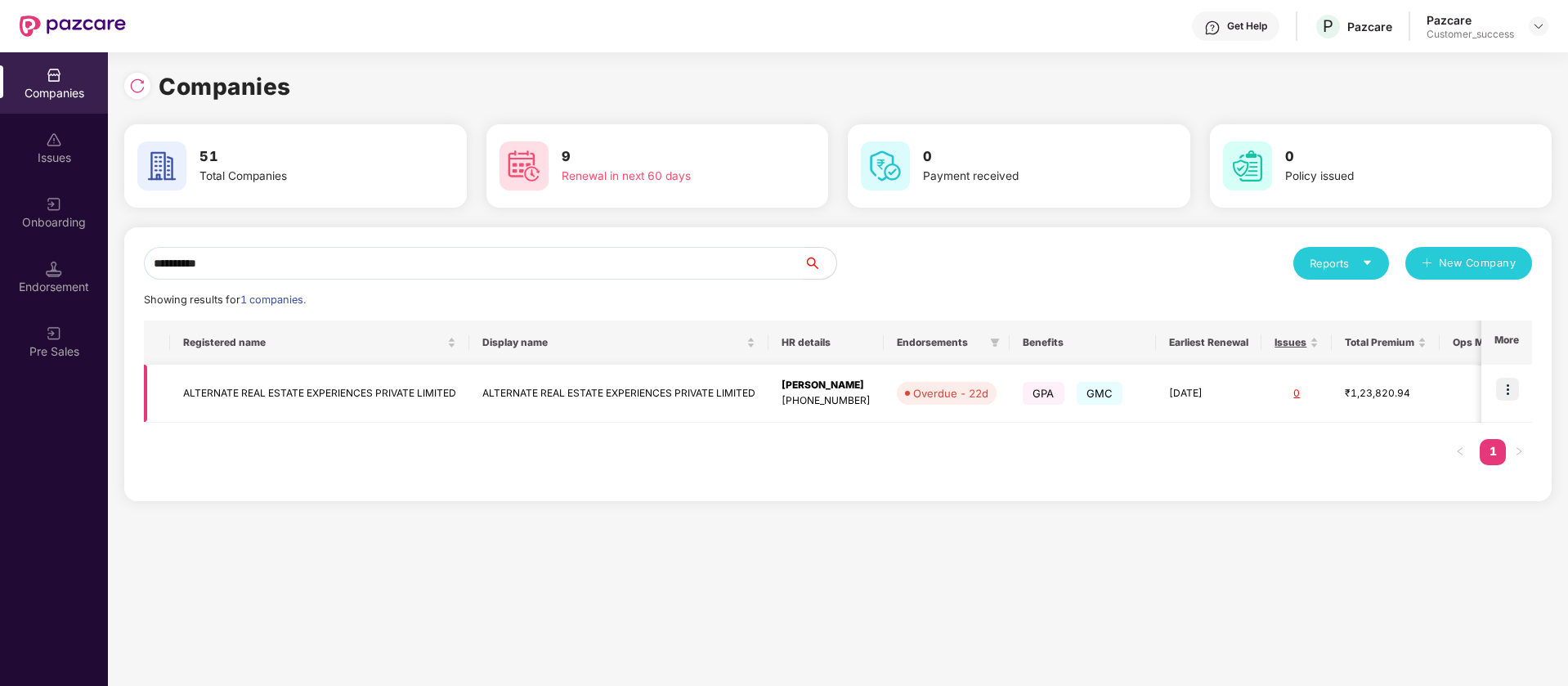
type input "*********"
click at [402, 383] on td "ALTERNATE REAL ESTATE EXPERIENCES PRIVATE LIMITED" at bounding box center [320, 393] width 299 height 58
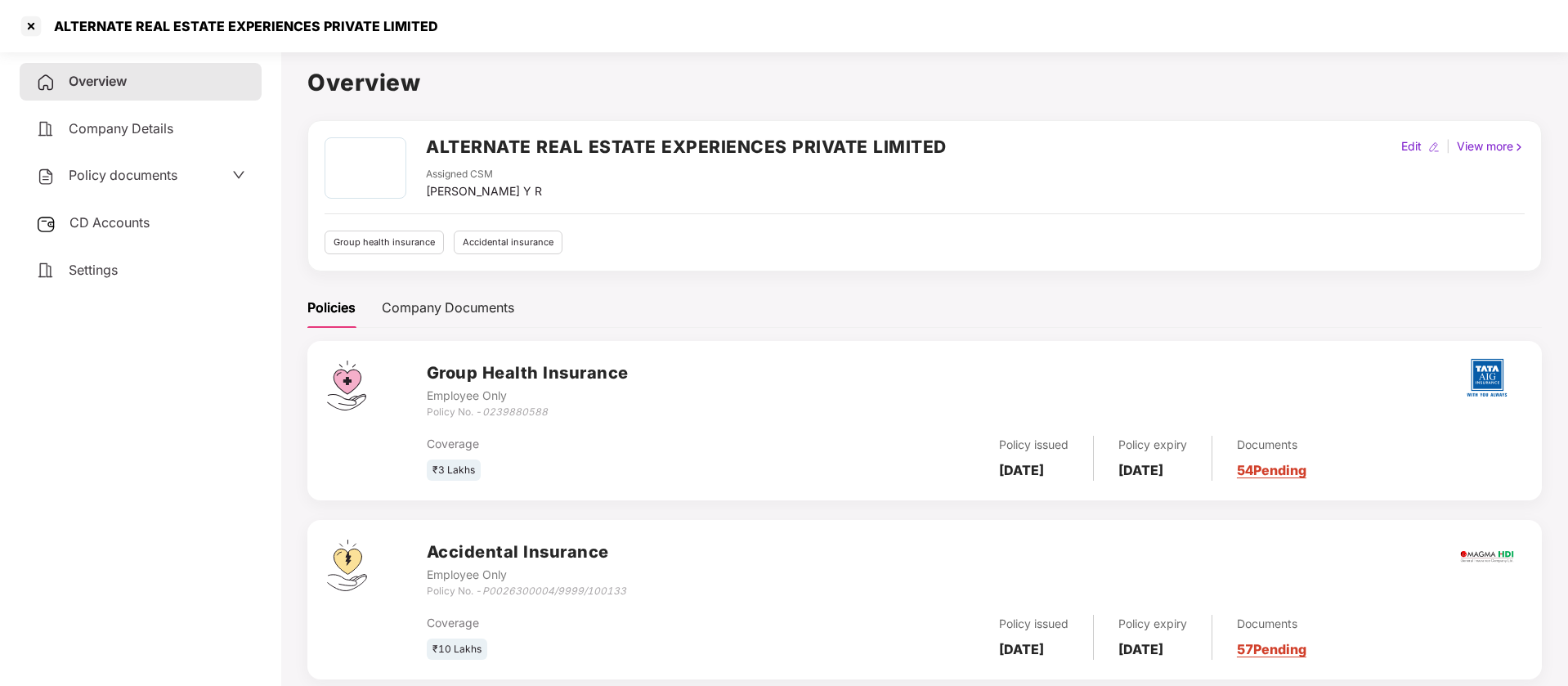
click at [127, 173] on span "Policy documents" at bounding box center [123, 175] width 108 height 16
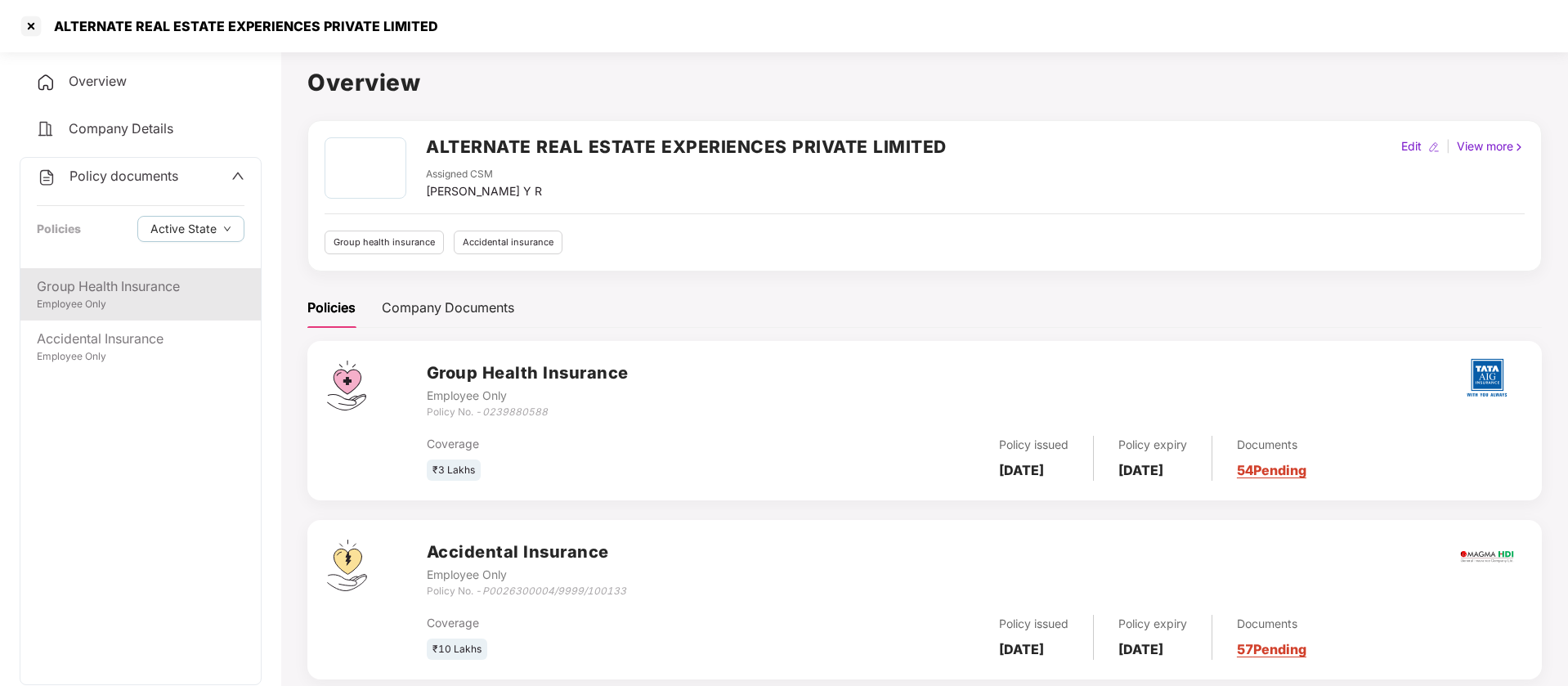
click at [123, 294] on div "Group Health Insurance" at bounding box center [141, 287] width 208 height 21
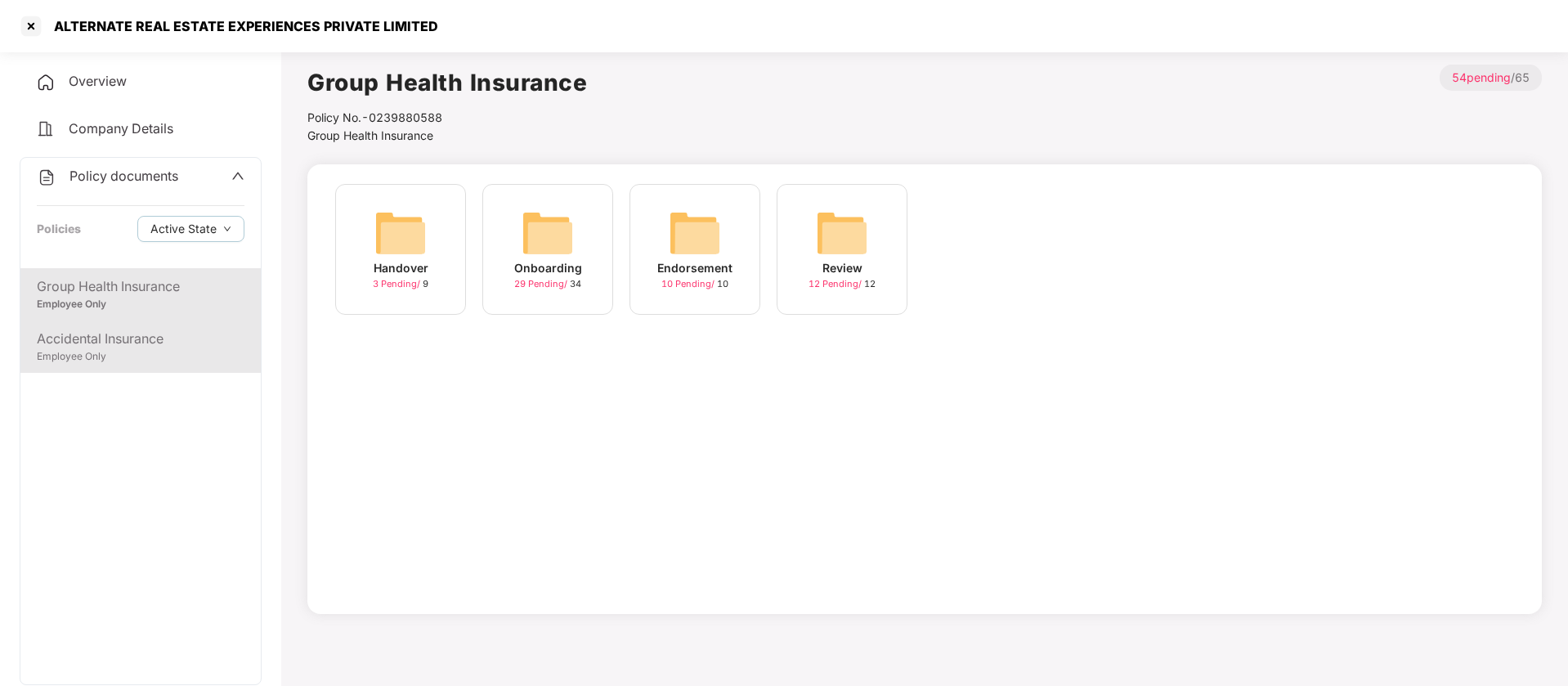
click at [142, 344] on div "Accidental Insurance" at bounding box center [141, 339] width 208 height 21
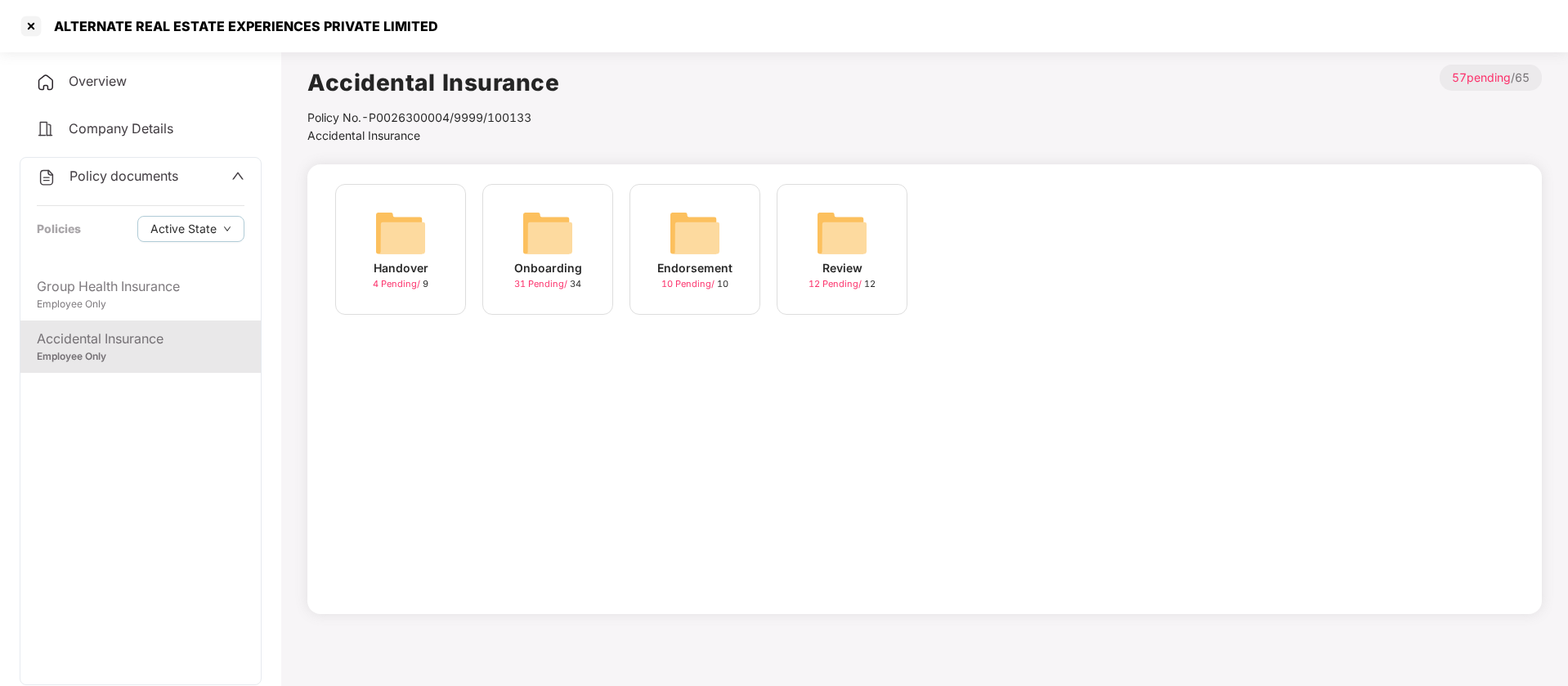
click at [550, 244] on img at bounding box center [548, 233] width 52 height 52
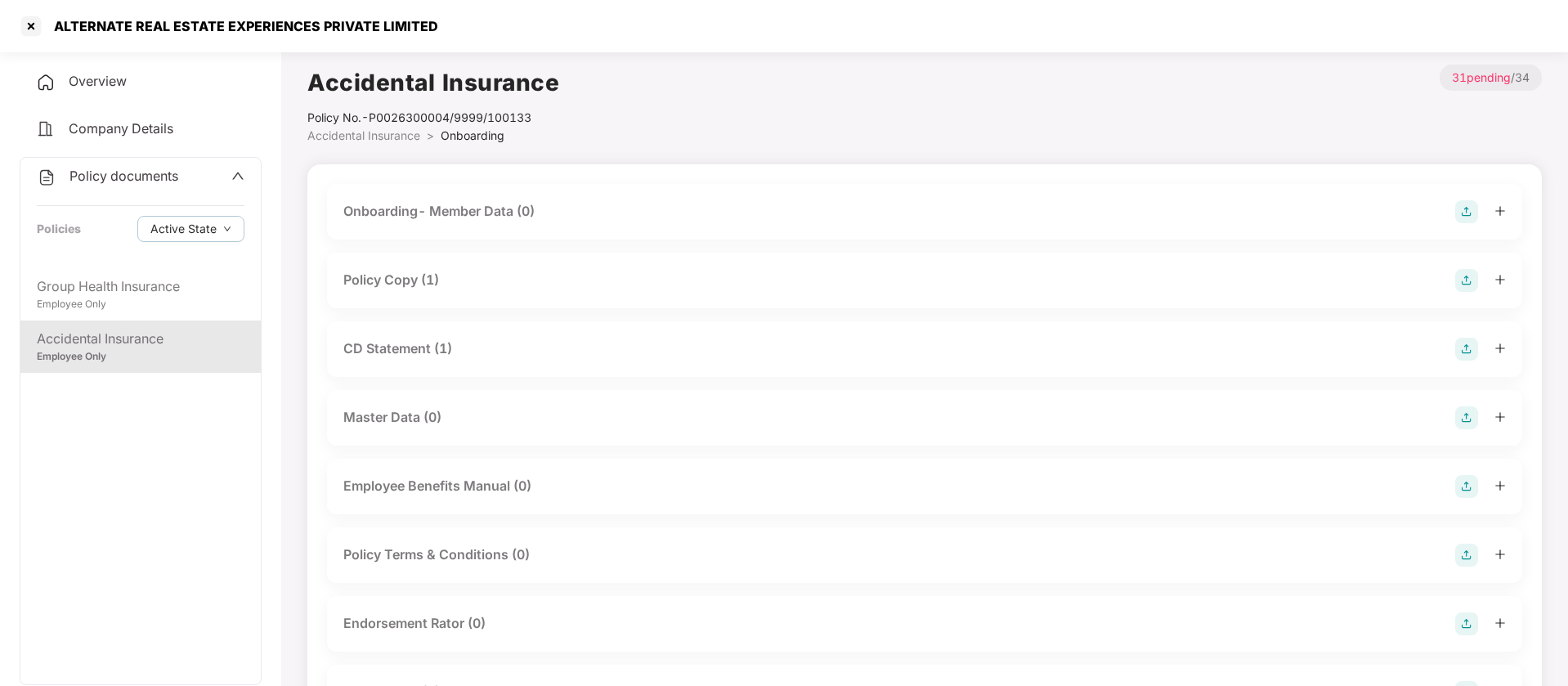
click at [399, 286] on div "Policy Copy (1)" at bounding box center [391, 279] width 96 height 21
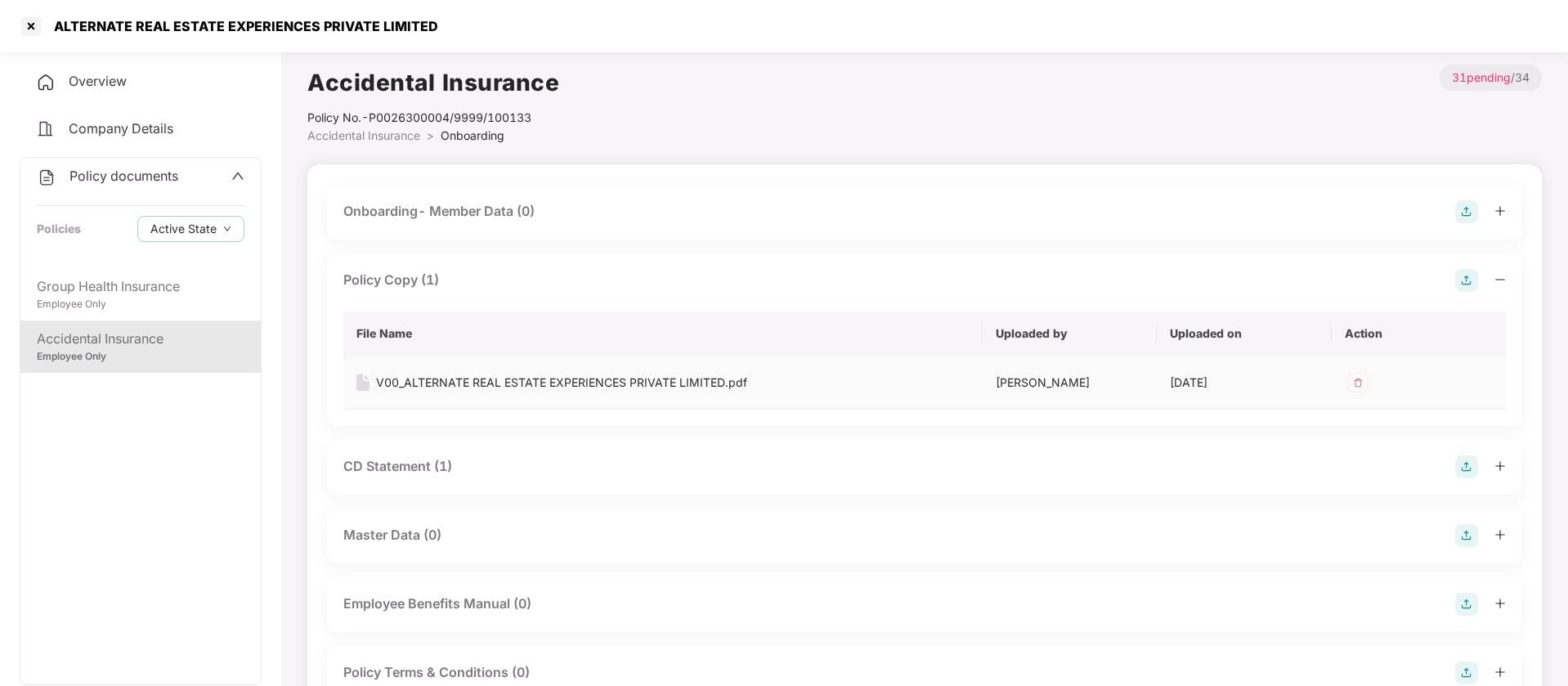
click at [497, 382] on div "V00_ALTERNATE REAL ESTATE EXPERIENCES PRIVATE LIMITED.pdf" at bounding box center [561, 382] width 371 height 18
click at [1468, 275] on img at bounding box center [1467, 281] width 23 height 23
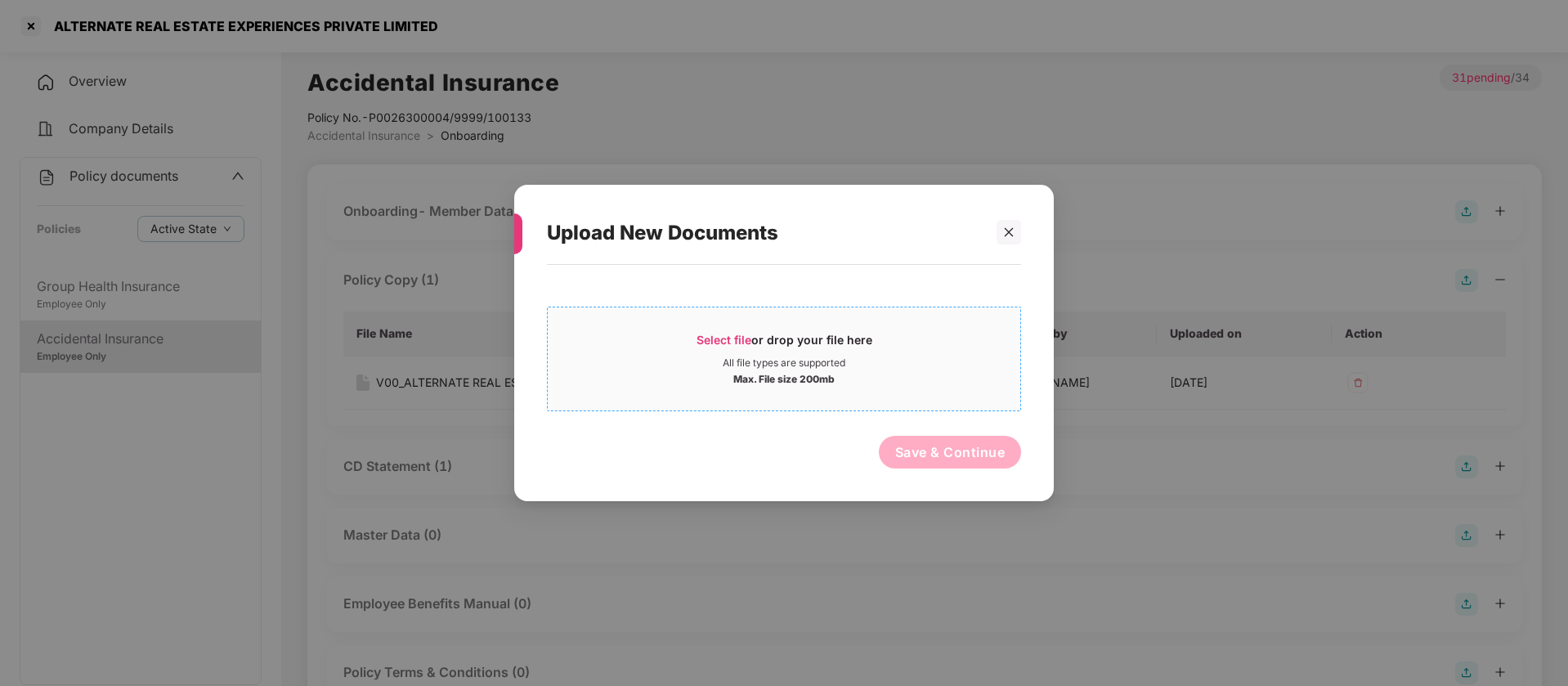
click at [645, 366] on div "All file types are supported" at bounding box center [784, 363] width 473 height 13
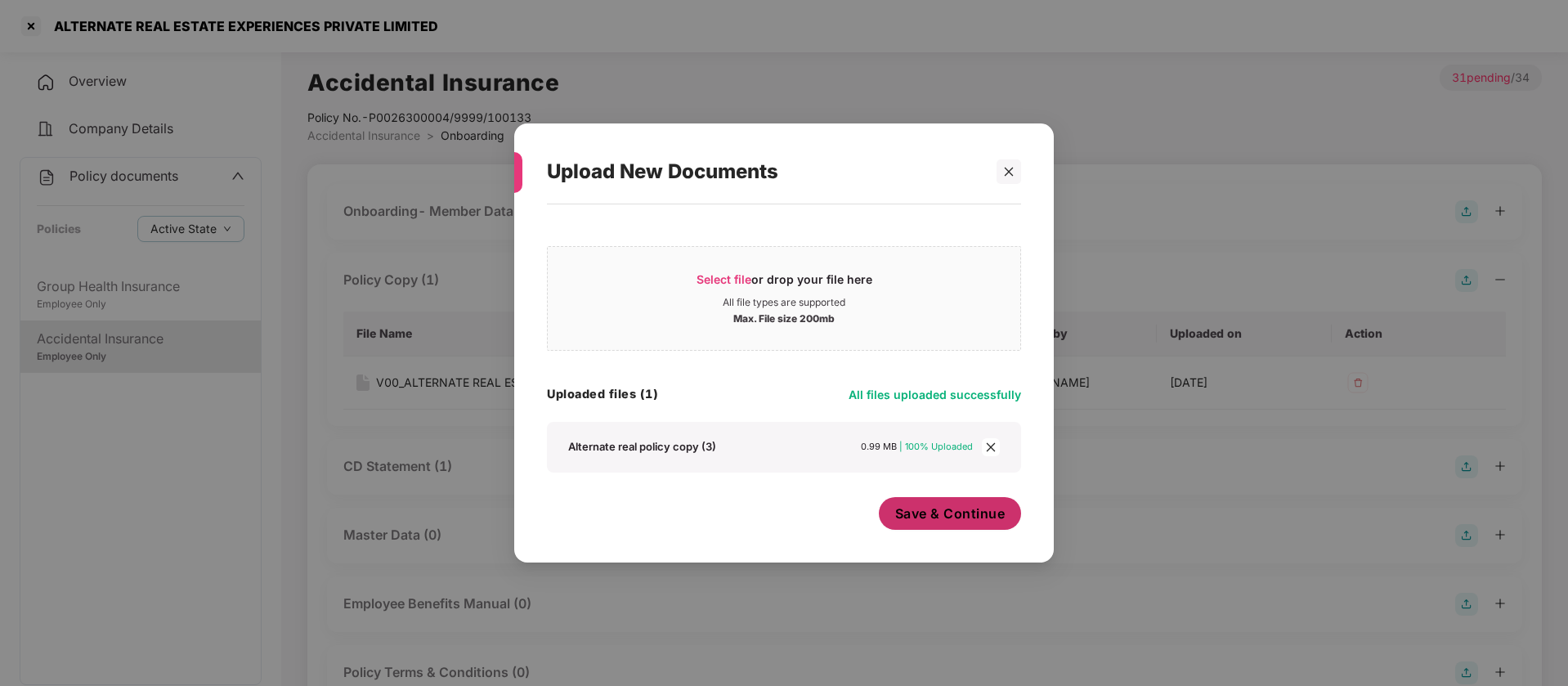
click at [973, 514] on span "Save & Continue" at bounding box center [950, 514] width 110 height 18
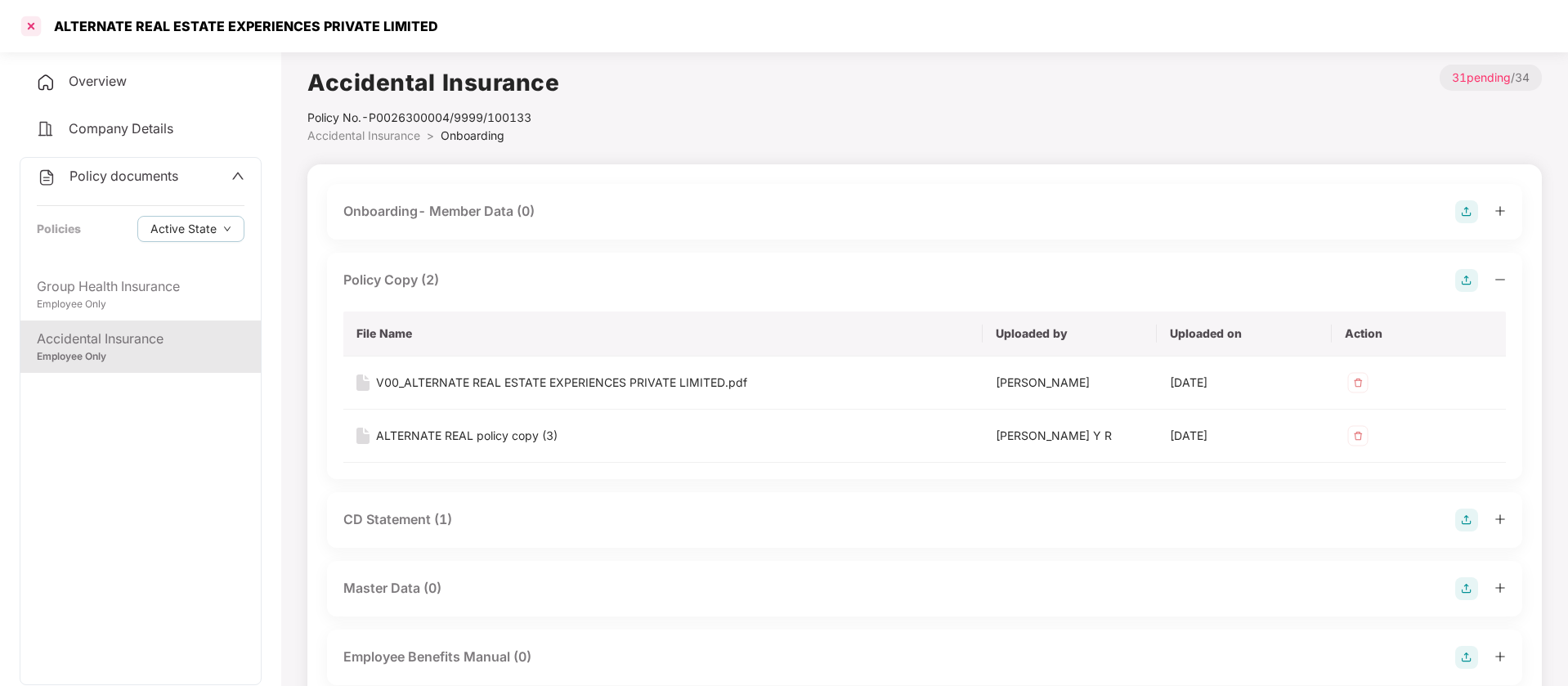
click at [23, 26] on div at bounding box center [30, 26] width 26 height 26
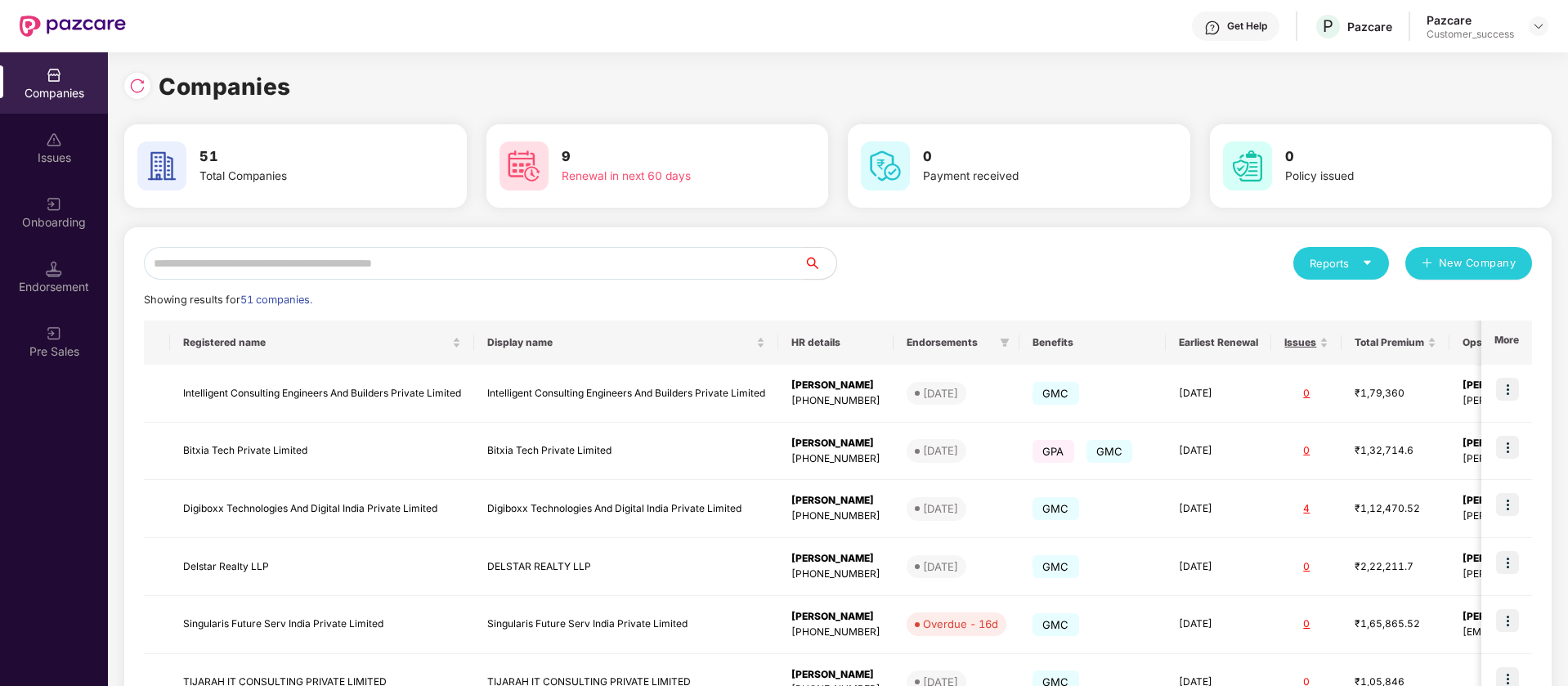
click at [302, 281] on div "Reports New Company Showing results for 51 companies. Registered name Display n…" at bounding box center [838, 623] width 1388 height 753
click at [305, 266] on input "text" at bounding box center [473, 263] width 660 height 33
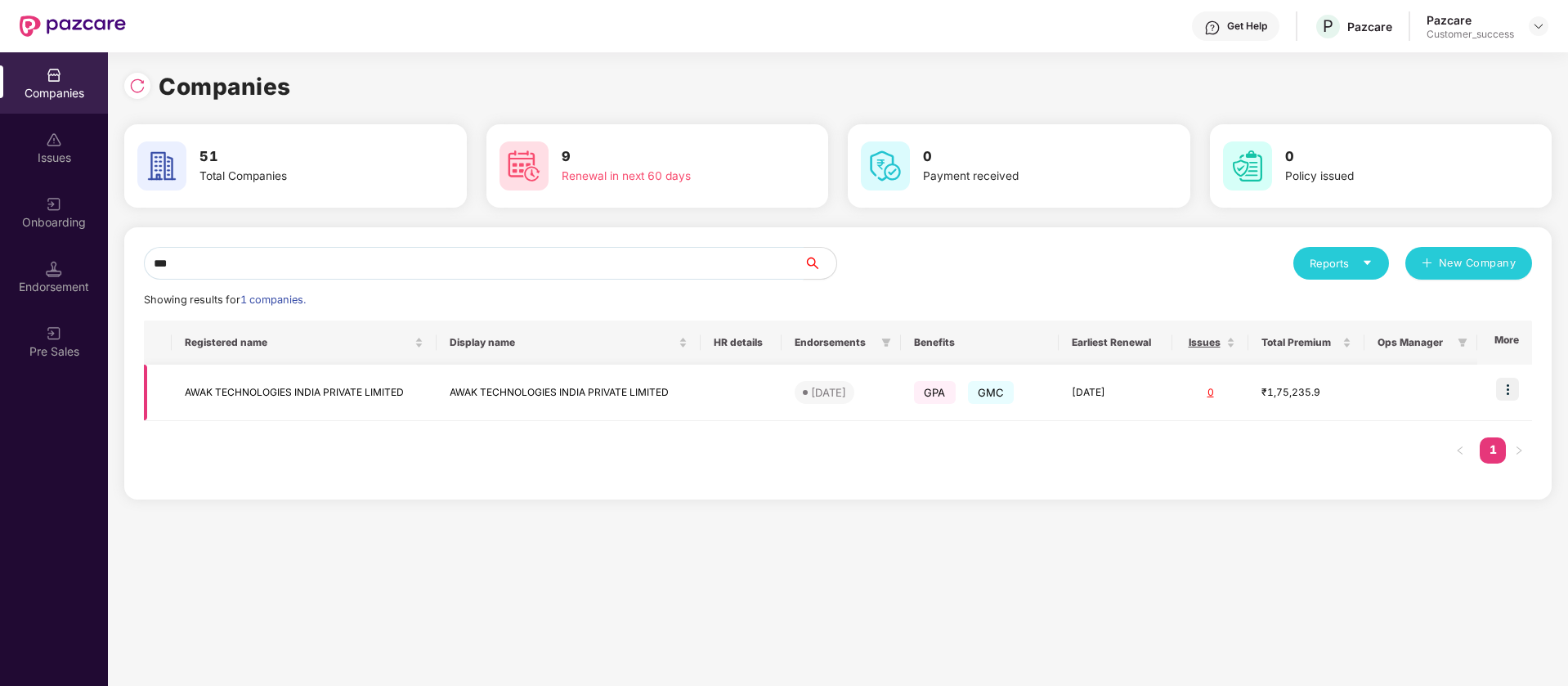
type input "***"
click at [1500, 380] on img at bounding box center [1508, 390] width 23 height 23
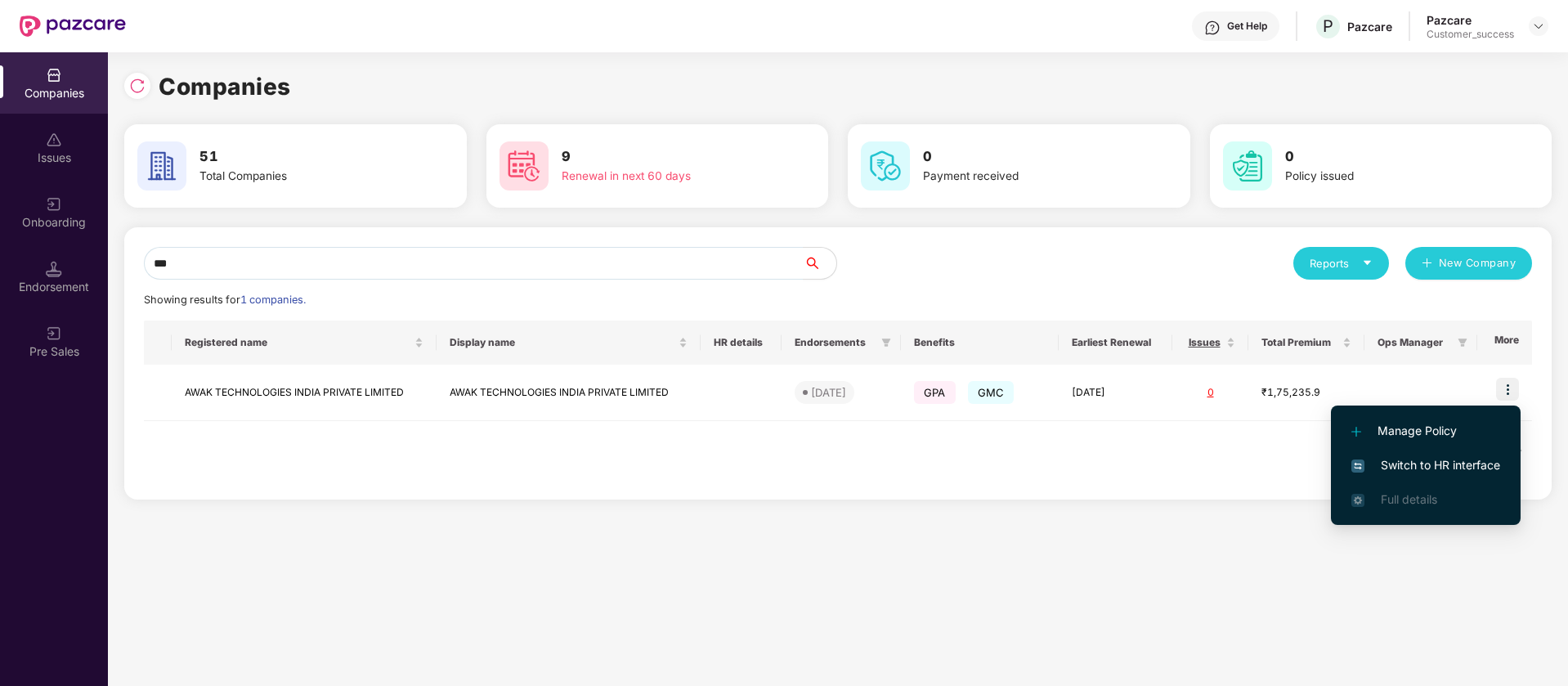
click at [1461, 467] on span "Switch to HR interface" at bounding box center [1426, 466] width 149 height 18
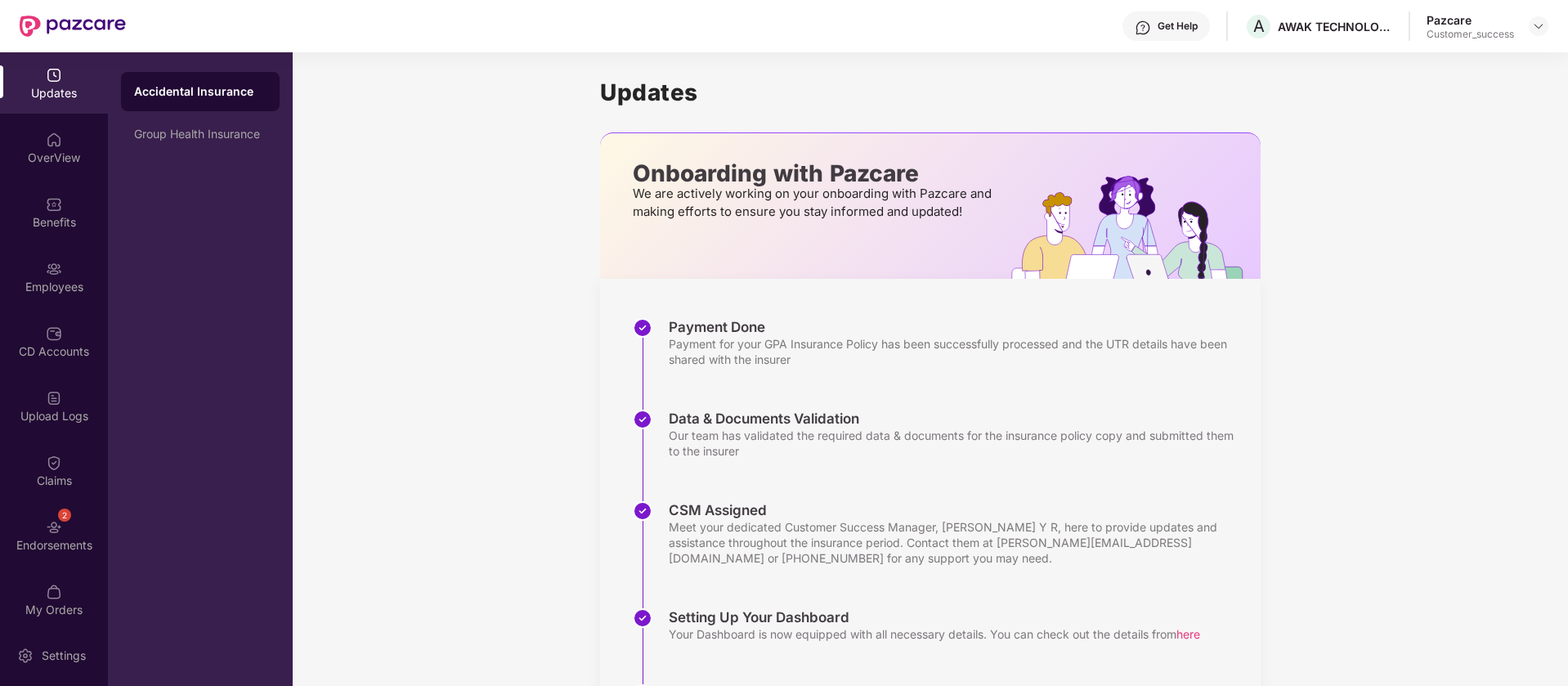
click at [67, 164] on div "OverView" at bounding box center [54, 158] width 108 height 16
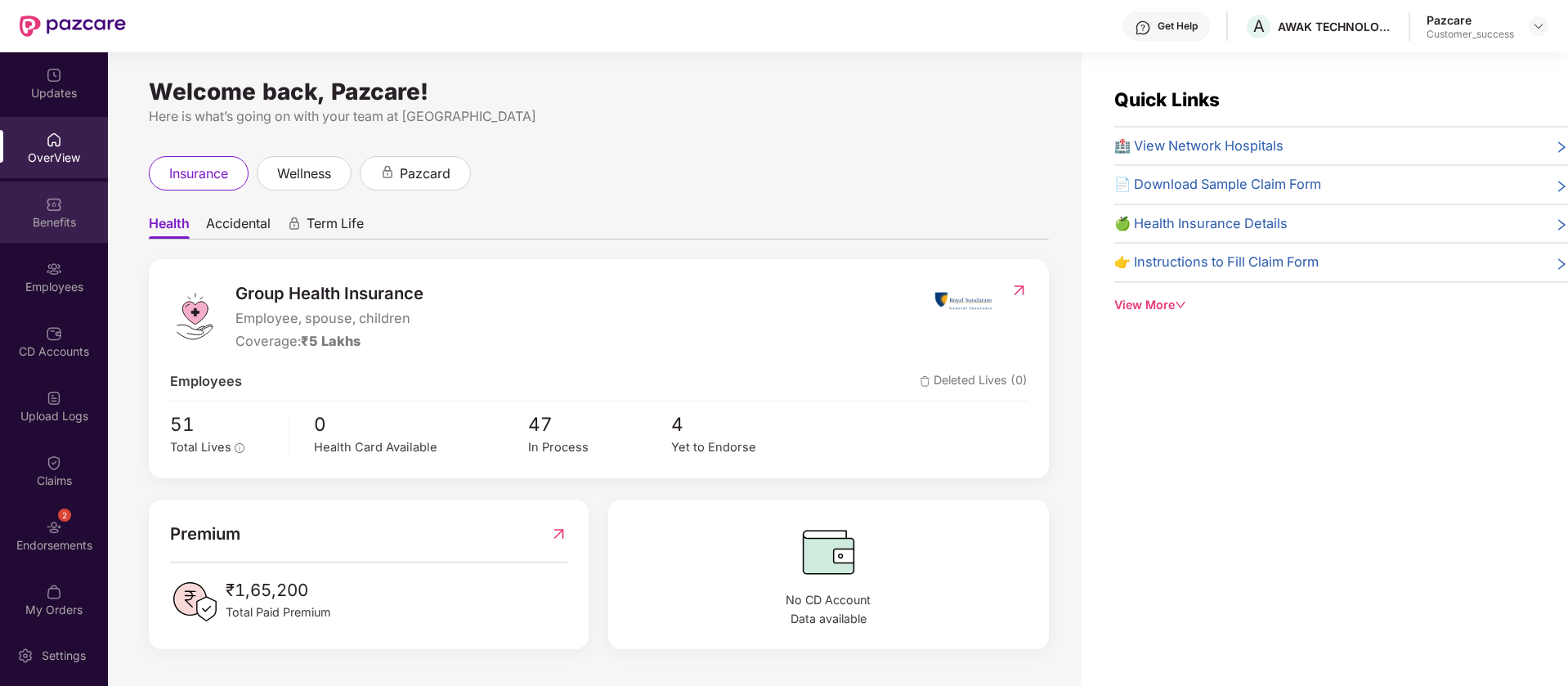
click at [22, 212] on div "Benefits" at bounding box center [54, 212] width 108 height 62
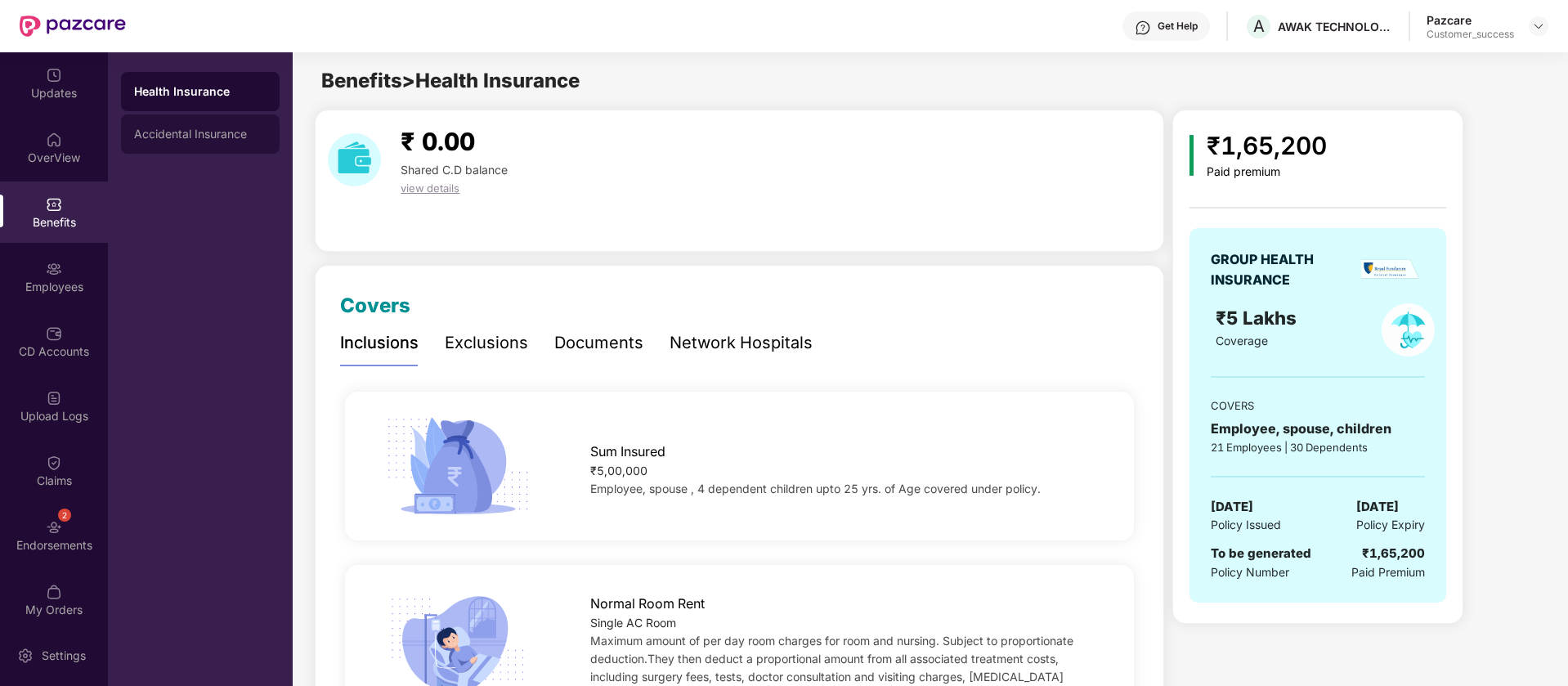
click at [221, 142] on div "Accidental Insurance" at bounding box center [200, 134] width 158 height 39
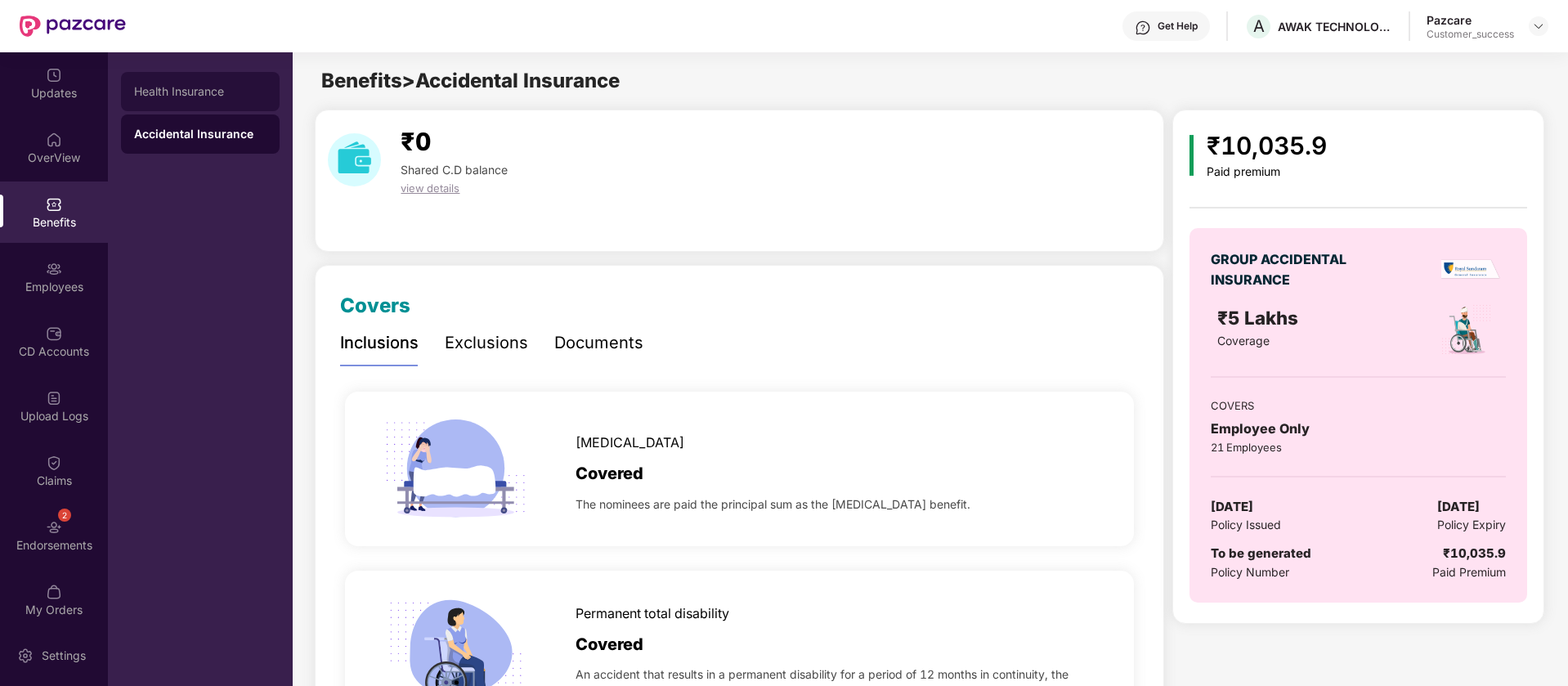
click at [220, 99] on div "Health Insurance" at bounding box center [200, 91] width 158 height 39
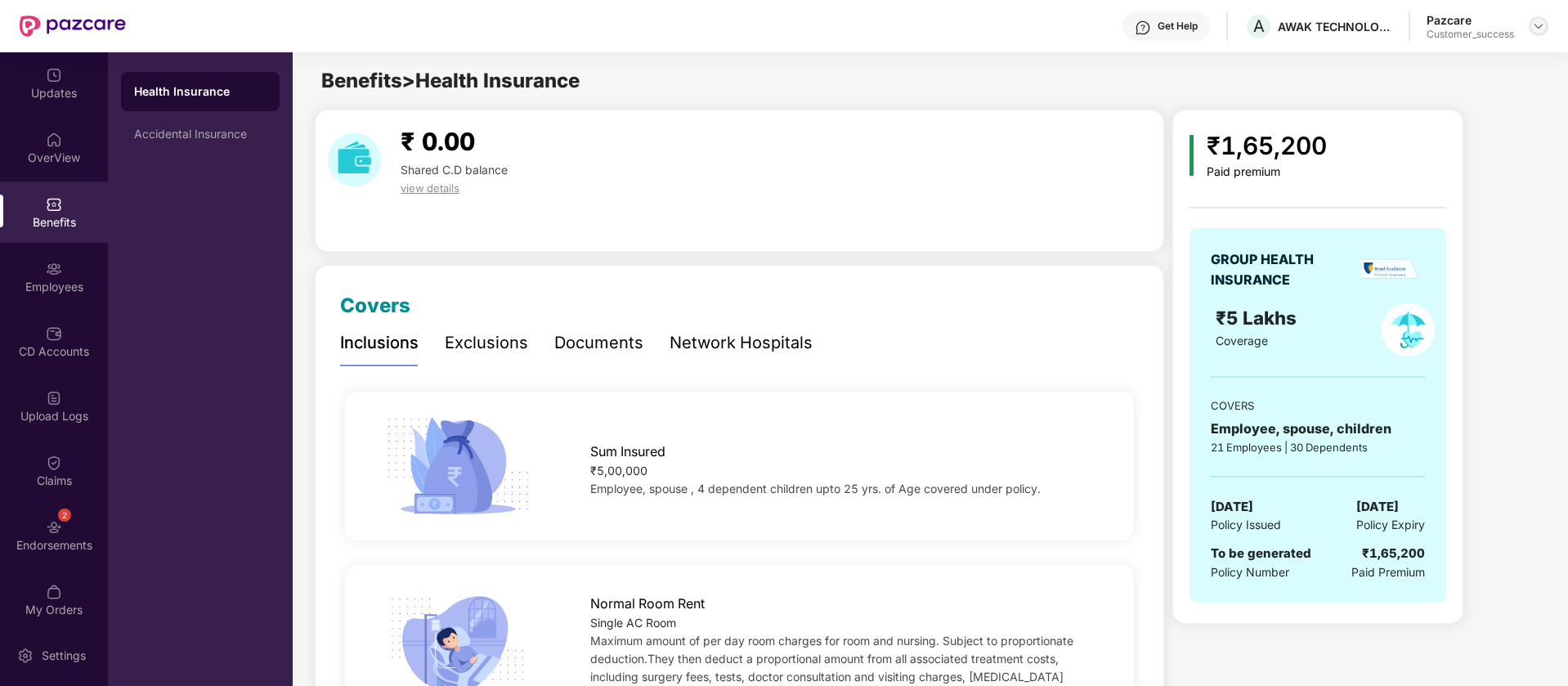
click at [1541, 24] on img at bounding box center [1538, 26] width 13 height 13
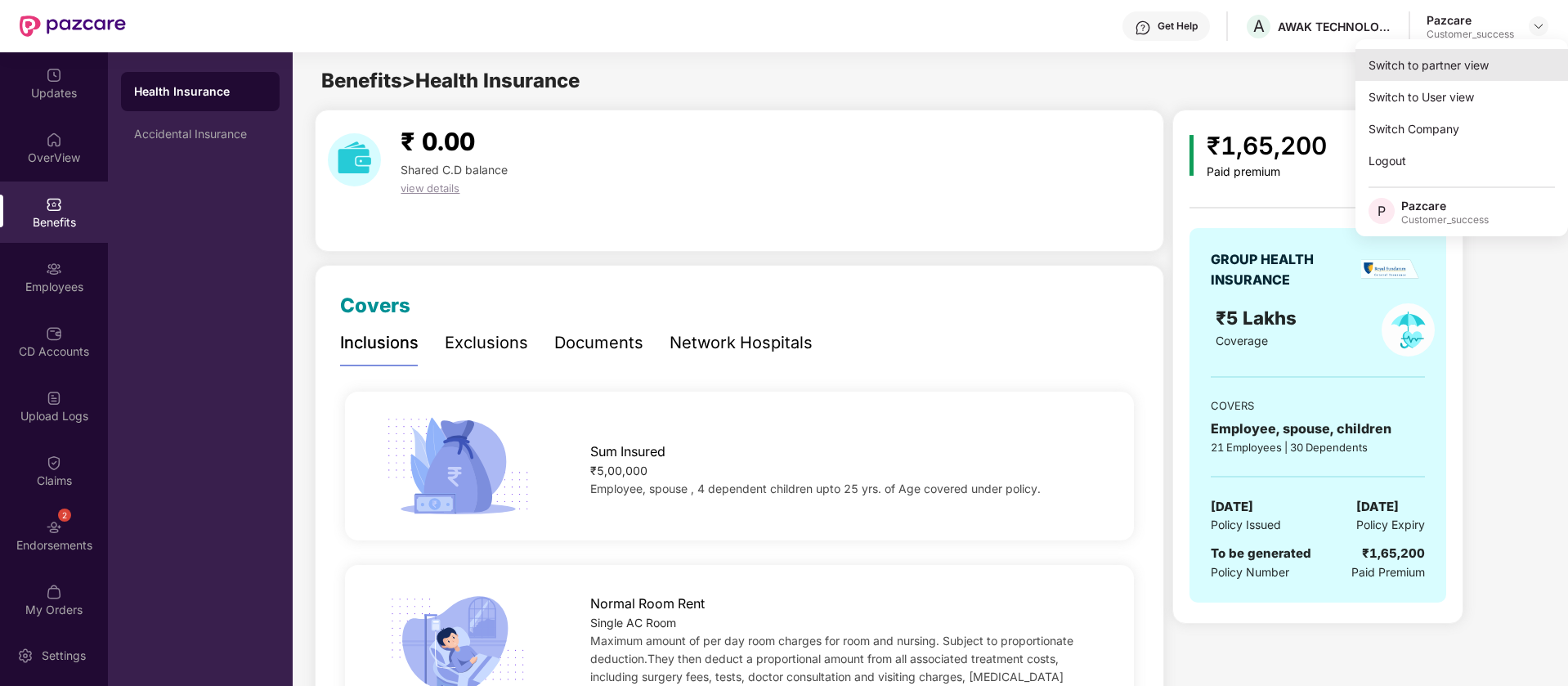
click at [1507, 61] on div "Switch to partner view" at bounding box center [1462, 65] width 213 height 32
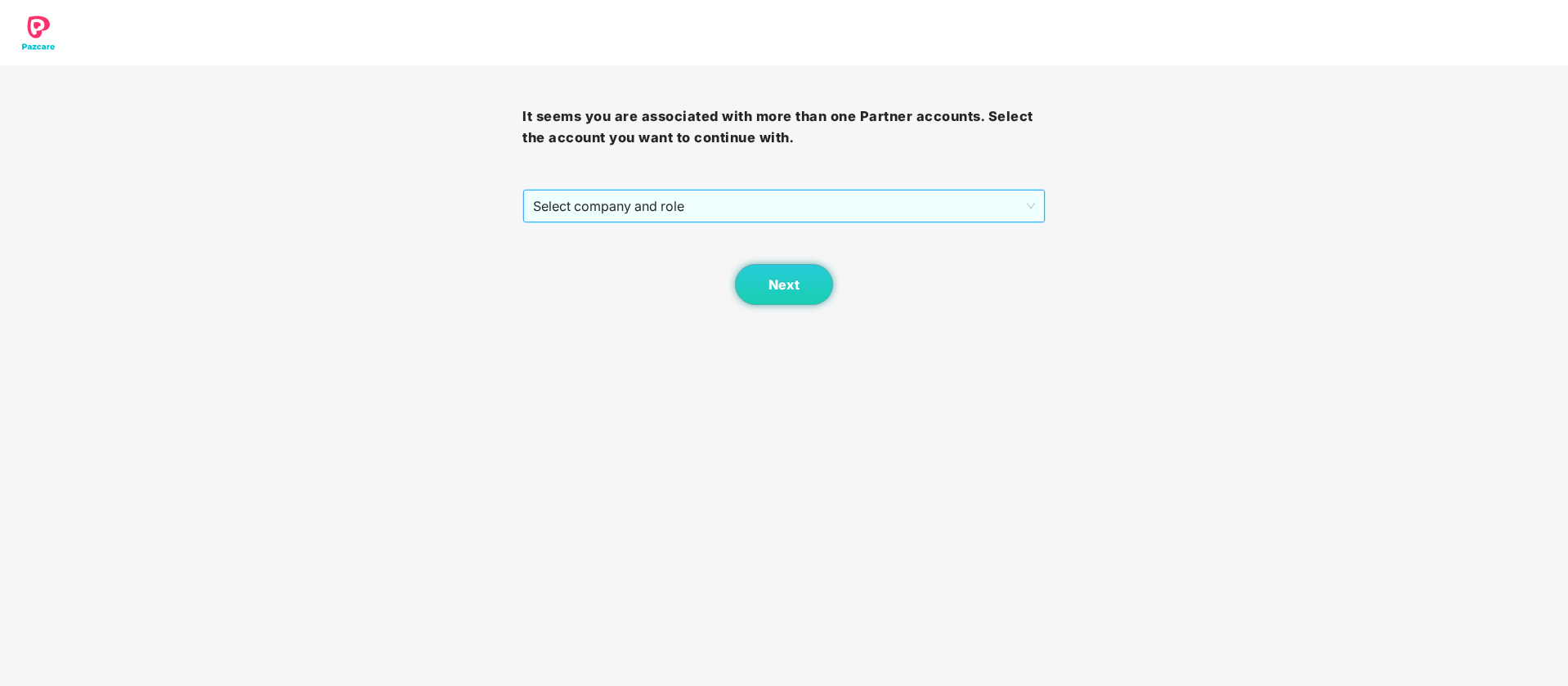
click at [640, 203] on span "Select company and role" at bounding box center [784, 206] width 501 height 31
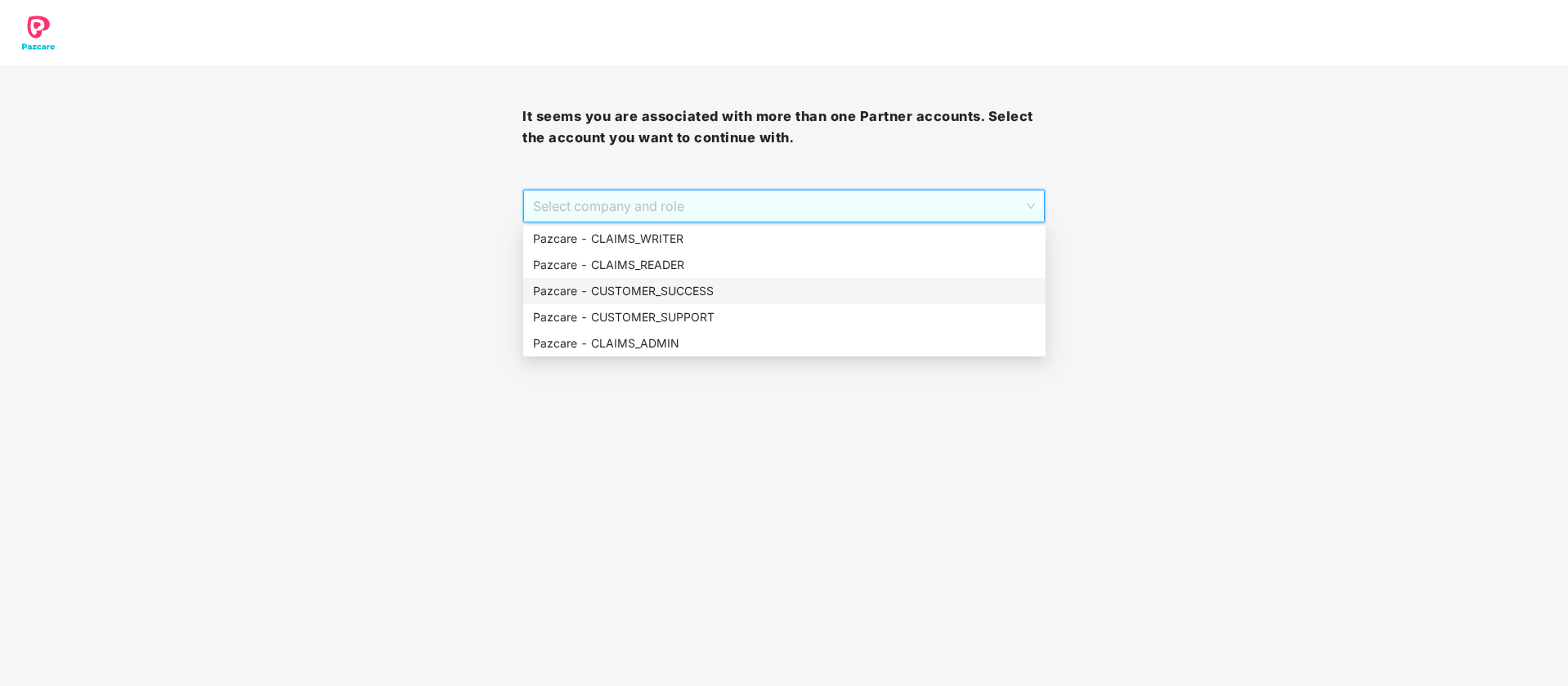
click at [714, 293] on div "Pazcare - CUSTOMER_SUCCESS" at bounding box center [785, 291] width 503 height 18
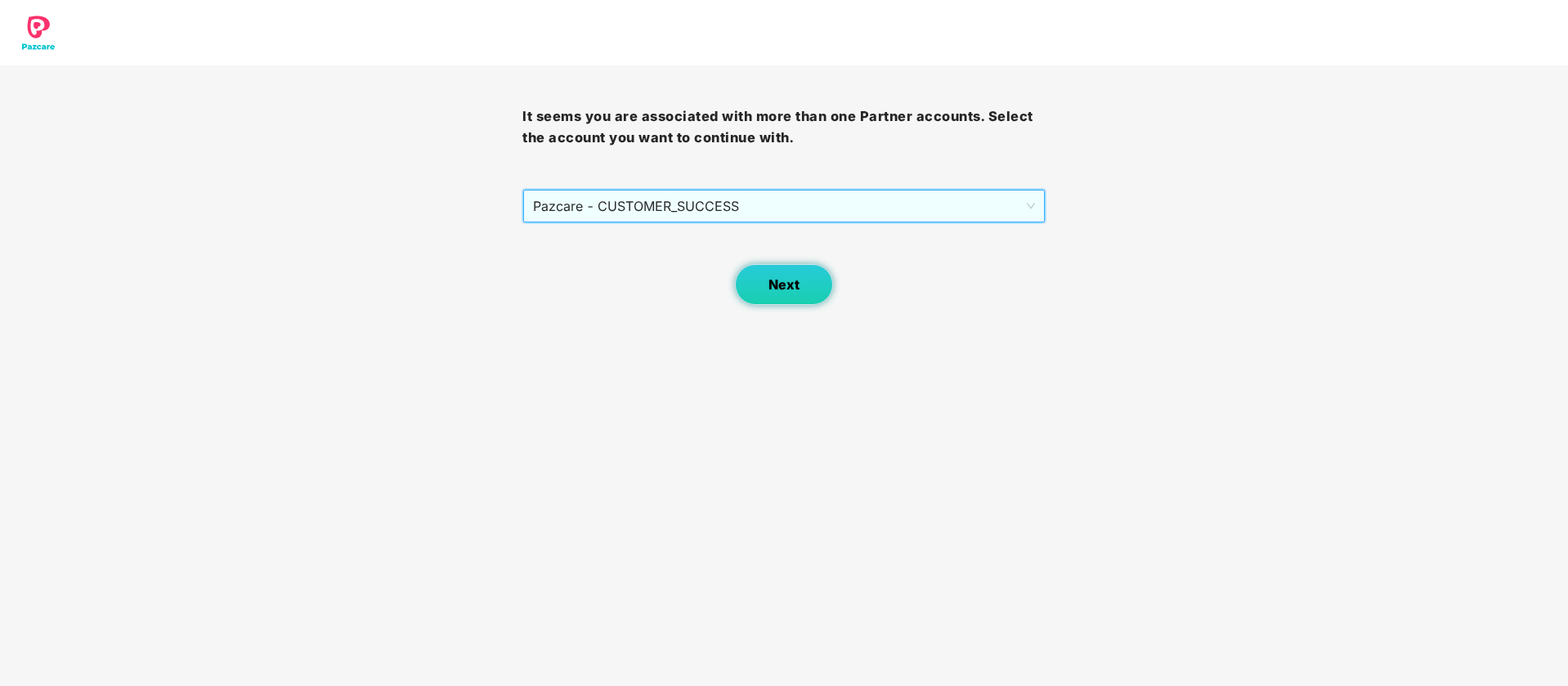
click at [775, 261] on div "Next" at bounding box center [784, 263] width 523 height 81
click at [780, 286] on span "Next" at bounding box center [784, 285] width 31 height 15
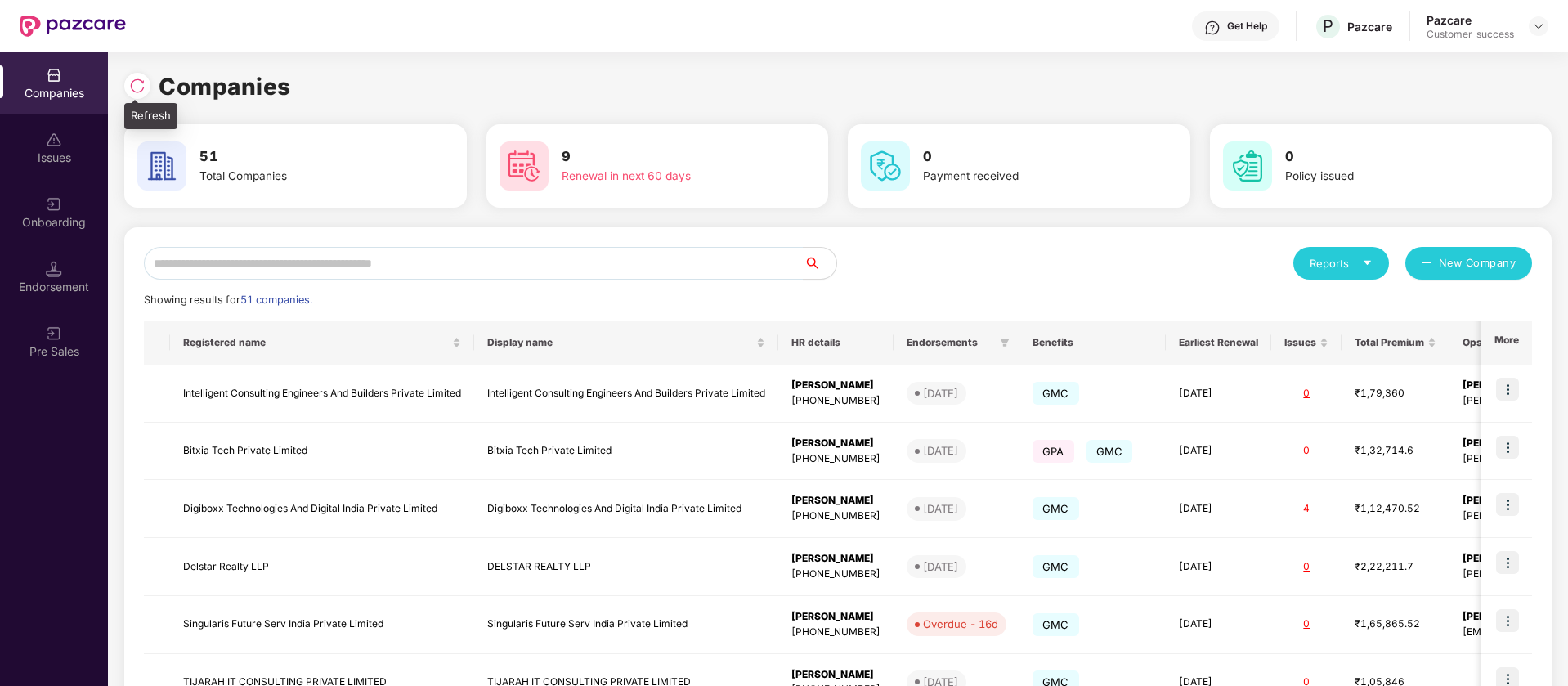
click at [137, 89] on img at bounding box center [137, 86] width 16 height 16
click at [317, 262] on input "text" at bounding box center [473, 263] width 660 height 33
paste input "**********"
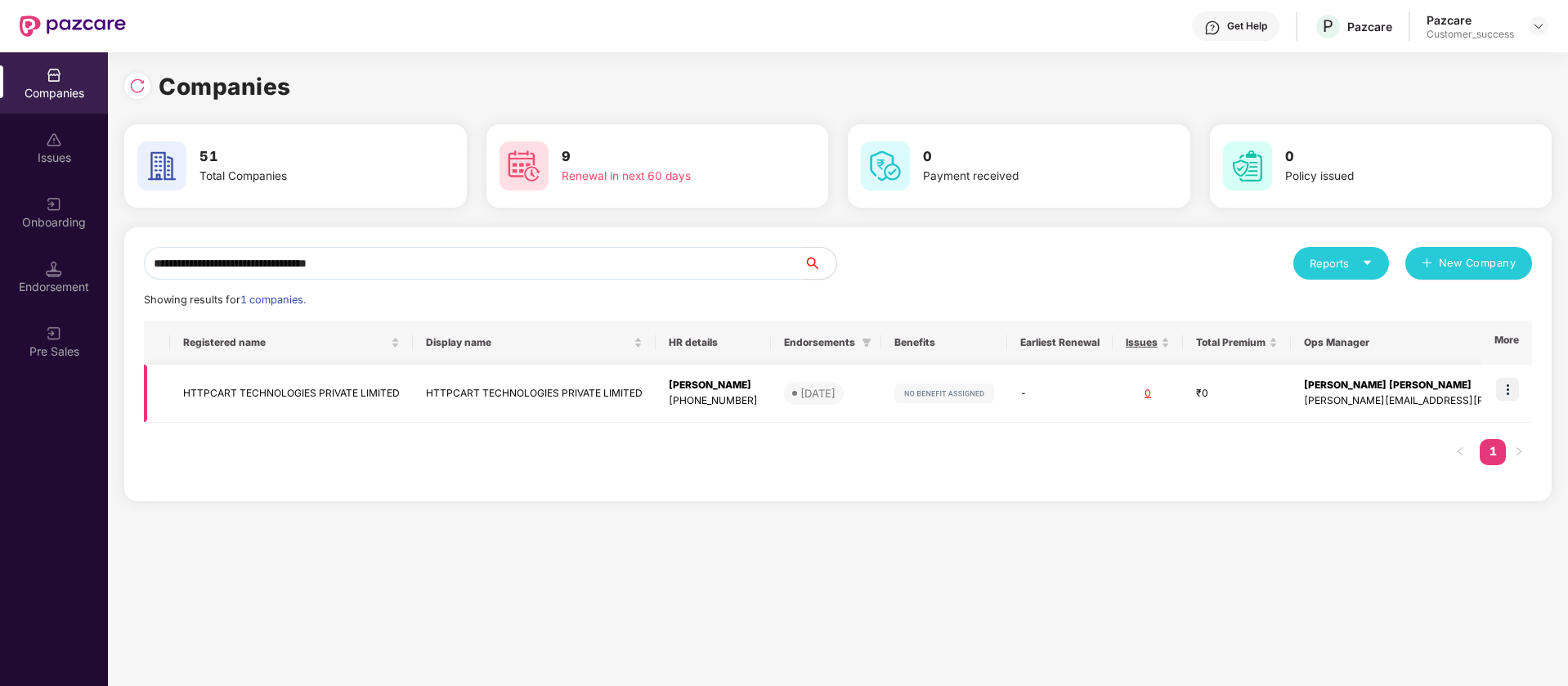
type input "**********"
click at [473, 397] on td "HTTPCART TECHNOLOGIES PRIVATE LIMITED" at bounding box center [533, 393] width 243 height 58
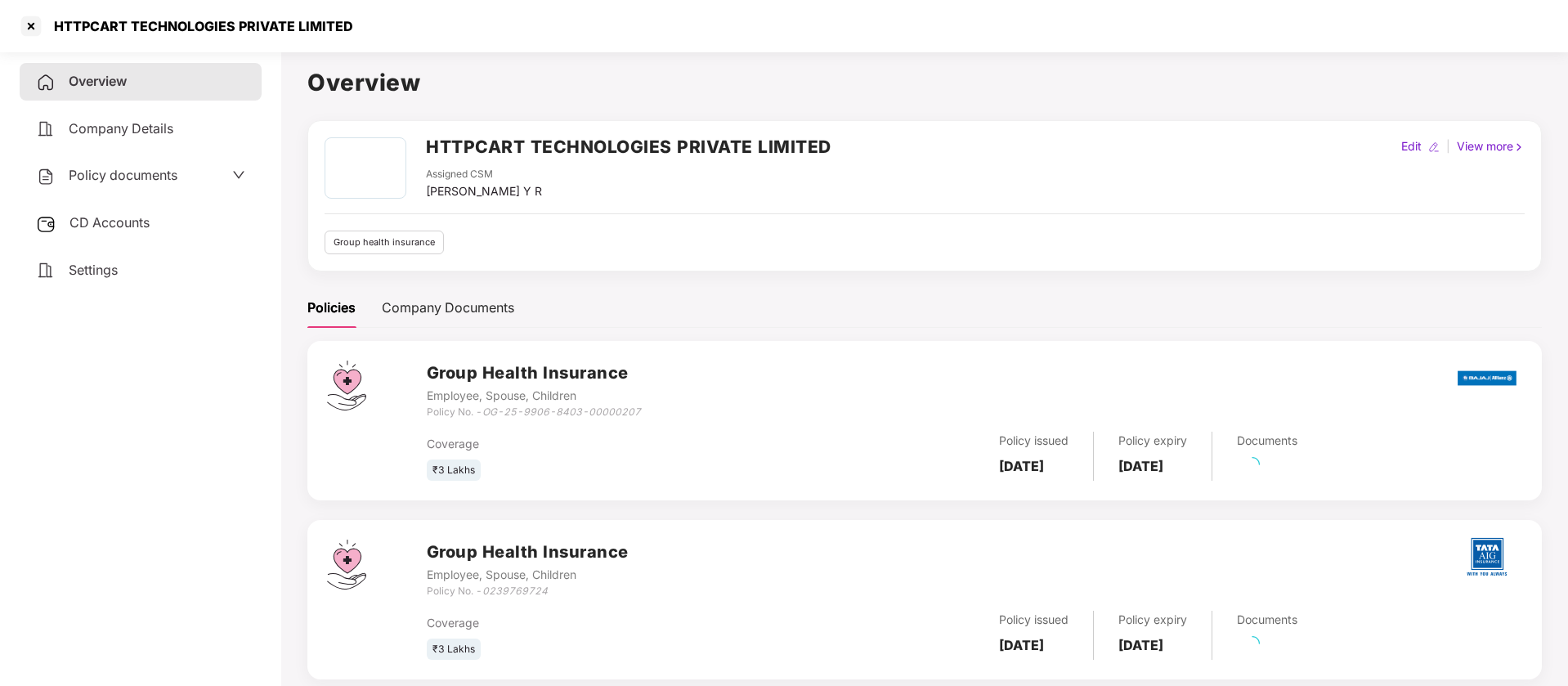
click at [122, 177] on span "Policy documents" at bounding box center [123, 175] width 108 height 16
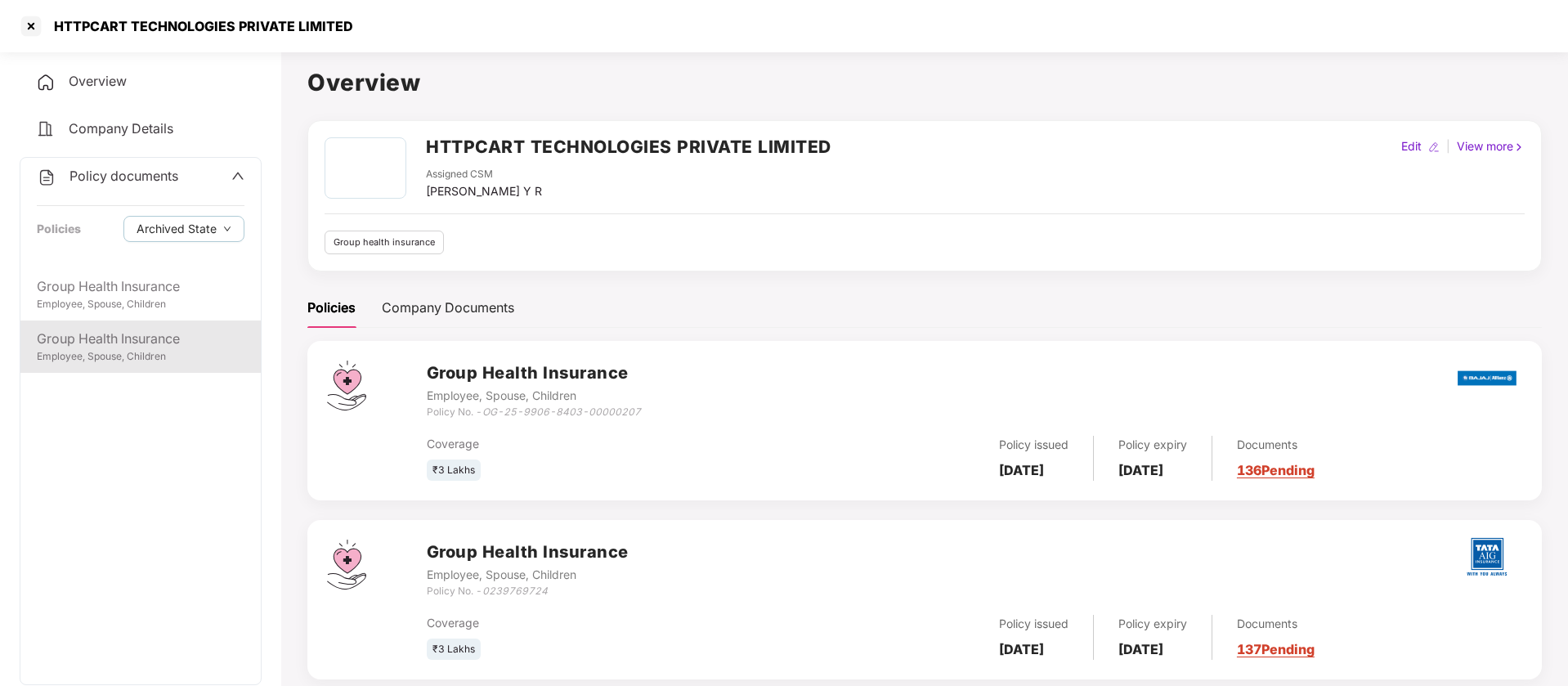
click at [137, 343] on div "Group Health Insurance" at bounding box center [141, 339] width 208 height 21
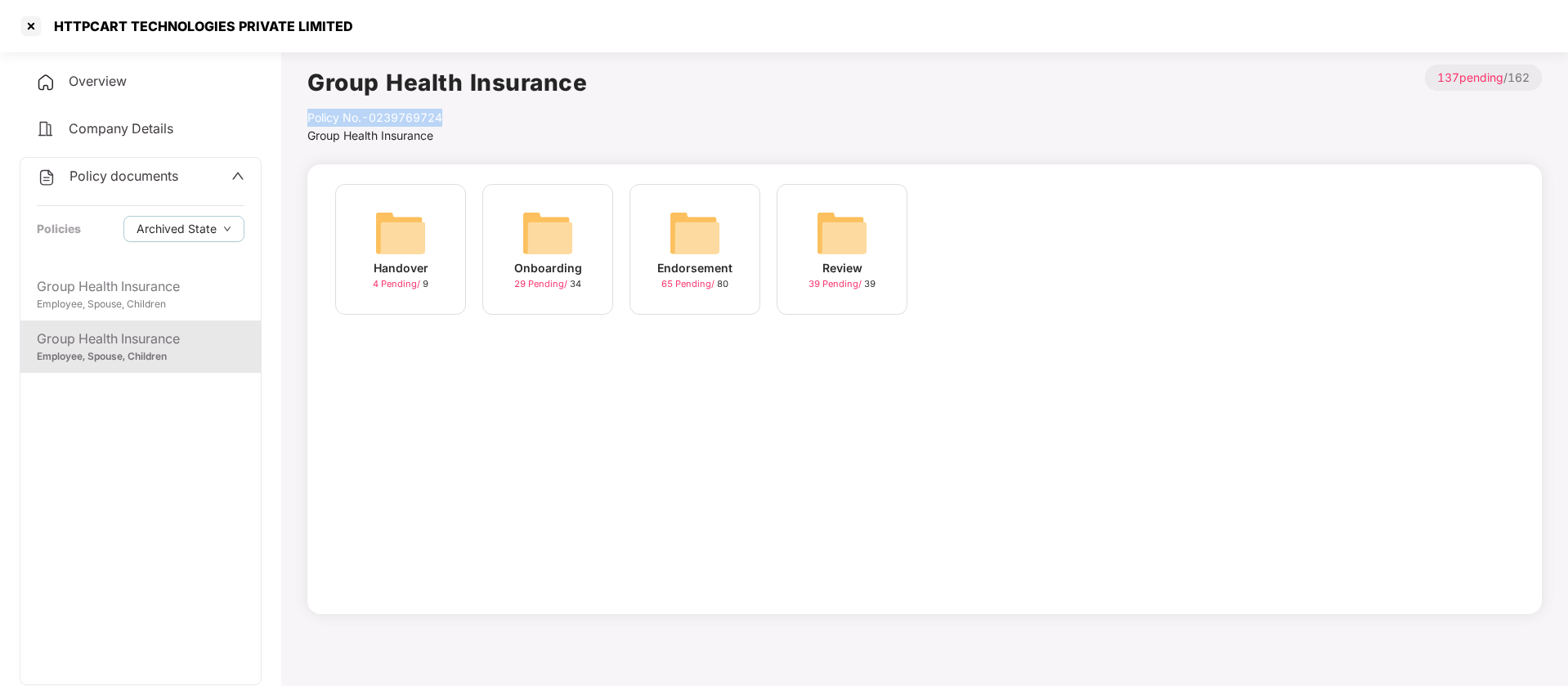
drag, startPoint x: 448, startPoint y: 111, endPoint x: 307, endPoint y: 116, distance: 141.1
click at [307, 116] on main "Group Health Insurance Policy No.- 0239769724 Group Health Insurance > 137 pend…" at bounding box center [925, 388] width 1287 height 686
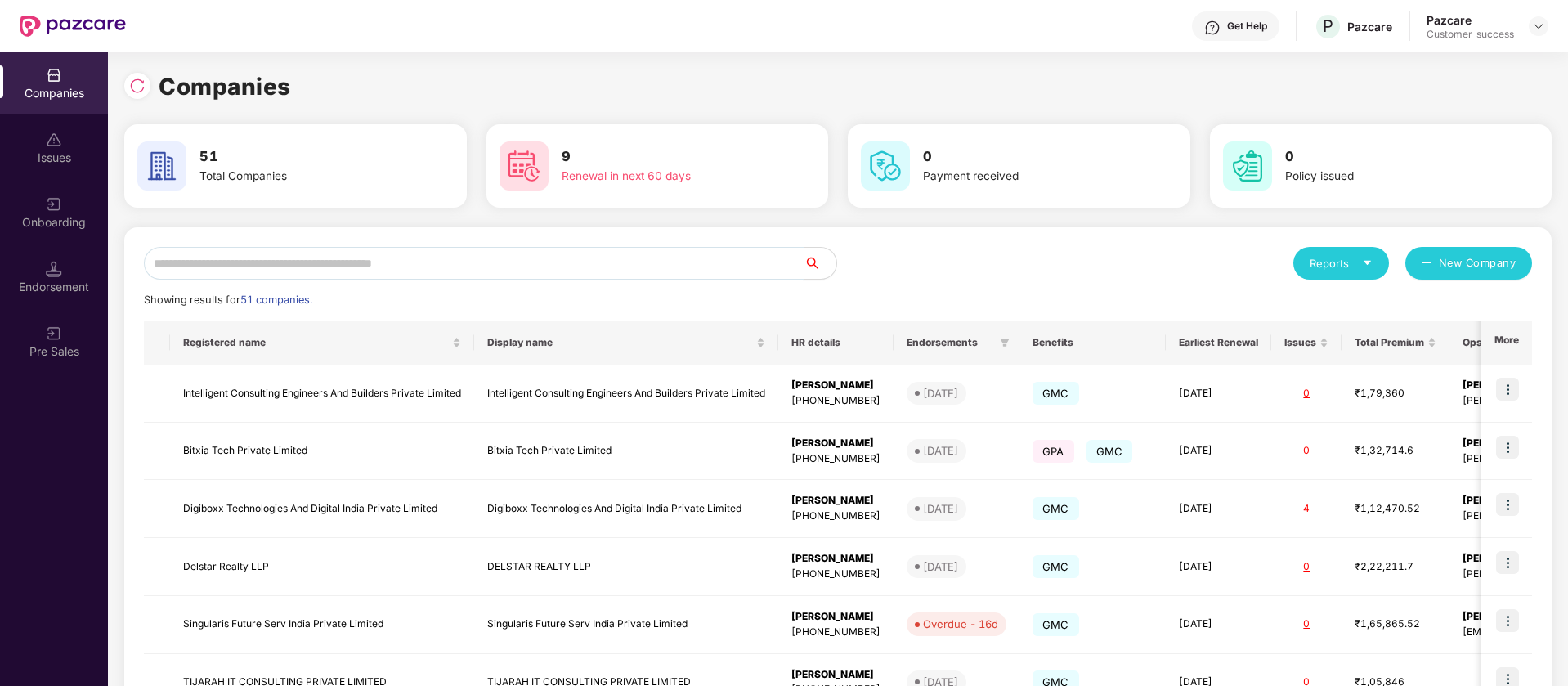
click at [279, 270] on input "text" at bounding box center [473, 263] width 660 height 33
paste input "**********"
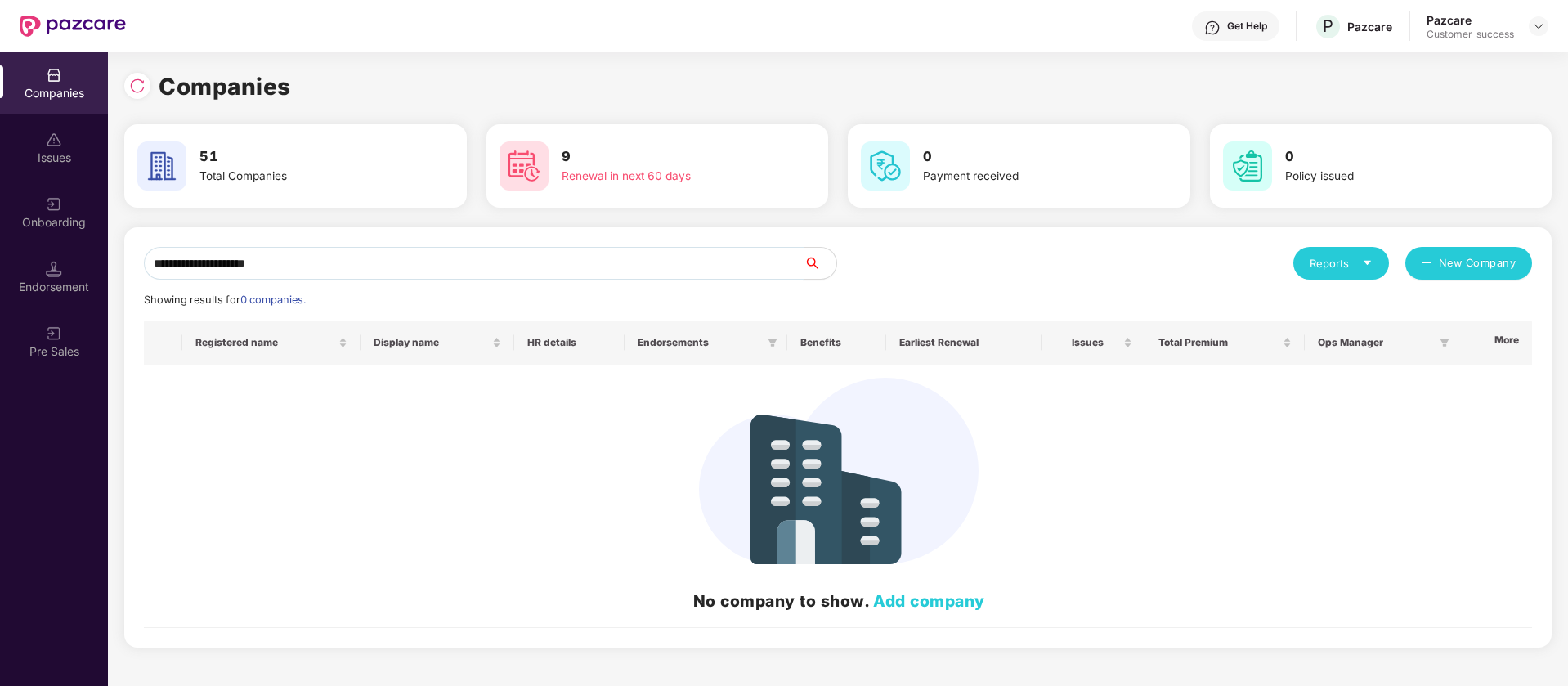
type input "**********"
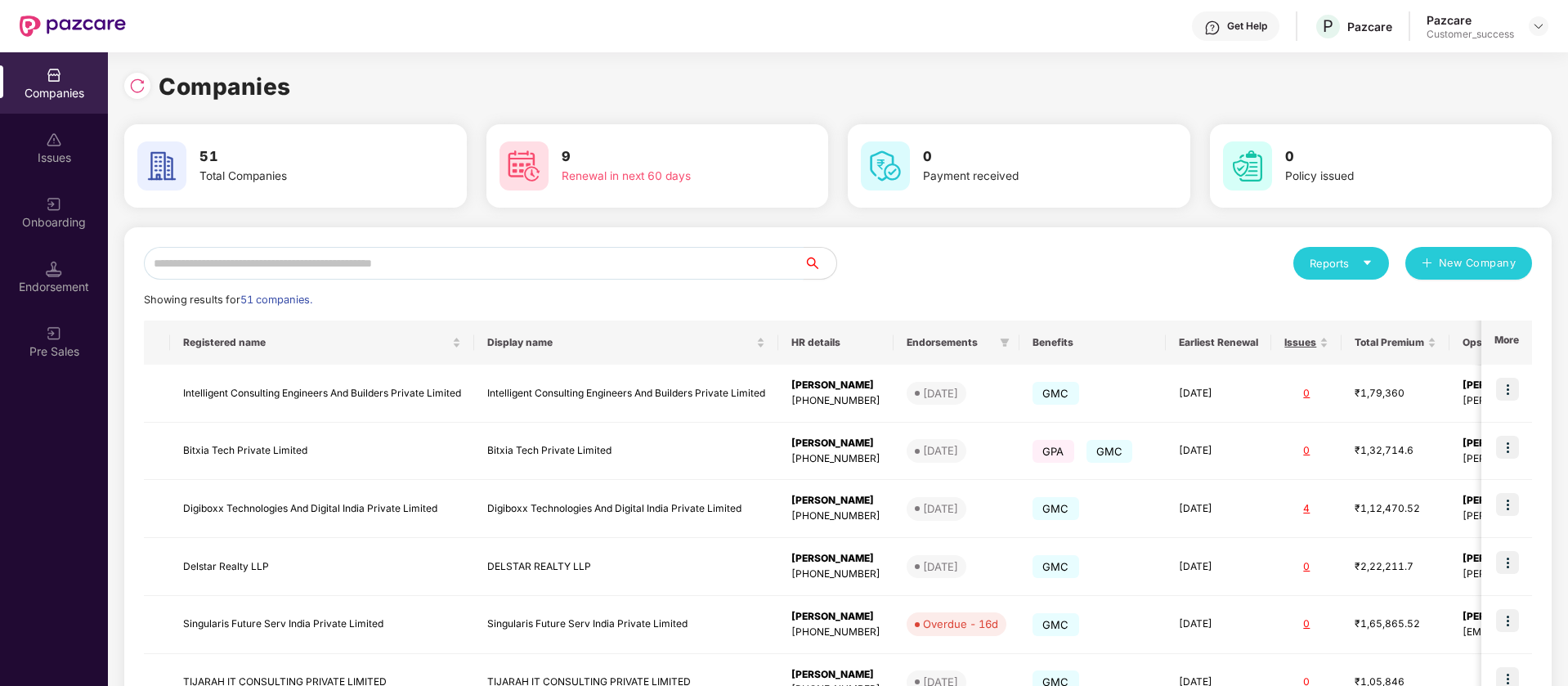
type input "*"
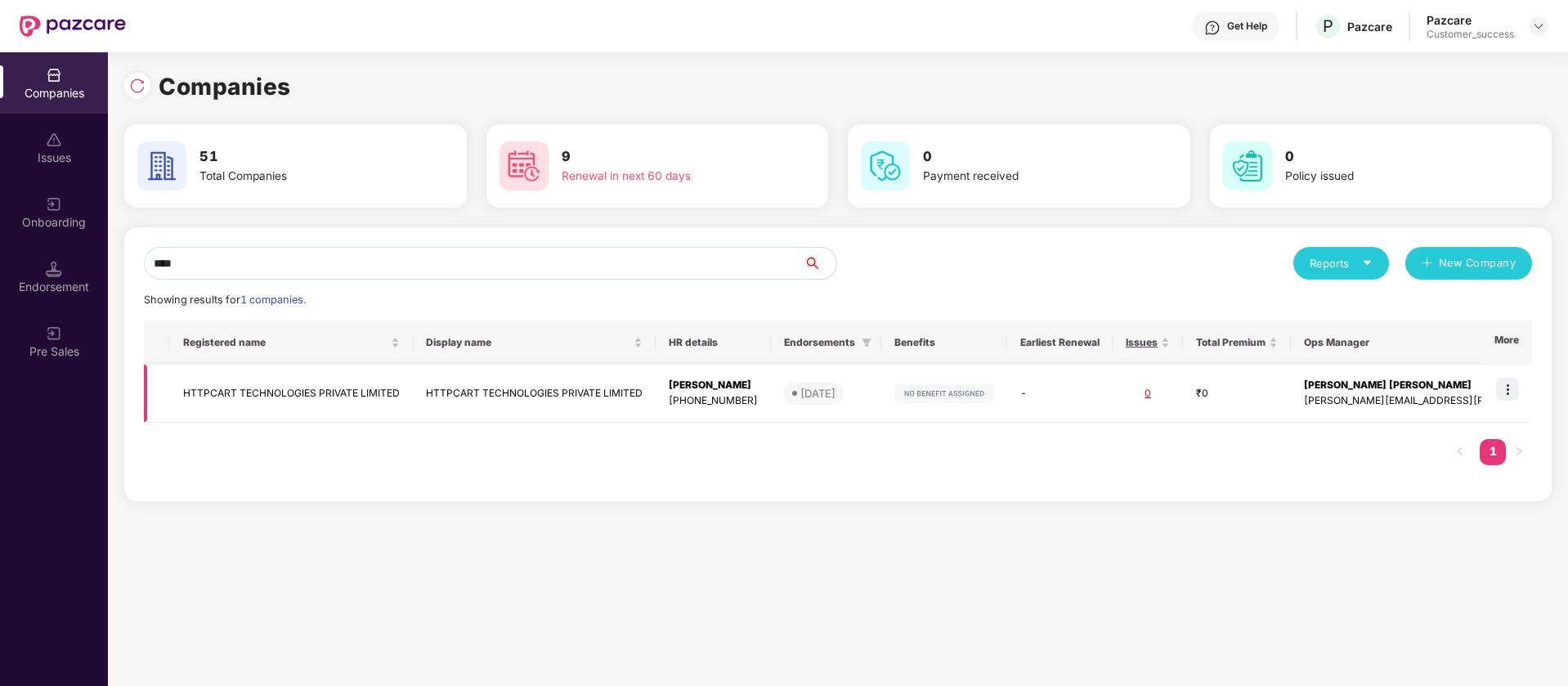
type input "****"
click at [516, 394] on td "HTTPCART TECHNOLOGIES PRIVATE LIMITED" at bounding box center [533, 393] width 243 height 58
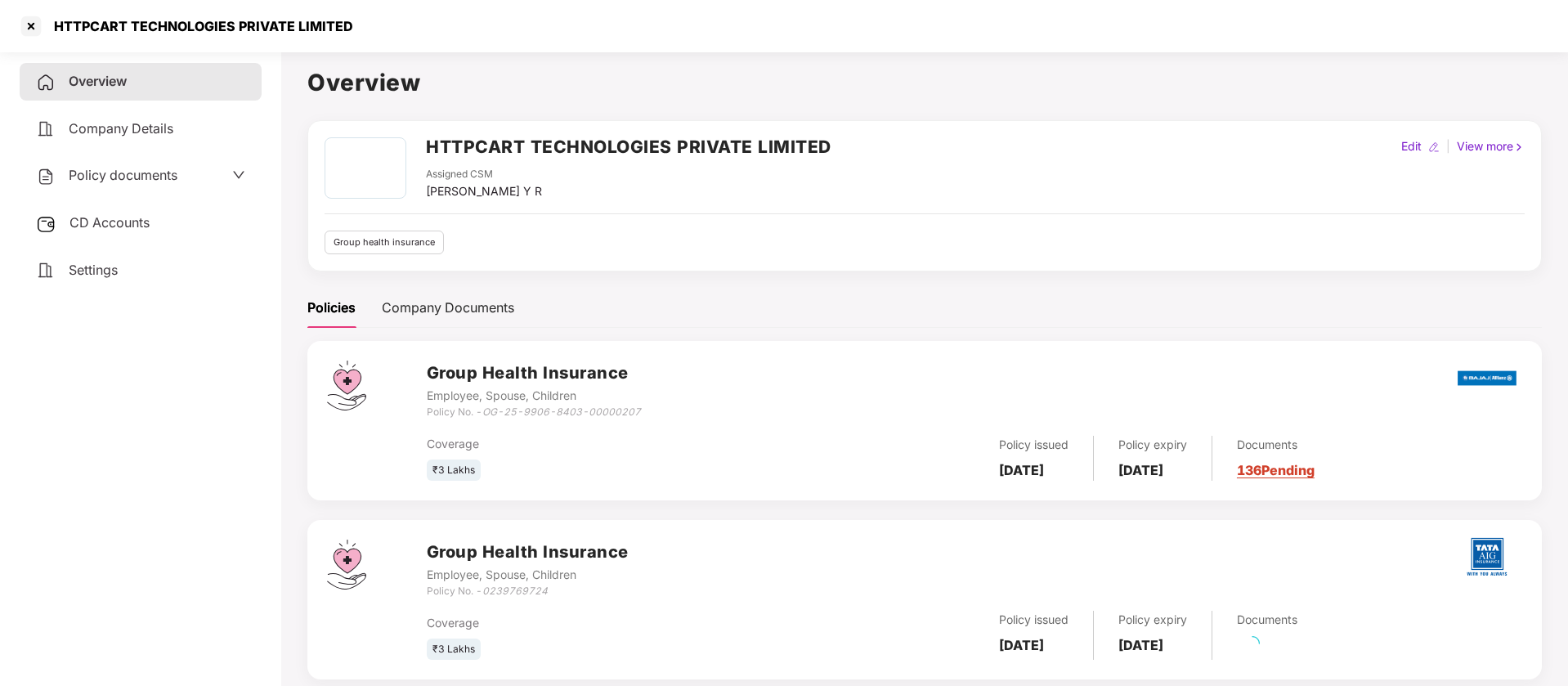
click at [128, 229] on span "CD Accounts" at bounding box center [110, 222] width 81 height 16
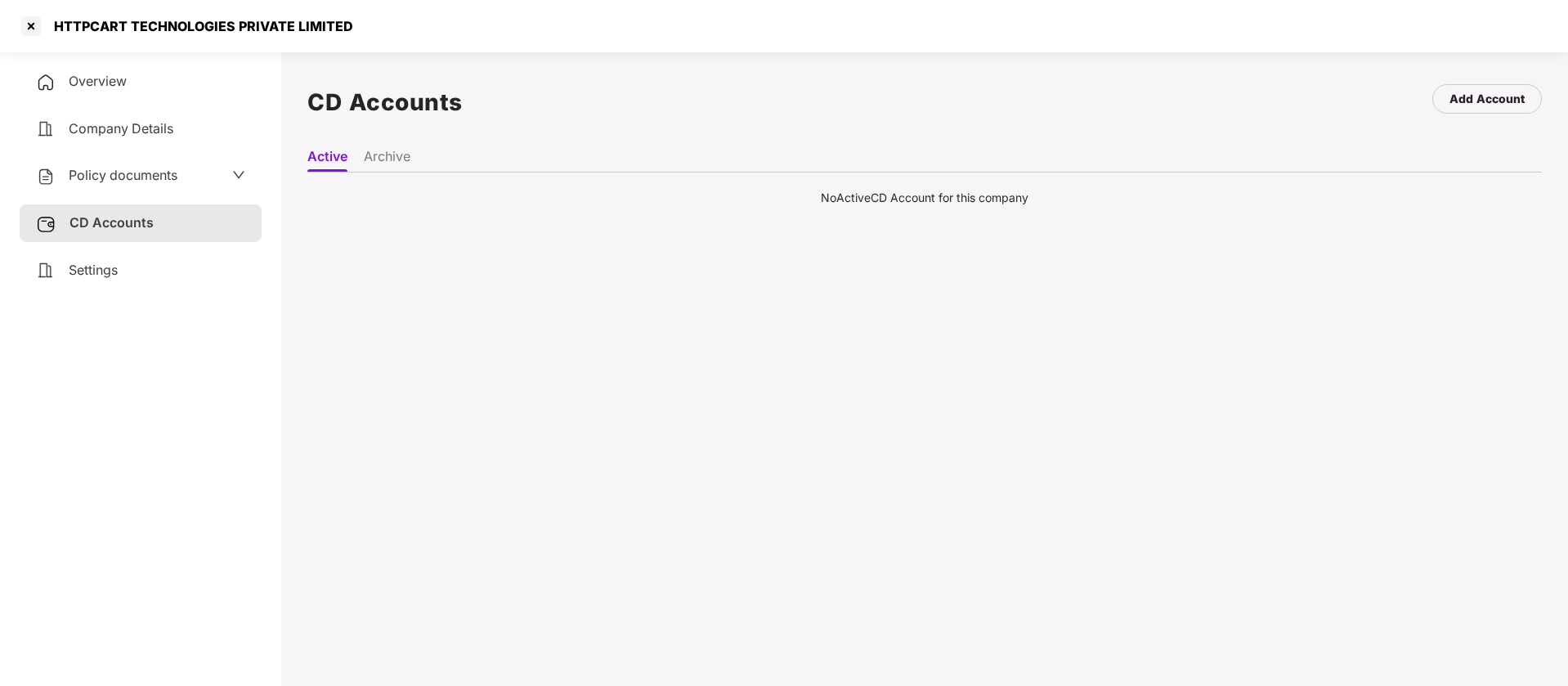
click at [113, 182] on span "Policy documents" at bounding box center [123, 175] width 108 height 16
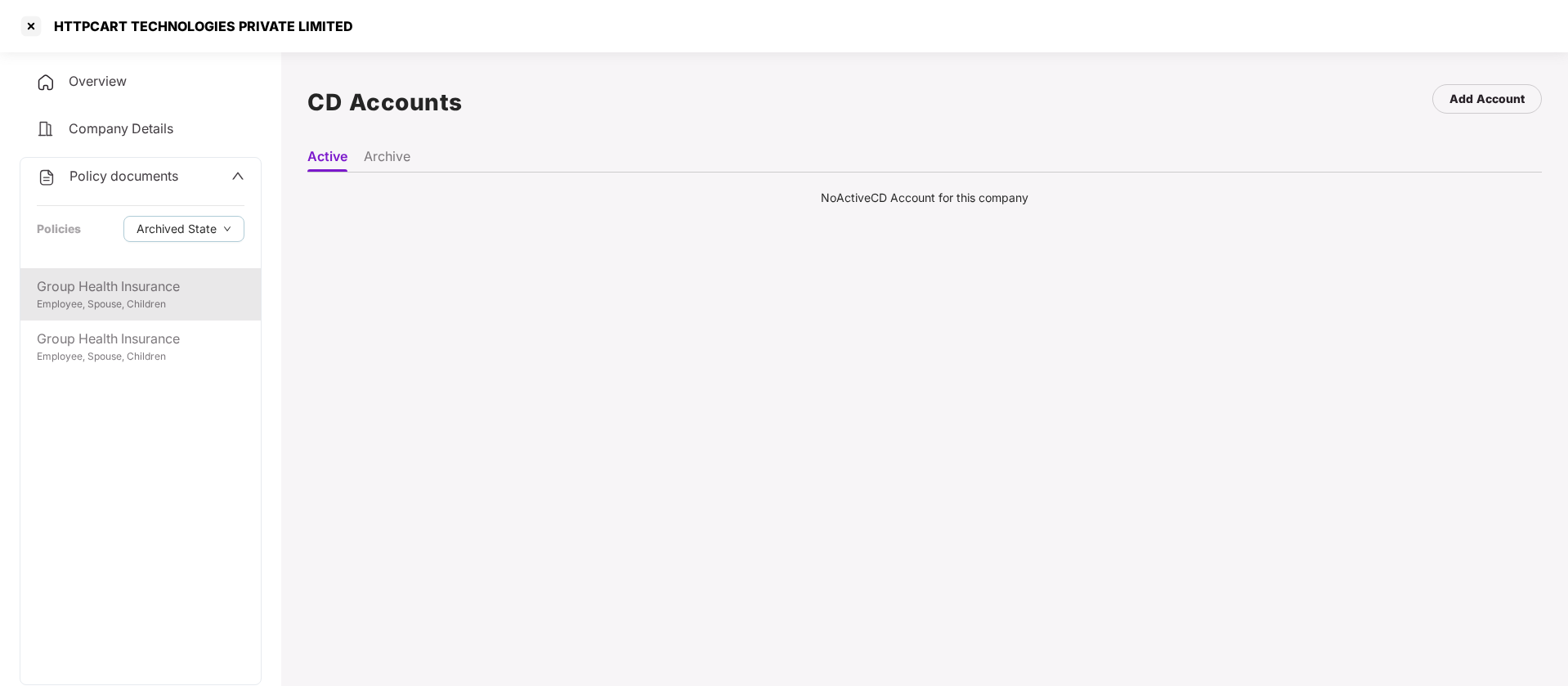
click at [110, 280] on div "Group Health Insurance" at bounding box center [141, 287] width 208 height 21
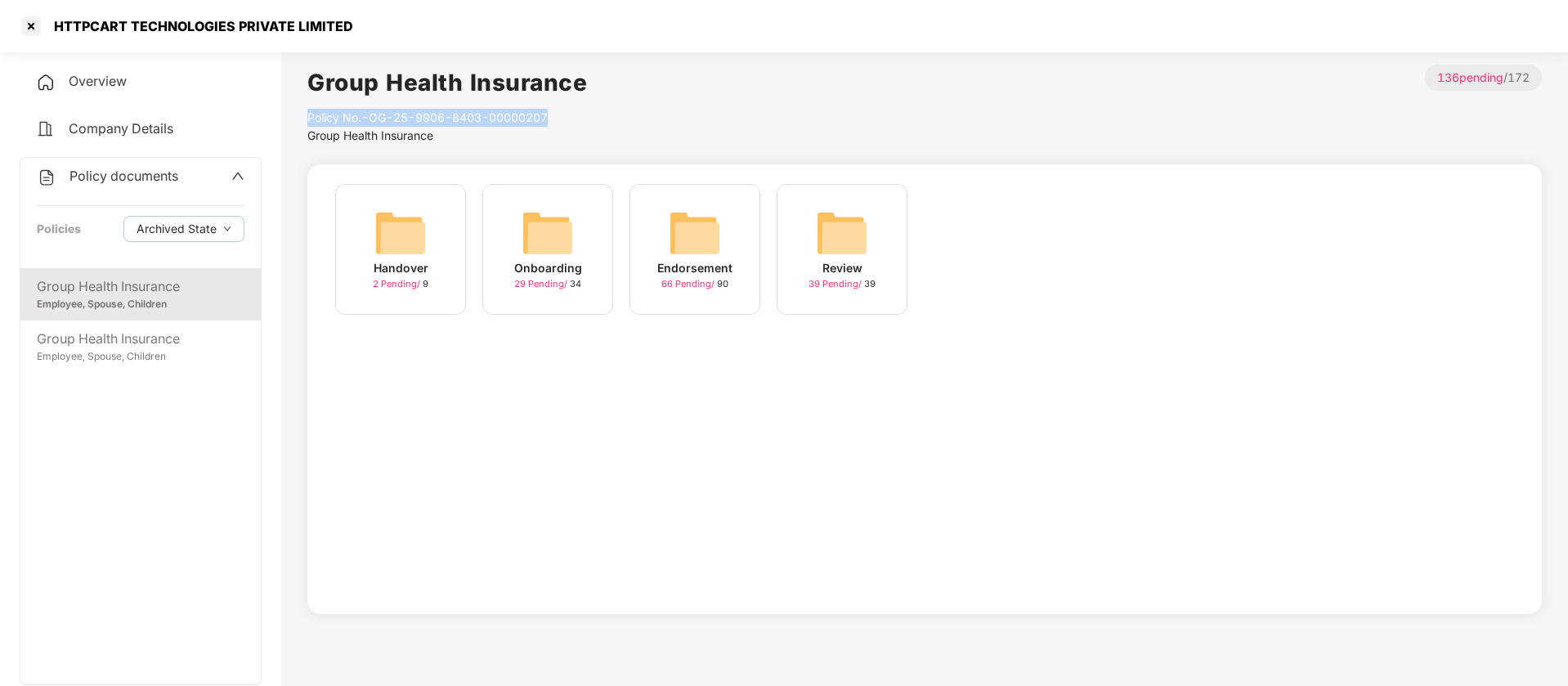
drag, startPoint x: 558, startPoint y: 116, endPoint x: 309, endPoint y: 119, distance: 249.0
click at [309, 119] on div "Policy No.- OG-25-9906-8403-00000207" at bounding box center [447, 117] width 279 height 18
copy div "Policy No.- OG-25-9906-8403-00000207"
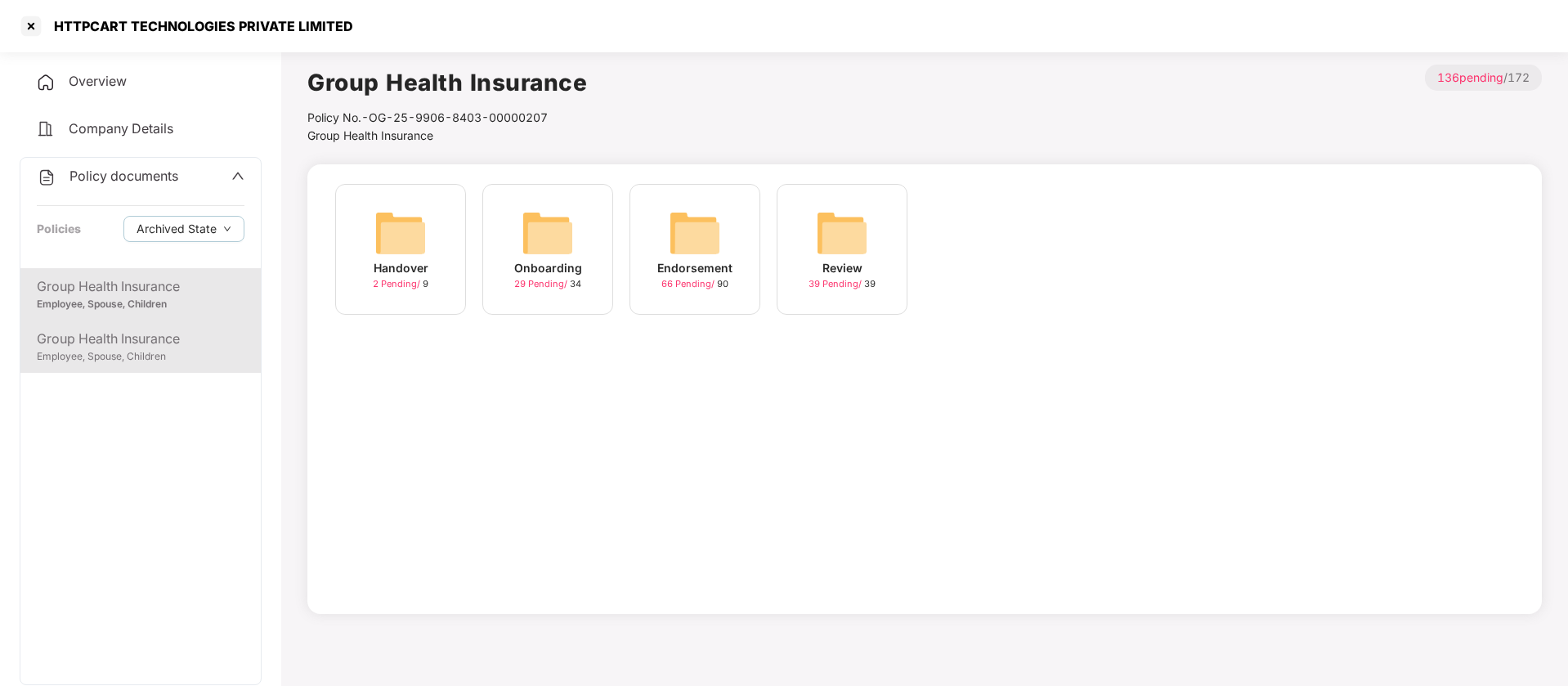
click at [121, 356] on div "Employee, Spouse, Children" at bounding box center [141, 356] width 208 height 15
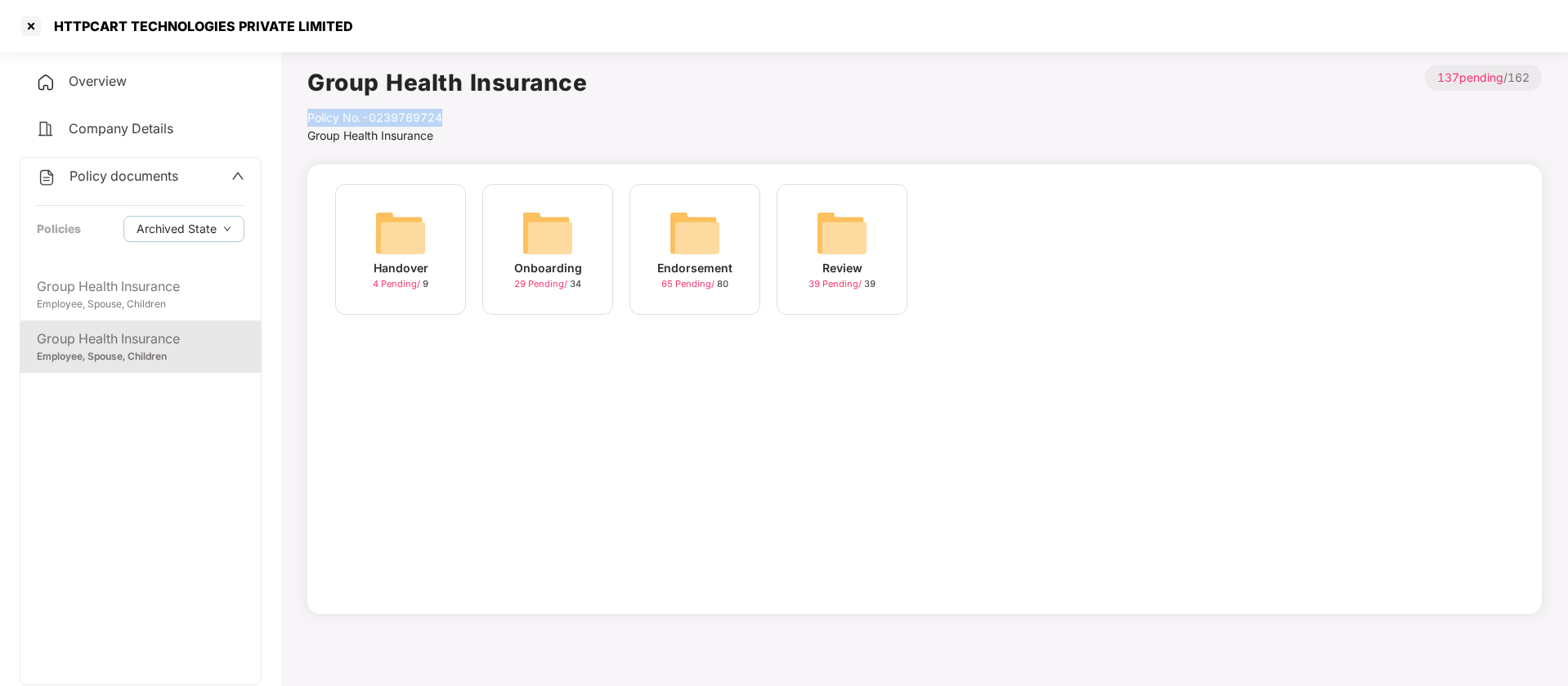
drag, startPoint x: 451, startPoint y: 109, endPoint x: 303, endPoint y: 120, distance: 148.4
click at [303, 120] on main "Group Health Insurance Policy No.- 0239769724 Group Health Insurance > 137 pend…" at bounding box center [925, 388] width 1287 height 686
copy div "Policy No.- 0239769724"
drag, startPoint x: 348, startPoint y: 28, endPoint x: 56, endPoint y: 23, distance: 292.0
click at [56, 23] on div "HTTPCART TECHNOLOGIES PRIVATE LIMITED" at bounding box center [198, 26] width 309 height 16
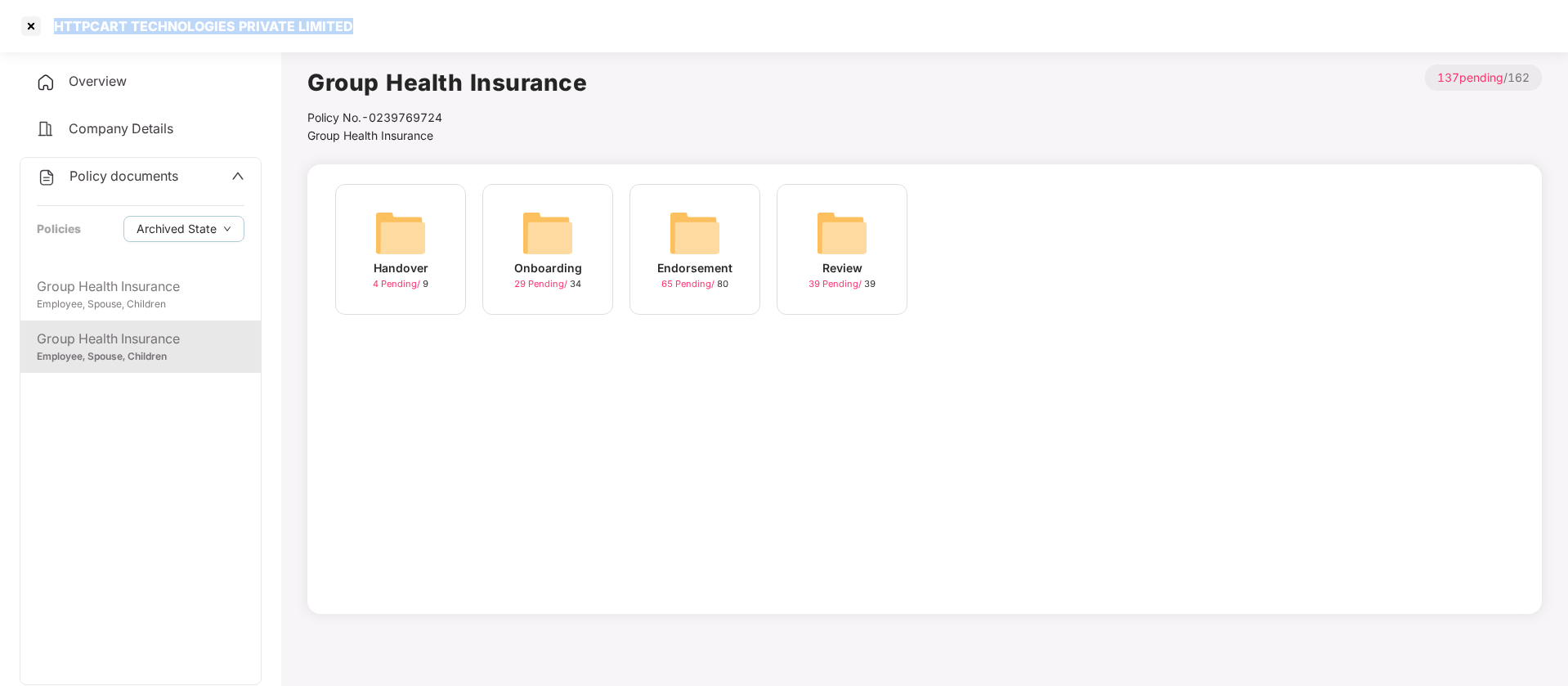
copy div "HTTPCART TECHNOLOGIES PRIVATE LIMITED"
